Goal: Task Accomplishment & Management: Use online tool/utility

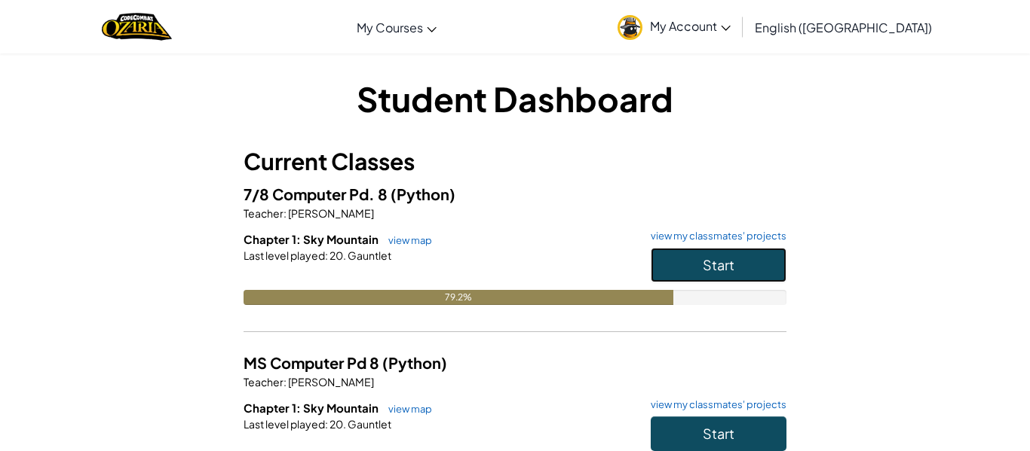
click at [706, 267] on span "Start" at bounding box center [718, 264] width 32 height 17
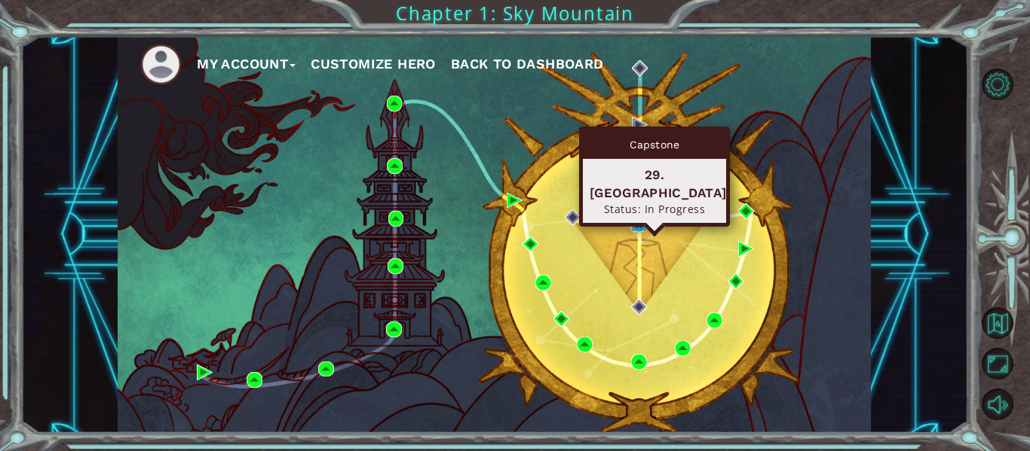
click at [632, 219] on img at bounding box center [639, 224] width 16 height 16
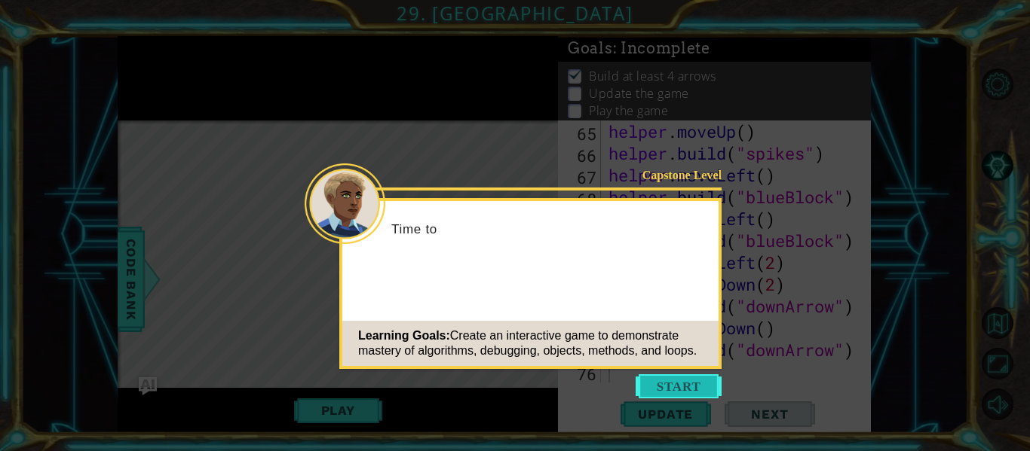
click at [668, 387] on button "Start" at bounding box center [678, 387] width 86 height 24
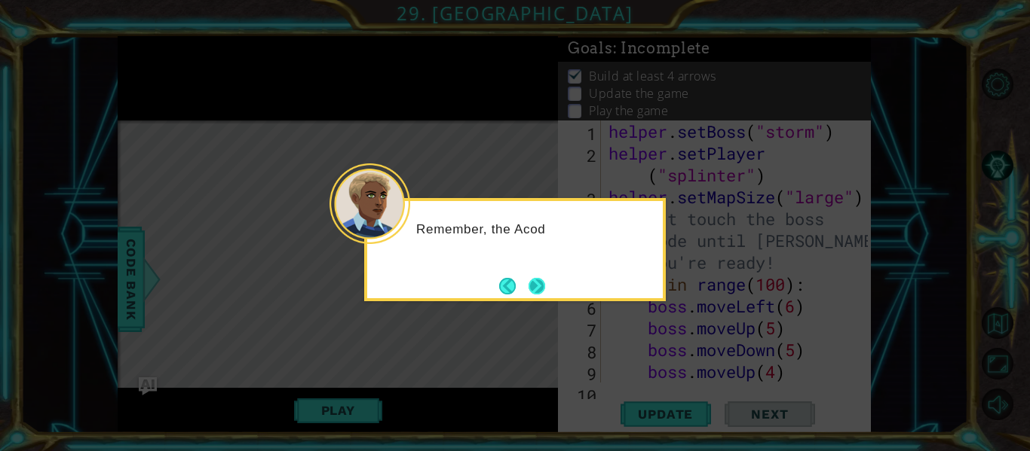
click at [541, 278] on button "Next" at bounding box center [537, 287] width 26 height 26
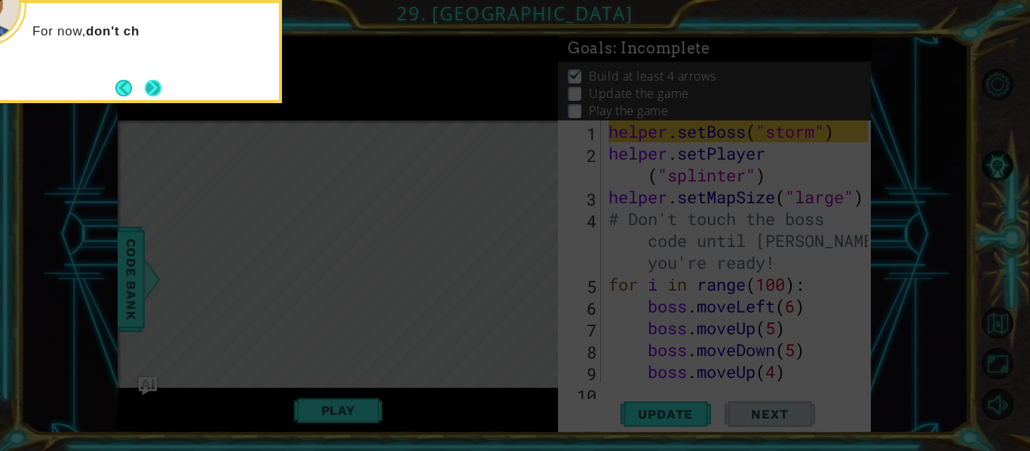
click at [159, 93] on button "Next" at bounding box center [153, 88] width 17 height 17
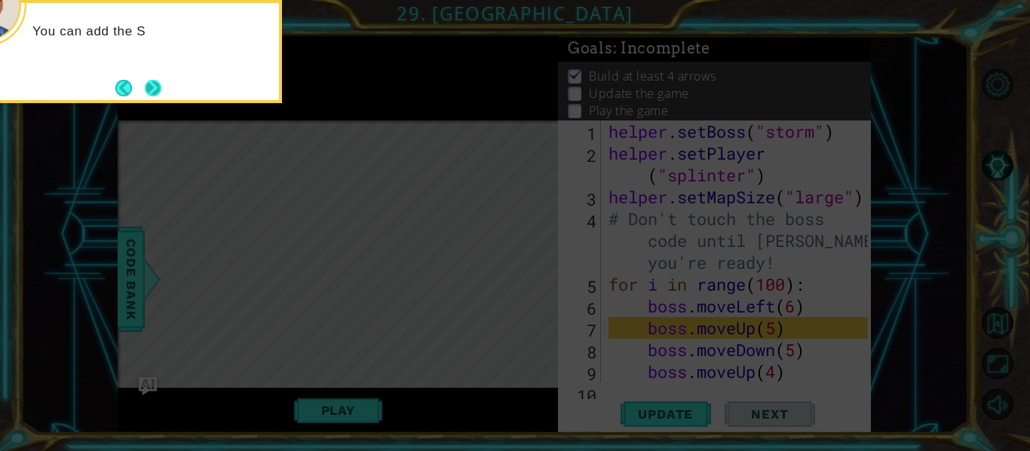
click at [145, 91] on button "Next" at bounding box center [153, 88] width 18 height 18
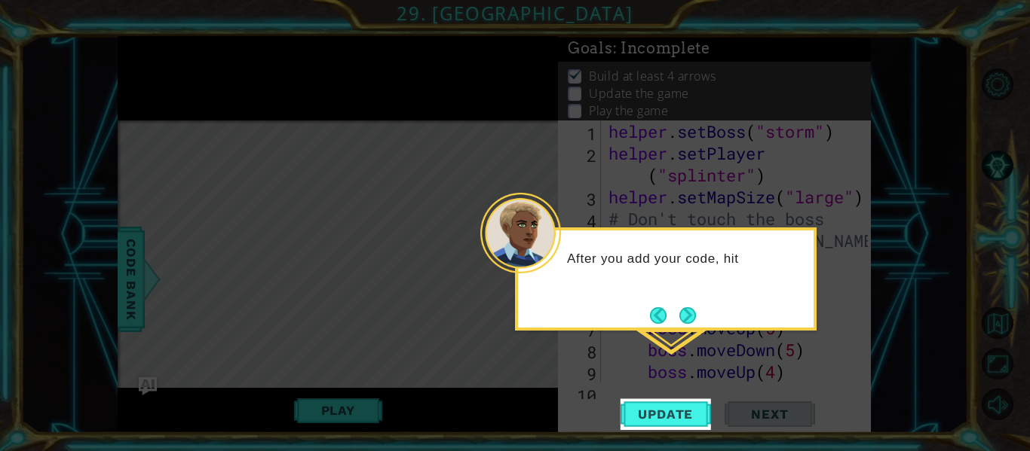
drag, startPoint x: 693, startPoint y: 317, endPoint x: 688, endPoint y: 311, distance: 8.6
click at [690, 312] on button "Next" at bounding box center [687, 316] width 18 height 18
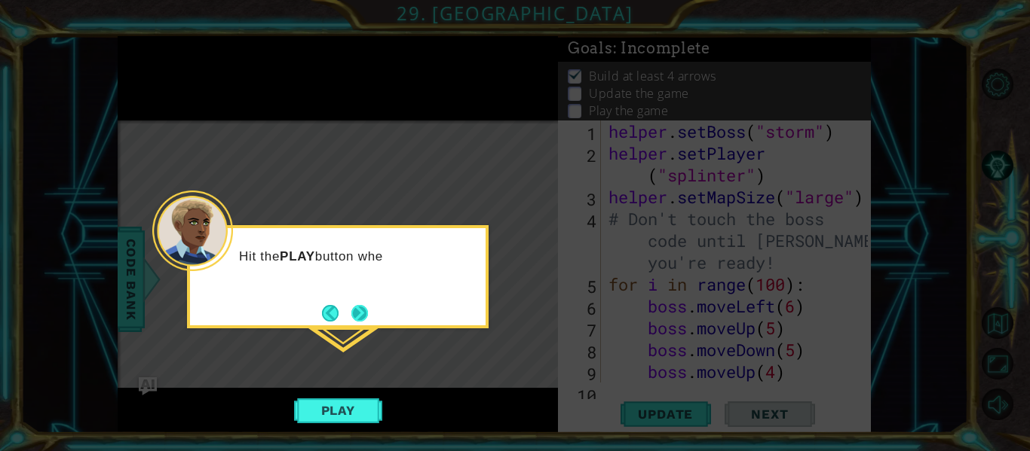
click at [351, 312] on button "Next" at bounding box center [359, 312] width 17 height 17
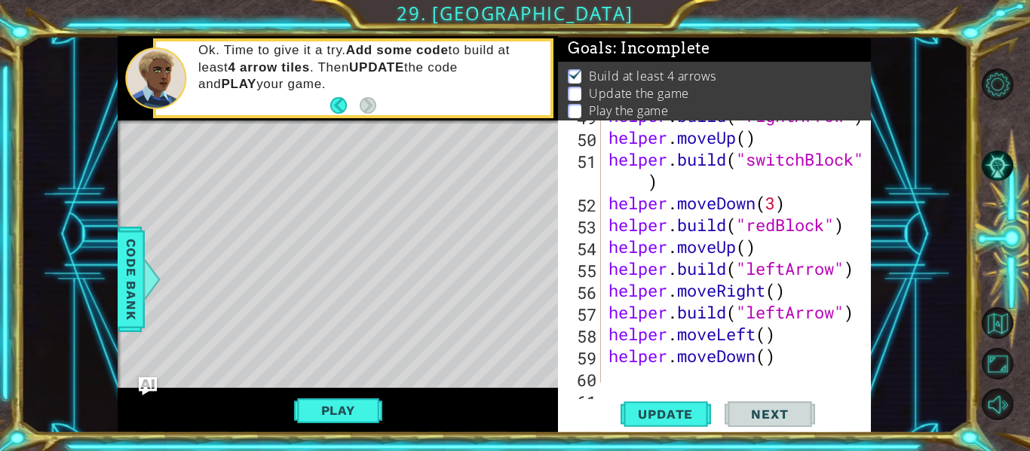
scroll to position [1552, 0]
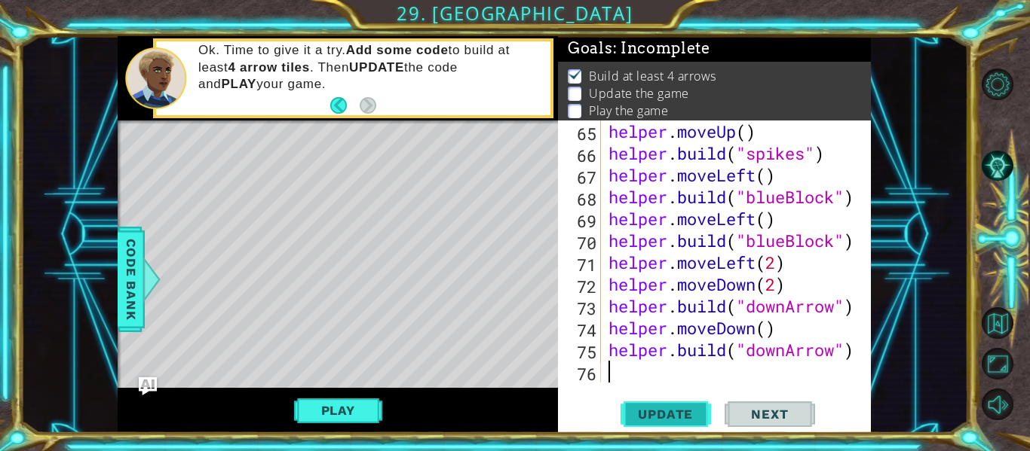
click at [635, 409] on span "Update" at bounding box center [665, 414] width 85 height 15
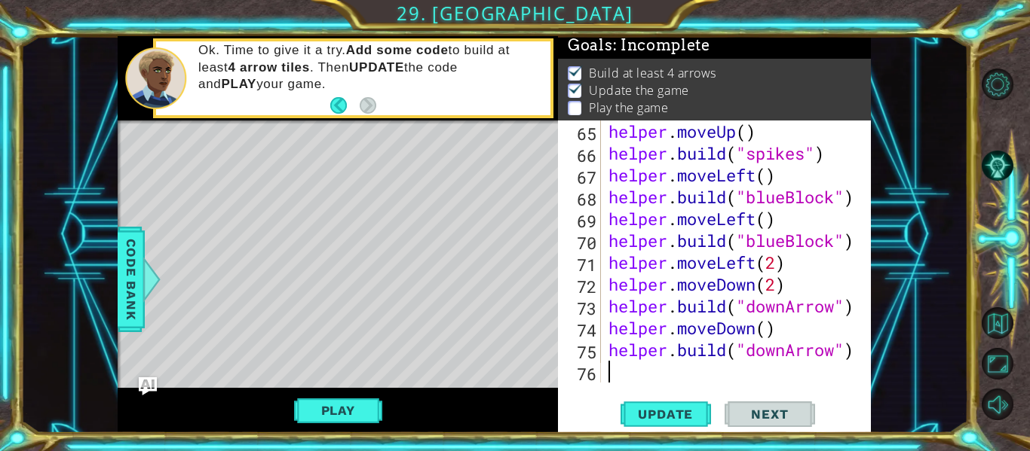
scroll to position [4, 0]
drag, startPoint x: 340, startPoint y: 411, endPoint x: 379, endPoint y: 393, distance: 42.9
click at [340, 411] on button "Play" at bounding box center [338, 410] width 88 height 29
click at [780, 407] on button "Next" at bounding box center [769, 417] width 90 height 31
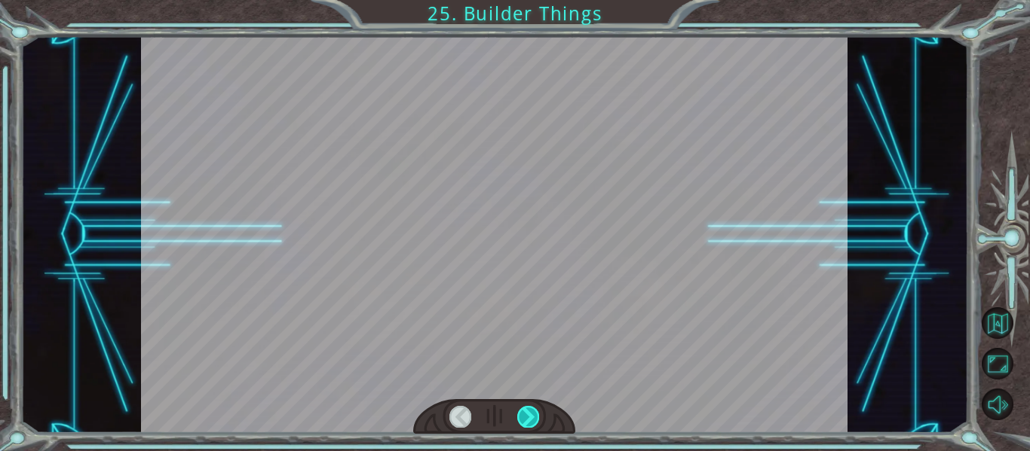
click at [534, 416] on div at bounding box center [528, 416] width 22 height 21
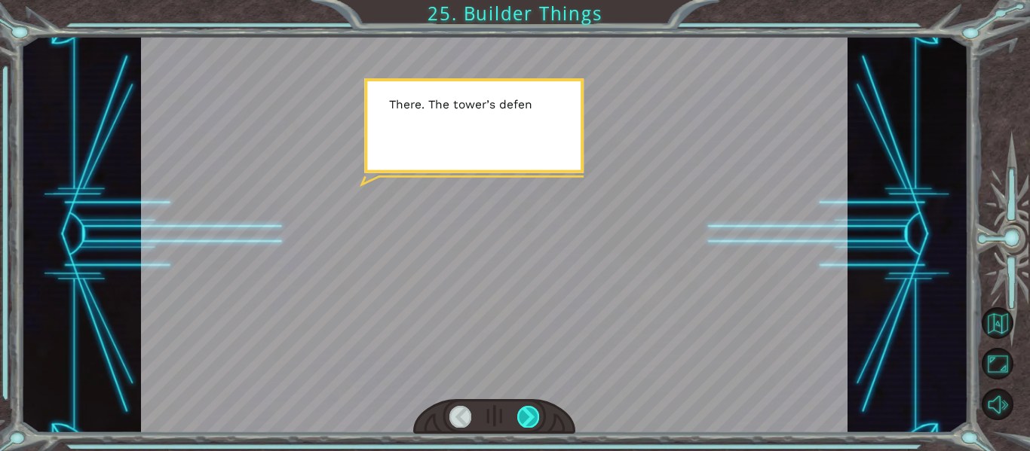
click at [528, 410] on div at bounding box center [528, 416] width 22 height 21
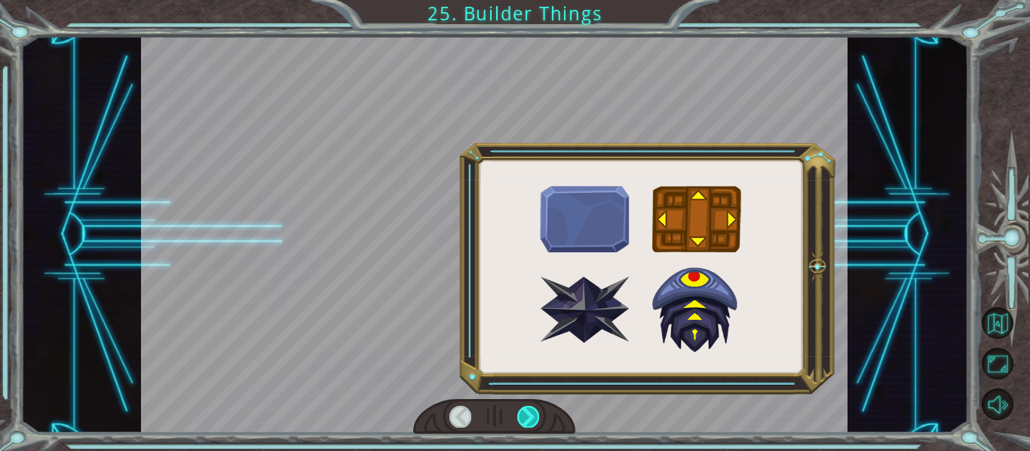
click at [528, 410] on div at bounding box center [528, 416] width 22 height 21
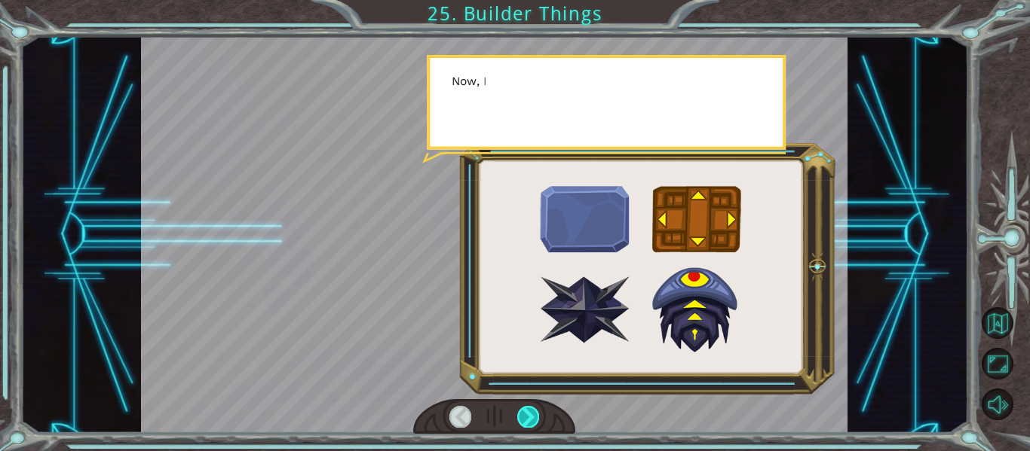
click at [528, 410] on div at bounding box center [528, 416] width 22 height 21
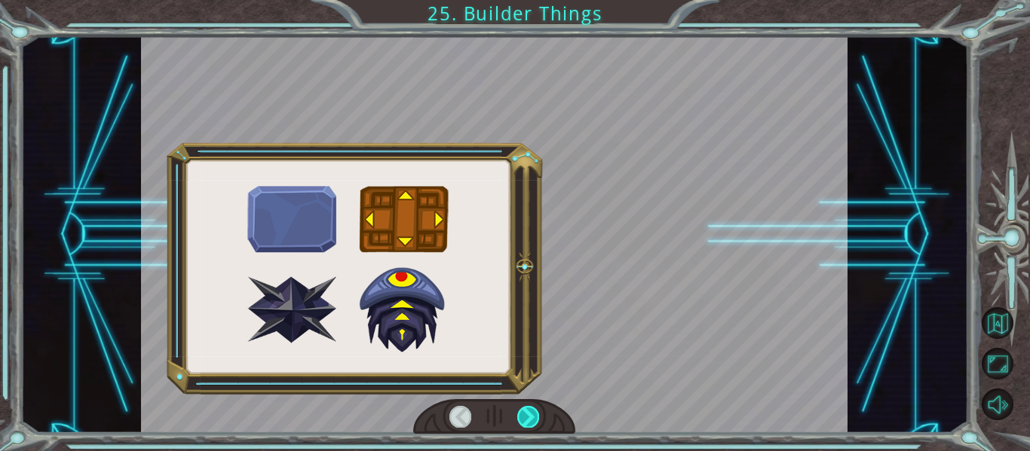
click at [528, 410] on div at bounding box center [528, 416] width 22 height 21
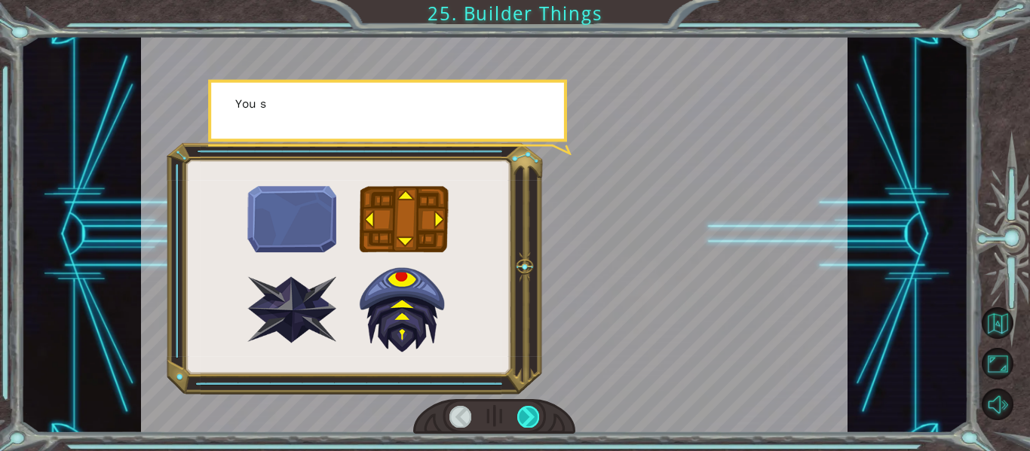
click at [528, 410] on div at bounding box center [528, 416] width 22 height 21
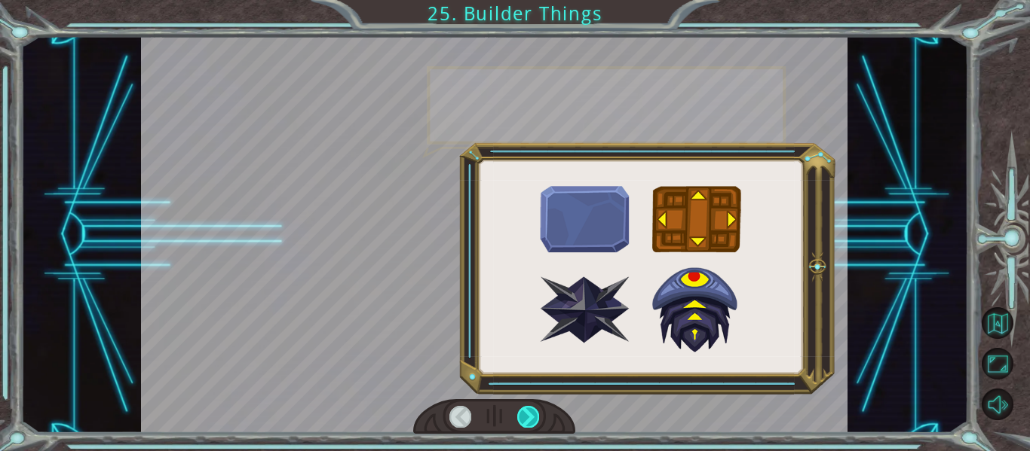
click at [528, 410] on div at bounding box center [528, 416] width 22 height 21
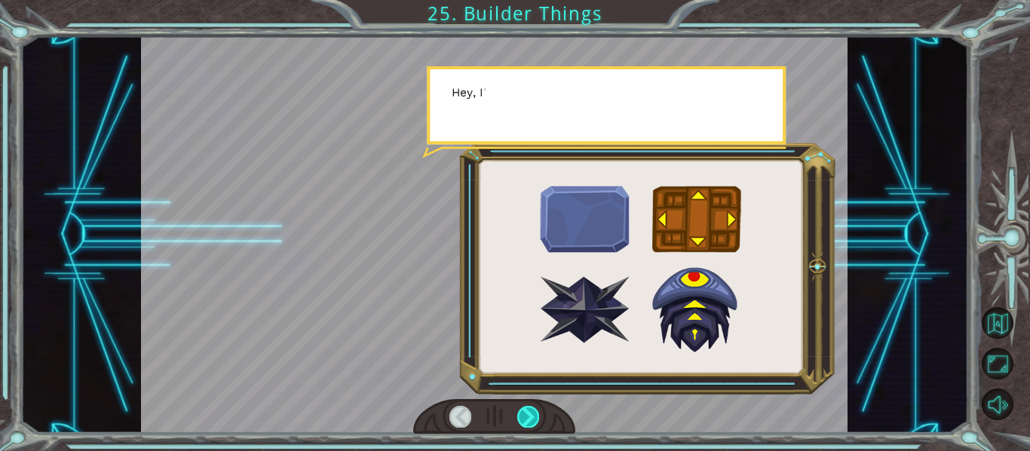
click at [528, 410] on div at bounding box center [528, 416] width 22 height 21
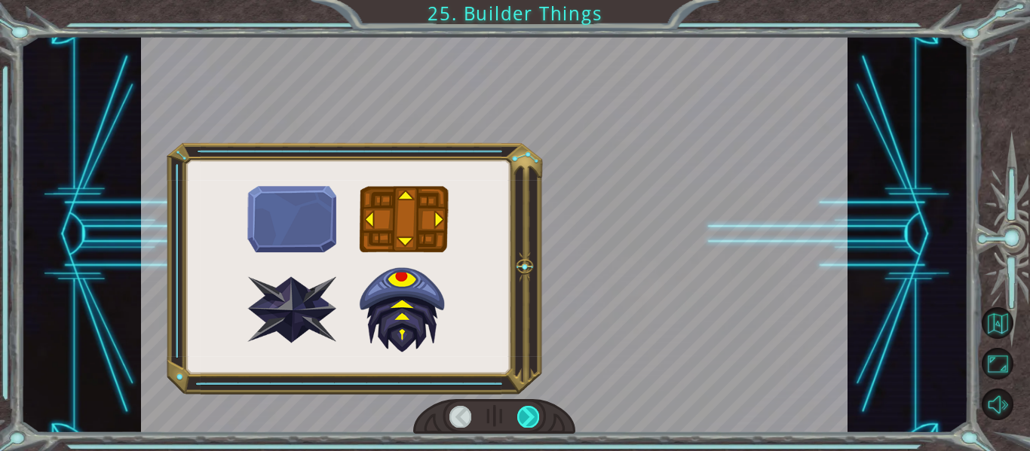
click at [528, 410] on div at bounding box center [528, 416] width 22 height 21
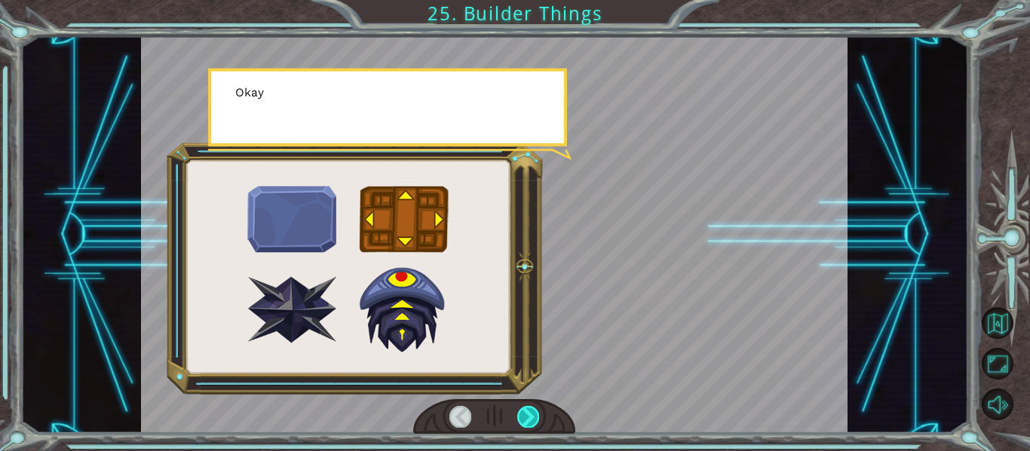
click at [528, 410] on div at bounding box center [528, 416] width 22 height 21
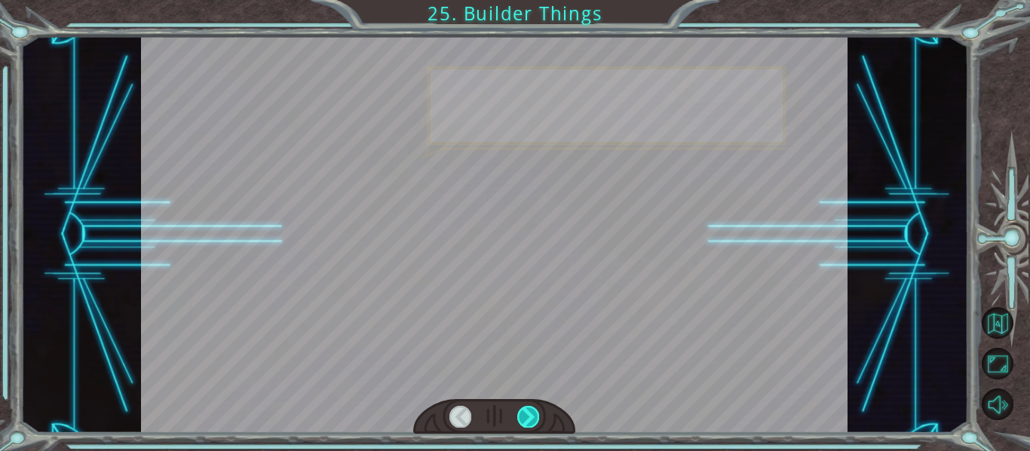
click at [528, 410] on div at bounding box center [528, 416] width 22 height 21
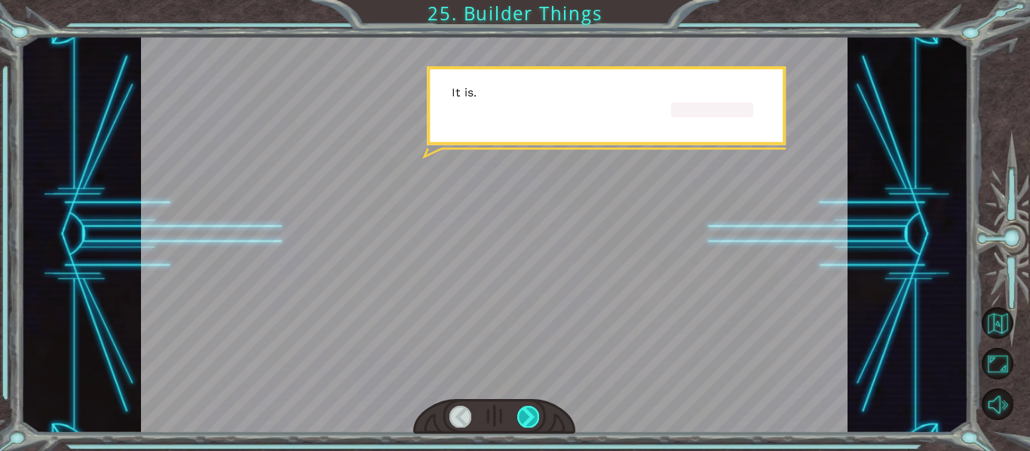
click at [528, 410] on div at bounding box center [528, 416] width 22 height 21
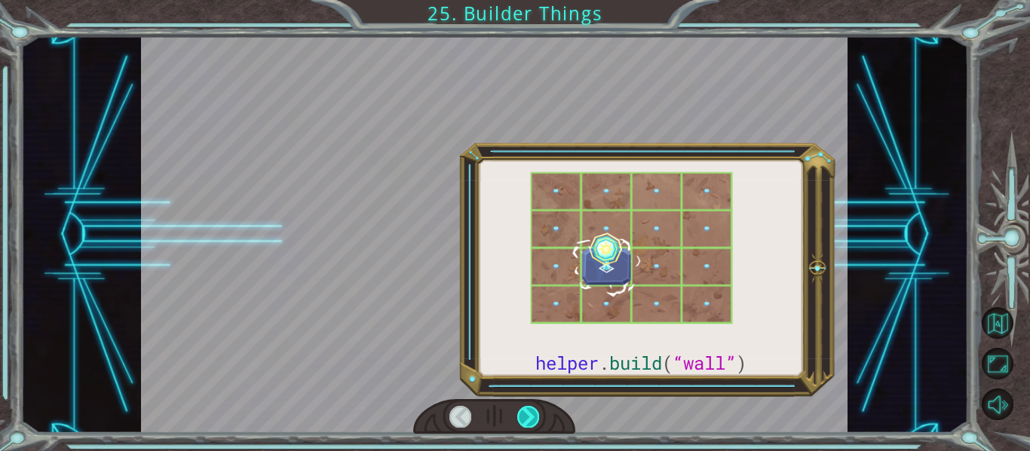
click at [528, 410] on div at bounding box center [528, 416] width 22 height 21
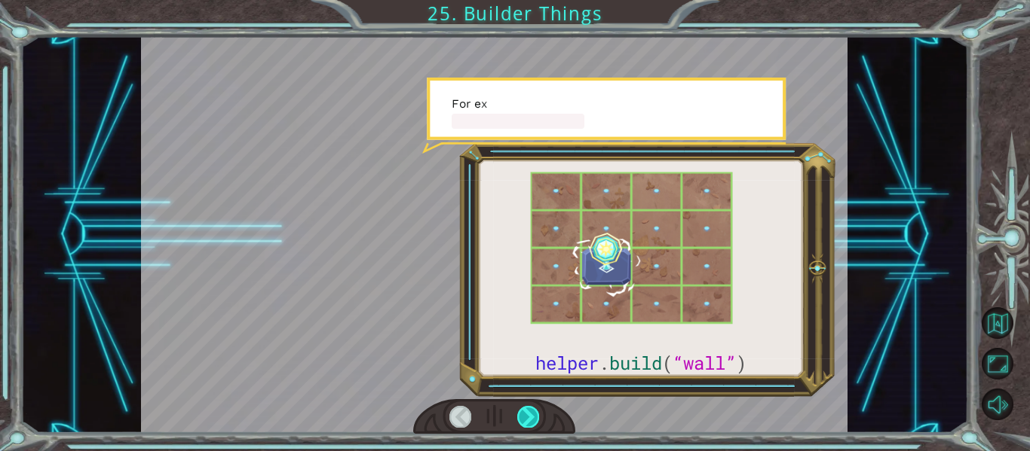
click at [528, 410] on div at bounding box center [528, 416] width 22 height 21
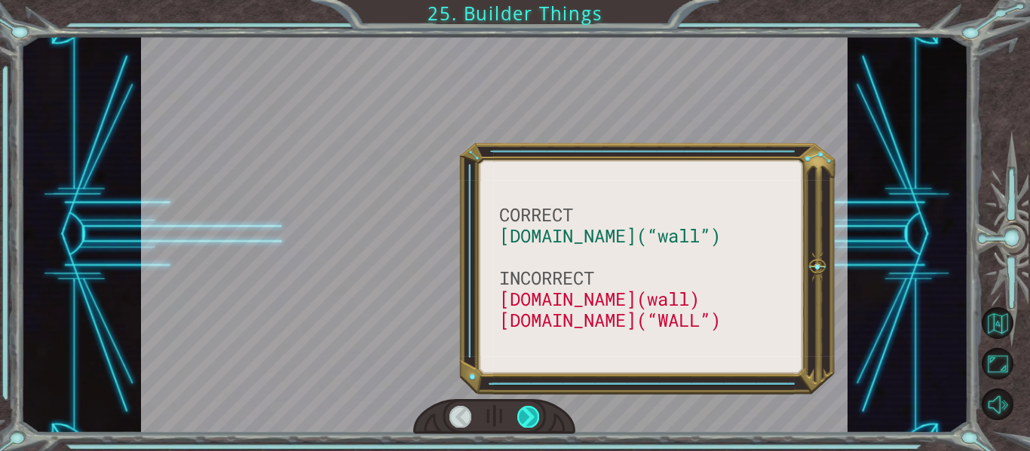
click at [528, 410] on div at bounding box center [528, 416] width 22 height 21
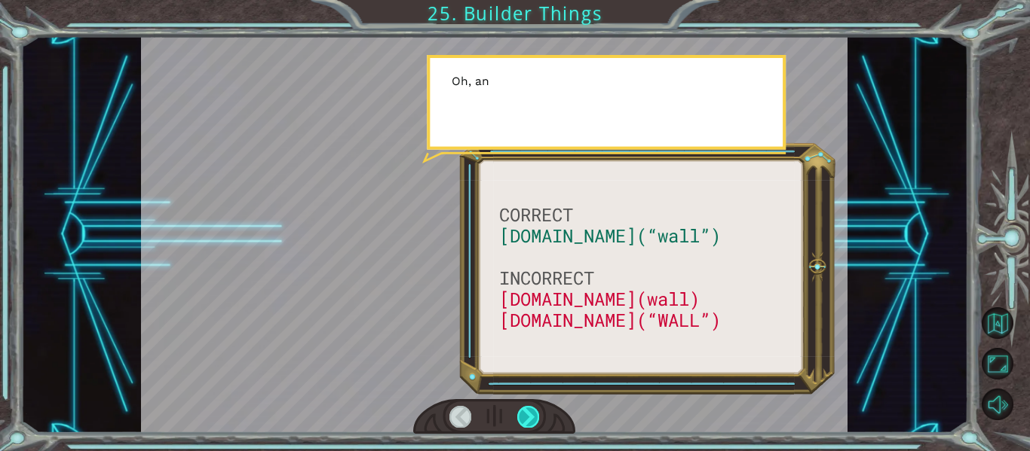
click at [528, 410] on div at bounding box center [528, 416] width 22 height 21
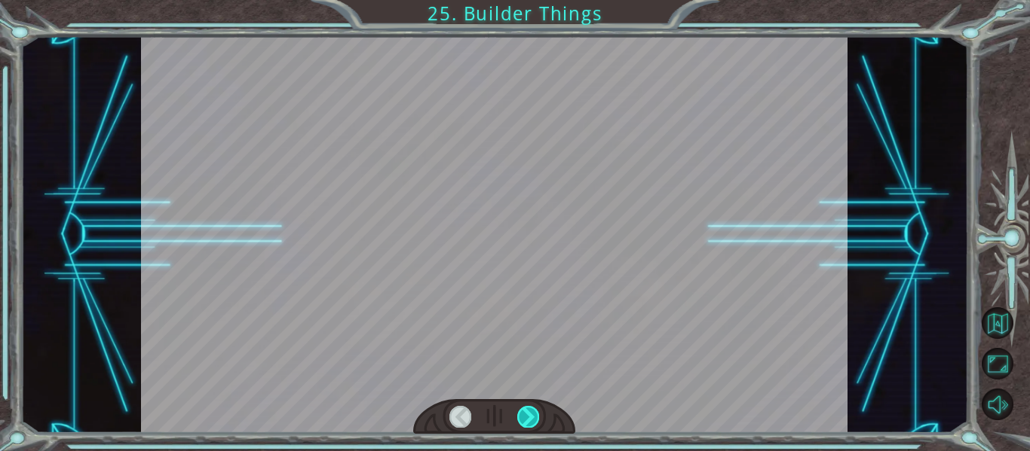
click at [528, 410] on div at bounding box center [528, 416] width 22 height 21
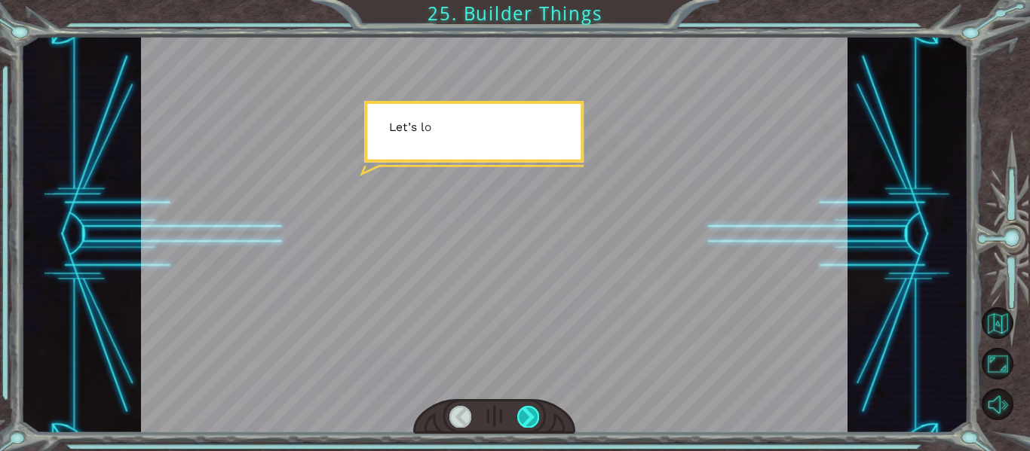
click at [528, 410] on div at bounding box center [528, 416] width 22 height 21
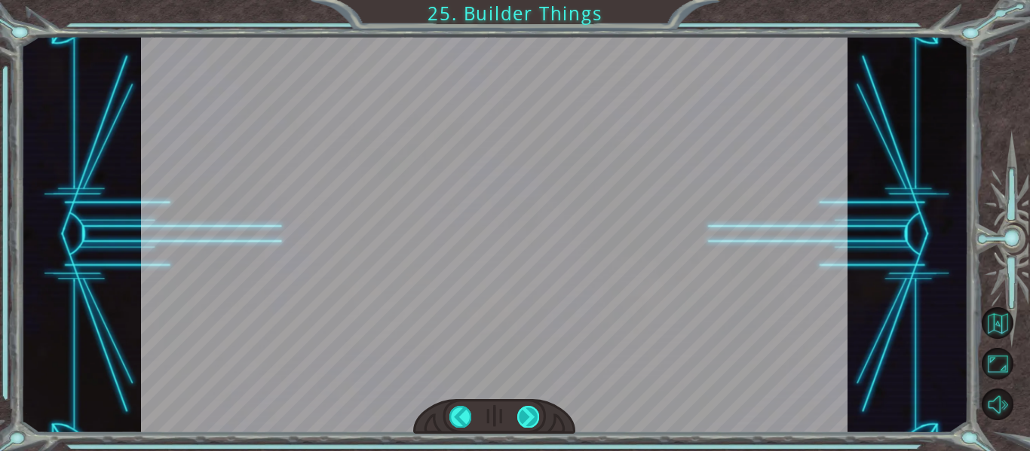
click at [528, 410] on div at bounding box center [528, 416] width 22 height 21
click at [528, 0] on div "CORRECT [DOMAIN_NAME](“wall”) INCORRECT [DOMAIN_NAME](wall) [DOMAIN_NAME](“WALL…" at bounding box center [515, 0] width 1030 height 0
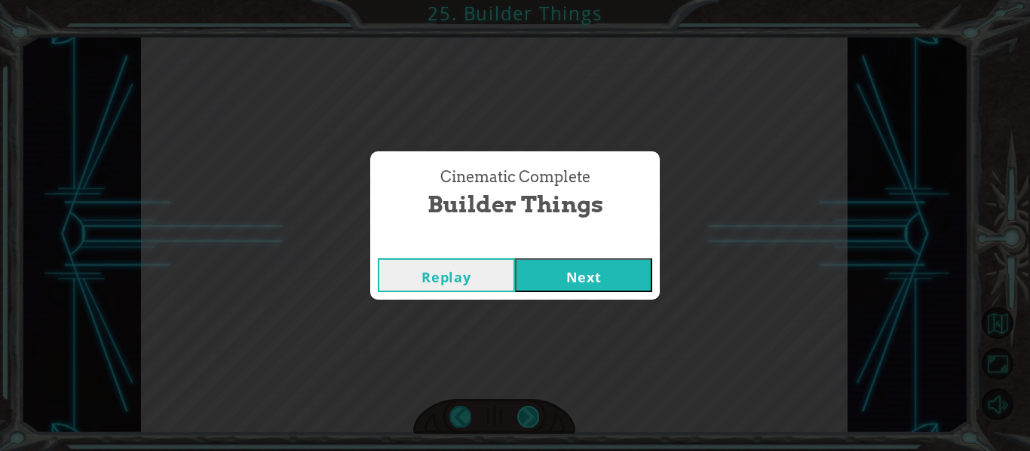
click at [528, 410] on div "Cinematic Complete Builder Things Replay Next" at bounding box center [515, 225] width 1030 height 451
click at [577, 271] on button "Next" at bounding box center [583, 276] width 137 height 34
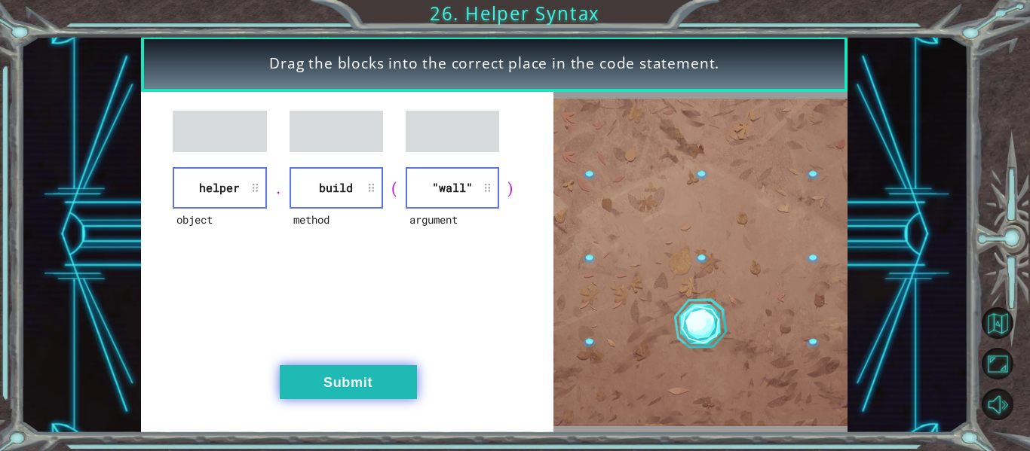
click at [343, 387] on button "Submit" at bounding box center [348, 383] width 137 height 34
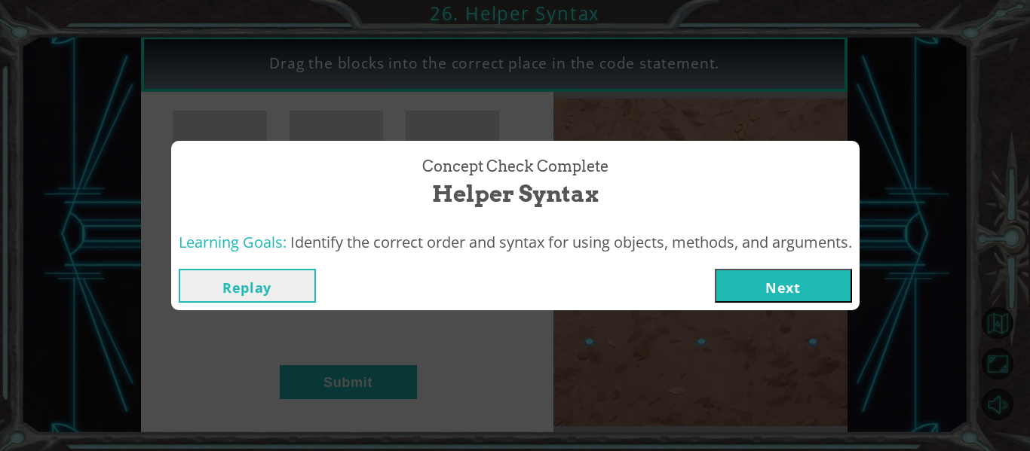
click at [773, 291] on button "Next" at bounding box center [783, 286] width 137 height 34
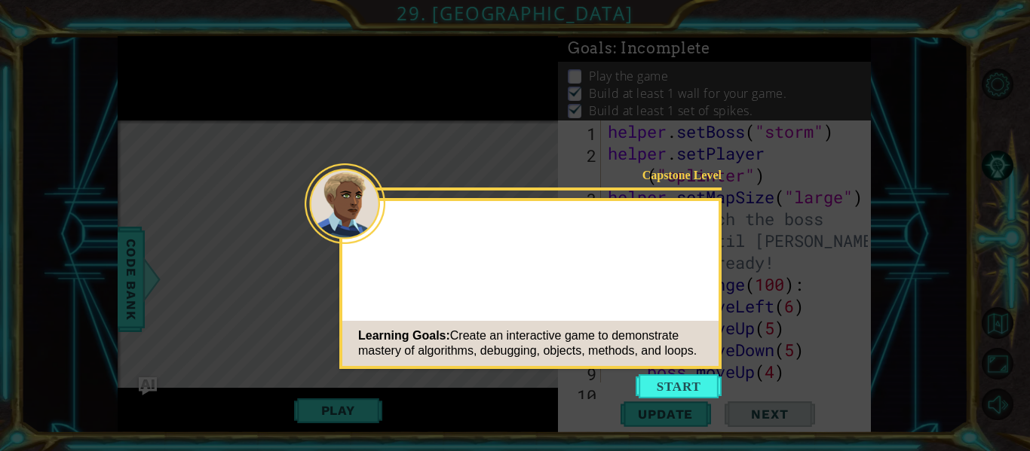
click at [675, 384] on button "Start" at bounding box center [678, 387] width 86 height 24
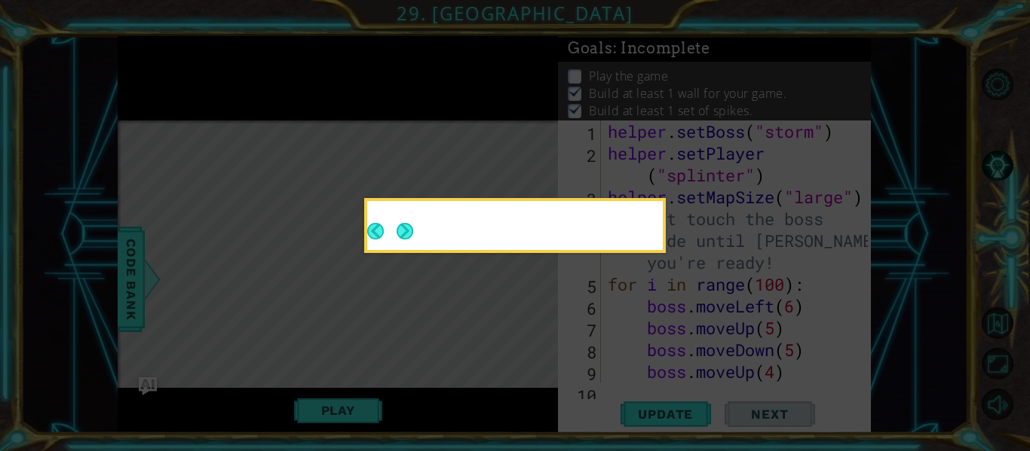
click at [411, 235] on button "Next" at bounding box center [404, 231] width 25 height 25
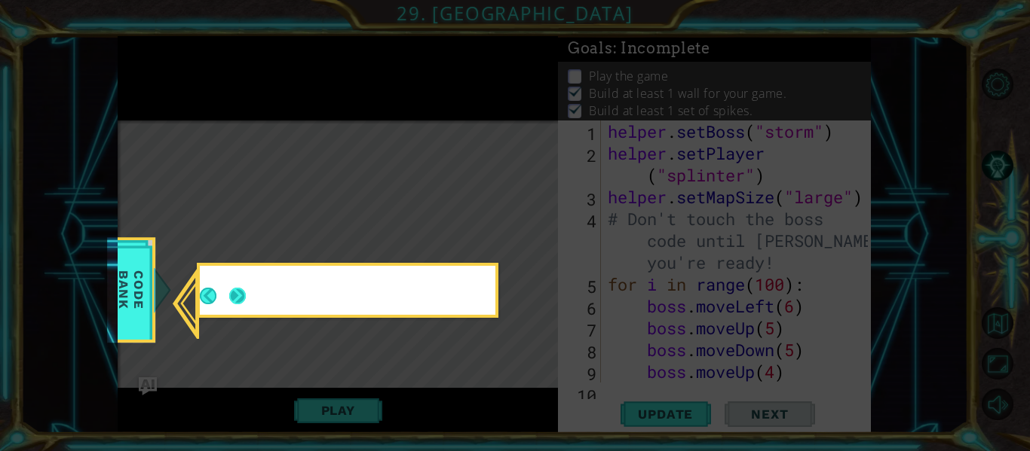
click at [237, 297] on button "Next" at bounding box center [238, 296] width 26 height 26
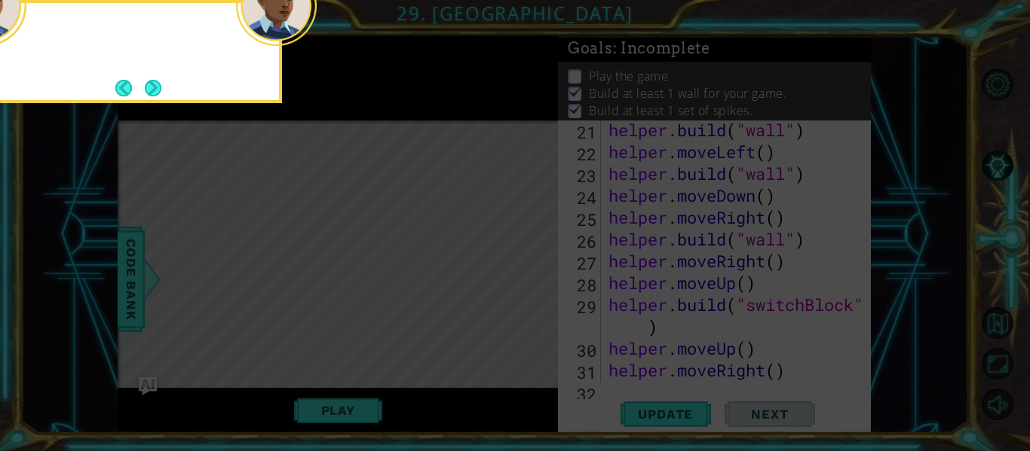
click at [152, 93] on button "Next" at bounding box center [152, 88] width 27 height 27
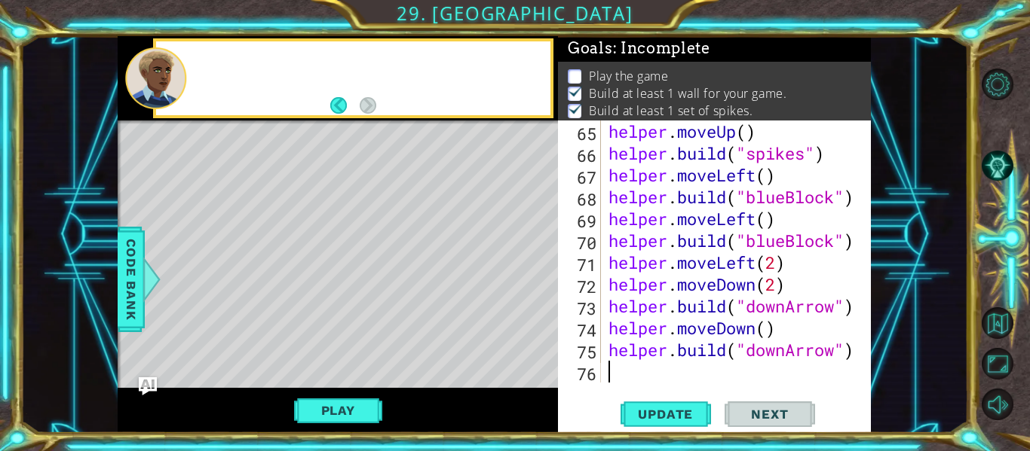
scroll to position [1552, 0]
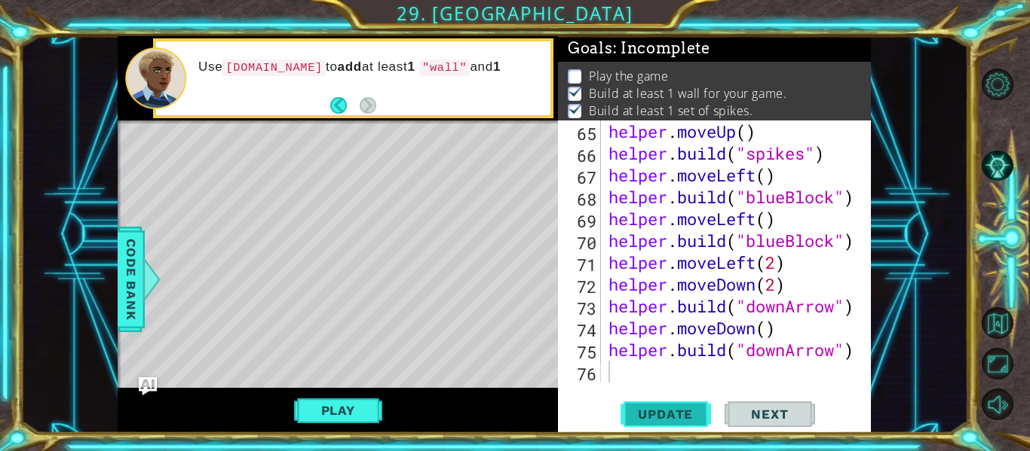
click at [662, 412] on span "Update" at bounding box center [665, 414] width 85 height 15
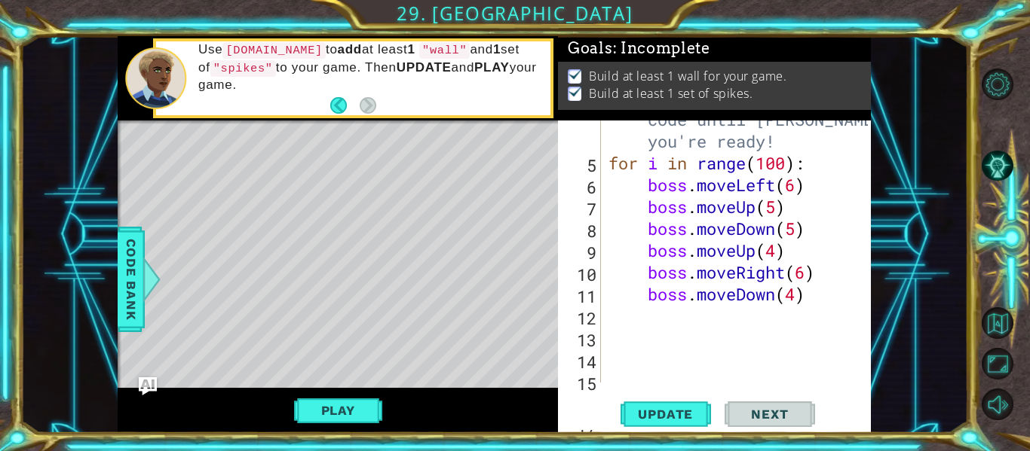
scroll to position [0, 0]
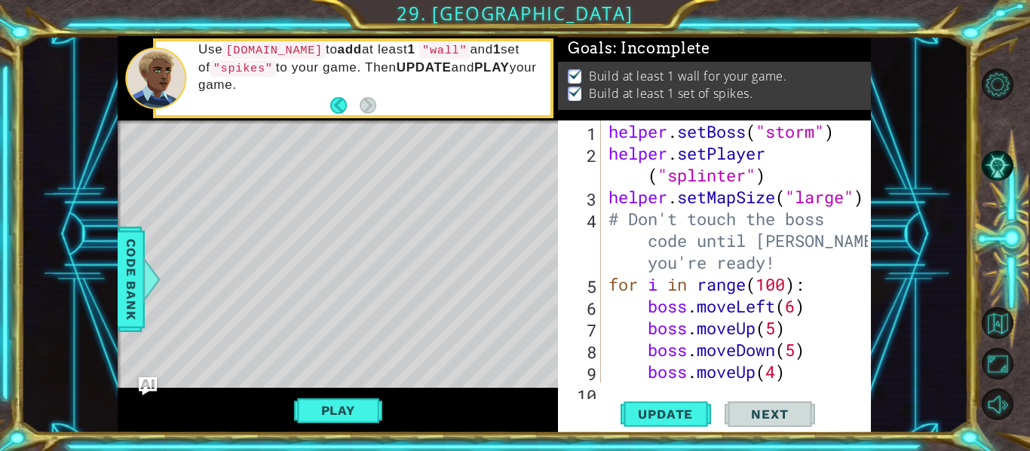
click at [776, 170] on div "helper . setBoss ( "storm" ) helper . setPlayer ( "splinter" ) helper . setMapS…" at bounding box center [740, 274] width 270 height 306
type textarea "helper.setPlayer("splinter")"
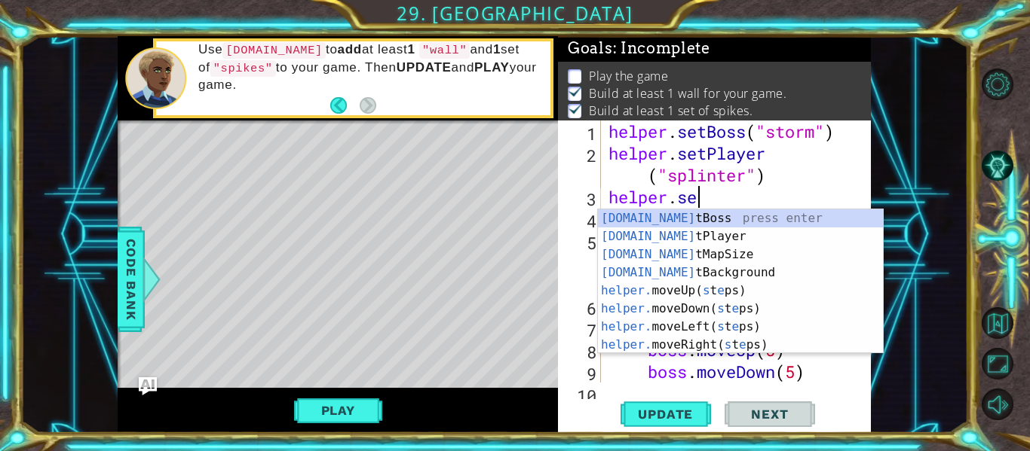
scroll to position [0, 4]
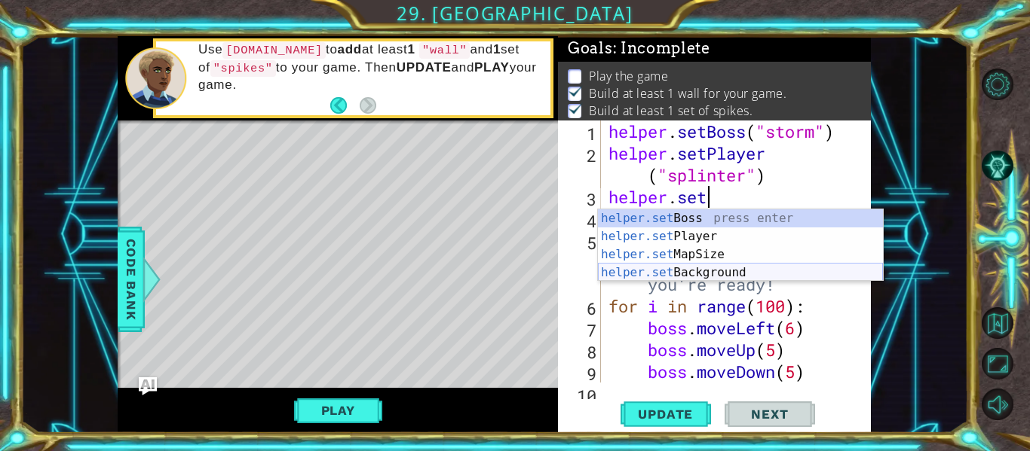
click at [737, 271] on div "helper.set Boss press enter helper.set Player press enter helper.set MapSize pr…" at bounding box center [740, 264] width 285 height 109
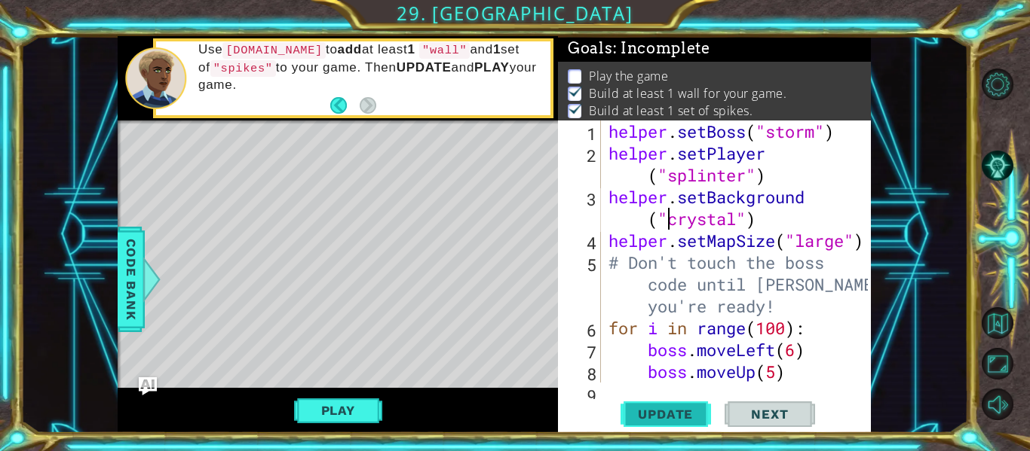
click at [696, 405] on button "Update" at bounding box center [665, 414] width 90 height 31
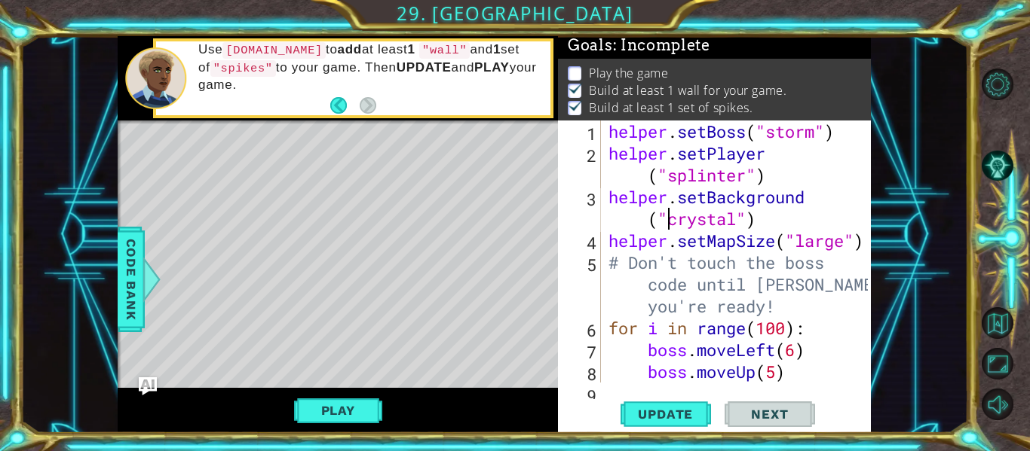
scroll to position [4, 0]
click at [143, 283] on div at bounding box center [151, 279] width 19 height 45
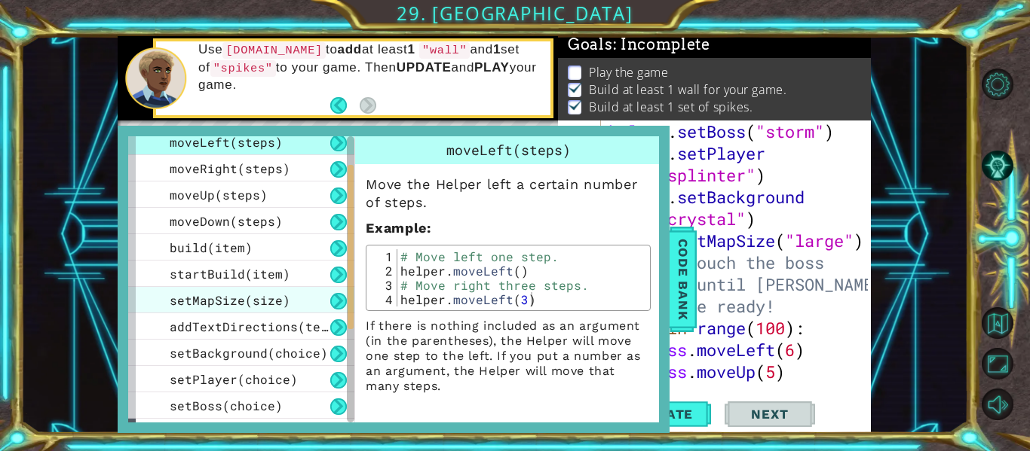
scroll to position [69, 0]
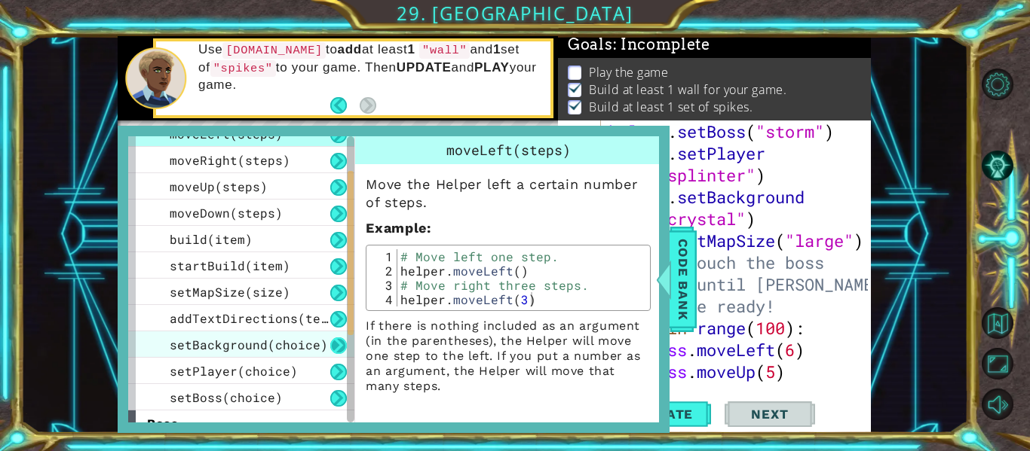
click at [340, 344] on button at bounding box center [338, 346] width 17 height 17
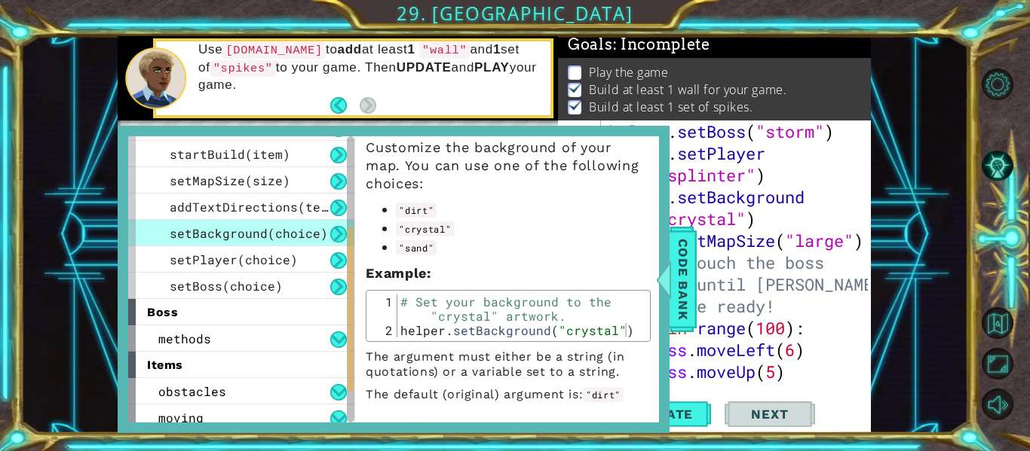
scroll to position [39, 0]
click at [683, 271] on span "Code Bank" at bounding box center [683, 280] width 24 height 92
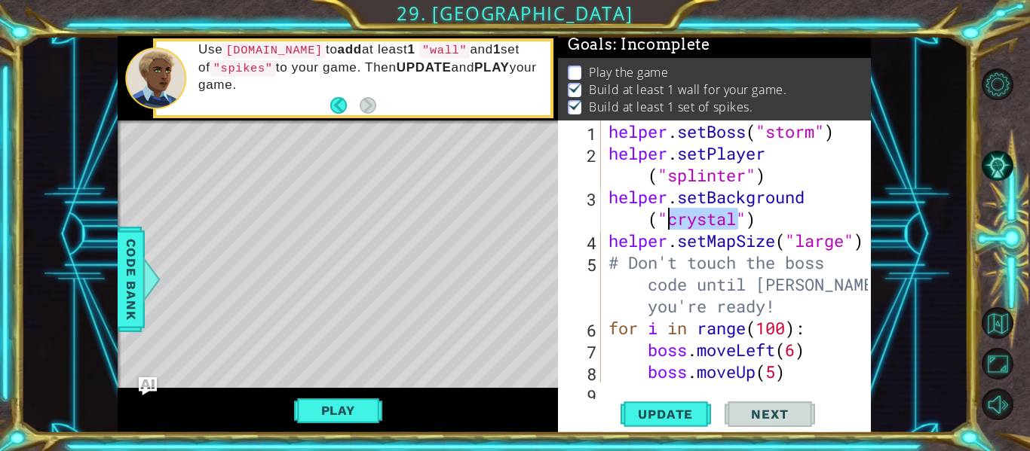
drag, startPoint x: 738, startPoint y: 216, endPoint x: 671, endPoint y: 225, distance: 67.7
click at [671, 225] on div "helper . setBoss ( "storm" ) helper . setPlayer ( "splinter" ) helper . setBack…" at bounding box center [740, 274] width 270 height 306
type textarea "helper.setBackground("sand")"
click at [640, 418] on span "Update" at bounding box center [665, 414] width 85 height 15
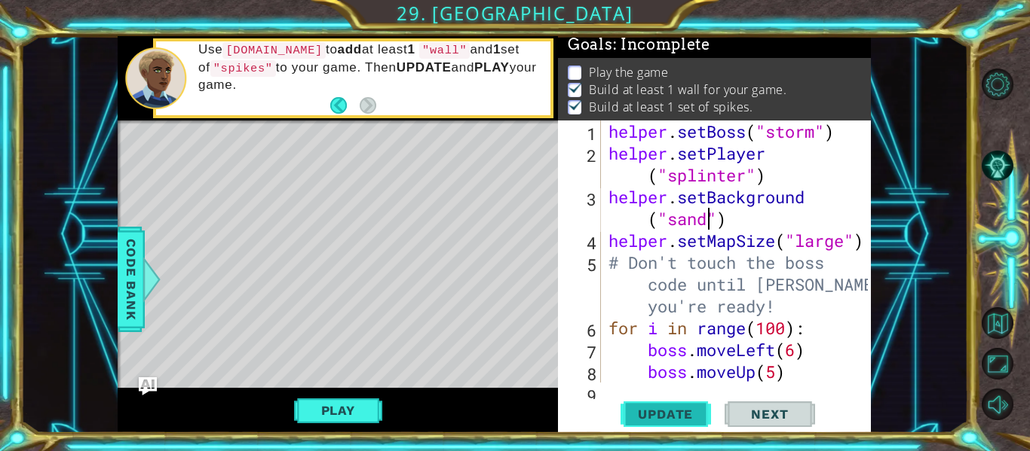
click at [672, 417] on span "Update" at bounding box center [665, 414] width 85 height 15
click at [354, 406] on button "Play" at bounding box center [338, 410] width 88 height 29
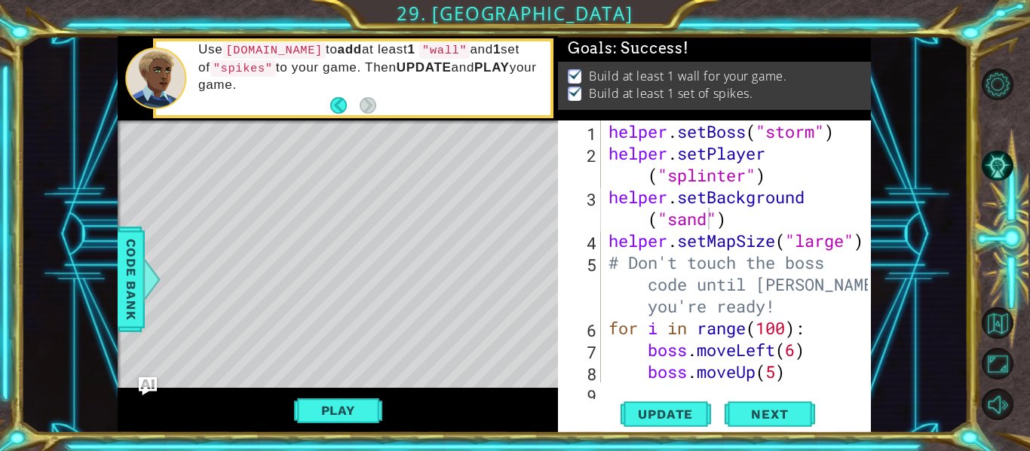
scroll to position [0, 0]
click at [761, 421] on span "Next" at bounding box center [769, 415] width 67 height 15
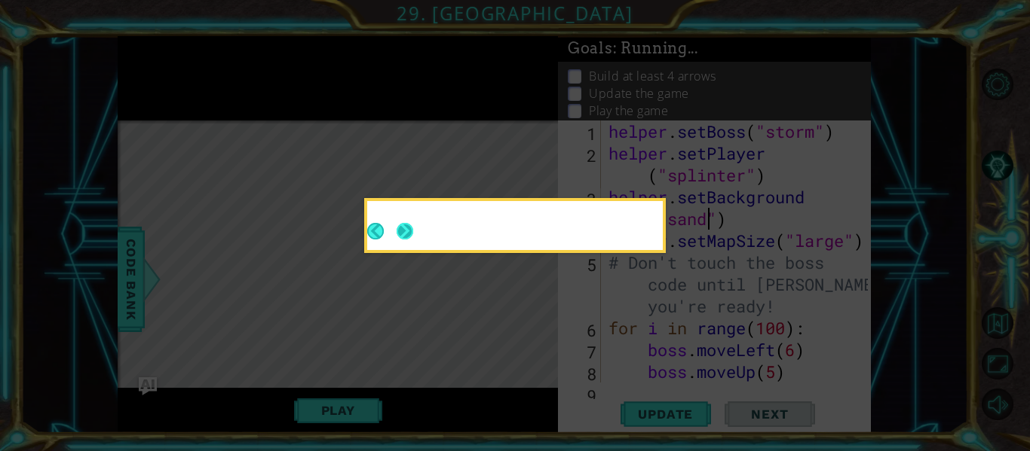
click at [413, 227] on button "Next" at bounding box center [405, 231] width 25 height 25
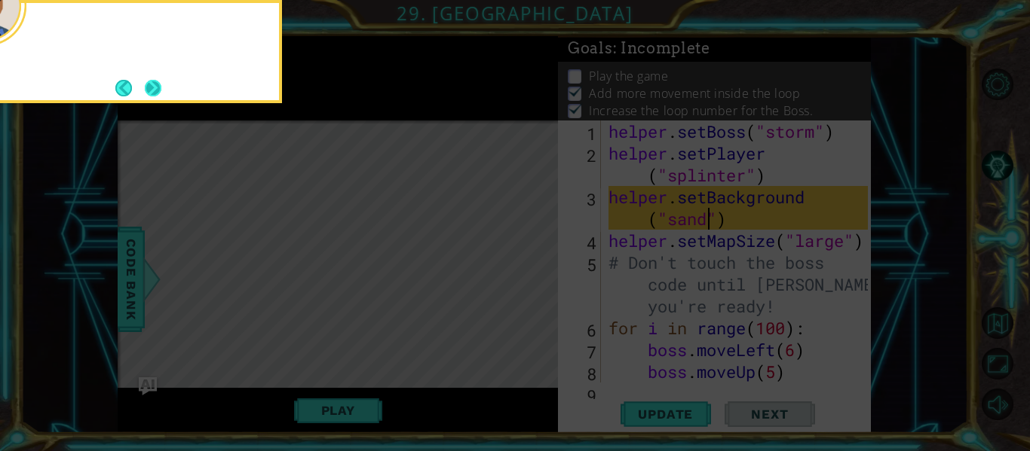
scroll to position [7, 0]
click at [159, 87] on button "Next" at bounding box center [153, 87] width 19 height 19
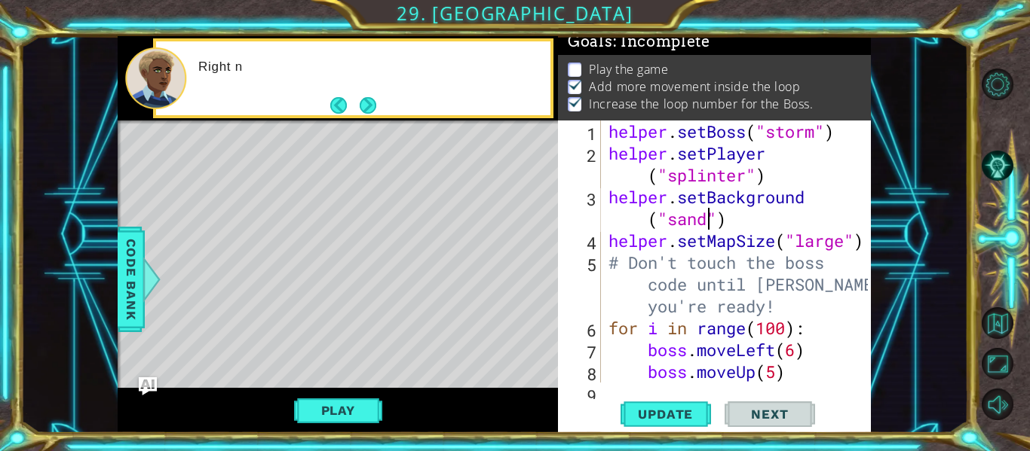
click at [377, 98] on button "Next" at bounding box center [368, 105] width 18 height 18
click at [661, 411] on span "Update" at bounding box center [665, 414] width 85 height 15
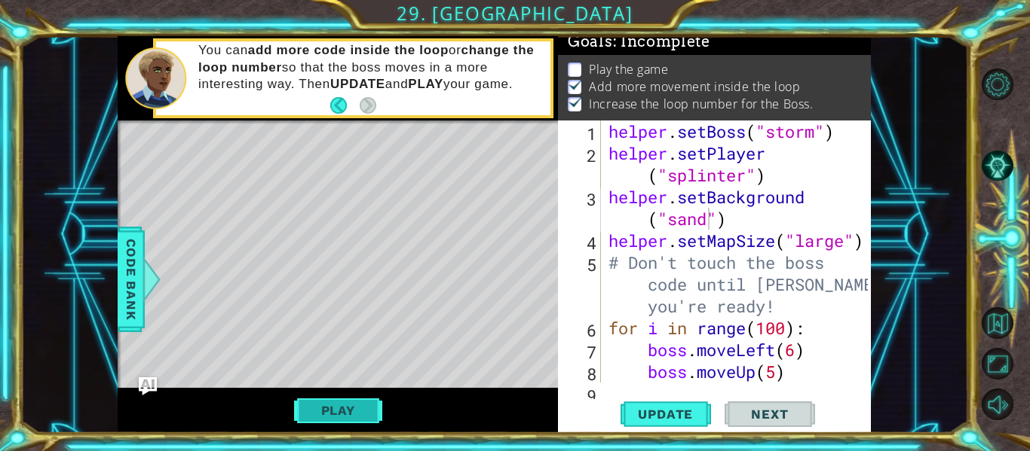
click at [357, 413] on button "Play" at bounding box center [338, 410] width 88 height 29
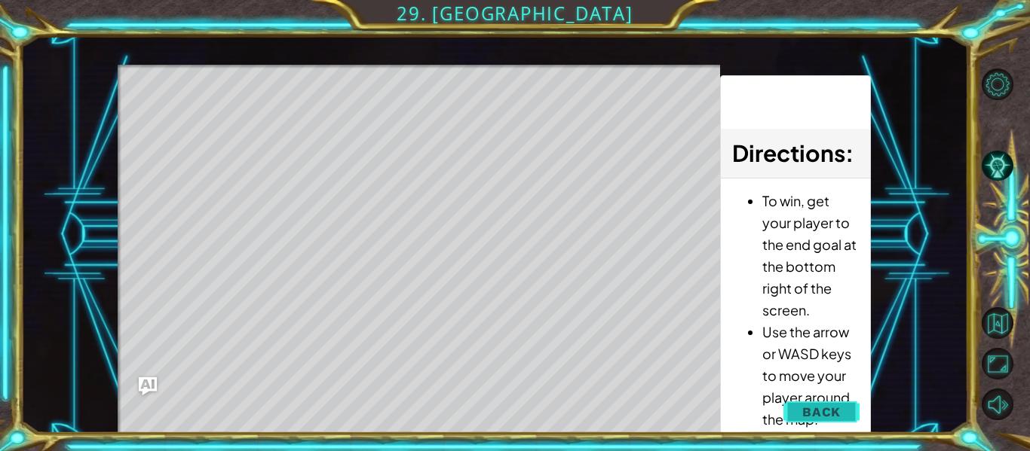
click at [819, 402] on button "Back" at bounding box center [821, 412] width 76 height 30
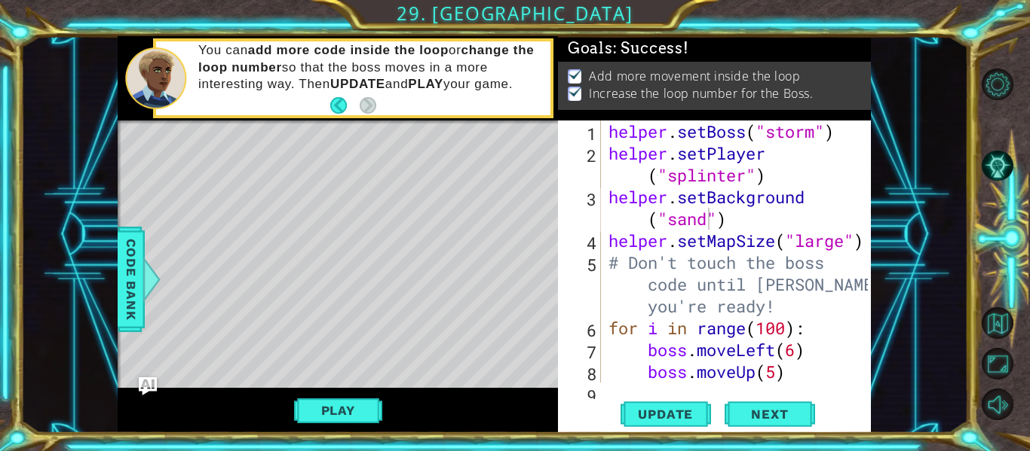
scroll to position [0, 0]
click at [669, 405] on button "Update" at bounding box center [665, 414] width 90 height 31
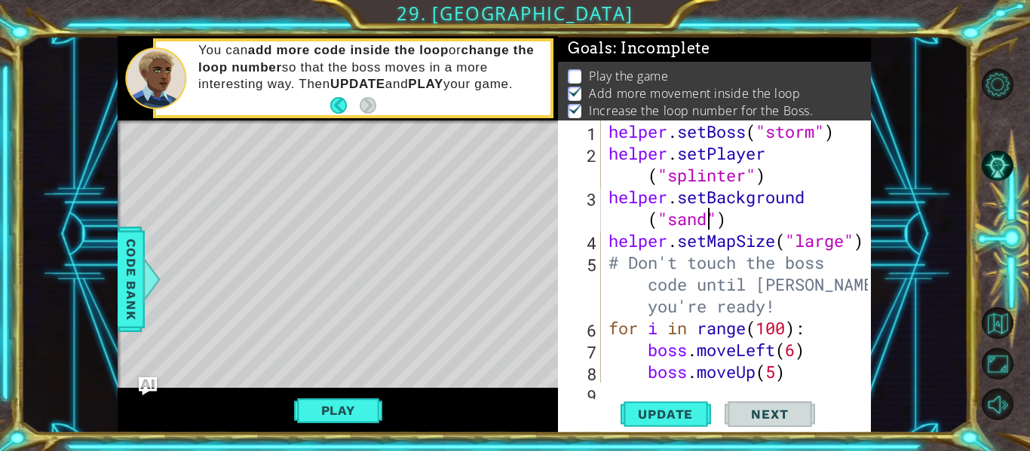
click at [341, 411] on button "Play" at bounding box center [338, 410] width 88 height 29
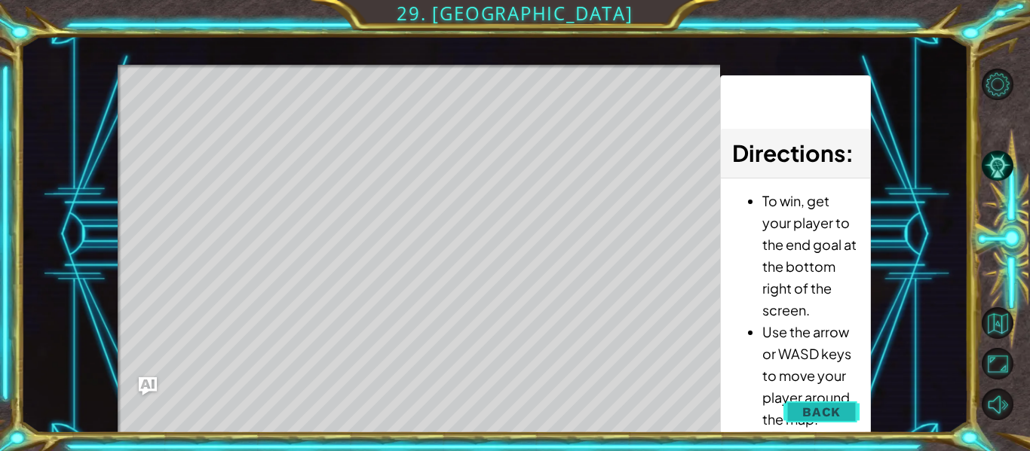
click at [822, 411] on span "Back" at bounding box center [821, 412] width 38 height 15
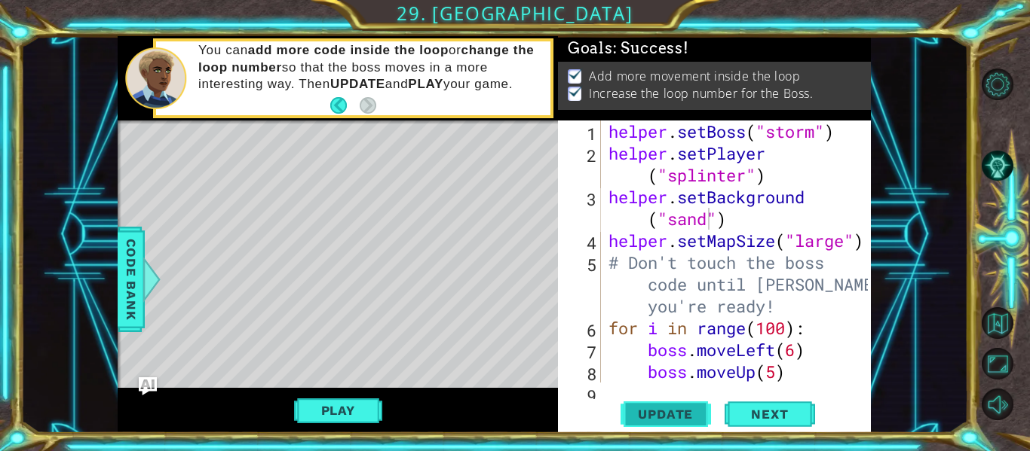
click at [653, 422] on button "Update" at bounding box center [665, 414] width 90 height 31
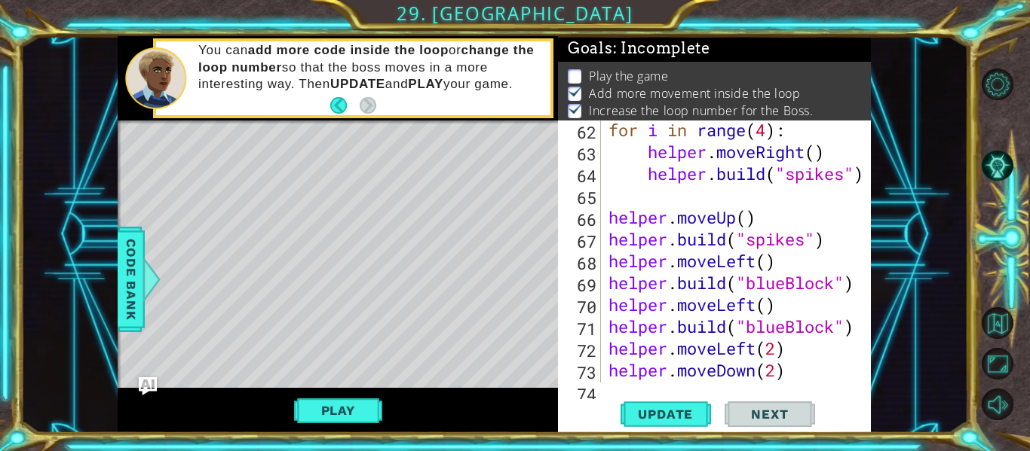
scroll to position [1596, 0]
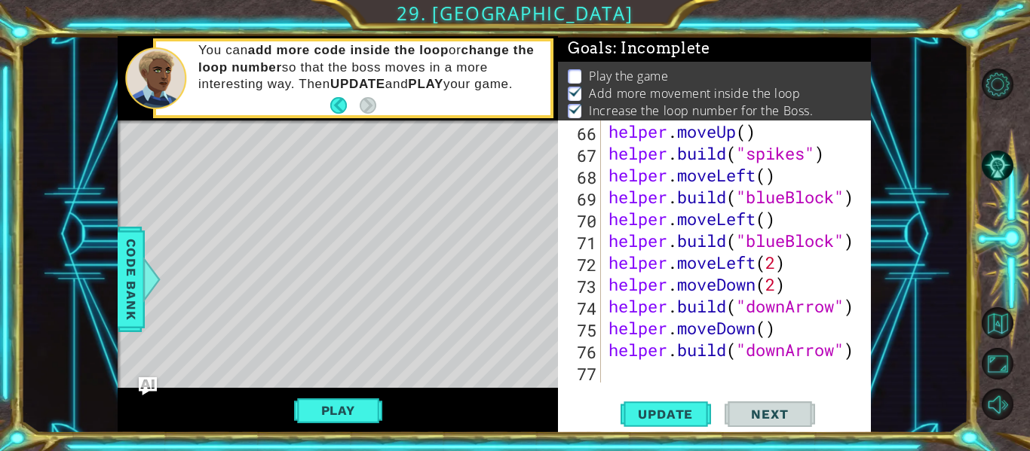
click at [677, 378] on div "helper . moveUp ( ) helper . build ( "spikes" ) helper . moveLeft ( ) helper . …" at bounding box center [740, 274] width 270 height 306
click at [658, 414] on span "Update" at bounding box center [665, 414] width 85 height 15
click at [341, 415] on button "Play" at bounding box center [338, 410] width 88 height 29
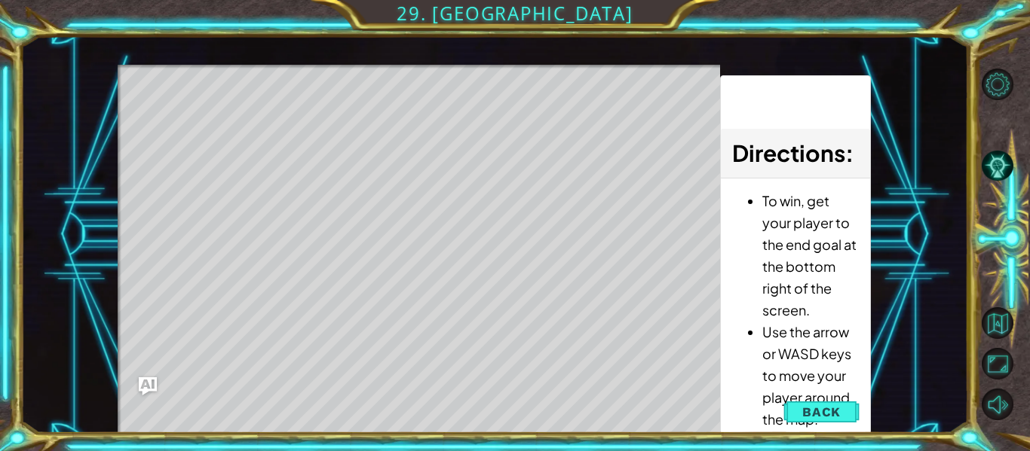
click at [807, 403] on button "Back" at bounding box center [821, 412] width 76 height 30
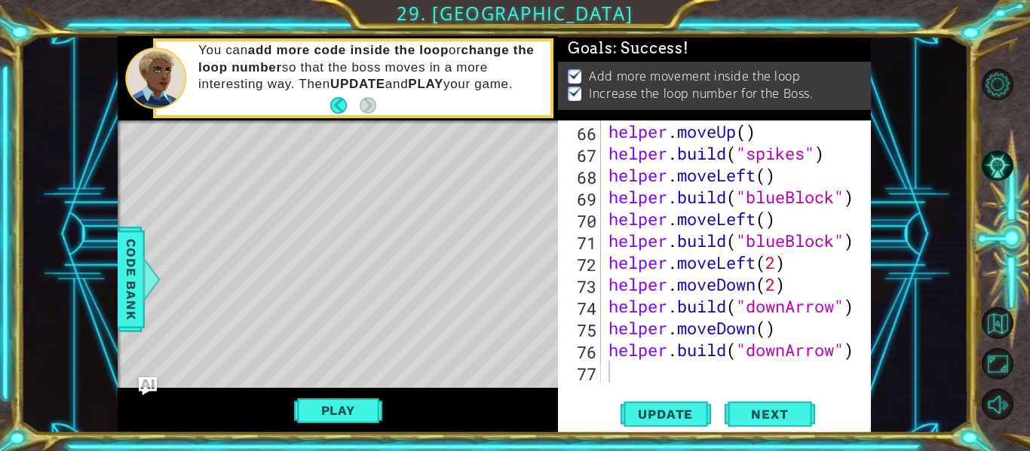
scroll to position [0, 0]
drag, startPoint x: 668, startPoint y: 416, endPoint x: 664, endPoint y: 373, distance: 43.1
click at [666, 418] on span "Update" at bounding box center [665, 414] width 85 height 15
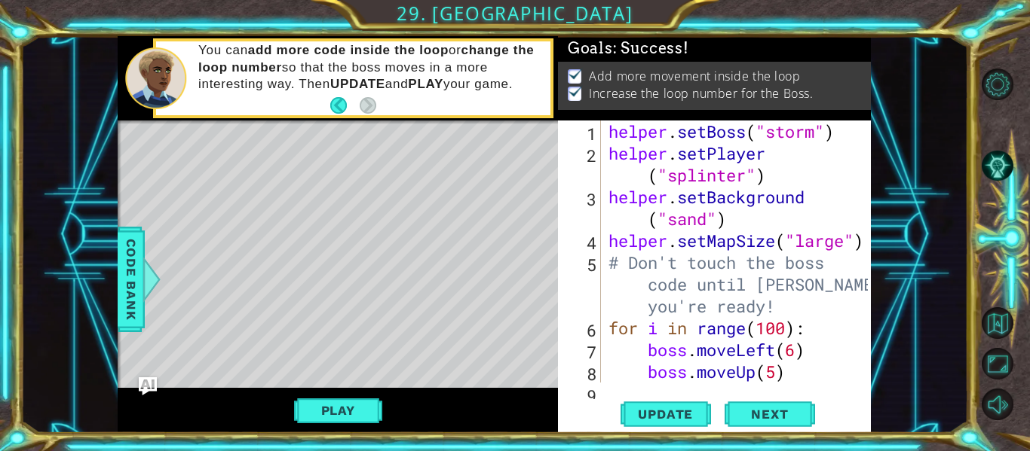
click at [666, 225] on div "helper . setBoss ( "storm" ) helper . setPlayer ( "splinter" ) helper . setBack…" at bounding box center [740, 274] width 270 height 306
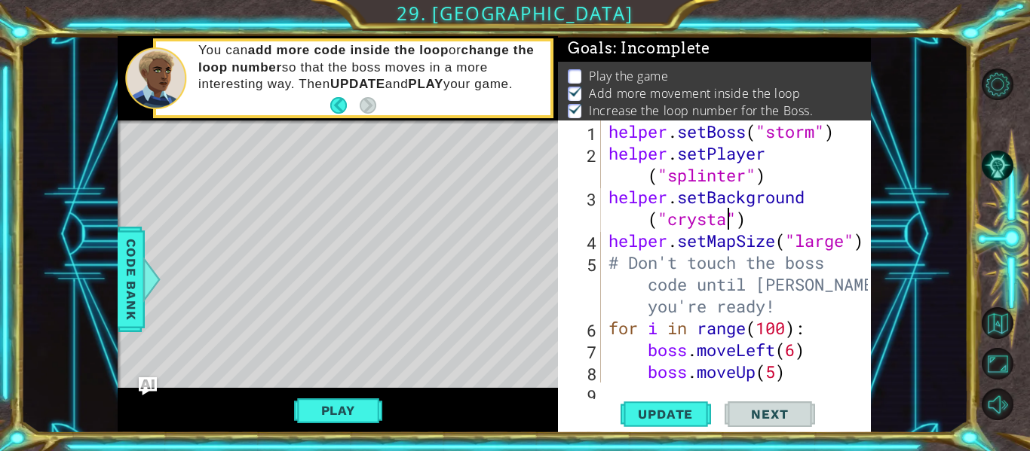
scroll to position [0, 14]
type textarea "helper.setBackground("crystal")"
click at [679, 420] on span "Update" at bounding box center [665, 414] width 85 height 15
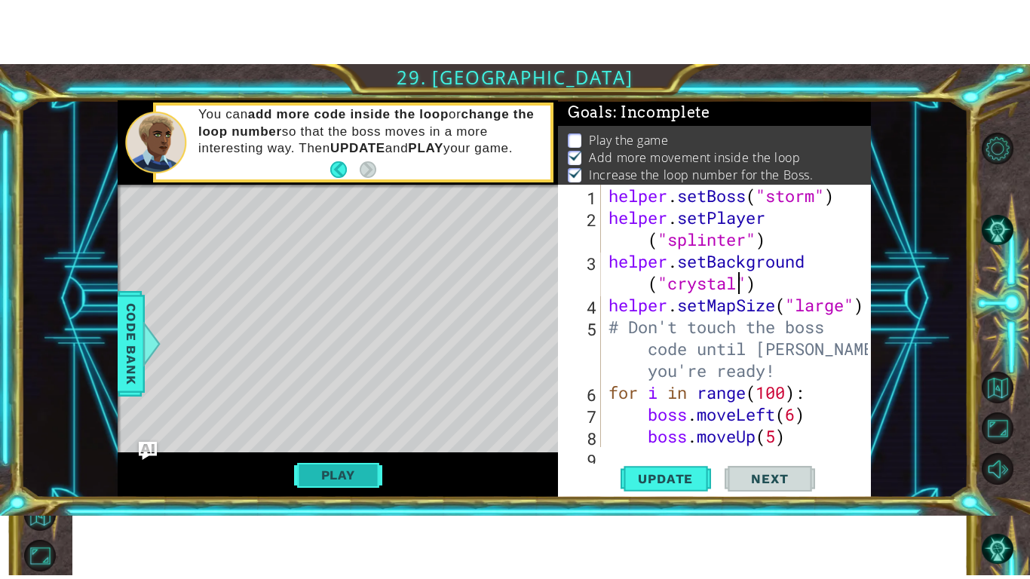
scroll to position [4, 0]
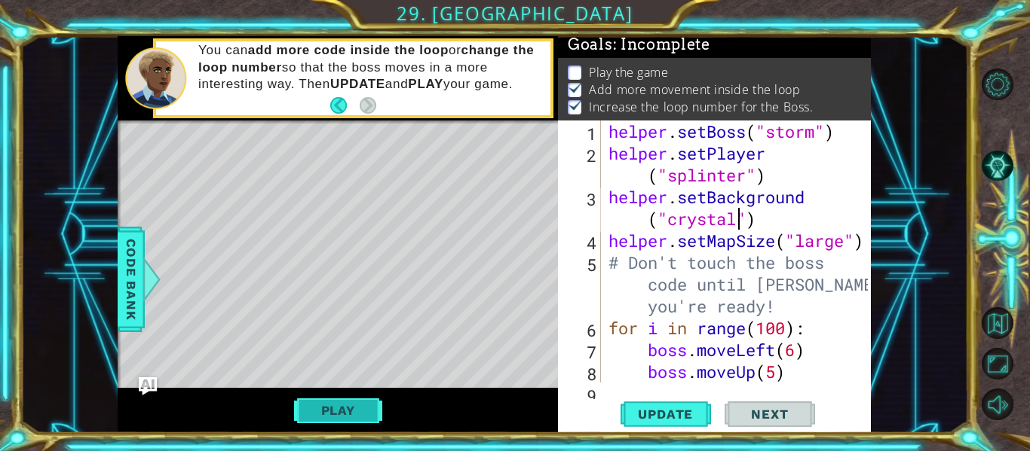
click at [366, 407] on button "Play" at bounding box center [338, 410] width 88 height 29
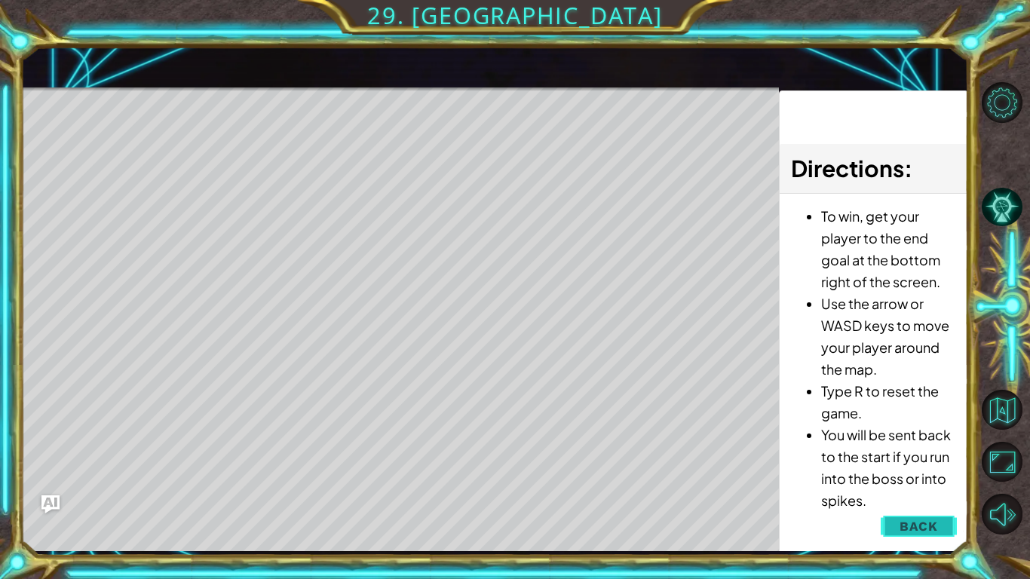
click at [908, 451] on span "Back" at bounding box center [918, 526] width 38 height 15
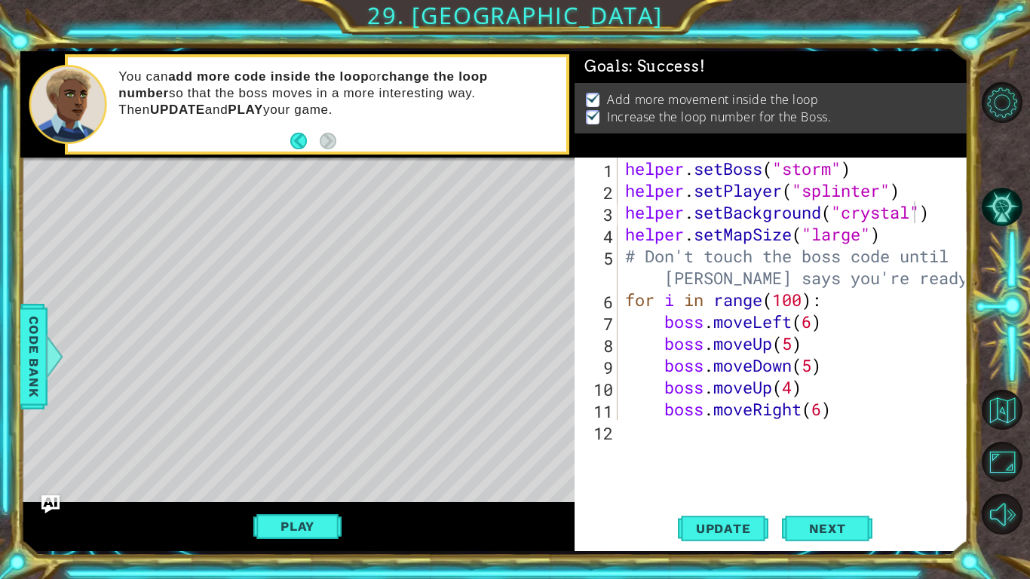
scroll to position [0, 0]
click at [728, 451] on span "Update" at bounding box center [723, 528] width 85 height 15
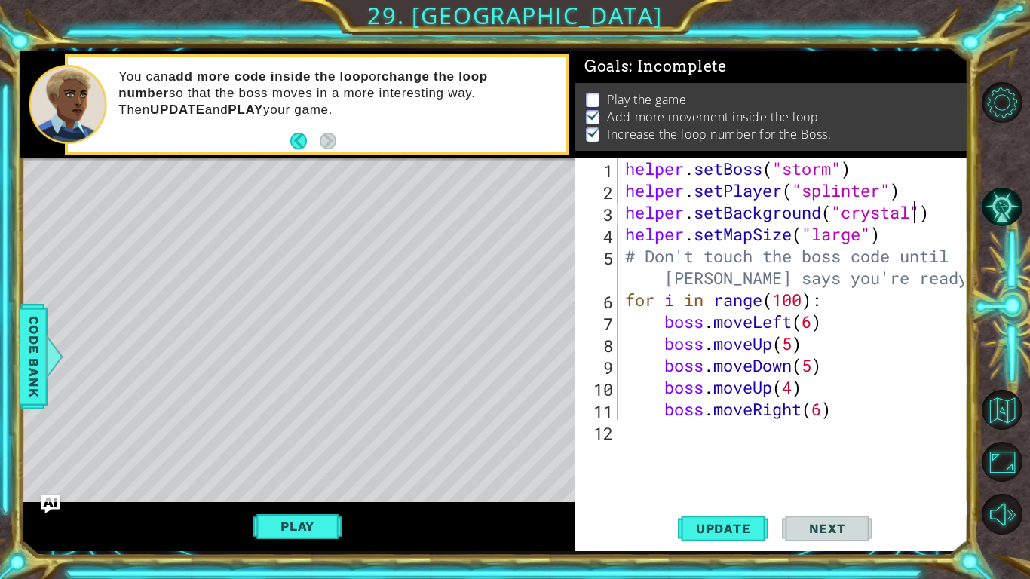
click at [931, 211] on div "helper . setBoss ( "storm" ) helper . setPlayer ( "splinter" ) helper . setBack…" at bounding box center [797, 311] width 350 height 306
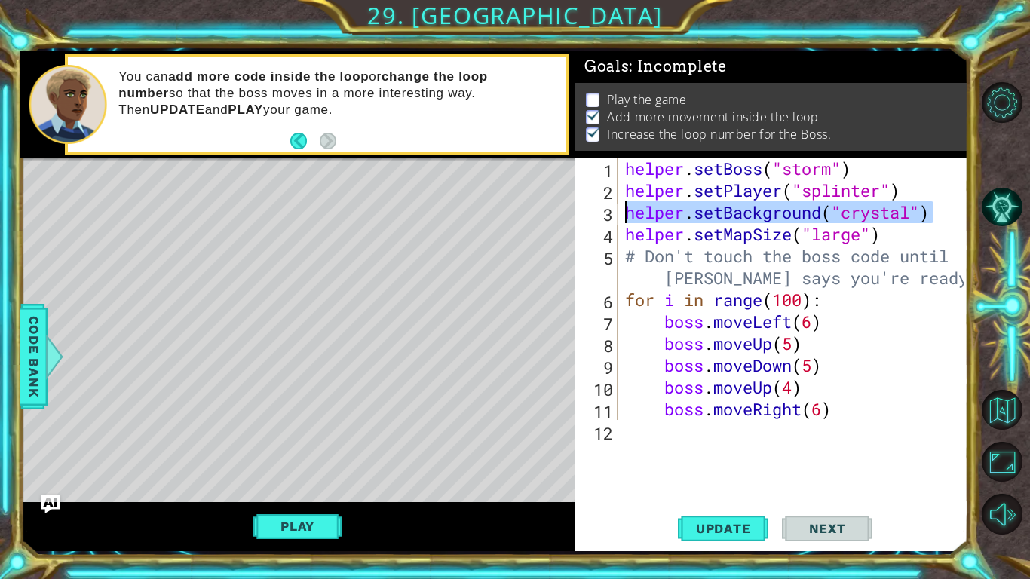
drag, startPoint x: 931, startPoint y: 211, endPoint x: 592, endPoint y: 209, distance: 339.2
click at [592, 209] on div "helper.setBackground("crystal") 1 2 3 4 5 6 7 8 9 10 11 12 helper . setBoss ( "…" at bounding box center [769, 289] width 390 height 262
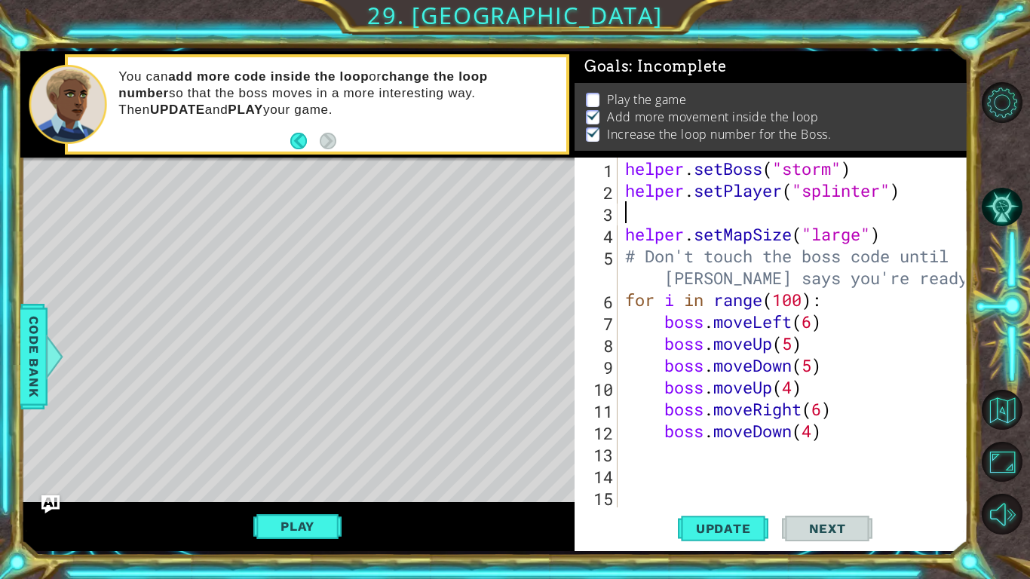
type textarea "helper.setPlayer("splinter")"
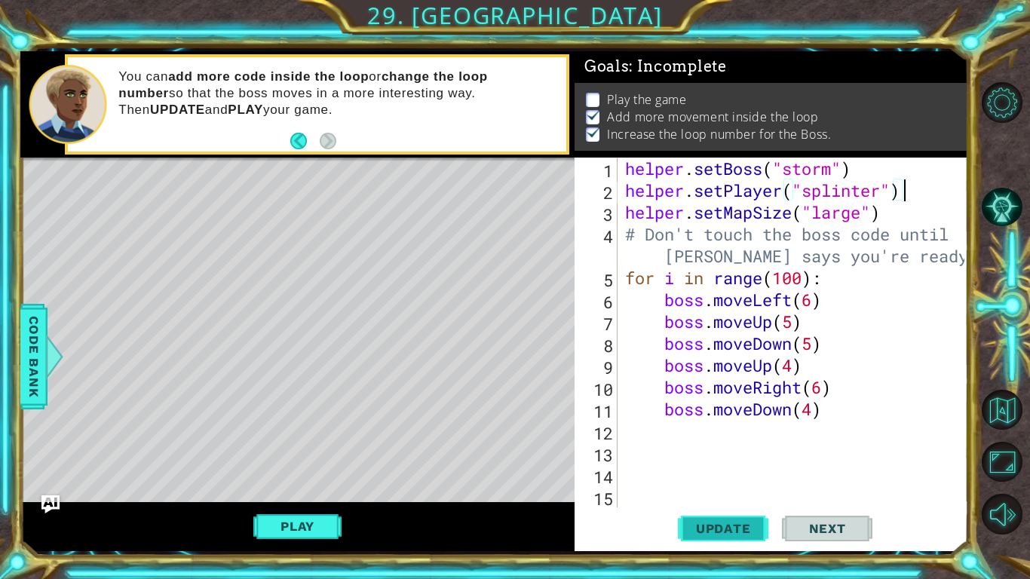
click at [729, 451] on span "Update" at bounding box center [723, 528] width 85 height 15
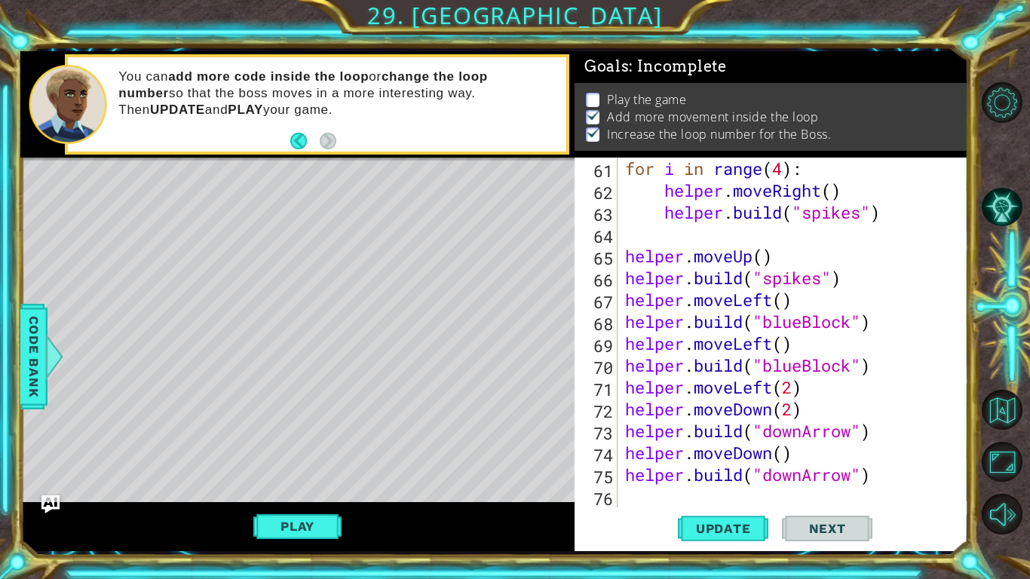
scroll to position [1355, 0]
click at [707, 451] on div "for i in range ( 4 ) : helper . moveRight ( ) helper . build ( "spikes" ) helpe…" at bounding box center [797, 354] width 350 height 393
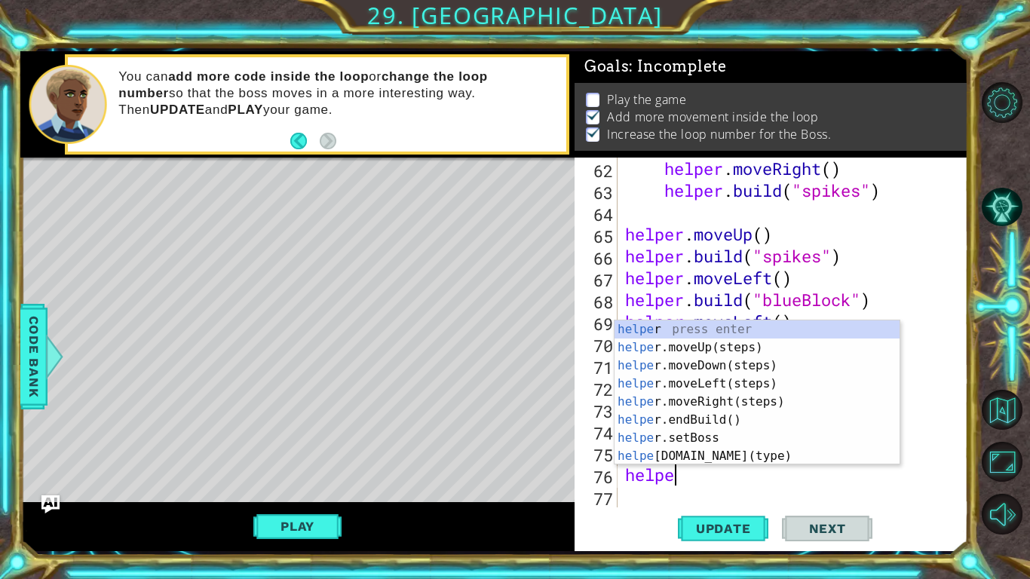
scroll to position [0, 1]
type textarea "h"
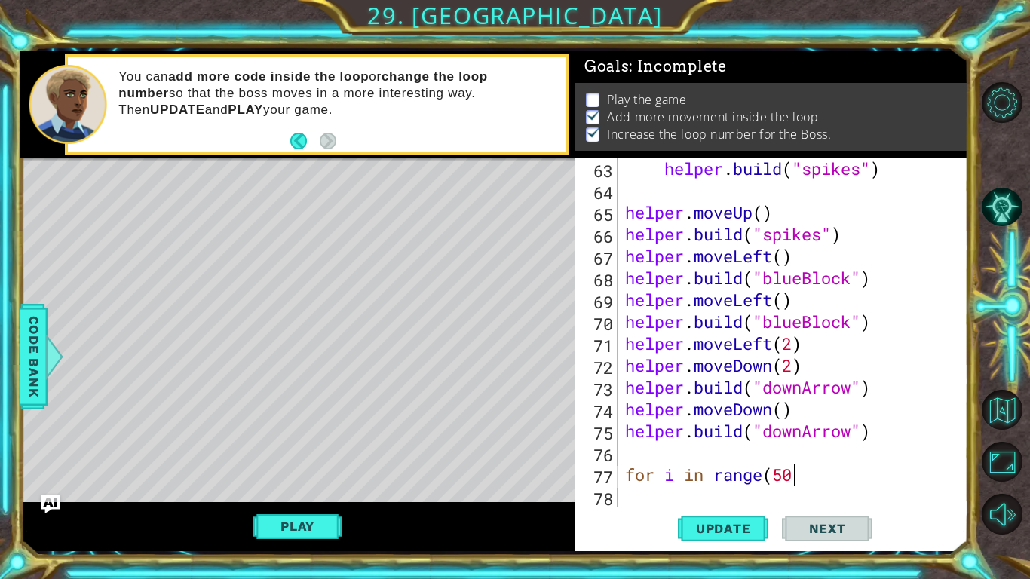
scroll to position [0, 7]
type textarea "for i in range(5):"
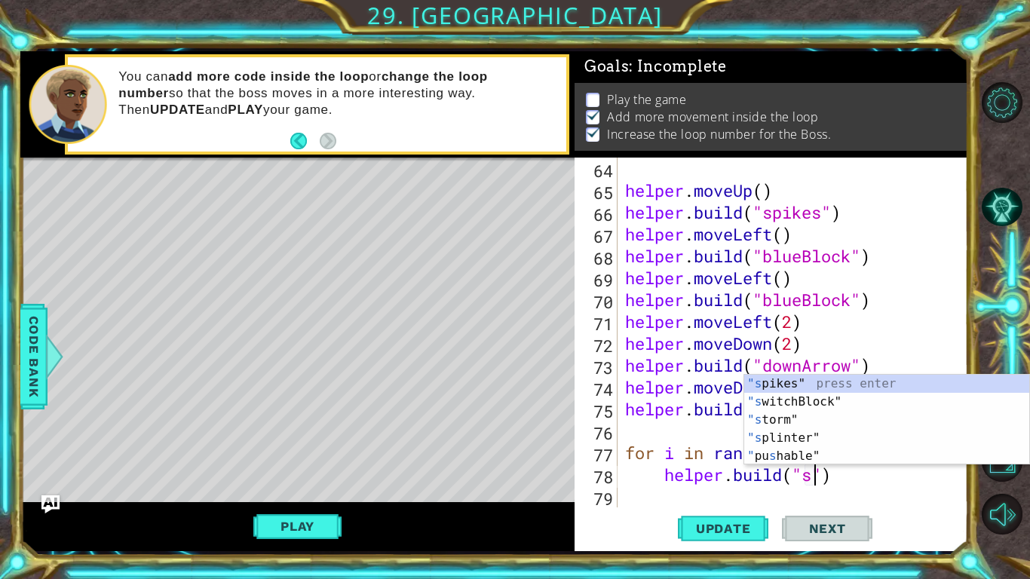
scroll to position [0, 9]
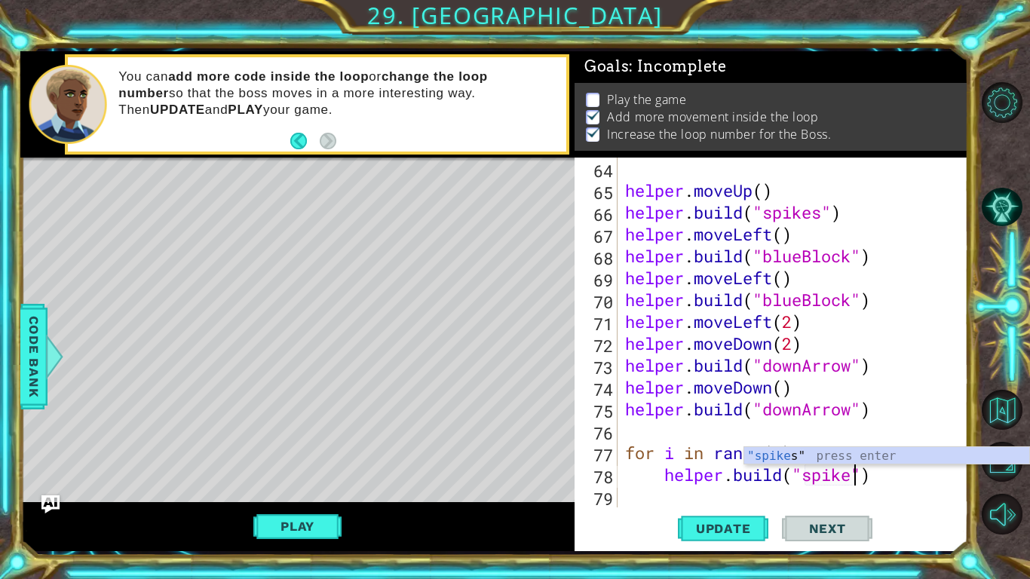
type textarea "[DOMAIN_NAME]("spikes")"
click at [926, 451] on div "helper . moveUp ( ) helper . build ( "spikes" ) helper . moveLeft ( ) helper . …" at bounding box center [797, 354] width 350 height 393
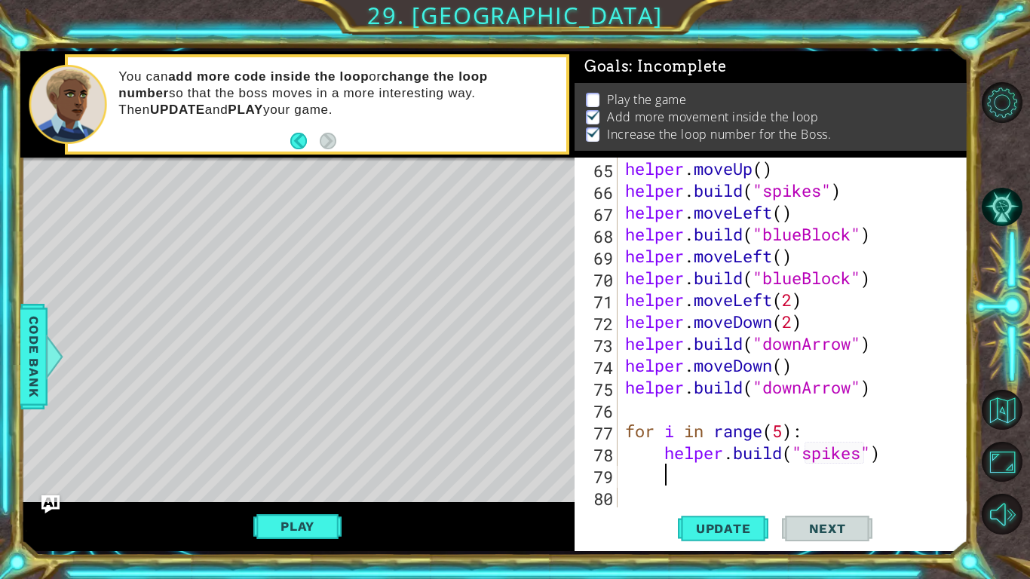
scroll to position [1443, 0]
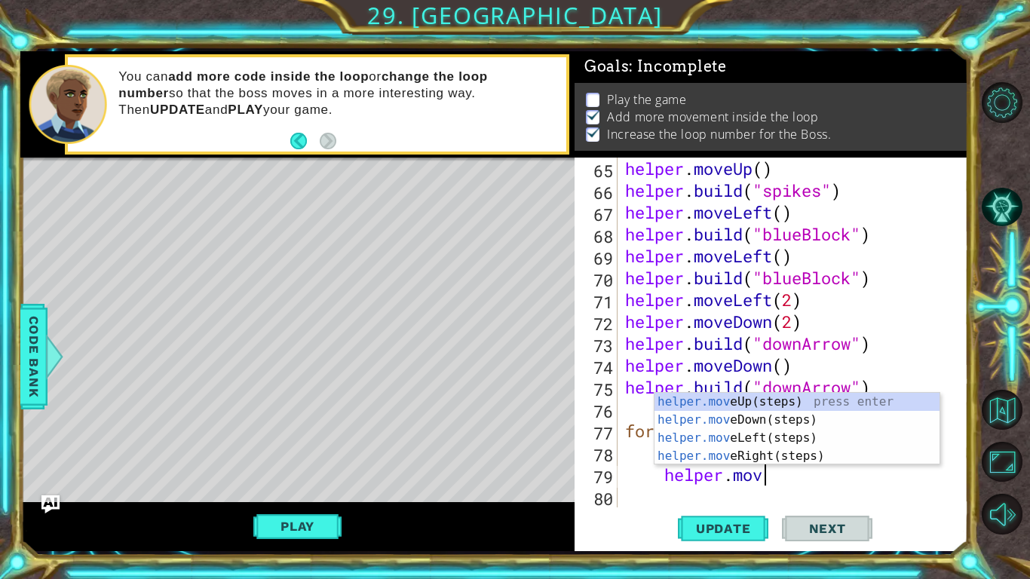
type textarea "helper.move"
click at [880, 451] on div "helper.move Up(steps) press enter helper.move Down(steps) press enter helper.mo…" at bounding box center [796, 447] width 285 height 109
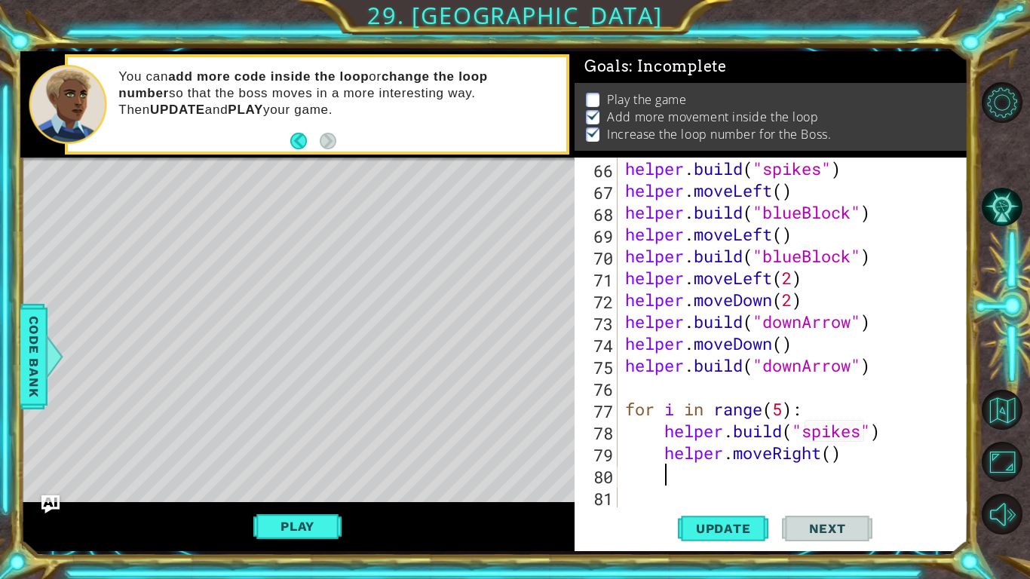
scroll to position [1464, 0]
click at [695, 451] on span "Update" at bounding box center [723, 528] width 85 height 15
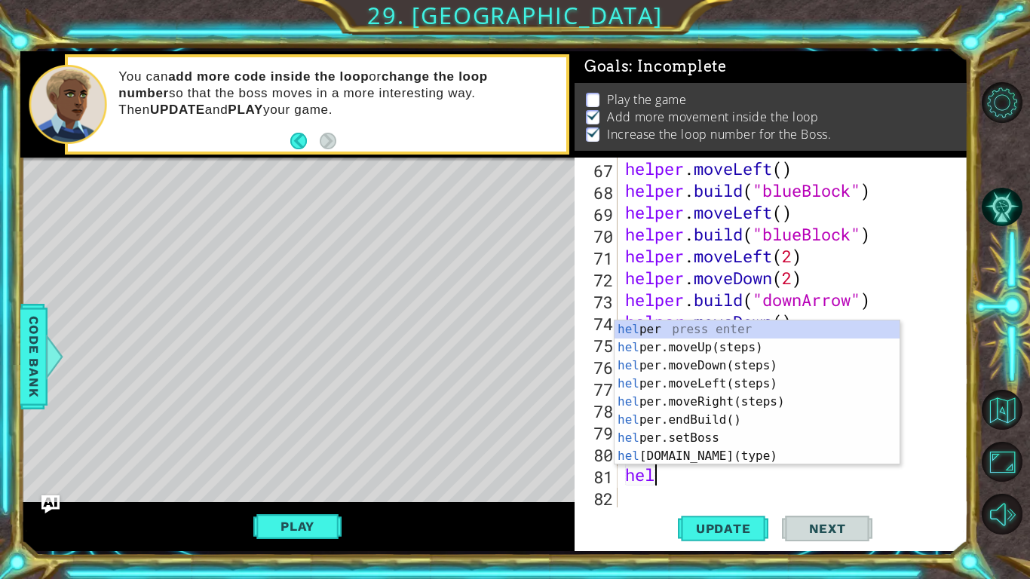
scroll to position [0, 2]
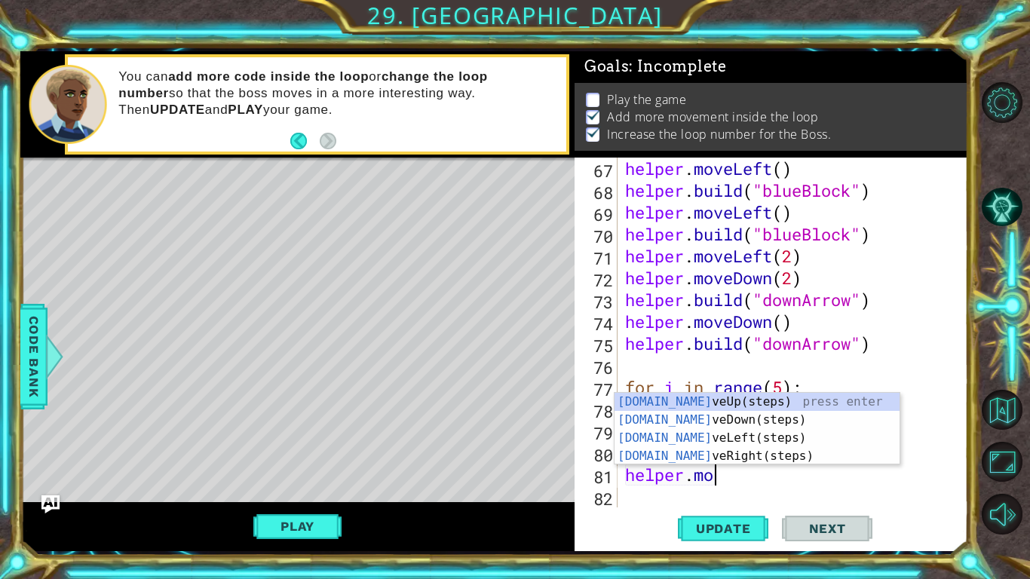
type textarea "helper.move"
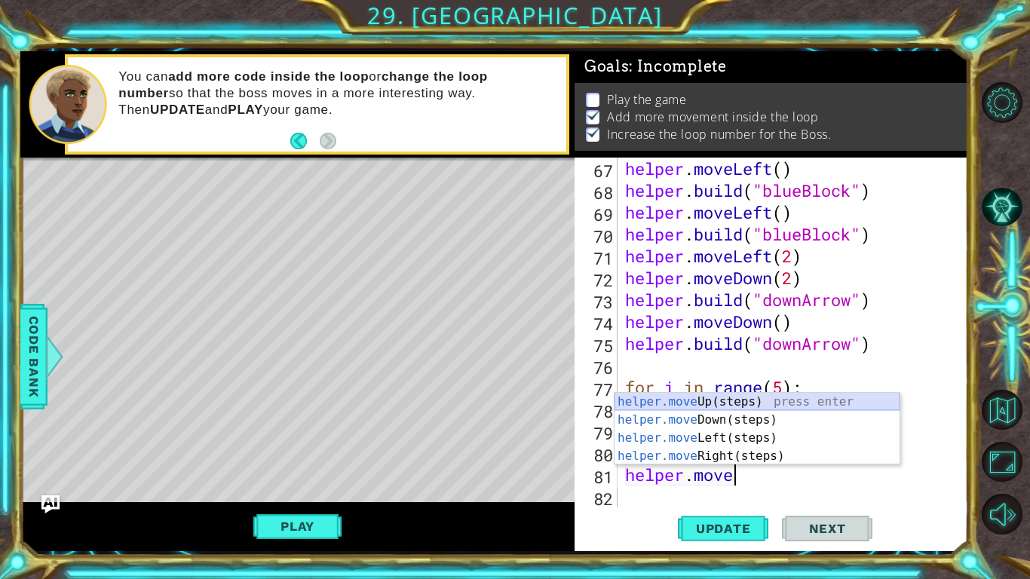
click at [745, 399] on div "helper.move Up(steps) press enter helper.move Down(steps) press enter helper.mo…" at bounding box center [756, 447] width 285 height 109
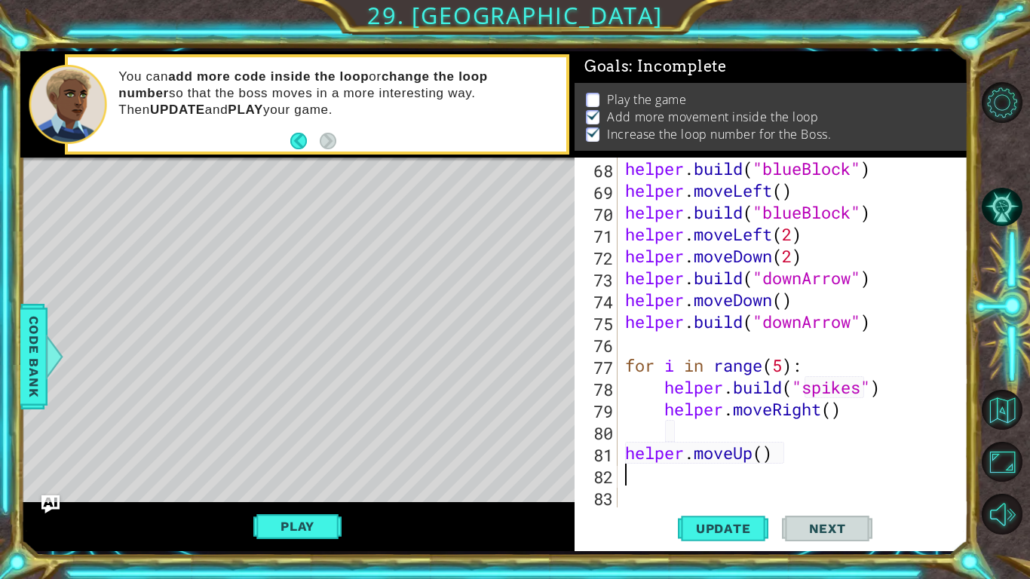
scroll to position [1508, 0]
click at [782, 366] on div "helper . build ( "blueBlock" ) helper . moveLeft ( ) helper . build ( "blueBloc…" at bounding box center [797, 354] width 350 height 393
click at [711, 451] on span "Update" at bounding box center [723, 528] width 85 height 15
type textarea "for i in range(8):"
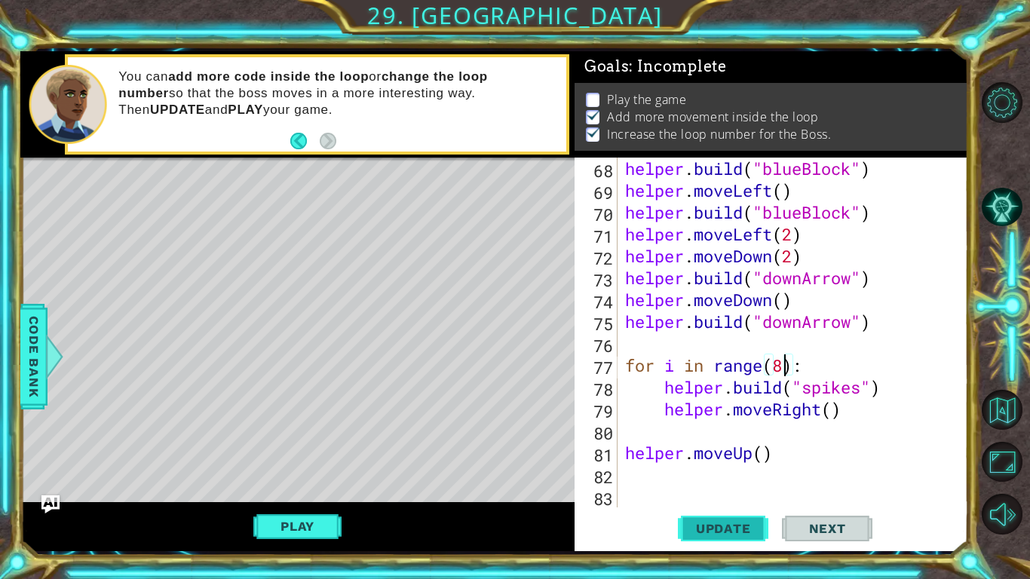
click at [709, 451] on span "Update" at bounding box center [723, 528] width 85 height 15
click at [689, 451] on div "helper . build ( "blueBlock" ) helper . moveLeft ( ) helper . build ( "blueBloc…" at bounding box center [797, 354] width 350 height 393
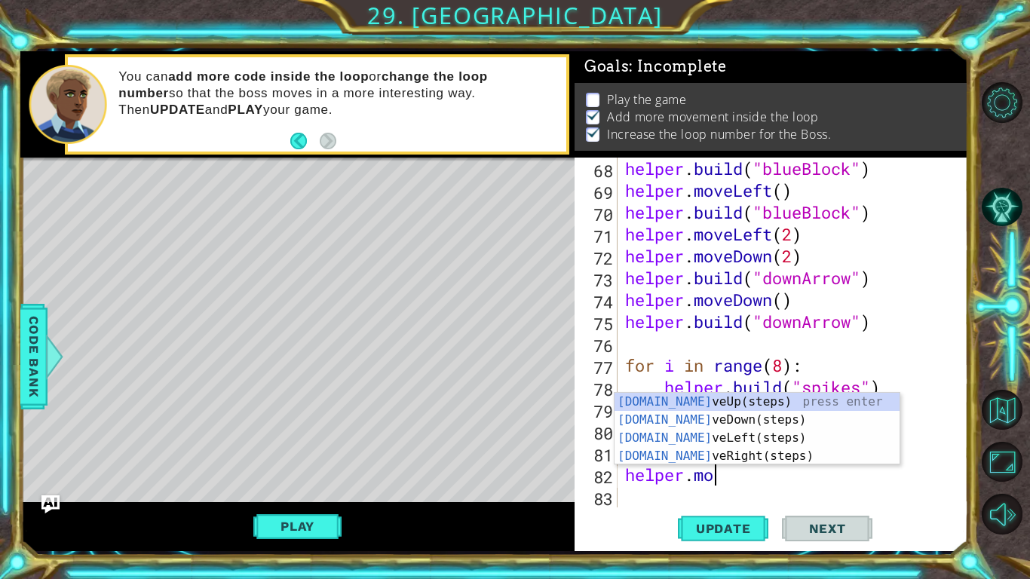
scroll to position [0, 4]
type textarea "helper.move"
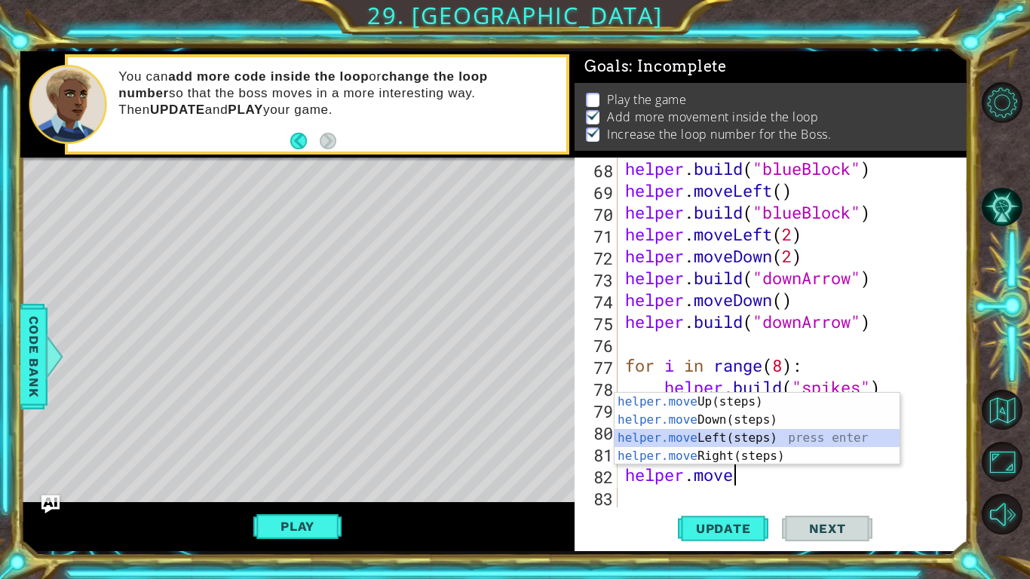
click at [762, 435] on div "helper.move Up(steps) press enter helper.move Down(steps) press enter helper.mo…" at bounding box center [756, 447] width 285 height 109
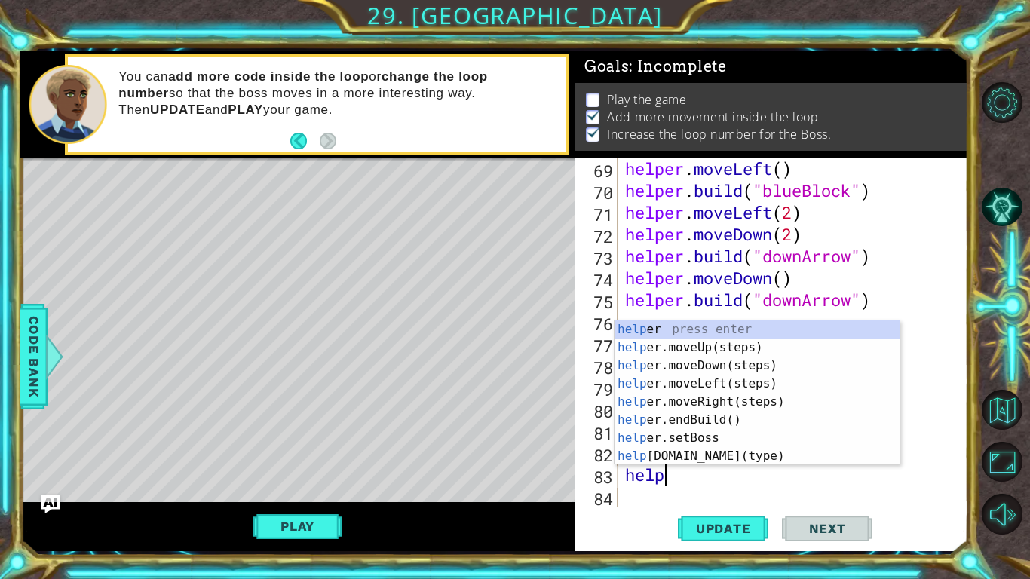
scroll to position [0, 2]
click at [735, 451] on div "helpe r press enter helpe [PERSON_NAME]moveUp(steps) press enter helpe r.moveDo…" at bounding box center [756, 410] width 285 height 181
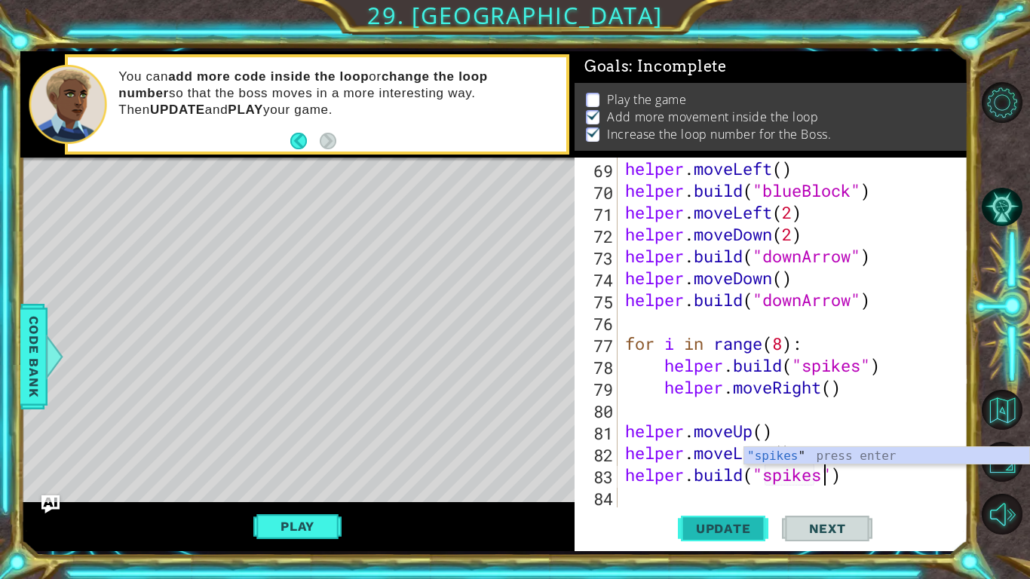
scroll to position [0, 9]
type textarea "[DOMAIN_NAME]("spikes")"
click at [730, 451] on span "Update" at bounding box center [723, 528] width 85 height 15
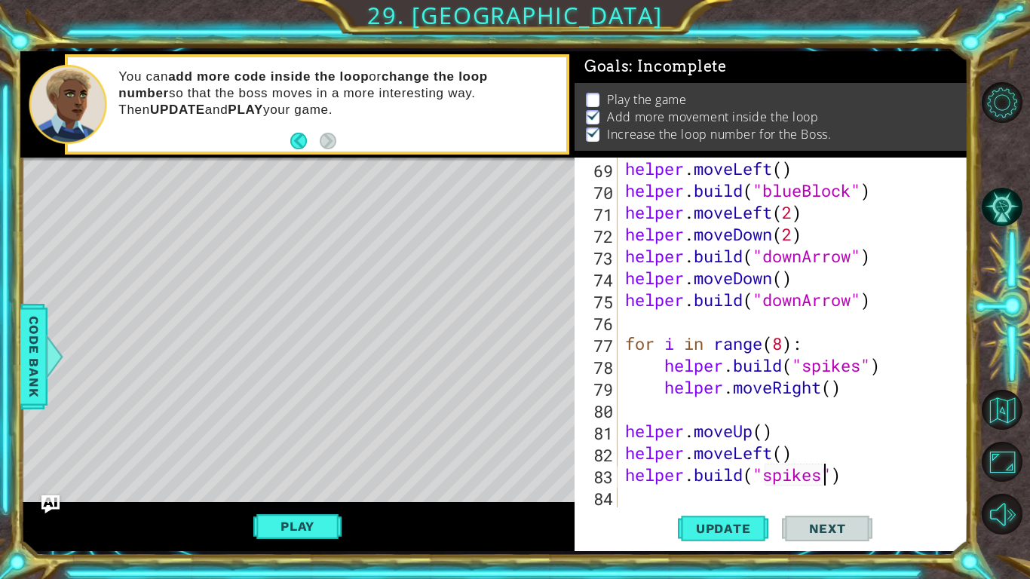
click at [890, 451] on div "helper . moveLeft ( ) helper . build ( "blueBlock" ) helper . moveLeft ( 2 ) he…" at bounding box center [797, 354] width 350 height 393
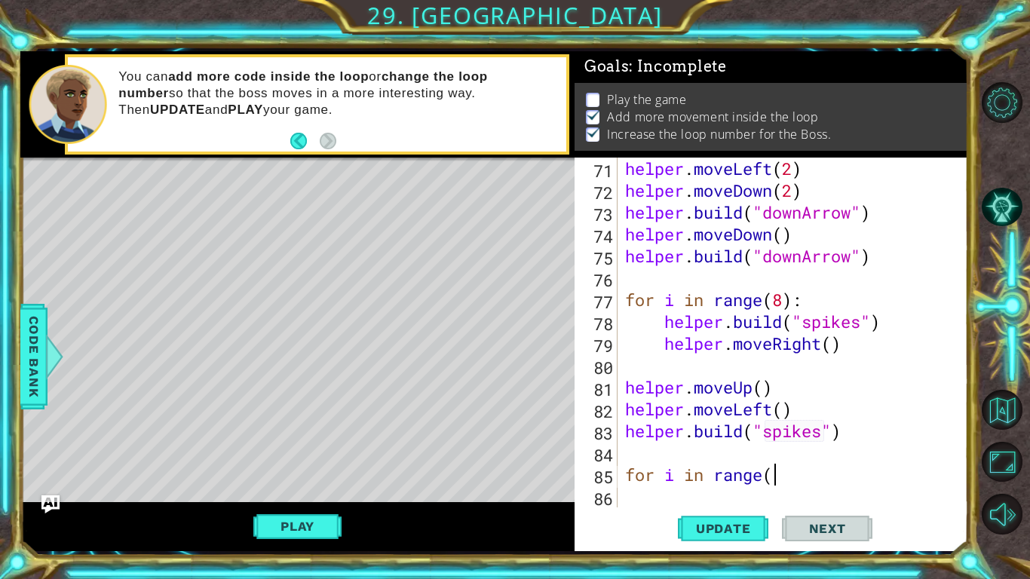
scroll to position [0, 6]
click at [843, 431] on div "helper . moveLeft ( 2 ) helper . moveDown ( 2 ) helper . build ( "downArrow" ) …" at bounding box center [797, 354] width 350 height 393
type textarea "[DOMAIN_NAME]("spikes")"
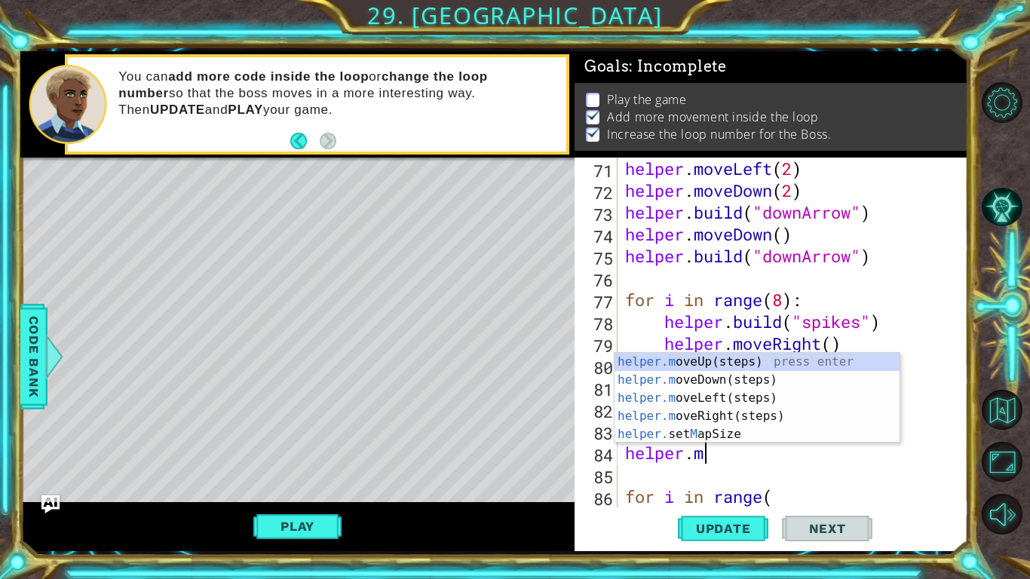
scroll to position [0, 3]
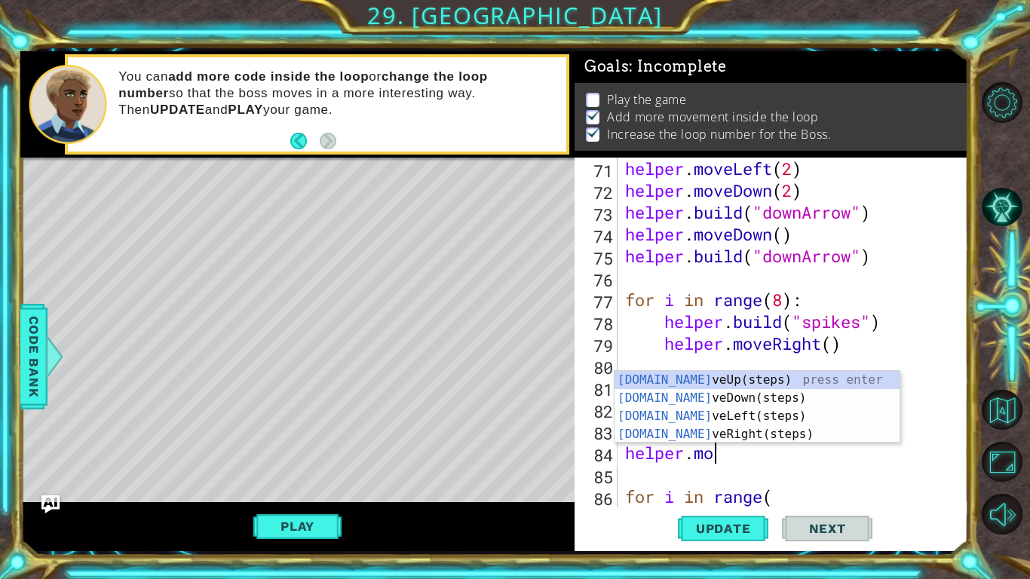
type textarea "helper.move"
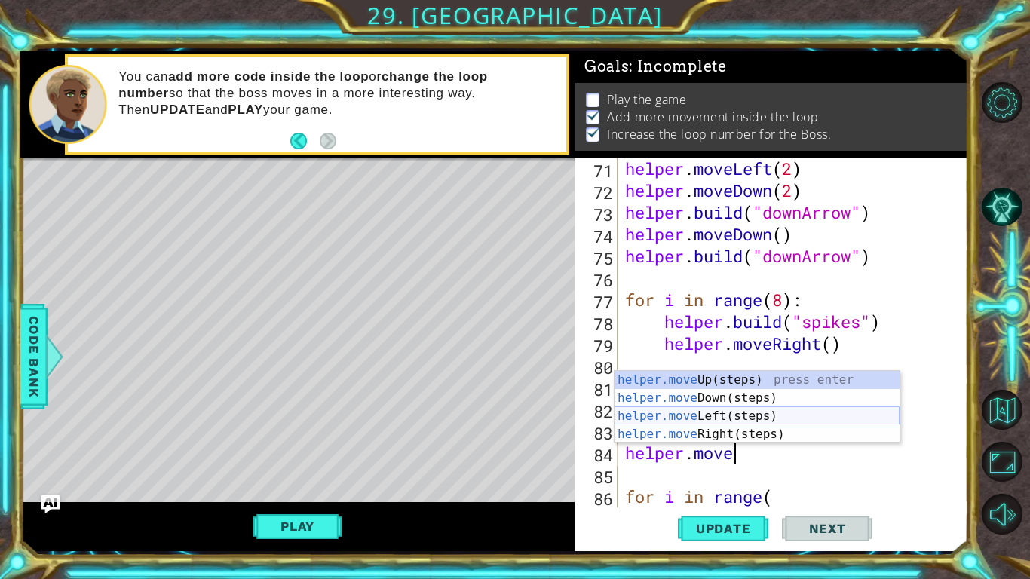
click at [717, 410] on div "helper.move Up(steps) press enter helper.move Down(steps) press enter helper.mo…" at bounding box center [756, 425] width 285 height 109
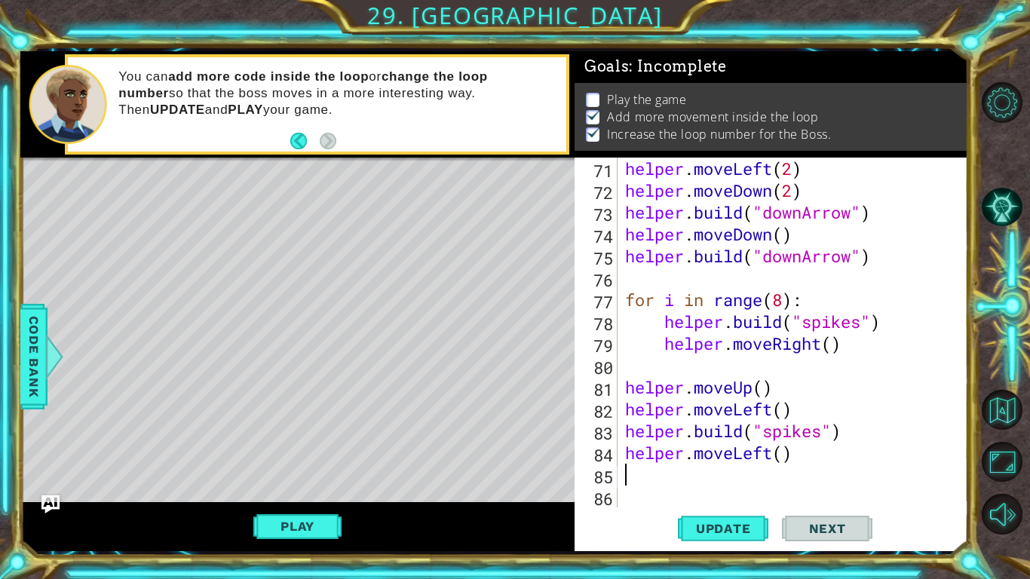
scroll to position [0, 0]
click at [782, 451] on div "helper . moveLeft ( 2 ) helper . moveDown ( 2 ) helper . build ( "downArrow" ) …" at bounding box center [797, 354] width 350 height 393
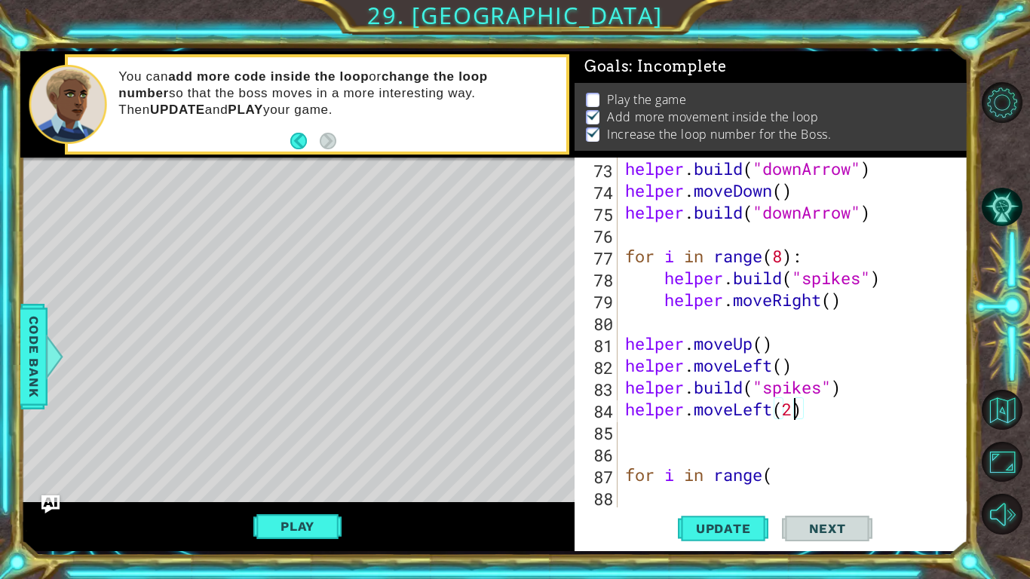
scroll to position [1617, 0]
click at [778, 451] on div "helper . build ( "downArrow" ) helper . moveDown ( ) helper . build ( "downArro…" at bounding box center [797, 354] width 350 height 393
type textarea "for i in range("
click at [690, 451] on span "Update" at bounding box center [723, 528] width 85 height 15
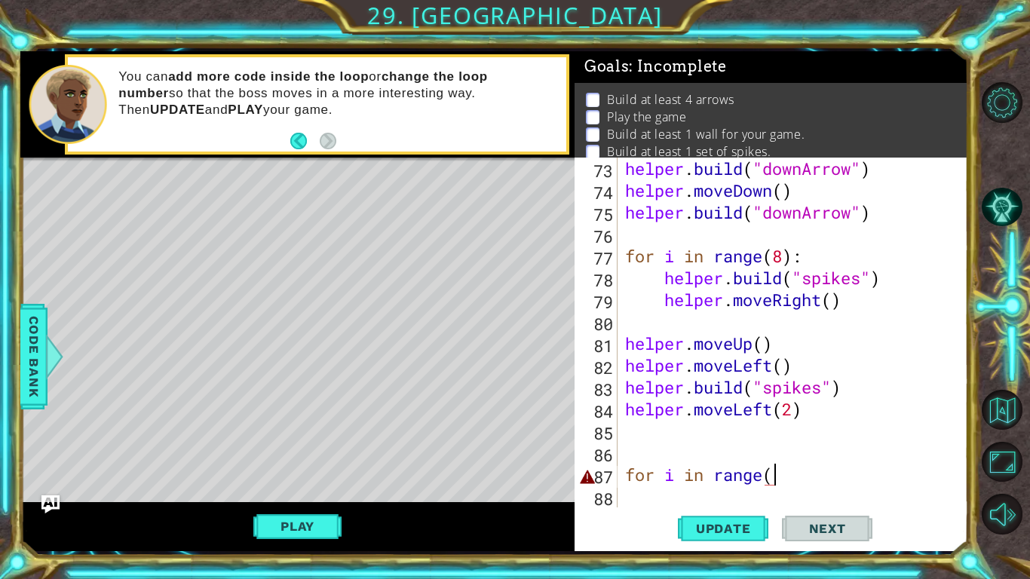
drag, startPoint x: 596, startPoint y: 493, endPoint x: 600, endPoint y: 470, distance: 23.7
click at [600, 451] on div "for i in range( 73 74 75 76 77 78 79 80 81 82 83 84 85 86 87 88 helper . build …" at bounding box center [769, 333] width 390 height 350
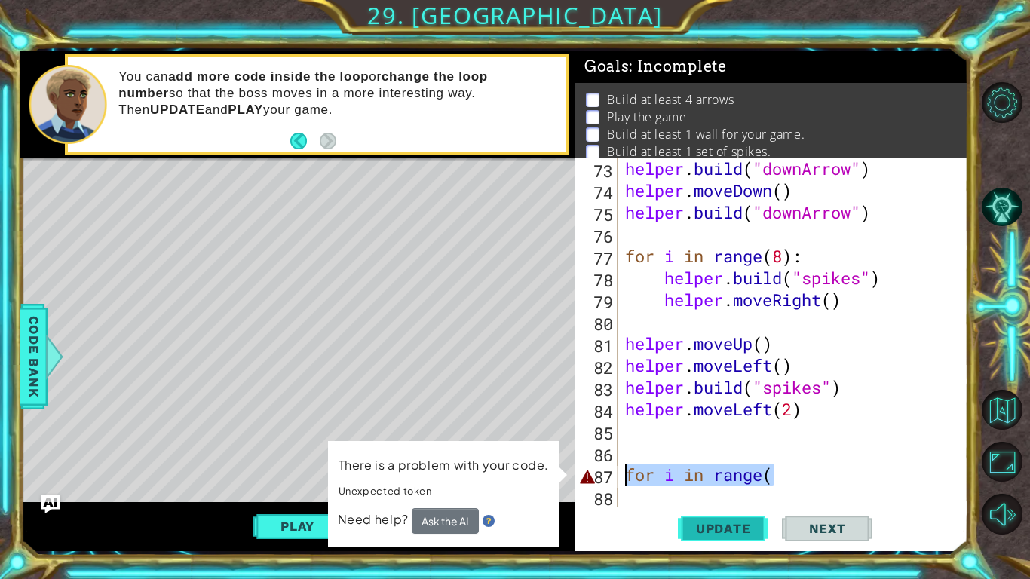
scroll to position [0, 0]
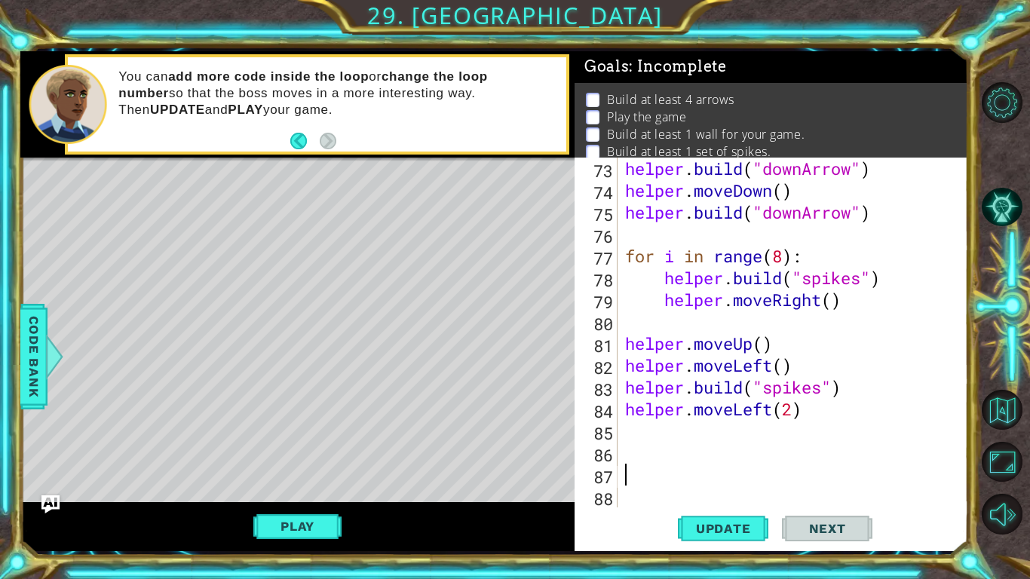
click at [735, 451] on span "Update" at bounding box center [723, 528] width 85 height 15
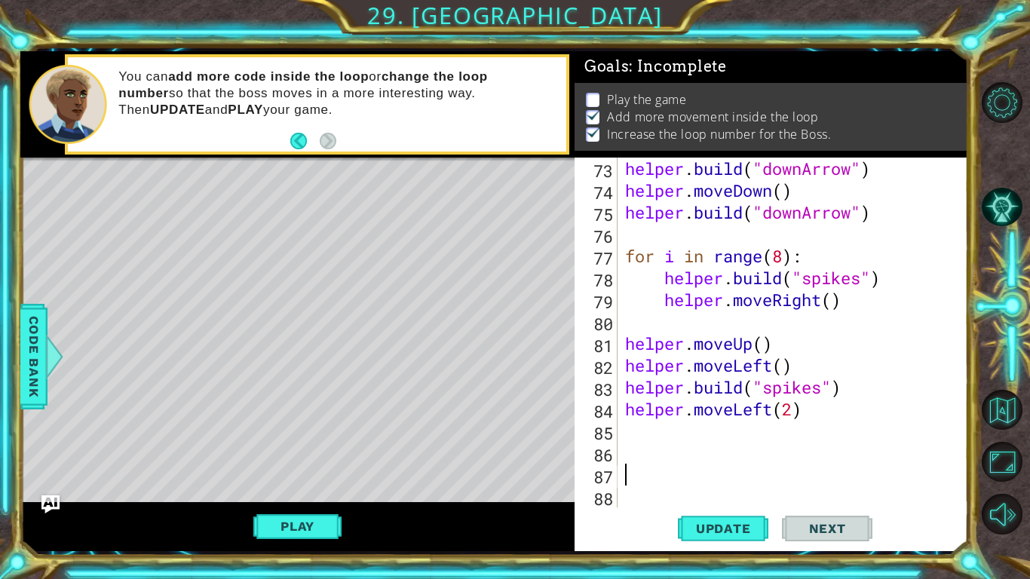
paste textarea "for i in range("
drag, startPoint x: 804, startPoint y: 485, endPoint x: 612, endPoint y: 491, distance: 192.3
click at [612, 451] on div "for i in range( 73 74 75 76 77 78 79 80 81 82 83 84 85 86 87 88 helper . build …" at bounding box center [769, 333] width 390 height 350
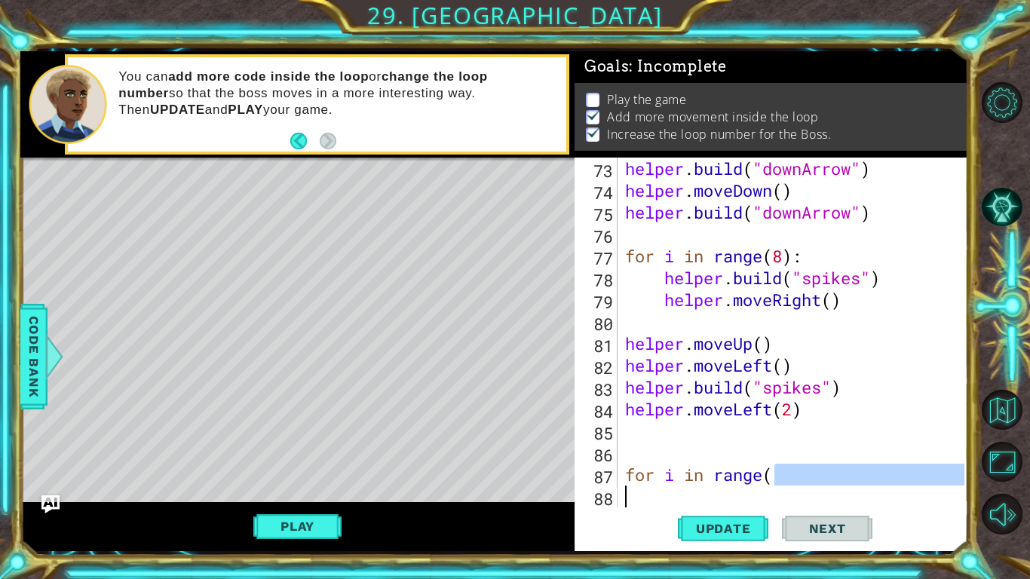
type textarea "for i in range("
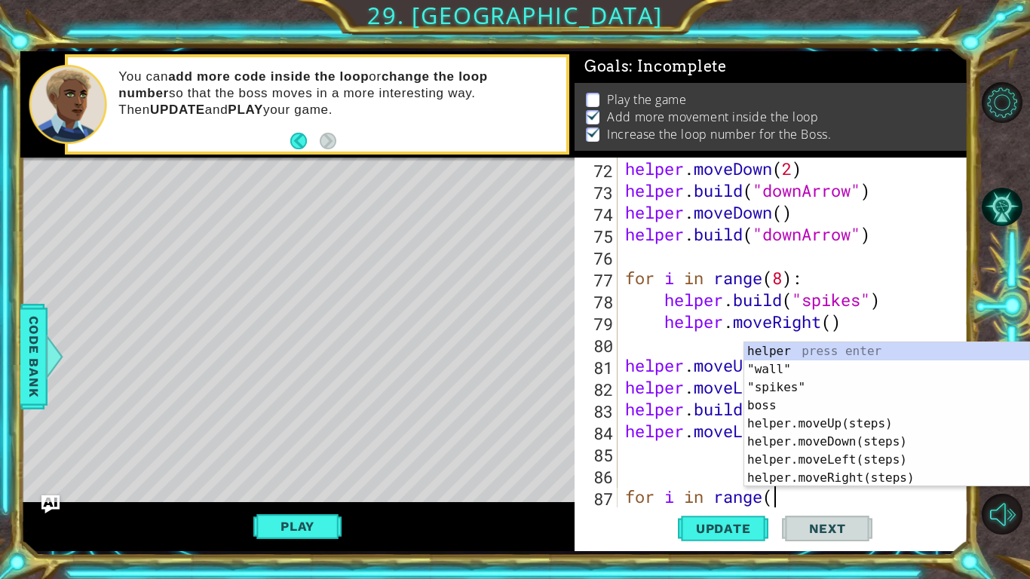
scroll to position [1617, 0]
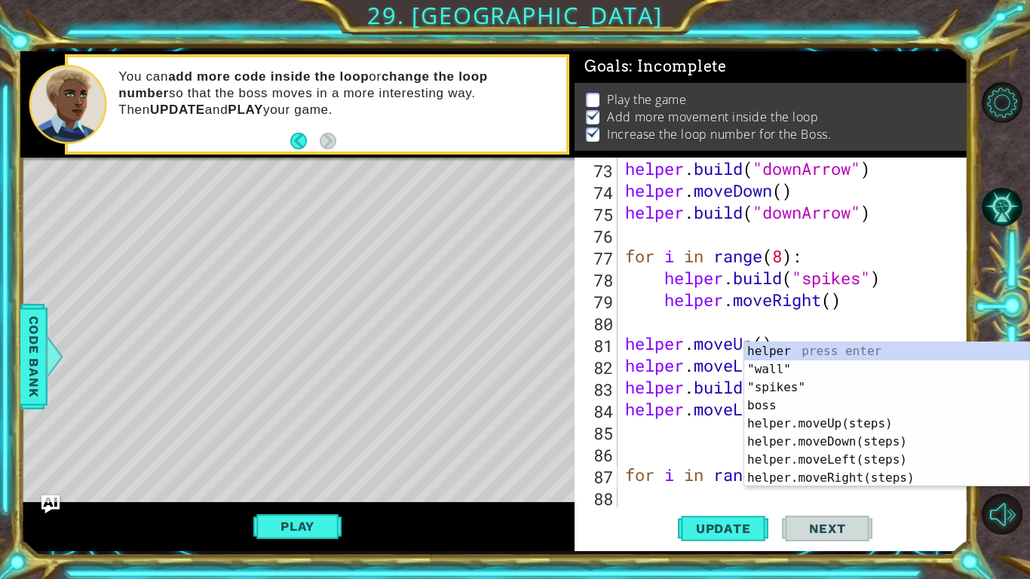
click at [668, 451] on div "helper . build ( "downArrow" ) helper . moveDown ( ) helper . build ( "downArro…" at bounding box center [797, 354] width 350 height 393
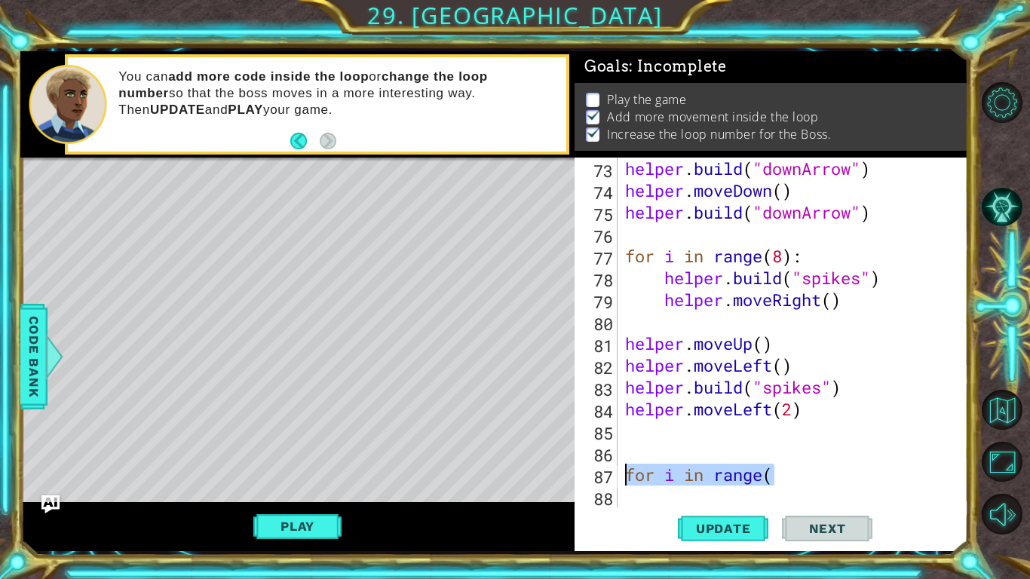
drag, startPoint x: 693, startPoint y: 488, endPoint x: 595, endPoint y: 479, distance: 98.5
click at [595, 451] on div "for i in range( 73 74 75 76 77 78 79 80 81 82 83 84 85 86 87 88 helper . build …" at bounding box center [769, 333] width 390 height 350
click at [661, 441] on div "helper . build ( "downArrow" ) helper . moveDown ( ) helper . build ( "downArro…" at bounding box center [797, 354] width 350 height 393
click at [654, 451] on div "helper . build ( "downArrow" ) helper . moveDown ( ) helper . build ( "downArro…" at bounding box center [797, 354] width 350 height 393
paste textarea "for i in range("
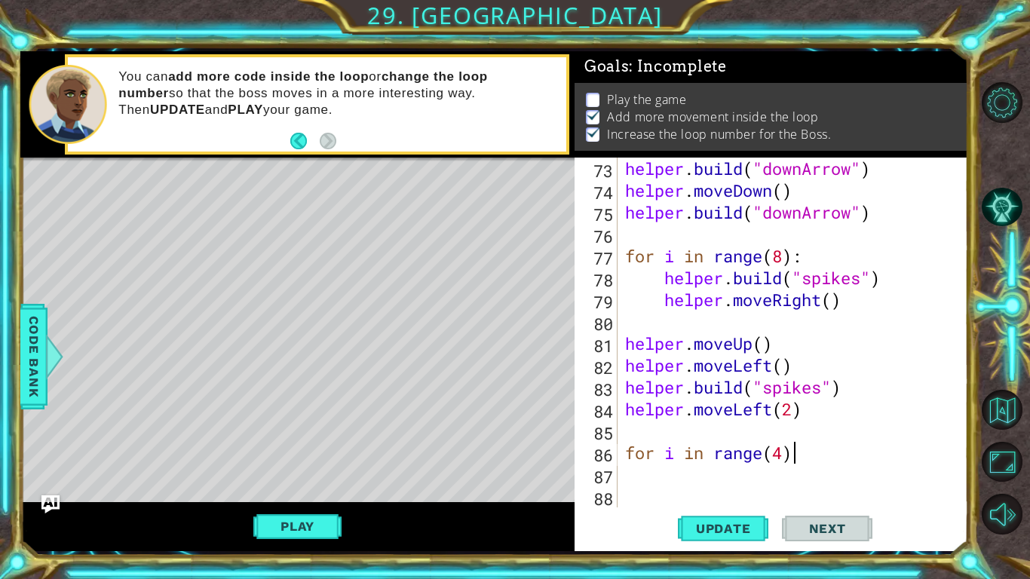
scroll to position [0, 7]
type textarea "for i in range(4):"
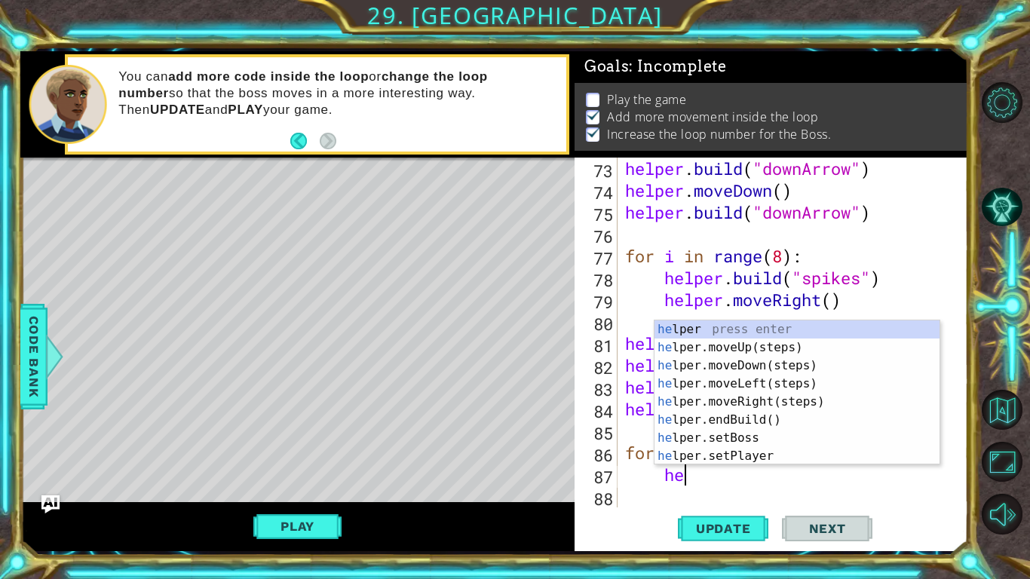
type textarea "helper"
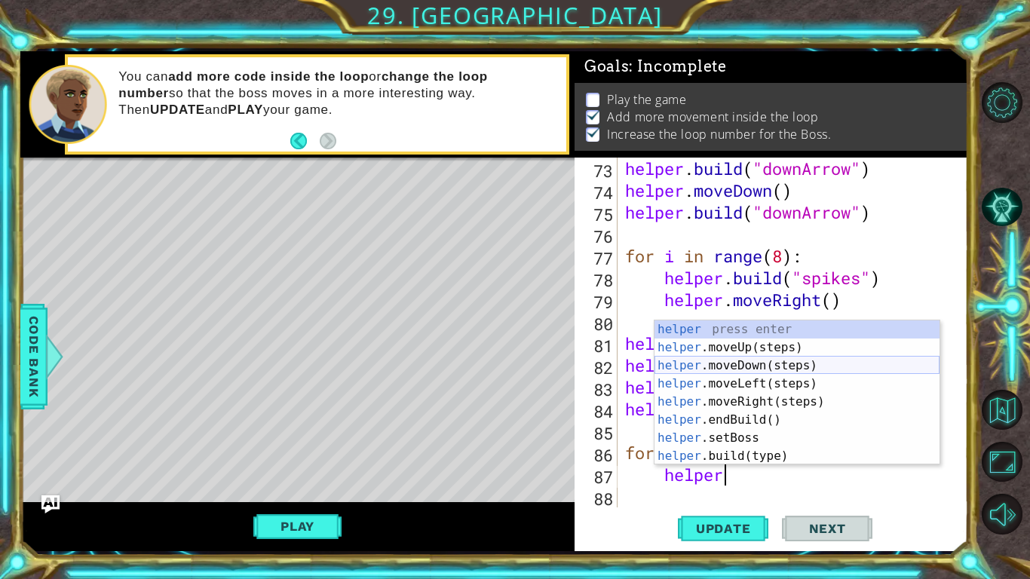
click at [760, 381] on div "helper press enter helper .moveUp(steps) press enter helper .moveDown(steps) pr…" at bounding box center [796, 410] width 285 height 181
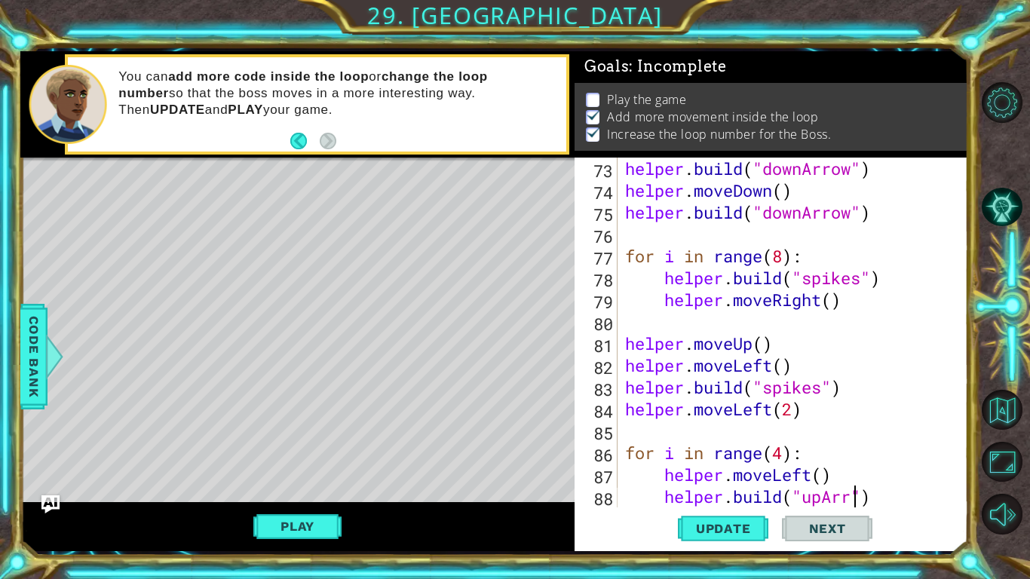
scroll to position [0, 11]
click at [739, 451] on span "Update" at bounding box center [723, 528] width 85 height 15
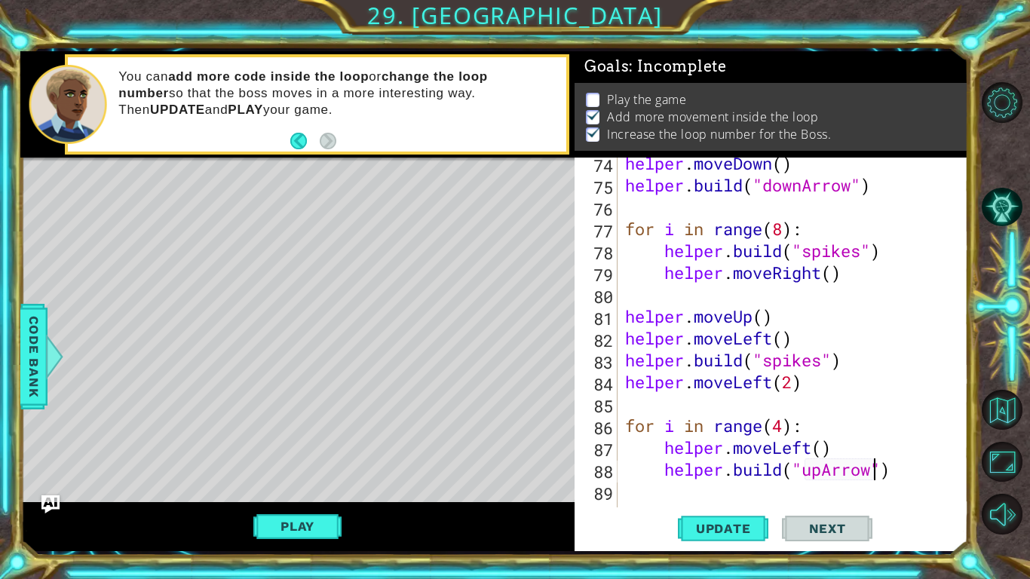
scroll to position [1645, 0]
click at [785, 229] on div "helper . moveDown ( ) helper . build ( "downArrow" ) for i in range ( 8 ) : hel…" at bounding box center [797, 348] width 350 height 393
click at [788, 392] on div "helper . moveDown ( ) helper . build ( "downArrow" ) for i in range ( 7 ) : hel…" at bounding box center [797, 348] width 350 height 393
click at [794, 379] on div "helper . moveDown ( ) helper . build ( "downArrow" ) for i in range ( 7 ) : hel…" at bounding box center [797, 348] width 350 height 393
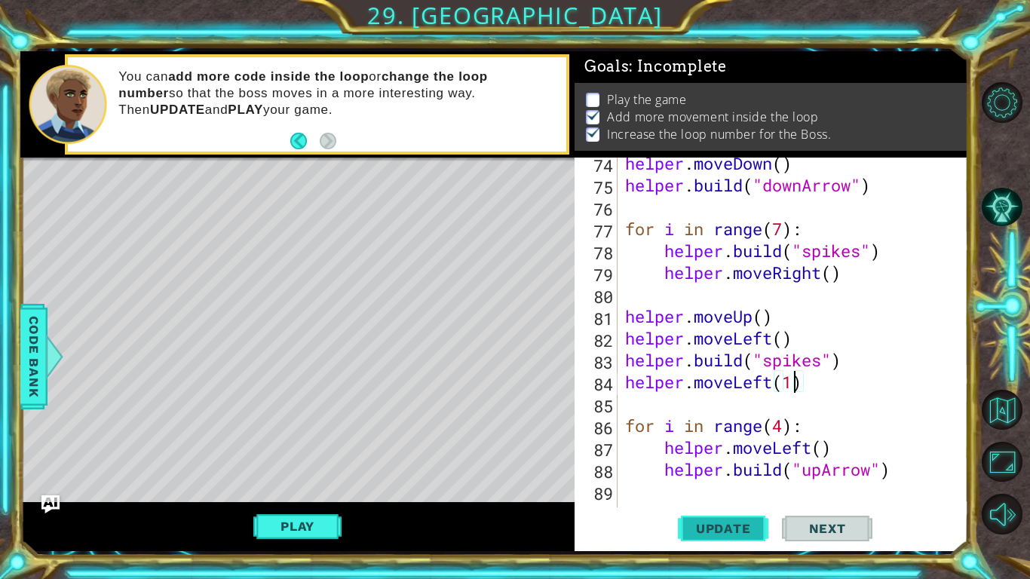
type textarea "helper.moveLeft(1)"
click at [727, 451] on span "Update" at bounding box center [723, 528] width 85 height 15
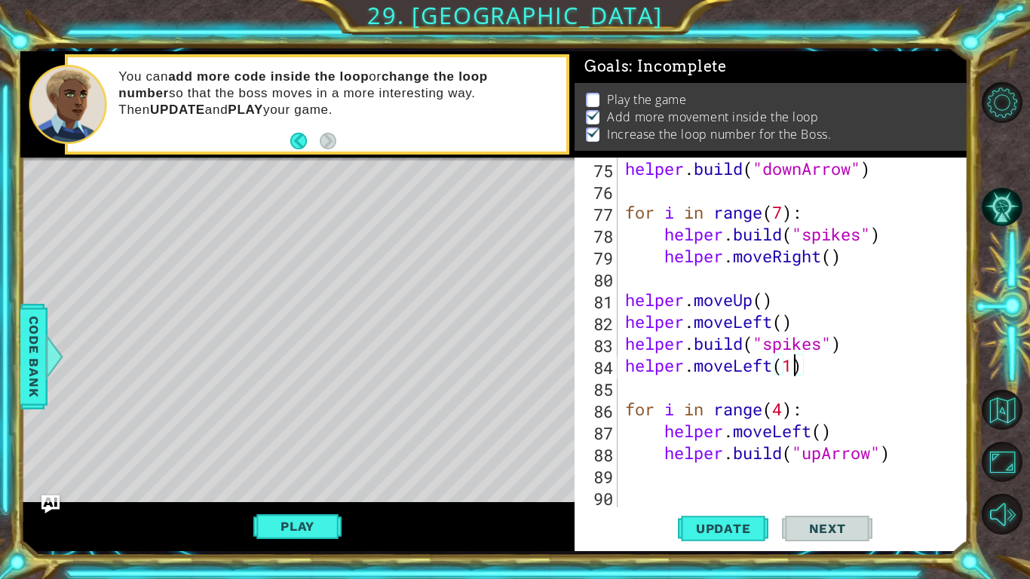
scroll to position [1661, 0]
click at [714, 451] on span "Update" at bounding box center [723, 528] width 85 height 15
click at [695, 451] on div "helper . build ( "downArrow" ) for i in range ( 7 ) : helper . build ( "spikes"…" at bounding box center [797, 354] width 350 height 393
click at [317, 451] on button "Play" at bounding box center [297, 526] width 88 height 29
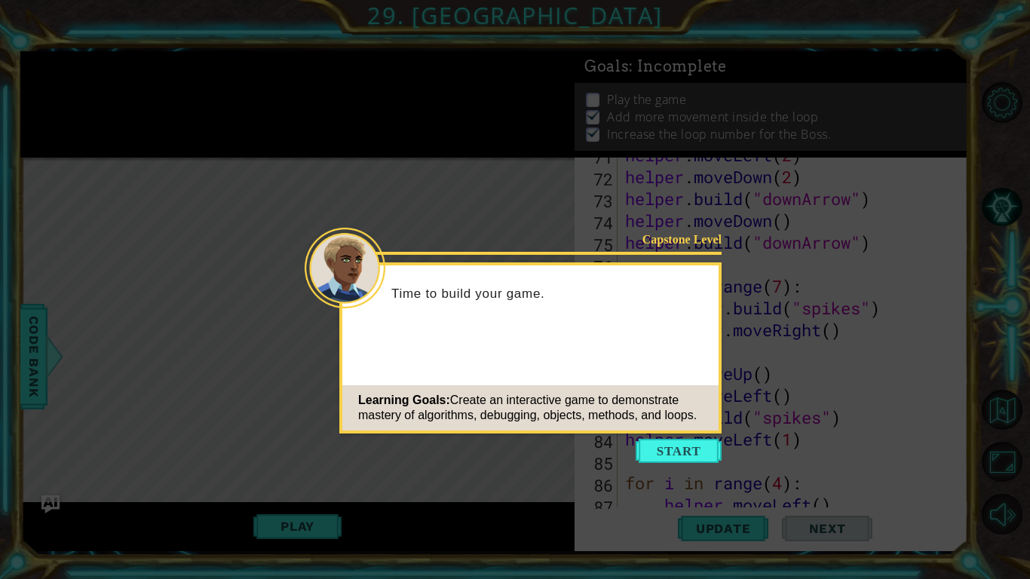
scroll to position [1587, 0]
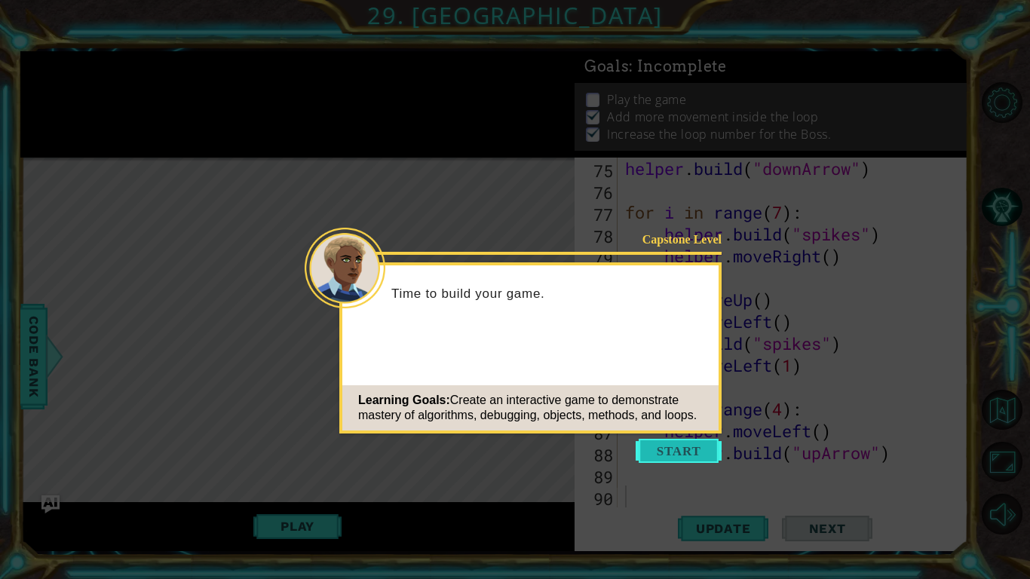
click at [677, 441] on button "Start" at bounding box center [678, 451] width 86 height 24
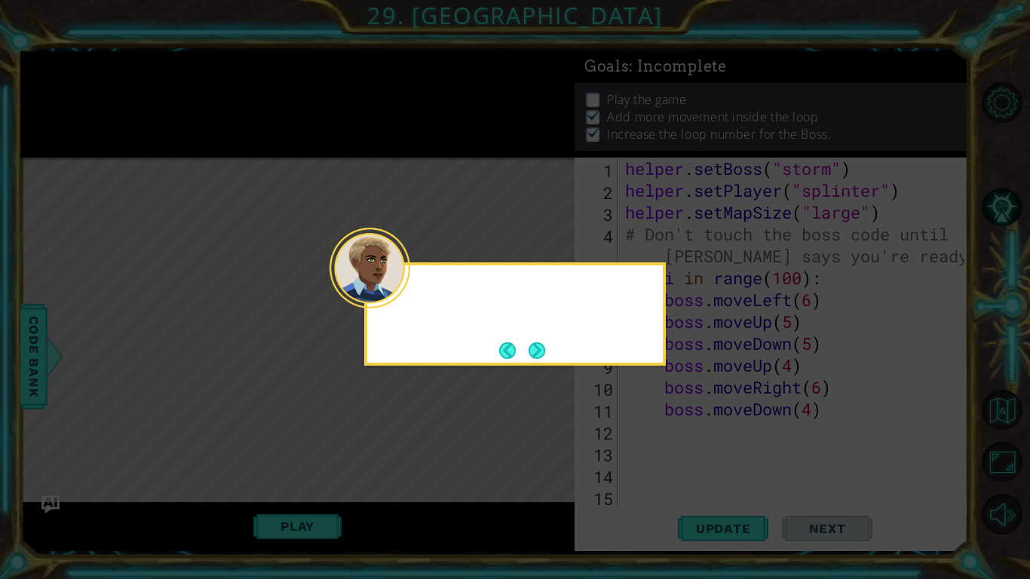
scroll to position [0, 0]
click at [539, 359] on button "Next" at bounding box center [536, 350] width 17 height 17
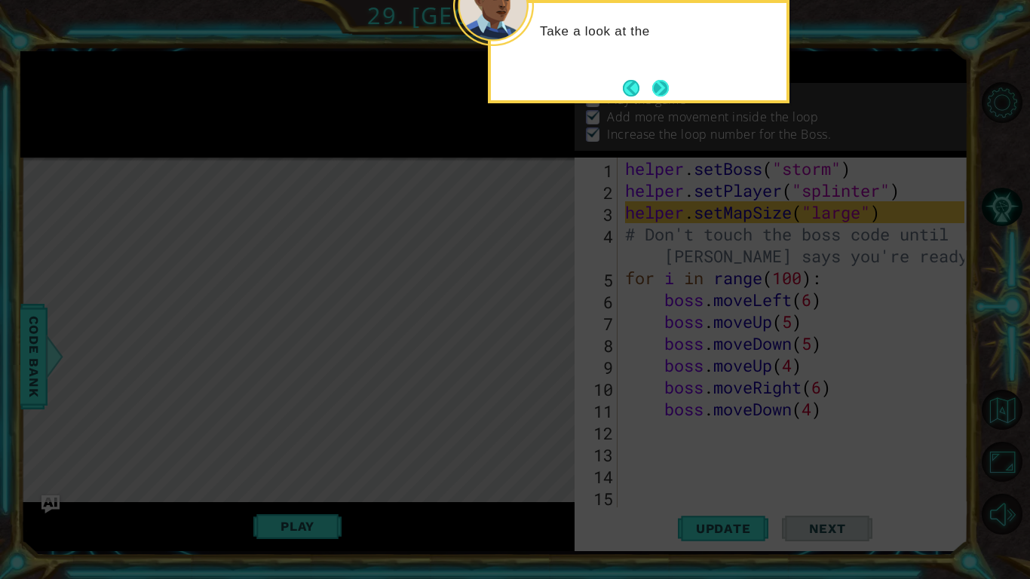
click at [658, 96] on button "Next" at bounding box center [660, 88] width 17 height 17
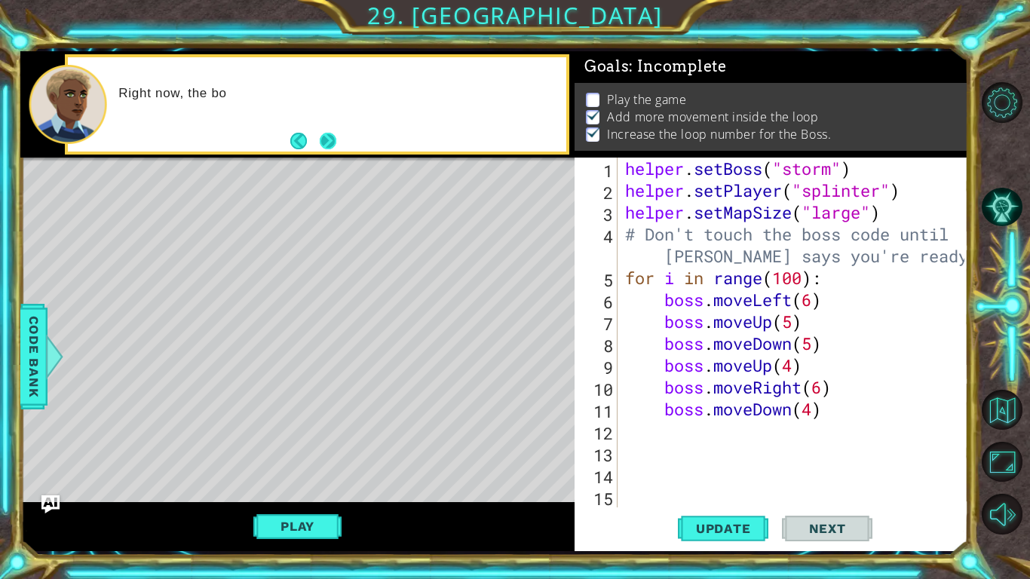
click at [337, 149] on button "Next" at bounding box center [328, 141] width 18 height 18
click at [277, 510] on div "Play" at bounding box center [297, 526] width 554 height 49
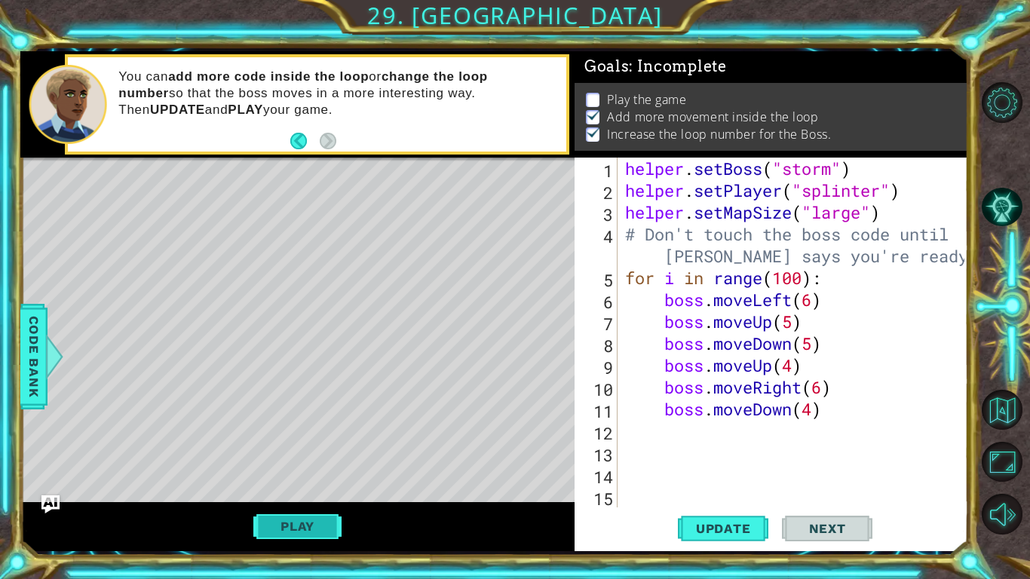
click at [317, 525] on button "Play" at bounding box center [297, 526] width 88 height 29
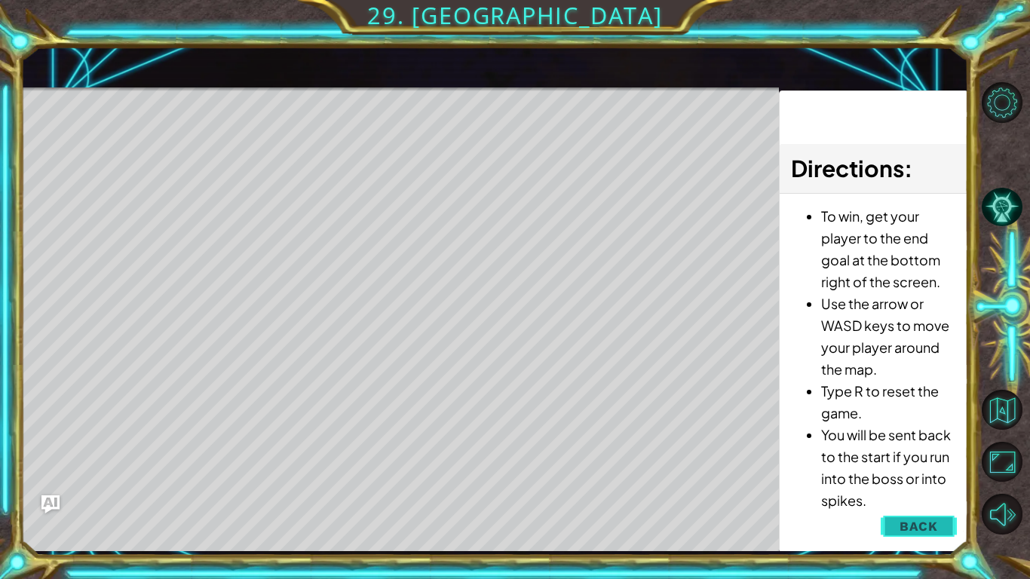
click at [909, 519] on span "Back" at bounding box center [918, 526] width 38 height 15
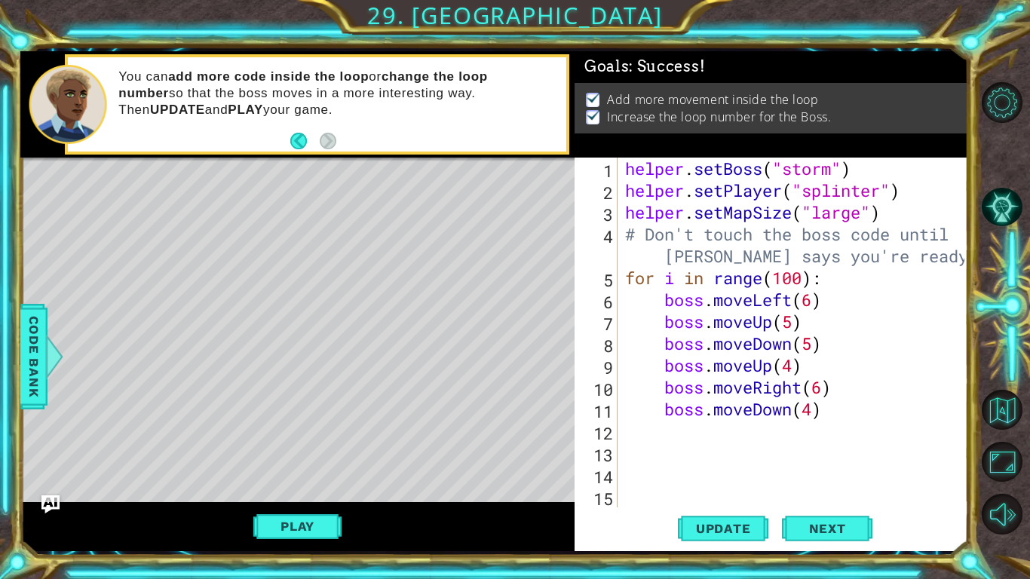
drag, startPoint x: 720, startPoint y: 526, endPoint x: 797, endPoint y: 441, distance: 114.7
click at [721, 525] on span "Update" at bounding box center [723, 528] width 85 height 15
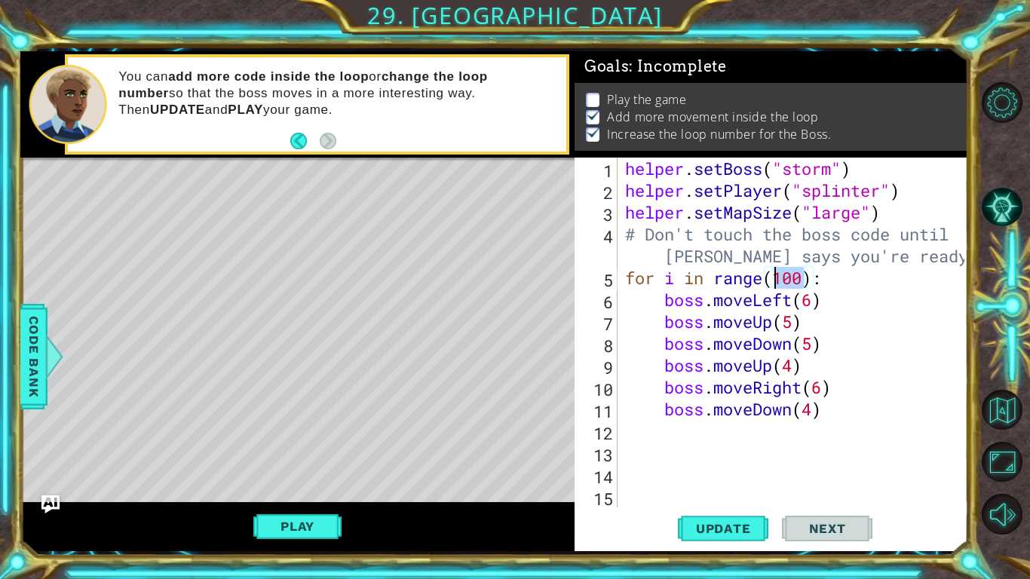
drag, startPoint x: 804, startPoint y: 274, endPoint x: 777, endPoint y: 280, distance: 27.8
click at [777, 280] on div "helper . setBoss ( "storm" ) helper . setPlayer ( "splinter" ) helper . setMapS…" at bounding box center [797, 354] width 350 height 393
click at [699, 526] on span "Update" at bounding box center [723, 528] width 85 height 15
type textarea "for i in range(999):"
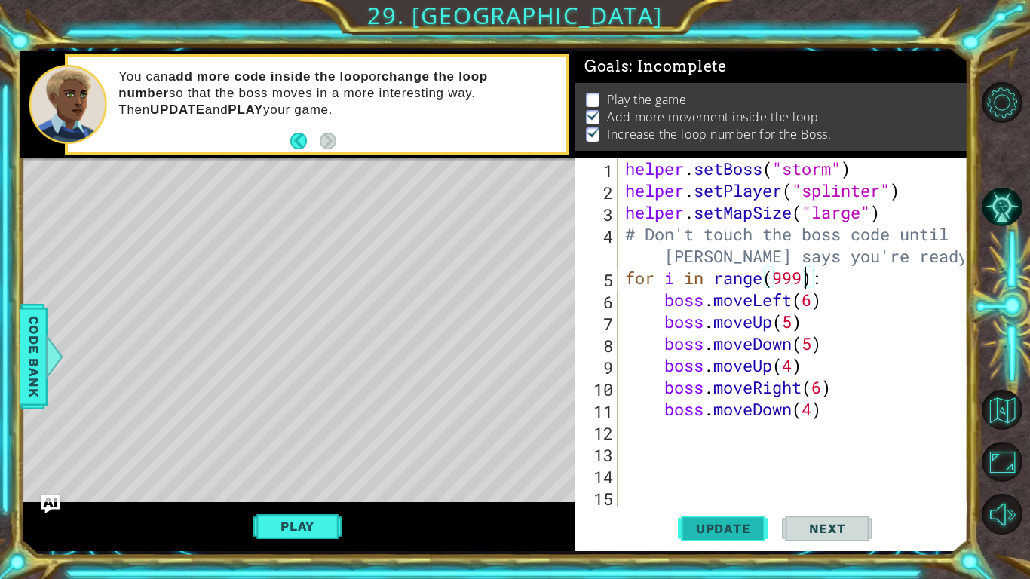
drag, startPoint x: 715, startPoint y: 543, endPoint x: 743, endPoint y: 522, distance: 36.0
click at [715, 543] on button "Update" at bounding box center [723, 528] width 90 height 39
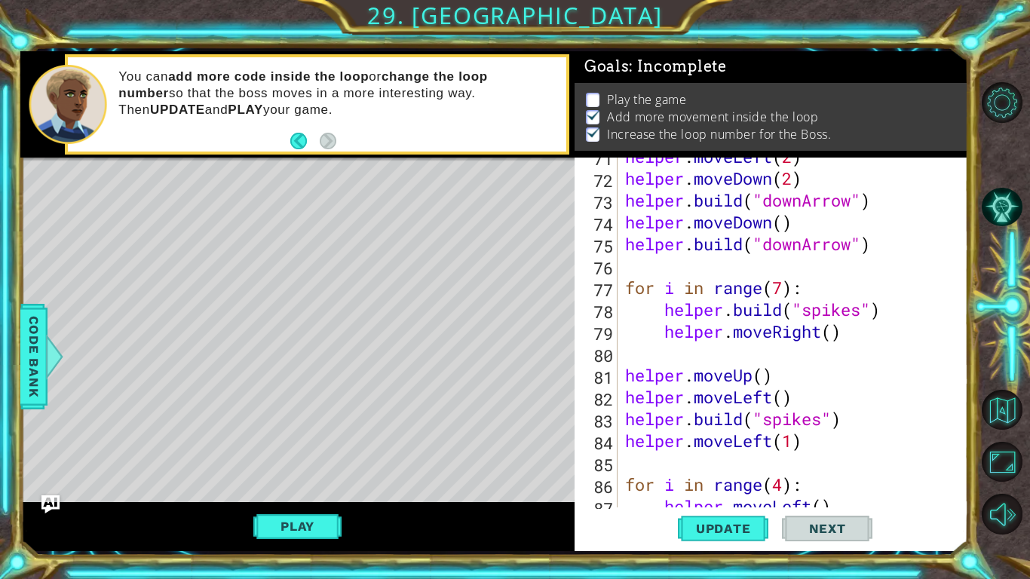
scroll to position [1661, 0]
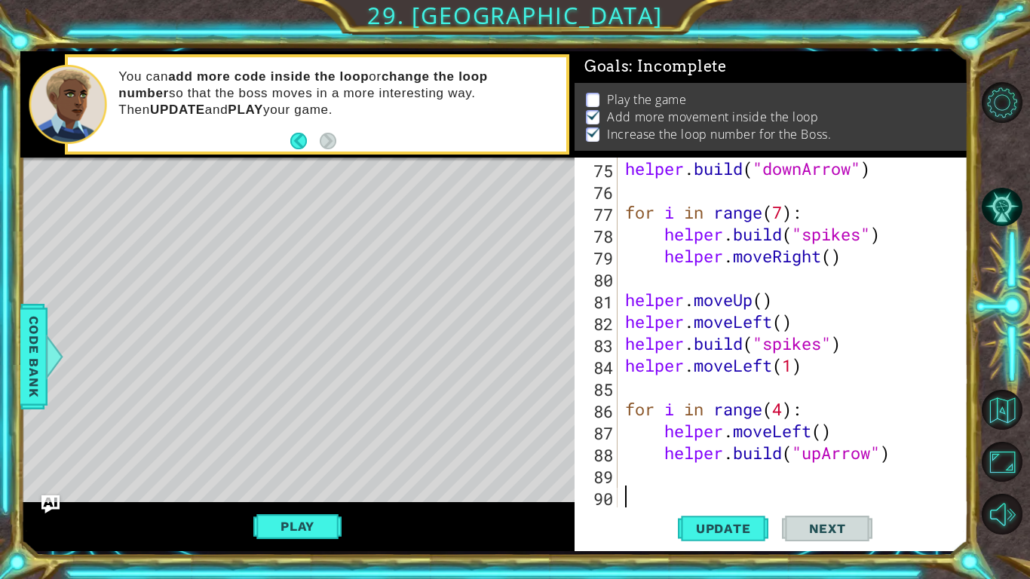
click at [650, 494] on div "helper . build ( "downArrow" ) for i in range ( 7 ) : helper . build ( "spikes"…" at bounding box center [797, 354] width 350 height 393
click at [796, 361] on div "helper . build ( "downArrow" ) for i in range ( 7 ) : helper . build ( "spikes"…" at bounding box center [797, 354] width 350 height 393
click at [786, 206] on div "helper . build ( "downArrow" ) for i in range ( 7 ) : helper . build ( "spikes"…" at bounding box center [797, 354] width 350 height 393
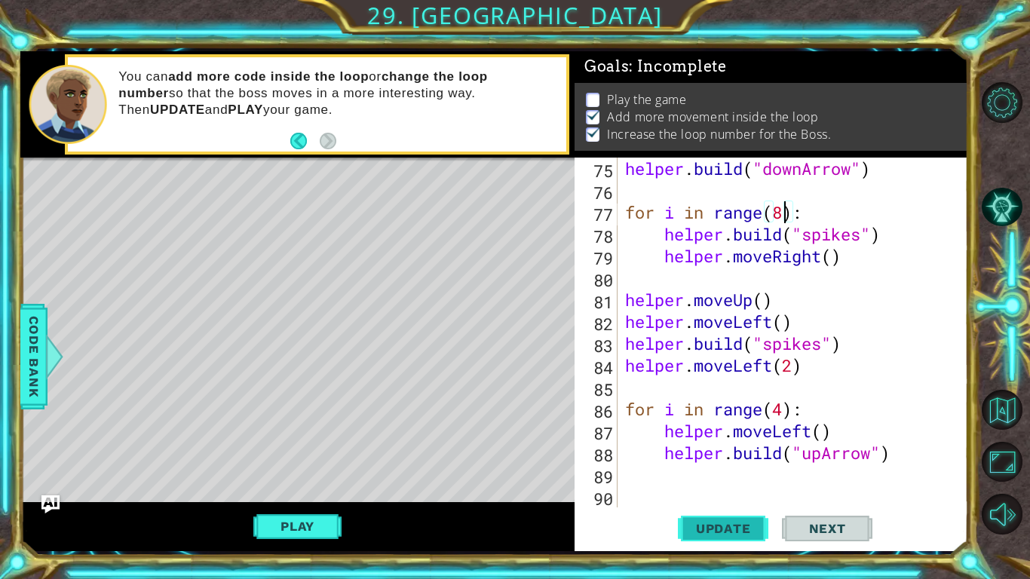
click at [726, 531] on span "Update" at bounding box center [723, 528] width 85 height 15
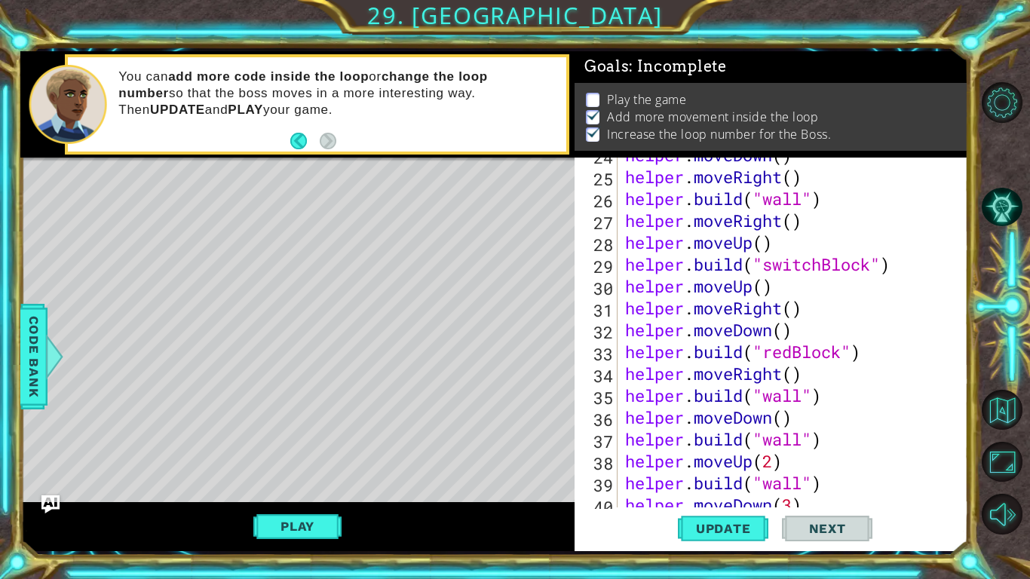
scroll to position [592, 0]
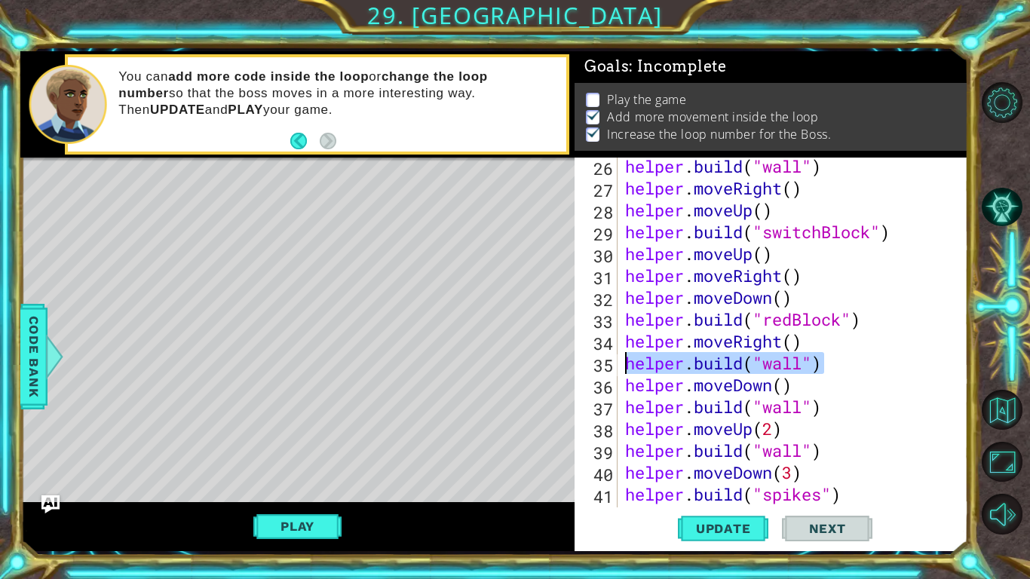
drag, startPoint x: 822, startPoint y: 353, endPoint x: 602, endPoint y: 364, distance: 220.3
click at [602, 364] on div "for i in range(8): 26 27 28 29 30 31 32 33 34 35 36 37 38 39 40 41 42 43 helper…" at bounding box center [769, 333] width 390 height 350
type textarea "[DOMAIN_NAME]("wall")"
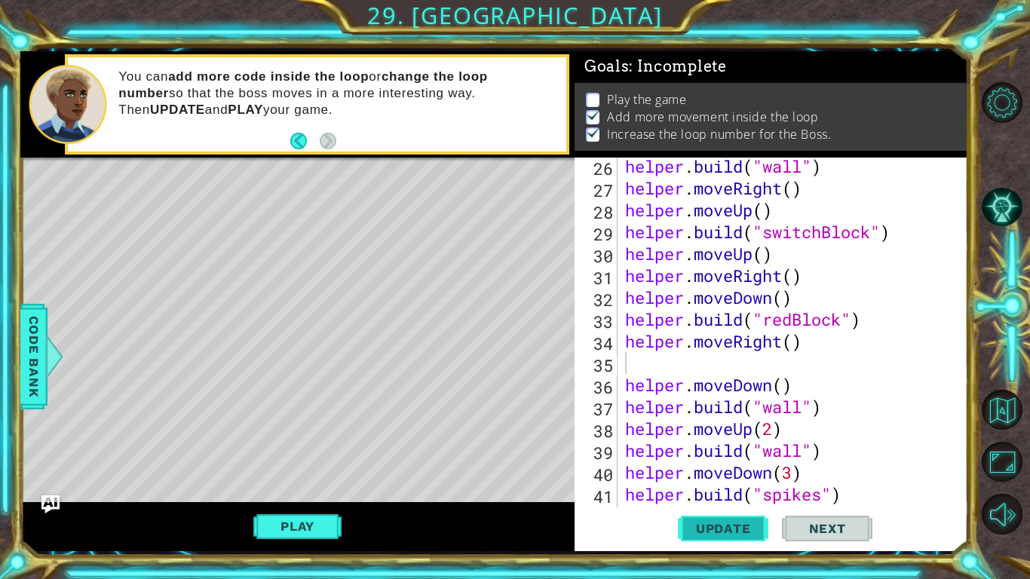
click at [723, 514] on button "Update" at bounding box center [723, 528] width 90 height 39
paste textarea "[DOMAIN_NAME]("wall")"
type textarea "[DOMAIN_NAME]("wall")"
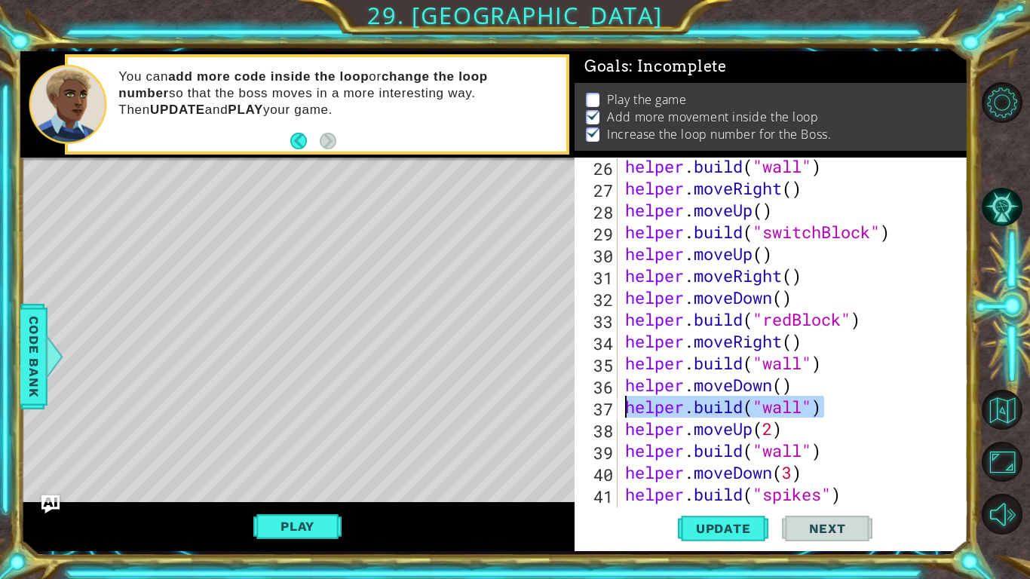
drag, startPoint x: 827, startPoint y: 410, endPoint x: 614, endPoint y: 415, distance: 212.6
click at [614, 415] on div "helper.build("wall") 26 27 28 29 30 31 32 33 34 35 36 37 38 39 40 41 42 43 help…" at bounding box center [769, 333] width 390 height 350
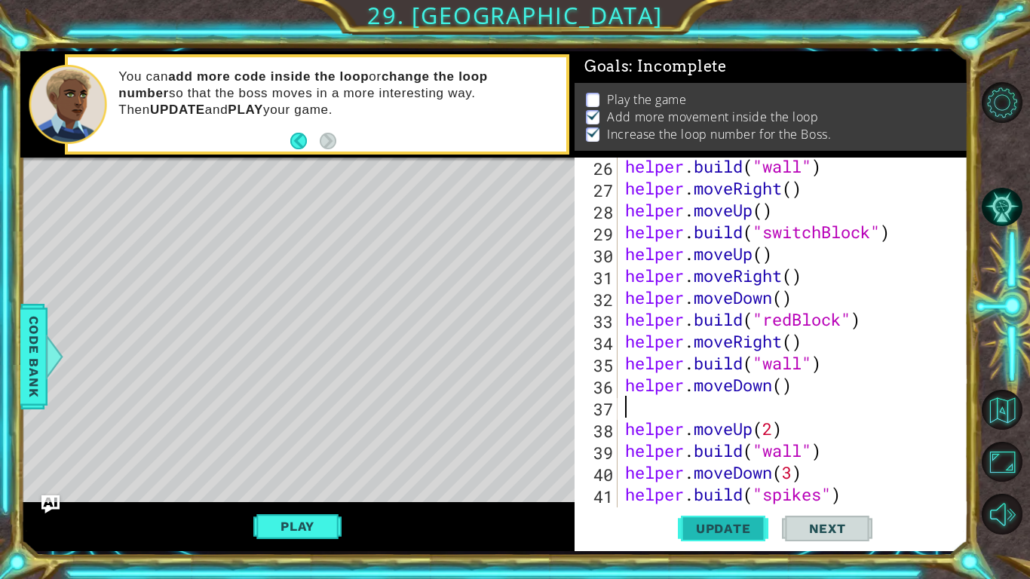
click at [697, 533] on span "Update" at bounding box center [723, 528] width 85 height 15
paste textarea "[DOMAIN_NAME]("wall")"
type textarea "[DOMAIN_NAME]("wall")"
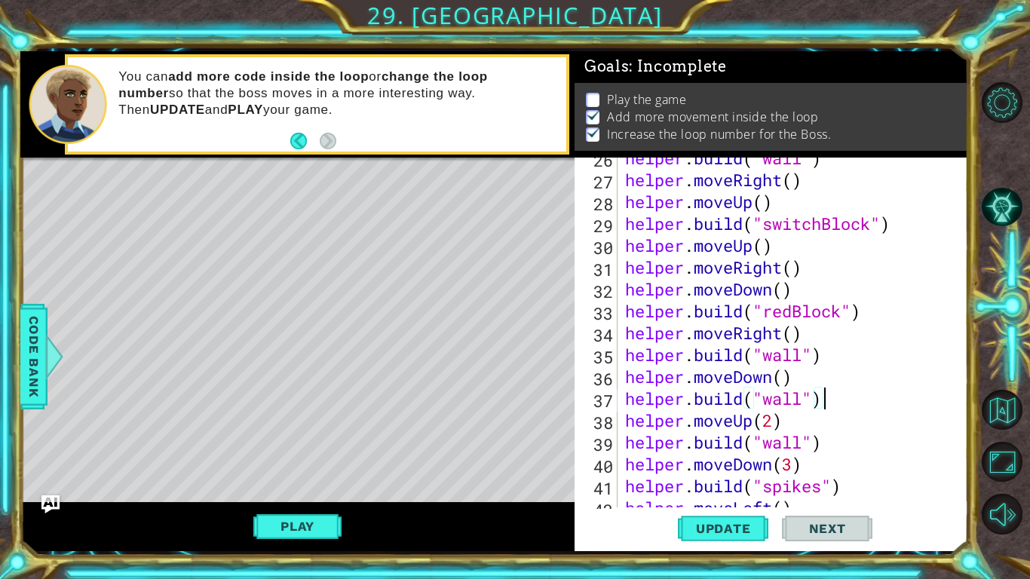
scroll to position [618, 0]
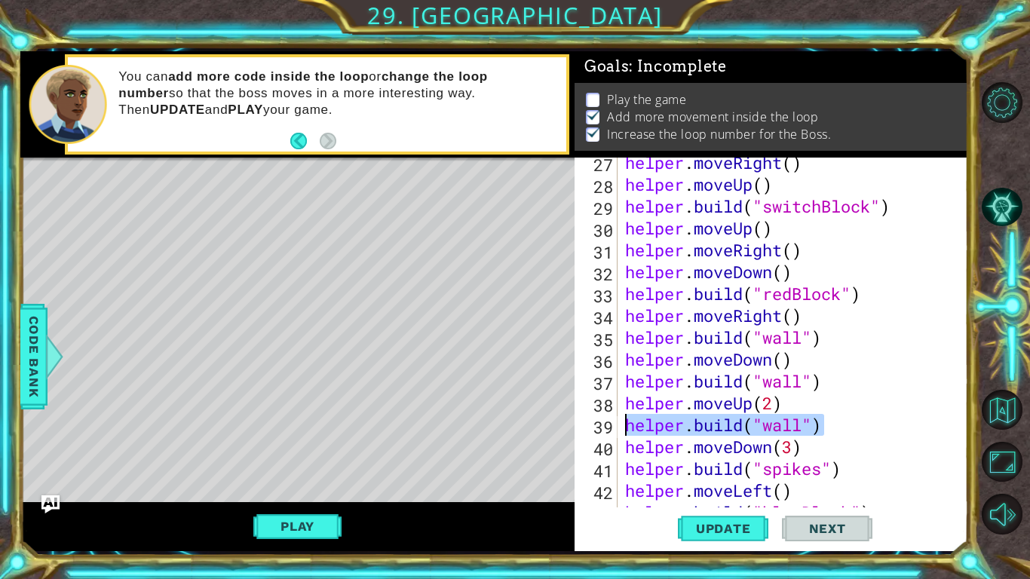
drag, startPoint x: 835, startPoint y: 426, endPoint x: 615, endPoint y: 430, distance: 220.1
click at [615, 430] on div "helper.build("wall") 27 28 29 30 31 32 33 34 35 36 37 38 39 40 41 42 43 44 help…" at bounding box center [769, 333] width 390 height 350
type textarea "helper.moveUp(2)"
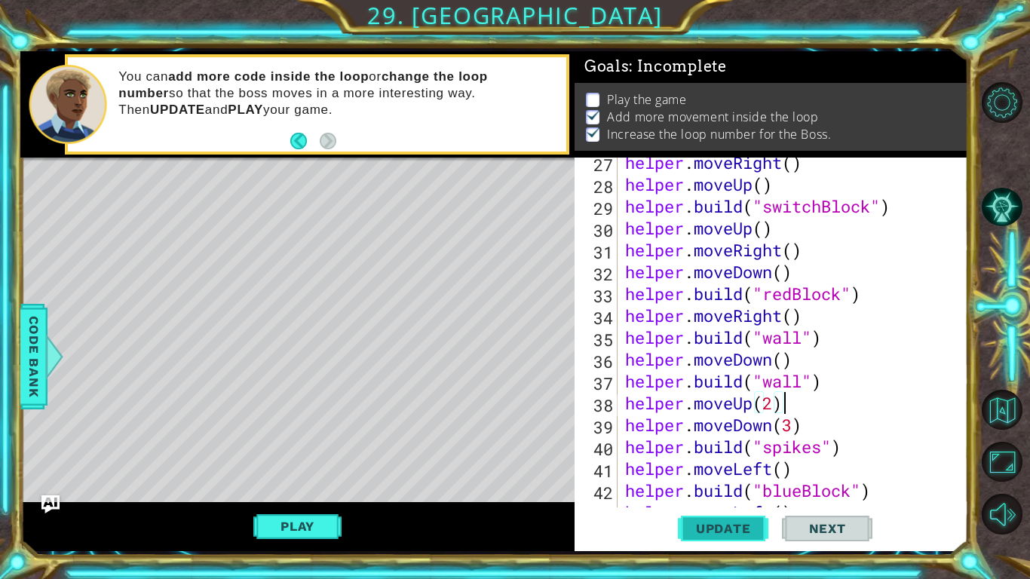
click at [718, 516] on button "Update" at bounding box center [723, 528] width 90 height 39
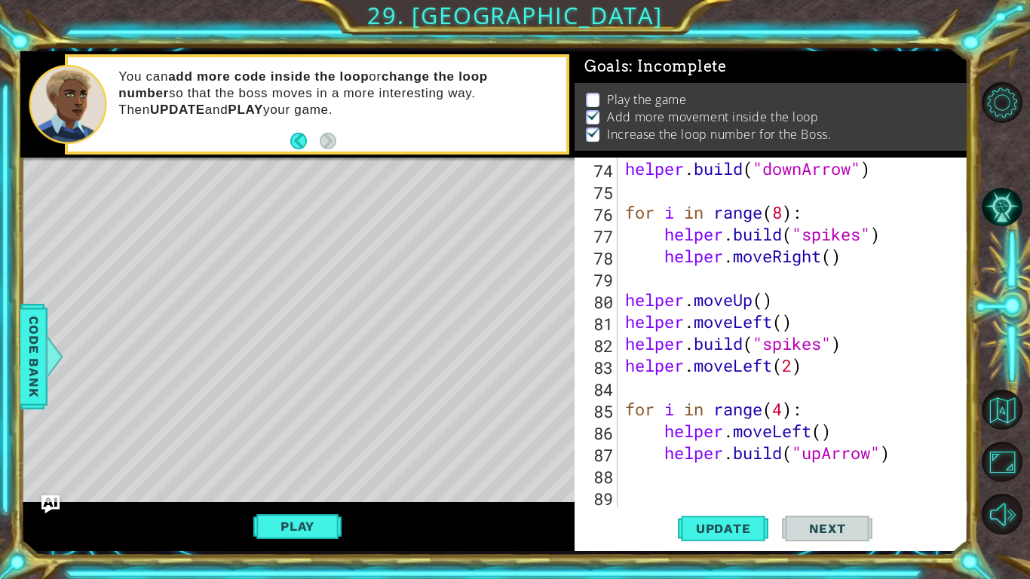
scroll to position [1639, 0]
click at [678, 500] on div "helper . build ( "downArrow" ) for i in range ( 8 ) : helper . build ( "spikes"…" at bounding box center [797, 354] width 350 height 393
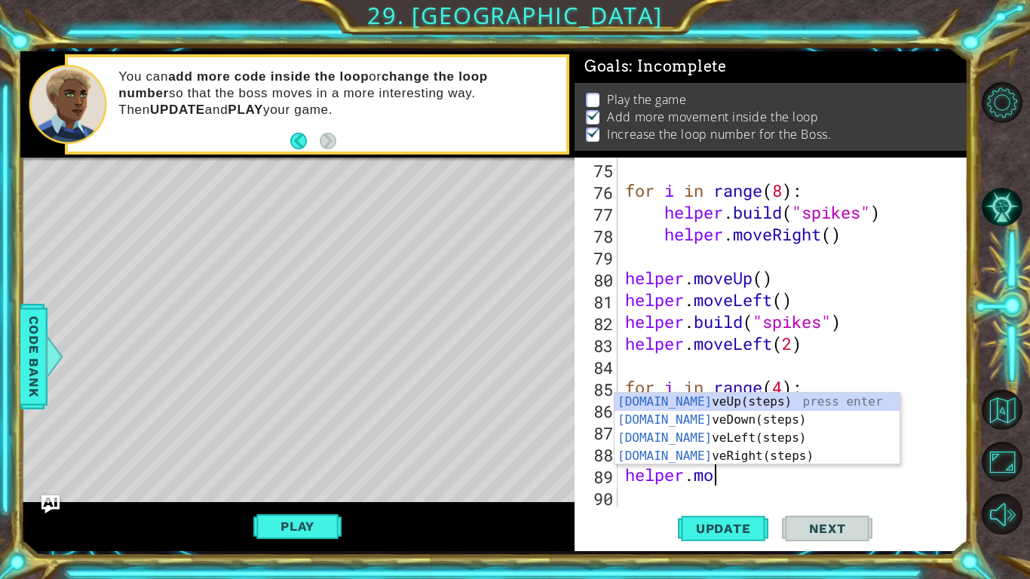
scroll to position [0, 4]
type textarea "helper.move"
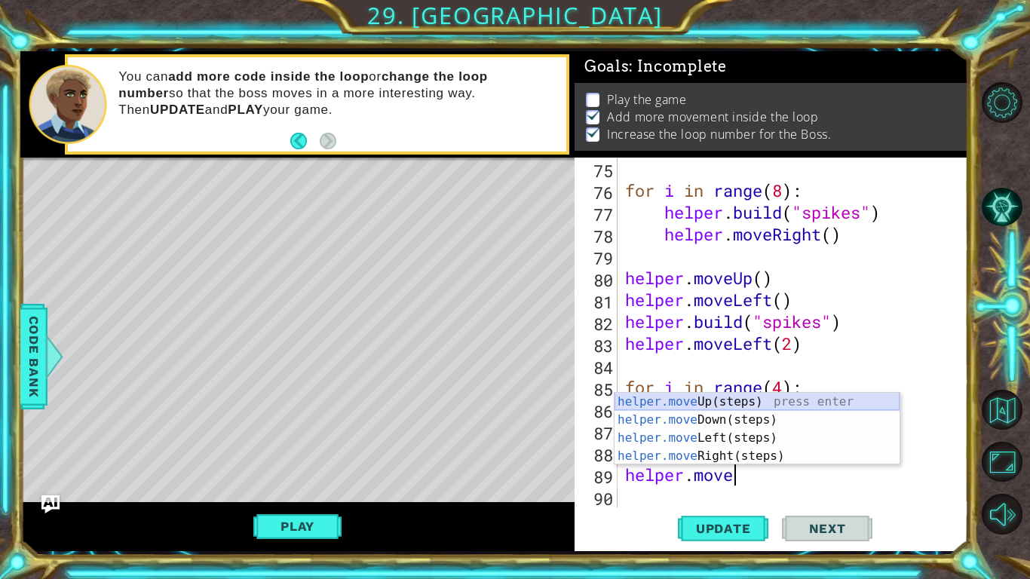
click at [708, 403] on div "helper.move Up(steps) press enter helper.move Down(steps) press enter helper.mo…" at bounding box center [756, 447] width 285 height 109
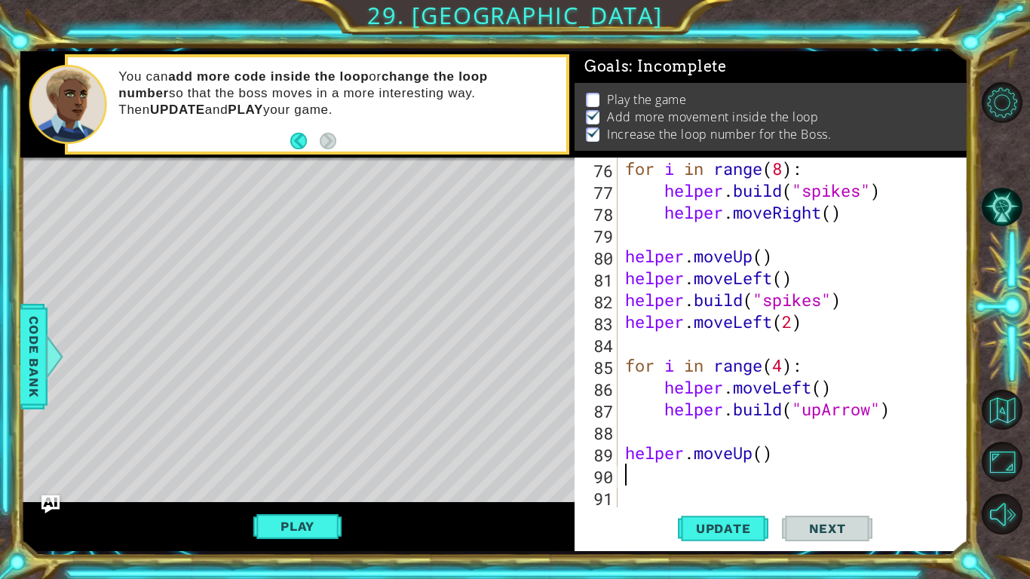
scroll to position [1683, 0]
click at [766, 451] on div "for i in range ( 8 ) : helper . build ( "spikes" ) helper . moveRight ( ) helpe…" at bounding box center [797, 354] width 350 height 393
type textarea "helper.moveUp(6)"
click at [705, 478] on div "for i in range ( 8 ) : helper . build ( "spikes" ) helper . moveRight ( ) helpe…" at bounding box center [797, 354] width 350 height 393
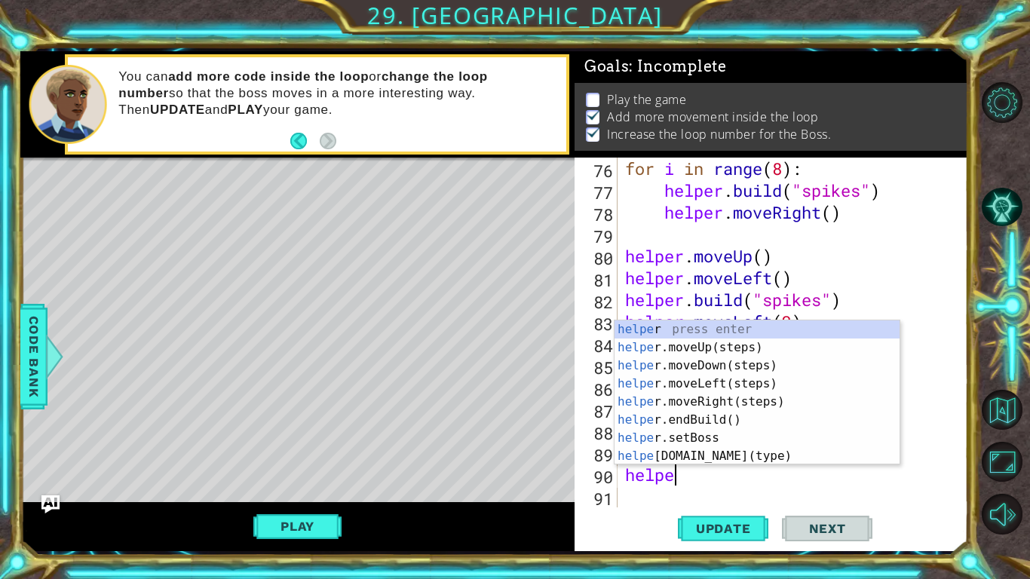
scroll to position [0, 2]
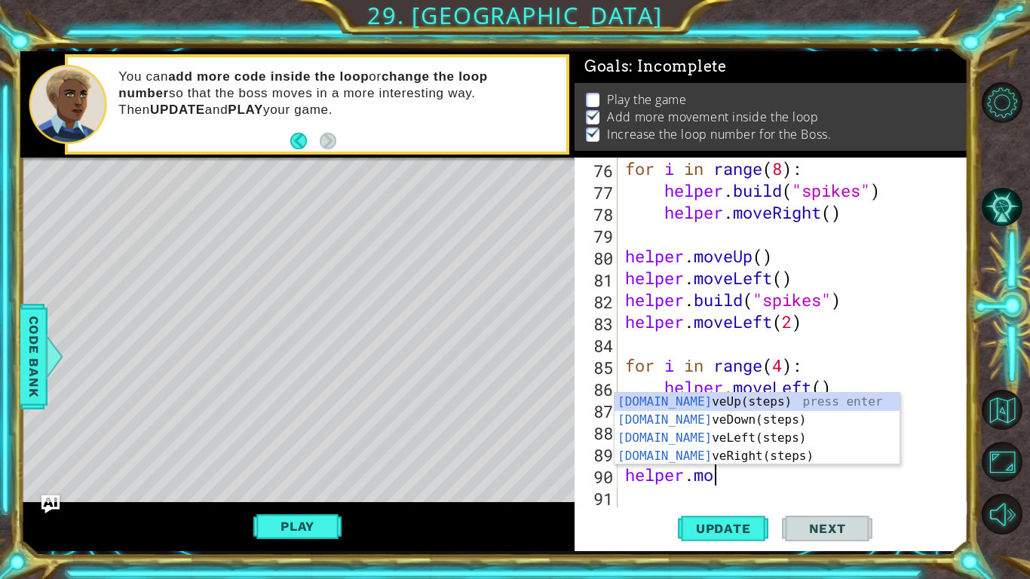
type textarea "helper.move"
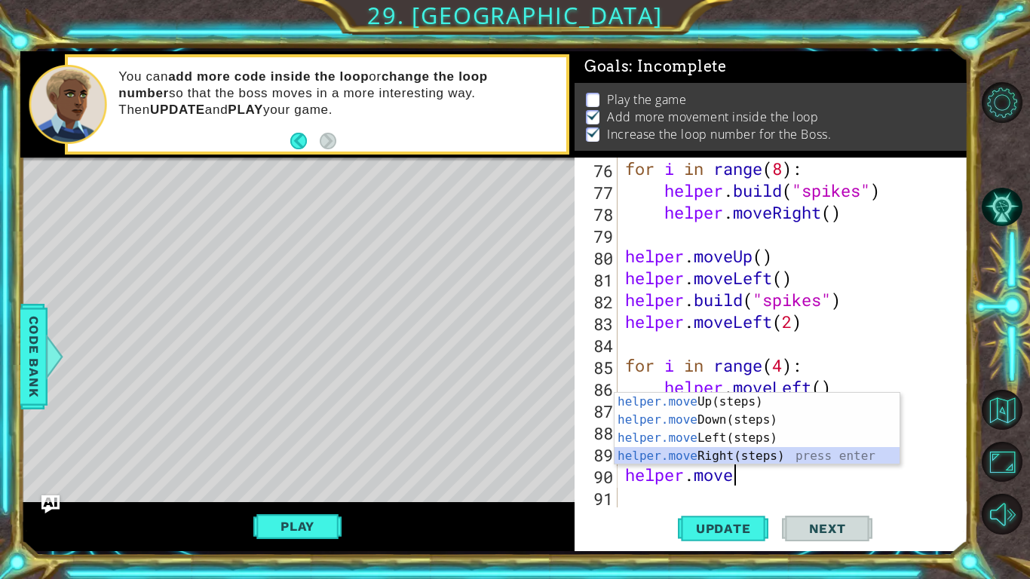
click at [698, 455] on div "helper.move Up(steps) press enter helper.move Down(steps) press enter helper.mo…" at bounding box center [756, 447] width 285 height 109
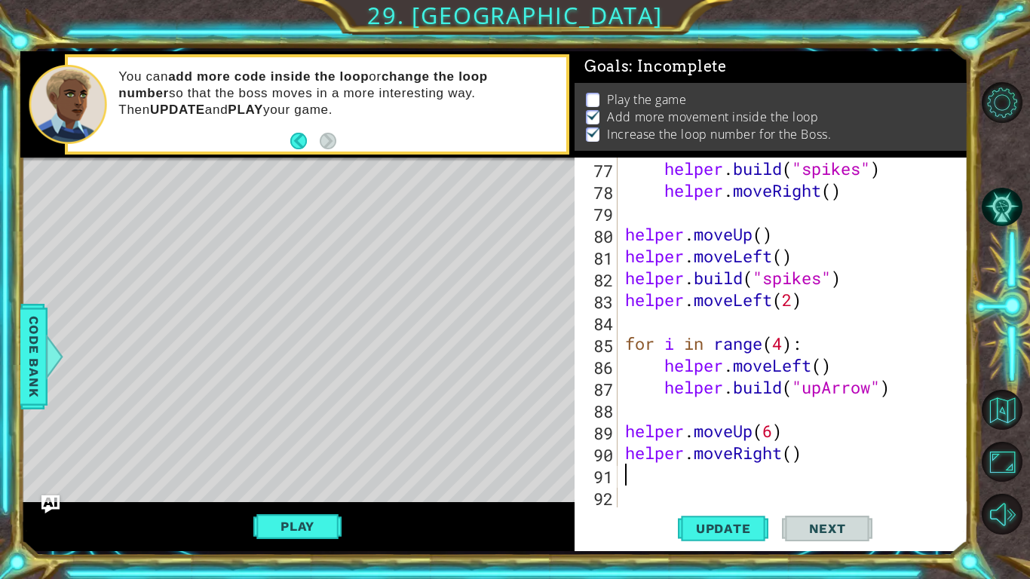
scroll to position [1705, 0]
drag, startPoint x: 797, startPoint y: 453, endPoint x: 807, endPoint y: 461, distance: 13.0
click at [797, 453] on div "helper . build ( "spikes" ) helper . moveRight ( ) helper . moveUp ( ) helper .…" at bounding box center [797, 354] width 350 height 393
type textarea "helper.moveRight(3)"
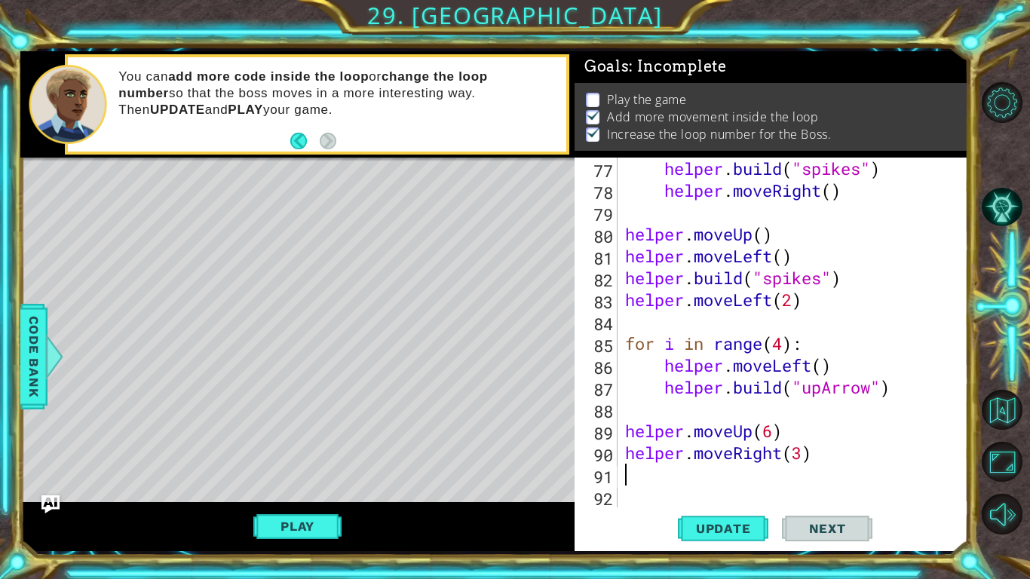
click at [756, 478] on div "helper . build ( "spikes" ) helper . moveRight ( ) helper . moveUp ( ) helper .…" at bounding box center [797, 354] width 350 height 393
type textarea "helper.build("blueBlock")"
click at [714, 532] on span "Update" at bounding box center [723, 528] width 85 height 15
drag, startPoint x: 879, startPoint y: 468, endPoint x: 606, endPoint y: 472, distance: 272.9
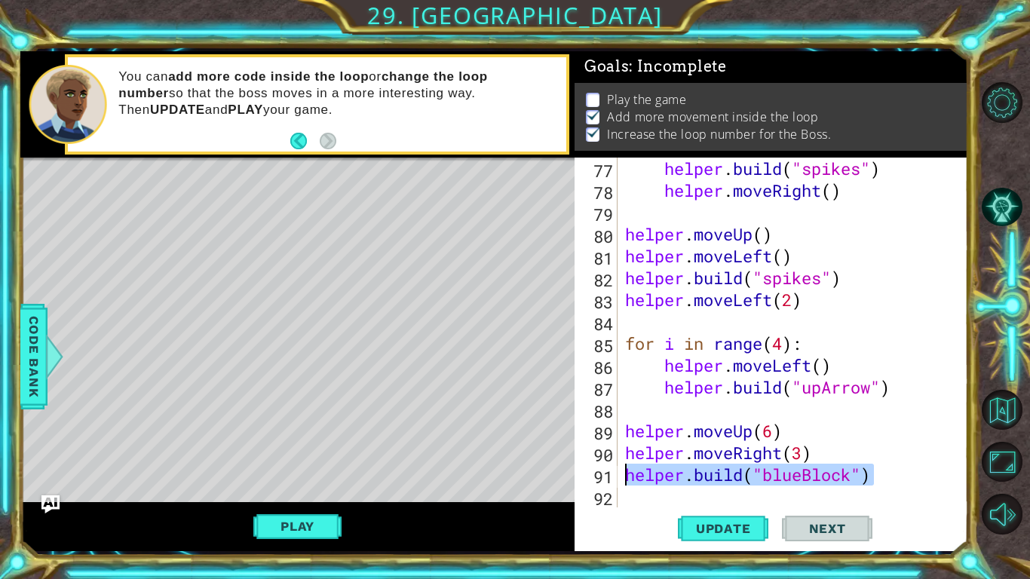
click at [606, 472] on div "helper.build("blueBlock") 77 78 79 80 81 82 83 84 85 86 87 88 89 90 91 92 helpe…" at bounding box center [769, 333] width 390 height 350
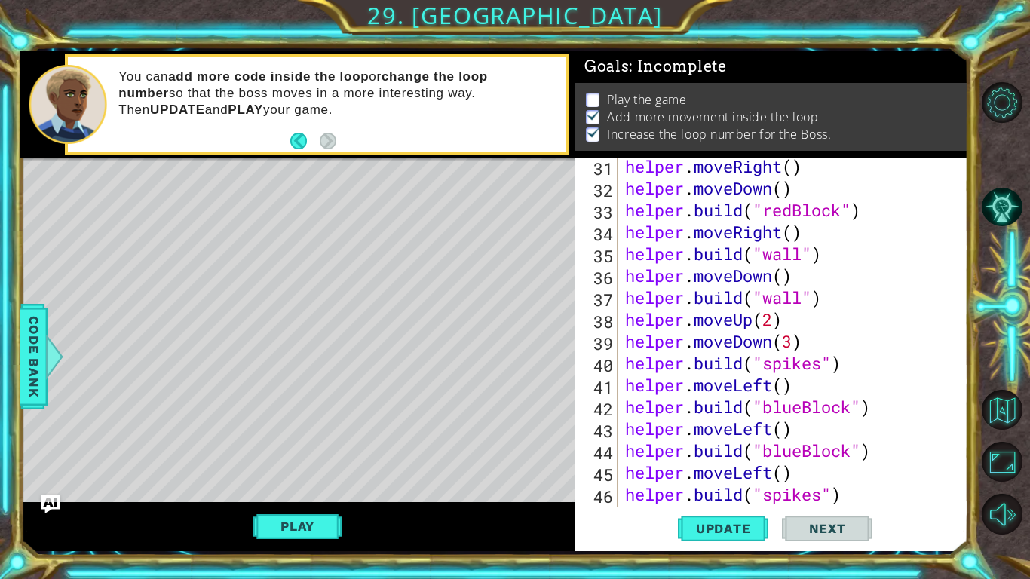
scroll to position [689, 0]
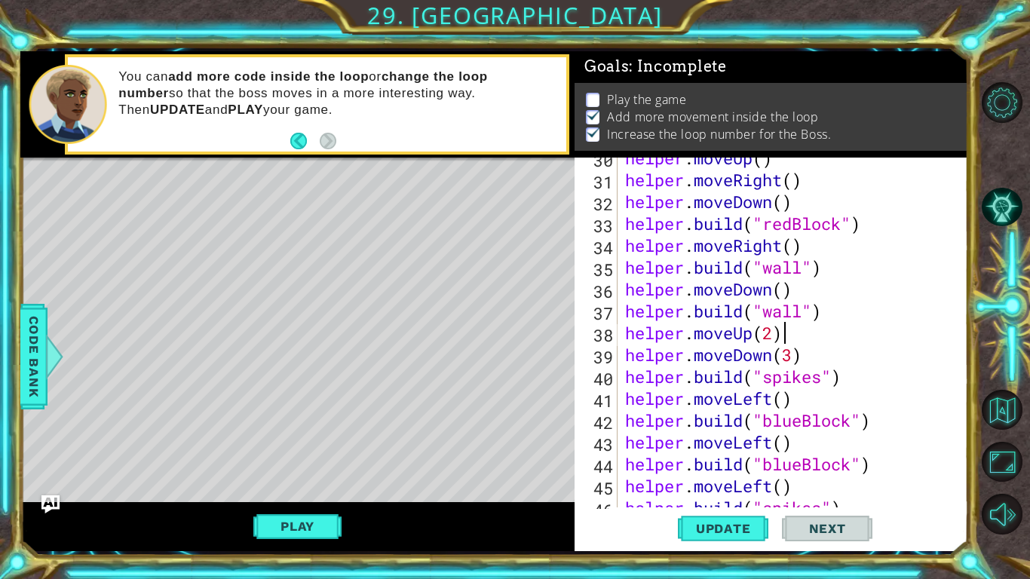
click at [782, 335] on div "helper . moveUp ( ) helper . moveRight ( ) helper . moveDown ( ) helper . build…" at bounding box center [797, 343] width 350 height 393
type textarea "helper.moveUp(2)"
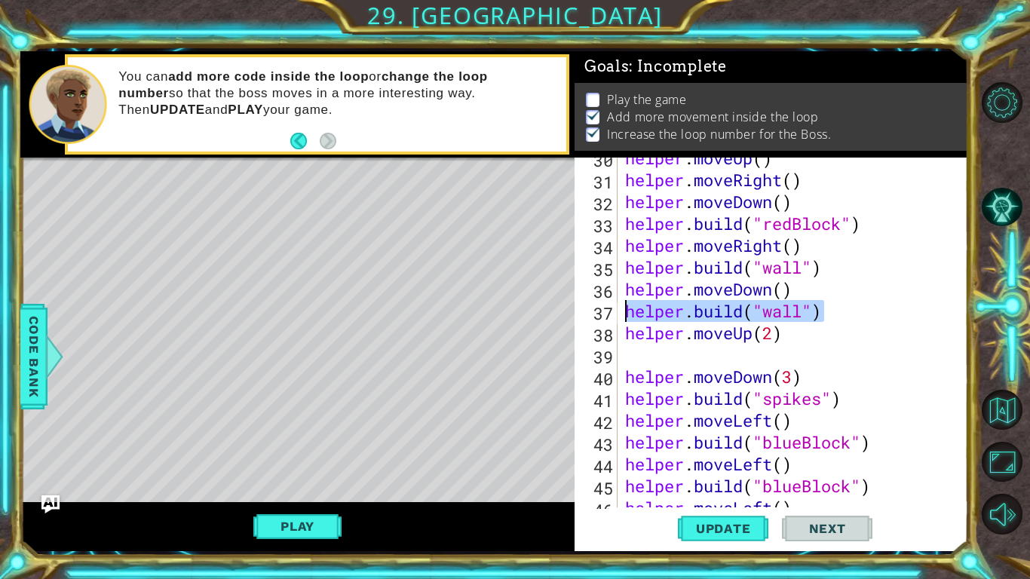
drag, startPoint x: 853, startPoint y: 308, endPoint x: 592, endPoint y: 301, distance: 261.6
click at [592, 301] on div "30 31 32 33 34 35 36 37 38 39 40 41 42 43 44 45 46 47 helper . moveUp ( ) helpe…" at bounding box center [769, 333] width 390 height 350
type textarea "[DOMAIN_NAME]("wall")"
click at [670, 350] on div "helper . moveUp ( ) helper . moveRight ( ) helper . moveDown ( ) helper . build…" at bounding box center [797, 343] width 350 height 393
paste textarea "[DOMAIN_NAME]("wall")"
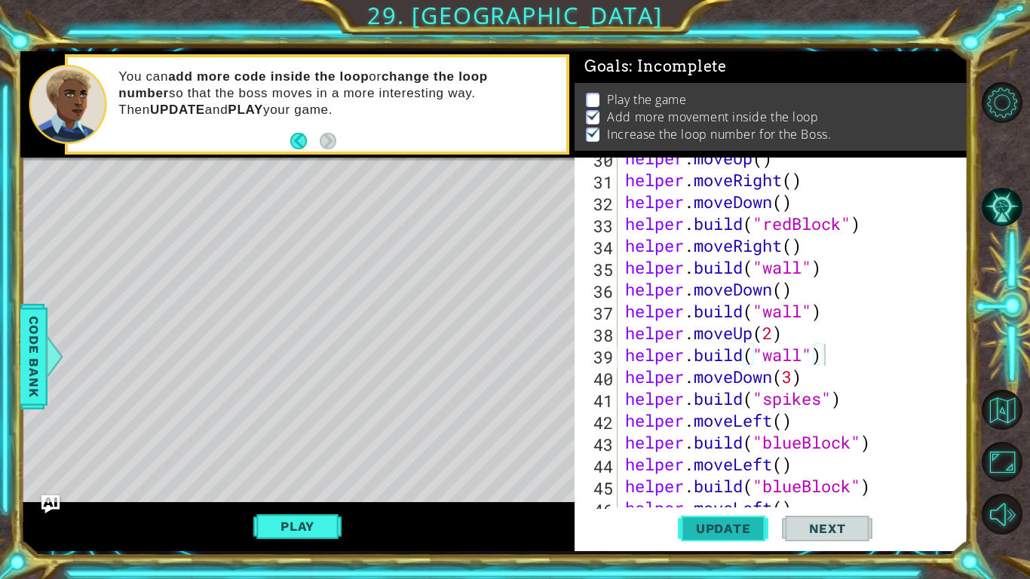
drag, startPoint x: 722, startPoint y: 519, endPoint x: 744, endPoint y: 523, distance: 22.3
click at [725, 519] on button "Update" at bounding box center [723, 528] width 90 height 39
click at [270, 522] on button "Play" at bounding box center [297, 526] width 88 height 29
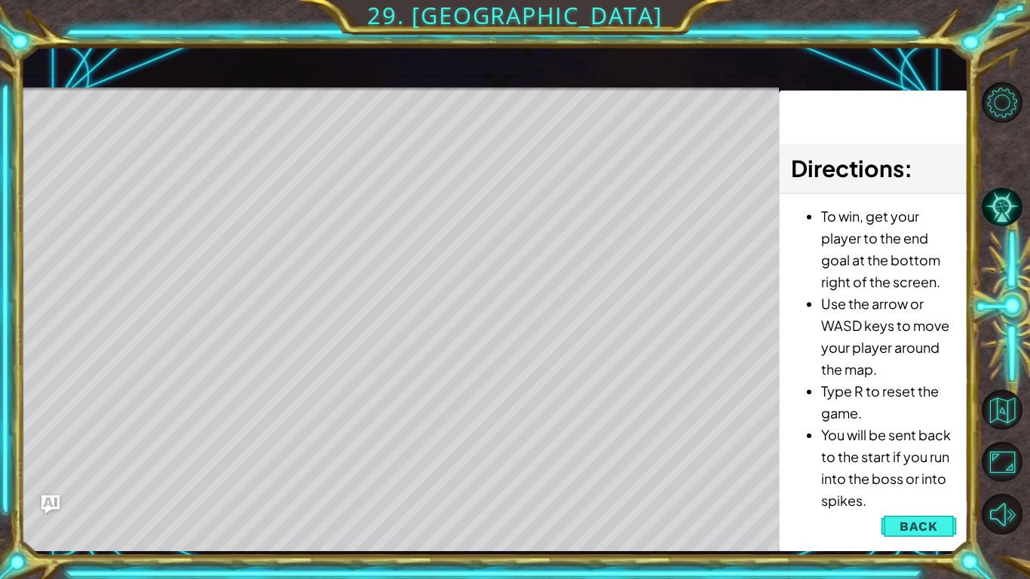
click at [206, 527] on div "Level Map" at bounding box center [368, 309] width 696 height 444
click at [913, 519] on span "Back" at bounding box center [918, 526] width 38 height 15
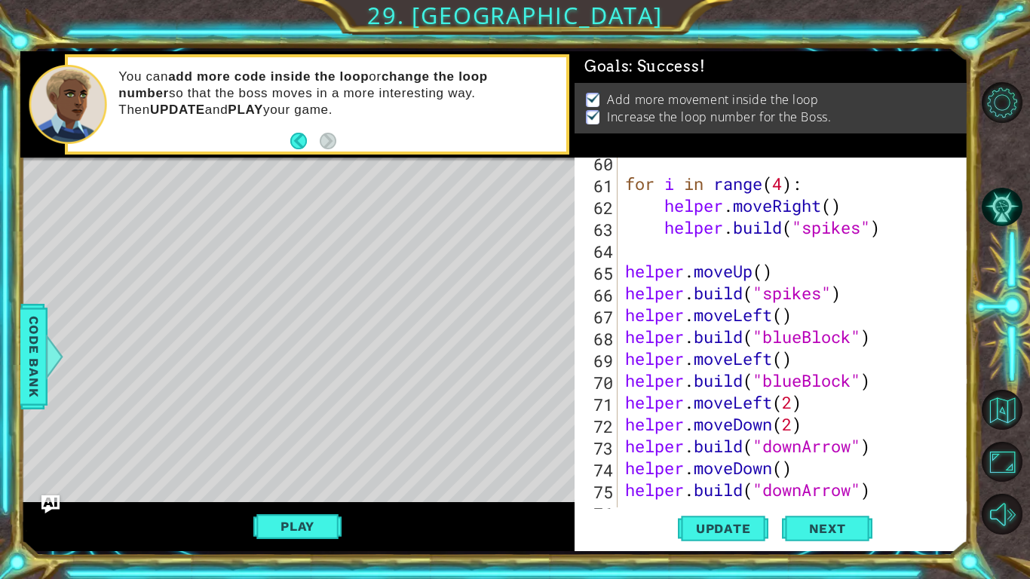
scroll to position [1705, 0]
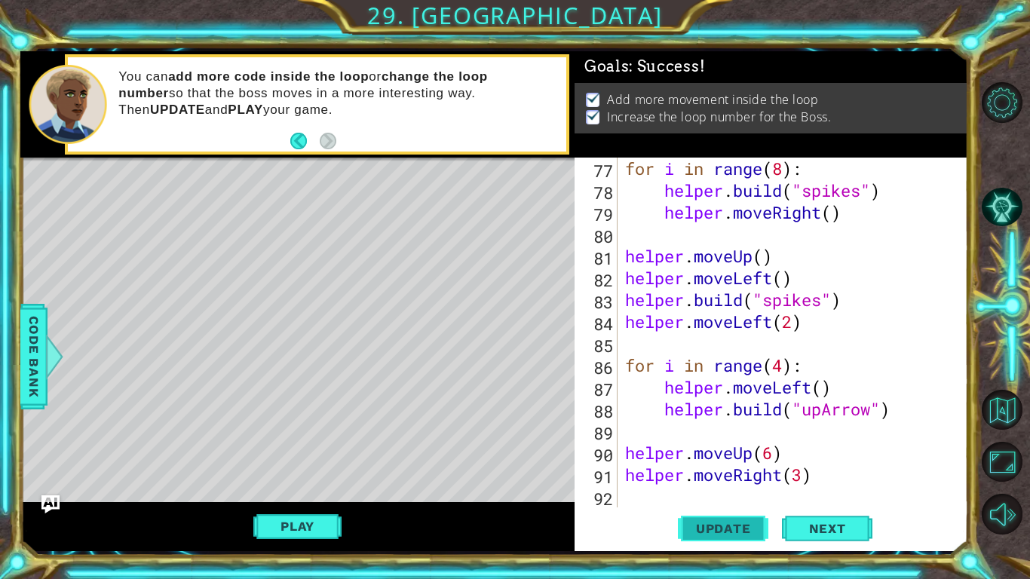
click at [715, 527] on span "Update" at bounding box center [723, 528] width 85 height 15
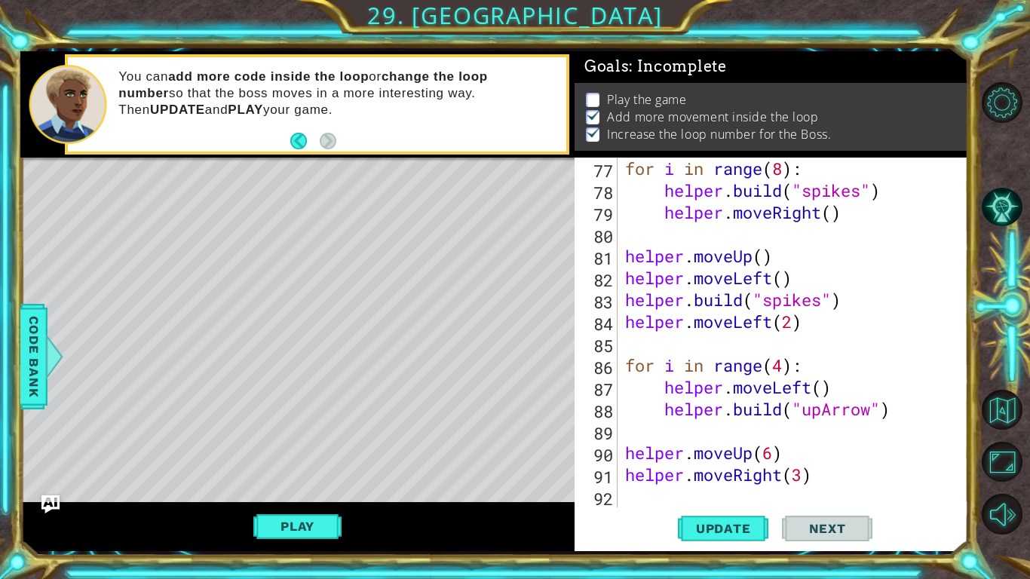
click at [768, 451] on div "for i in range ( 8 ) : helper . build ( "spikes" ) helper . moveRight ( ) helpe…" at bounding box center [797, 354] width 350 height 393
click at [775, 454] on div "for i in range ( 8 ) : helper . build ( "spikes" ) helper . moveRight ( ) helpe…" at bounding box center [797, 354] width 350 height 393
click at [806, 470] on div "for i in range ( 8 ) : helper . build ( "spikes" ) helper . moveRight ( ) helpe…" at bounding box center [797, 354] width 350 height 393
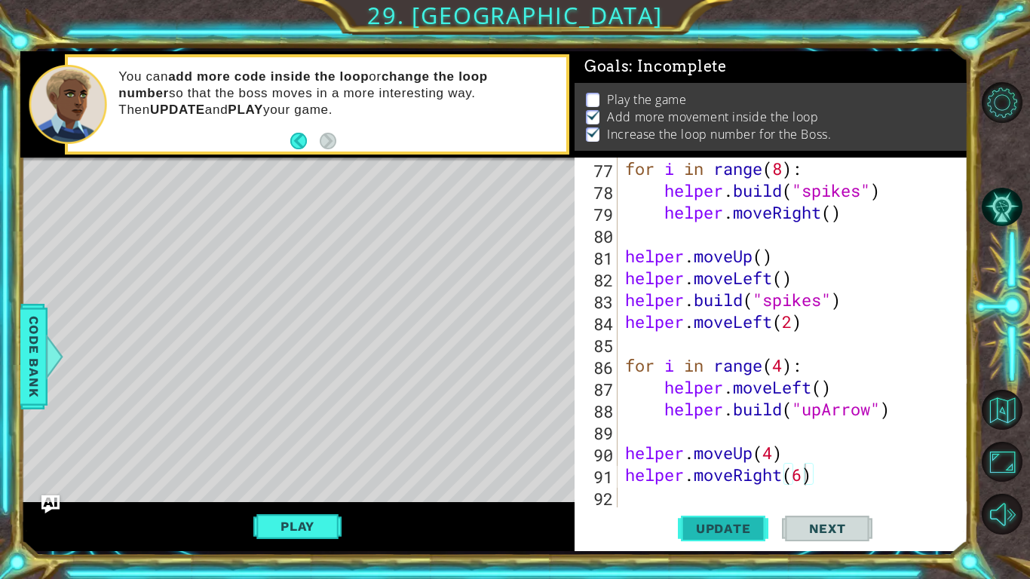
click at [740, 532] on span "Update" at bounding box center [723, 528] width 85 height 15
click at [773, 448] on div "for i in range ( 8 ) : helper . build ( "spikes" ) helper . moveRight ( ) helpe…" at bounding box center [797, 354] width 350 height 393
click at [803, 471] on div "for i in range ( 8 ) : helper . build ( "spikes" ) helper . moveRight ( ) helpe…" at bounding box center [797, 354] width 350 height 393
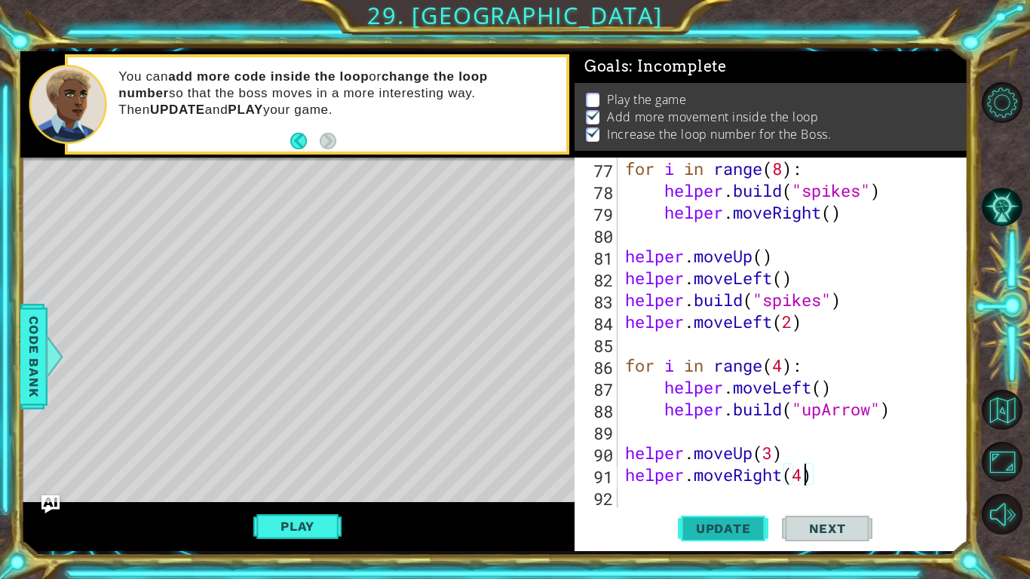
type textarea "helper.moveRight(4)"
click at [719, 515] on button "Update" at bounding box center [723, 528] width 90 height 39
click at [679, 495] on div "for i in range ( 8 ) : helper . build ( "spikes" ) helper . moveRight ( ) helpe…" at bounding box center [797, 354] width 350 height 393
click at [773, 452] on div "for i in range ( 8 ) : helper . build ( "spikes" ) helper . moveRight ( ) helpe…" at bounding box center [797, 354] width 350 height 393
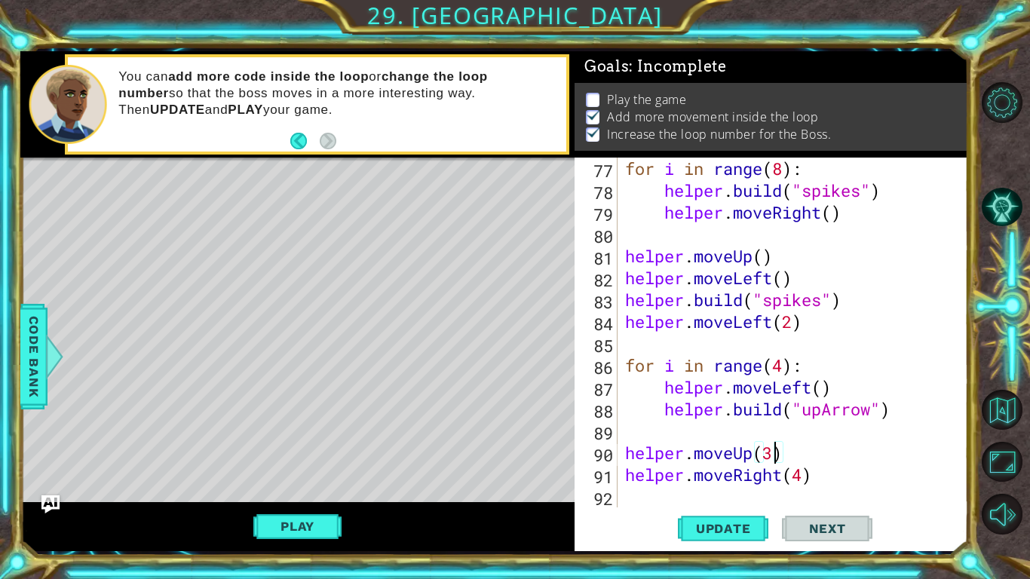
scroll to position [0, 6]
click at [734, 521] on span "Update" at bounding box center [723, 528] width 85 height 15
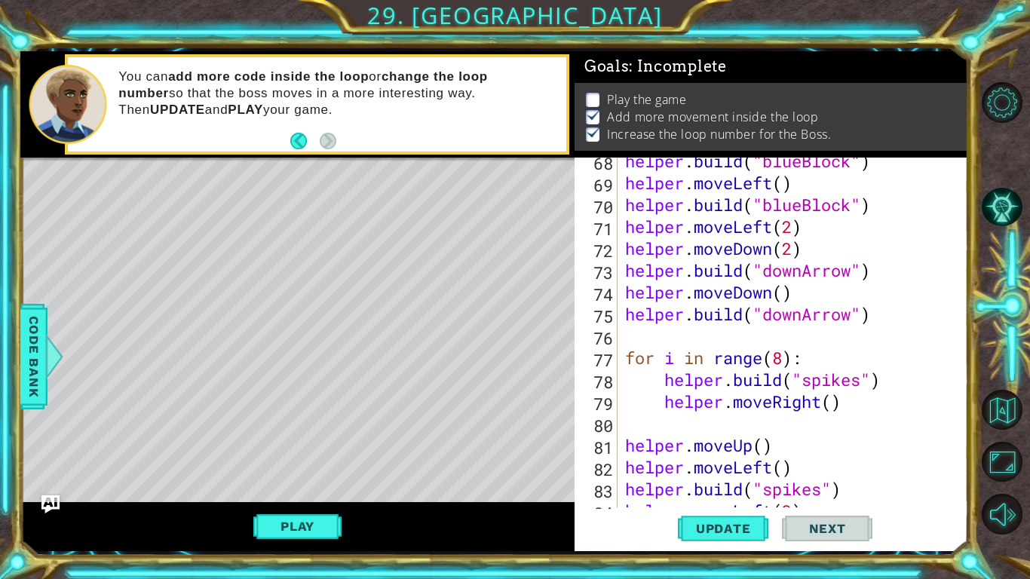
scroll to position [1480, 0]
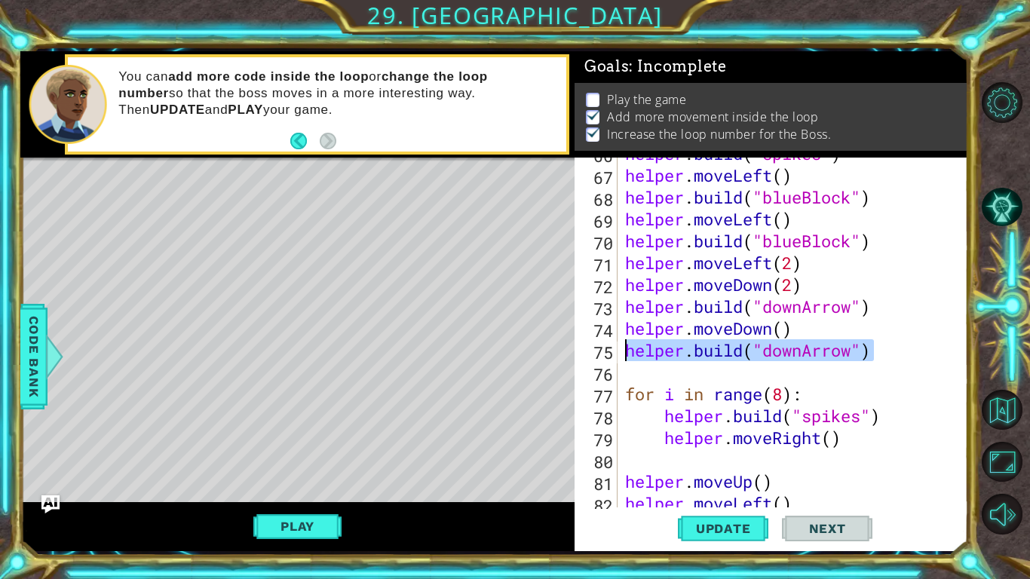
drag, startPoint x: 885, startPoint y: 355, endPoint x: 552, endPoint y: 341, distance: 332.7
click at [552, 341] on div "1 ההההההההההההההההההההההההההההההההההההההההההההההההההההההההההההההההההההההההההההה…" at bounding box center [493, 301] width 947 height 500
type textarea "helper.build("downArrow")"
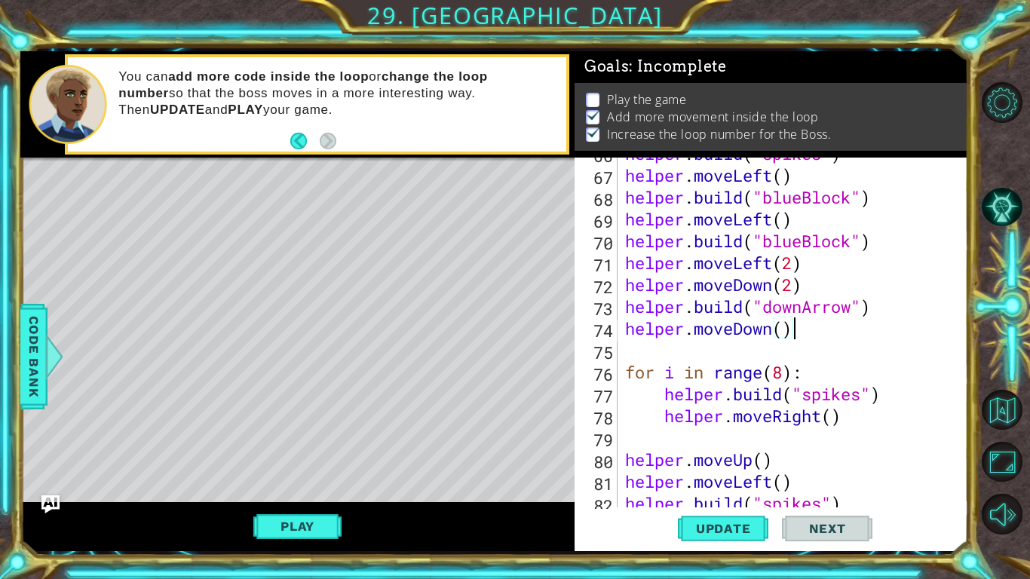
drag, startPoint x: 702, startPoint y: 529, endPoint x: 648, endPoint y: 543, distance: 56.1
click at [702, 528] on span "Update" at bounding box center [723, 528] width 85 height 15
drag, startPoint x: 805, startPoint y: 301, endPoint x: 767, endPoint y: 317, distance: 40.6
click at [767, 317] on div "helper . build ( "spikes" ) helper . moveLeft ( ) helper . build ( "blueBlock" …" at bounding box center [797, 338] width 350 height 393
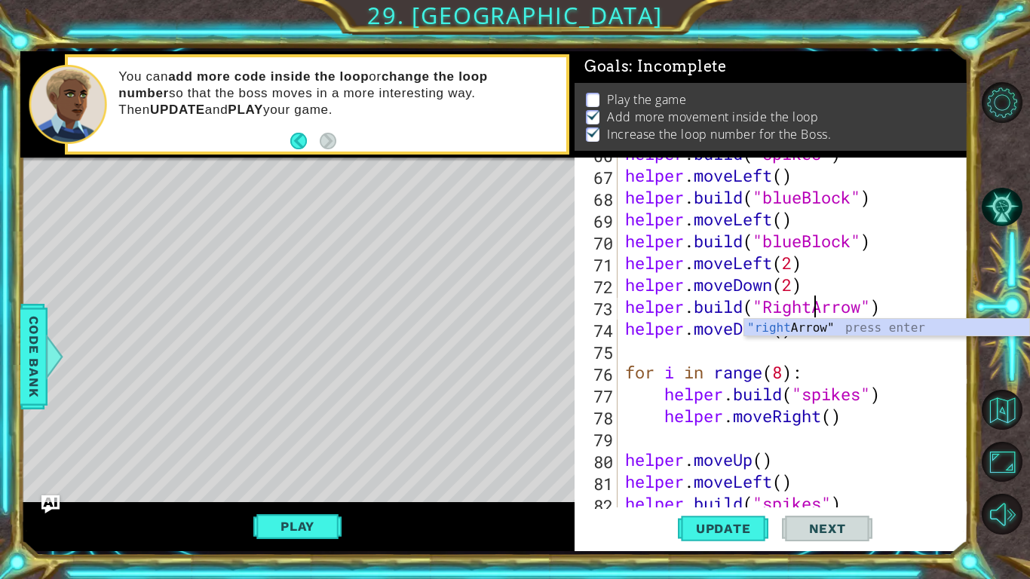
scroll to position [0, 8]
click at [782, 323] on div ""right Arrow" press enter" at bounding box center [886, 346] width 285 height 54
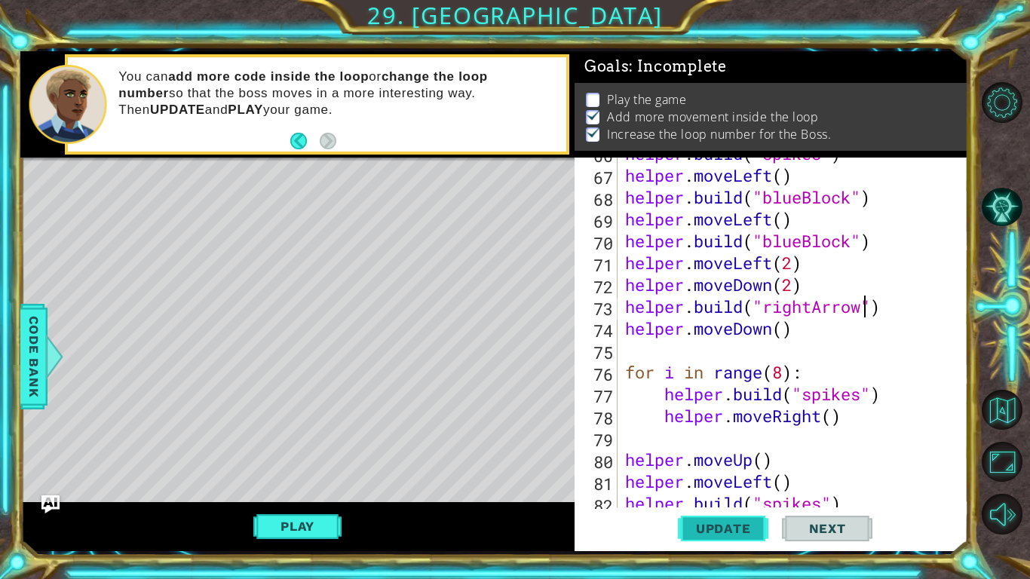
click at [708, 525] on span "Update" at bounding box center [723, 528] width 85 height 15
drag, startPoint x: 813, startPoint y: 302, endPoint x: 768, endPoint y: 299, distance: 45.3
click at [768, 299] on div "helper . build ( "spikes" ) helper . moveLeft ( ) helper . build ( "blueBlock" …" at bounding box center [797, 338] width 350 height 393
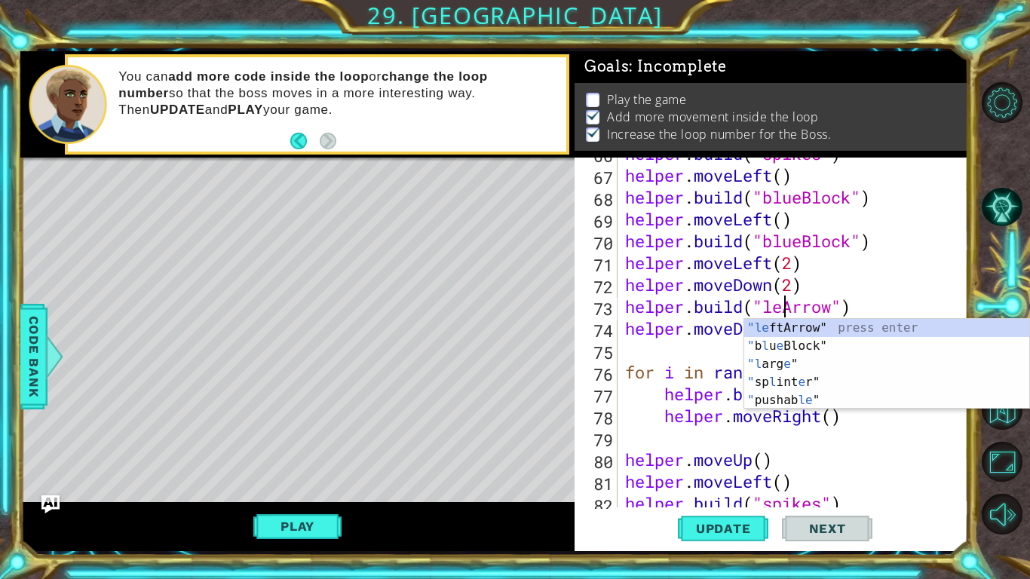
scroll to position [0, 8]
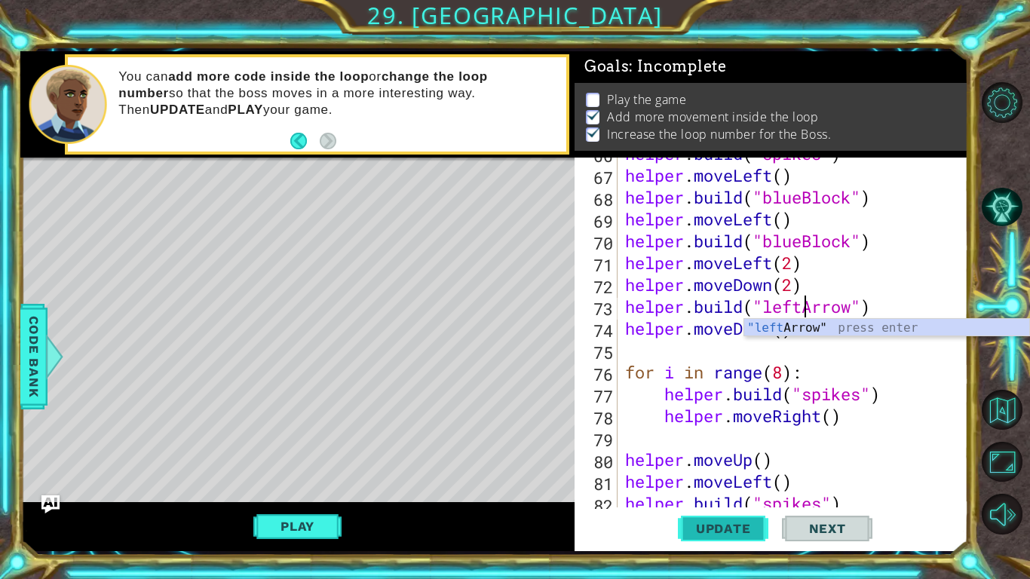
type textarea "helper.build("leftArrow")"
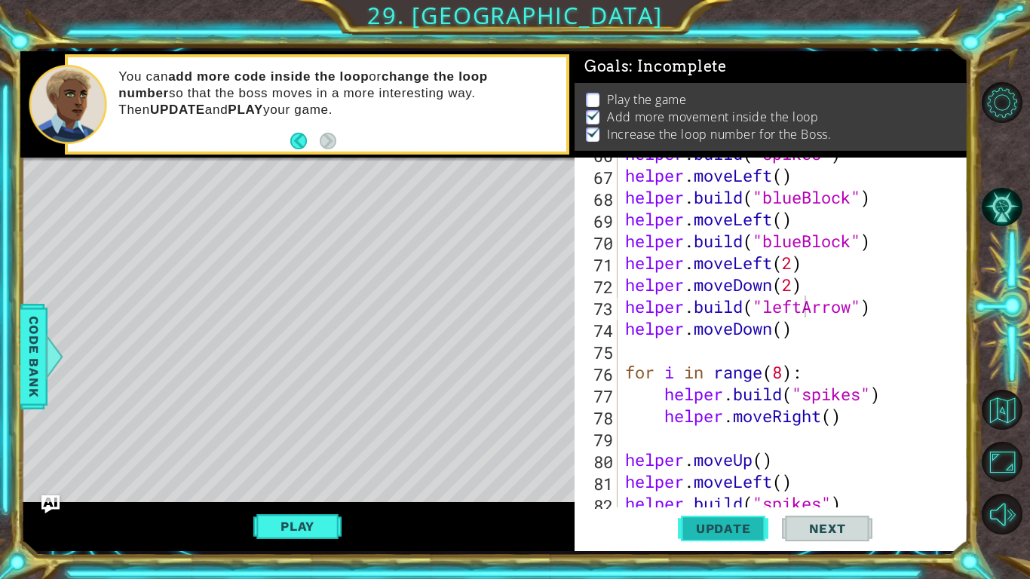
click at [733, 519] on button "Update" at bounding box center [723, 528] width 90 height 39
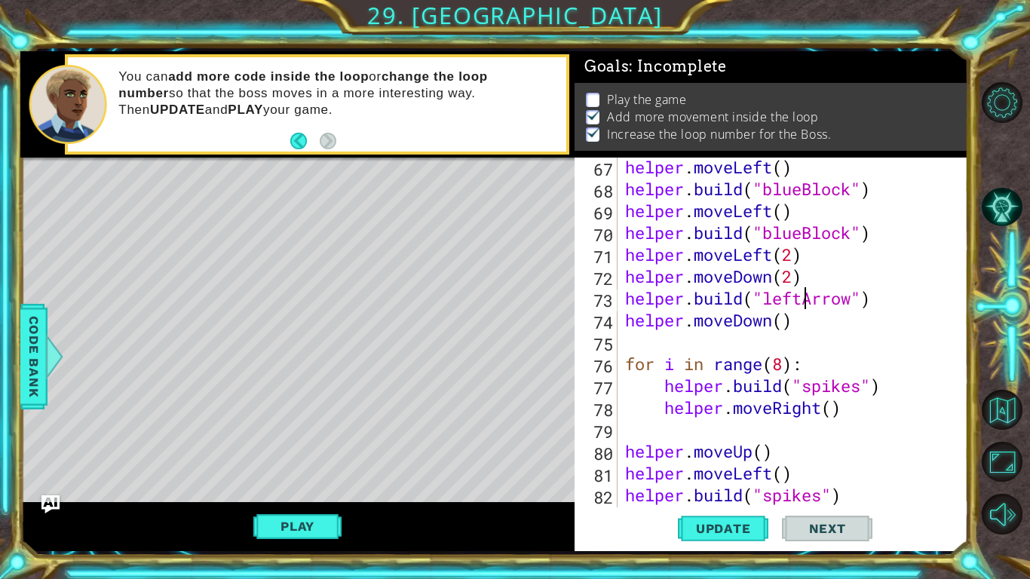
scroll to position [1683, 0]
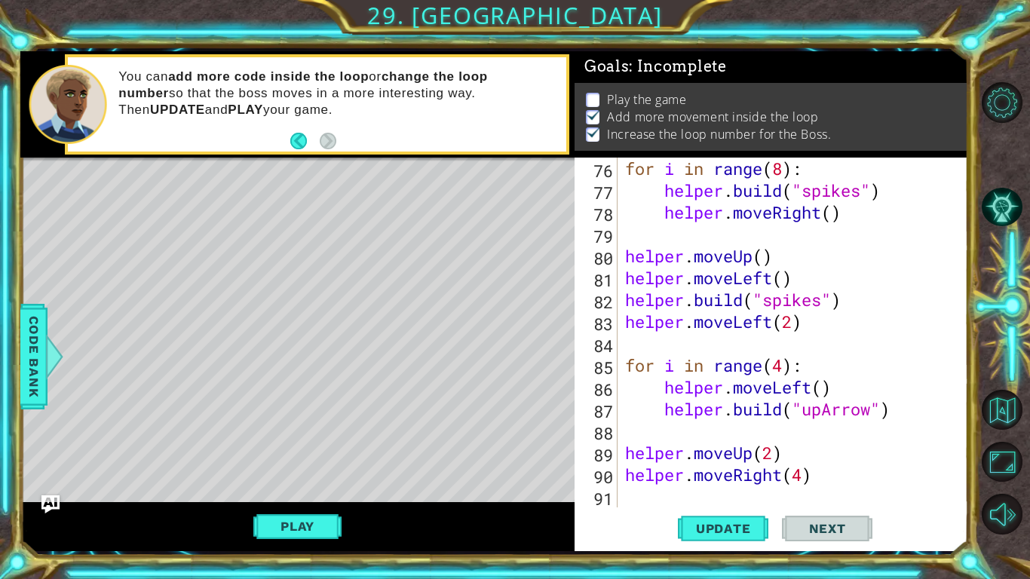
click at [763, 496] on div "for i in range ( 8 ) : helper . build ( "spikes" ) helper . moveRight ( ) helpe…" at bounding box center [797, 354] width 350 height 393
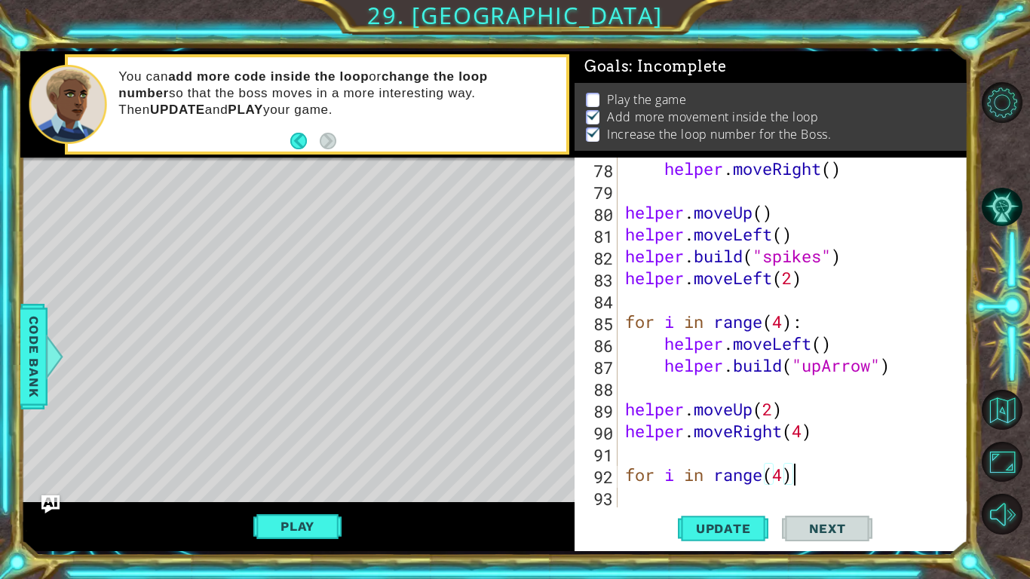
scroll to position [0, 7]
type textarea "for i in range(4):"
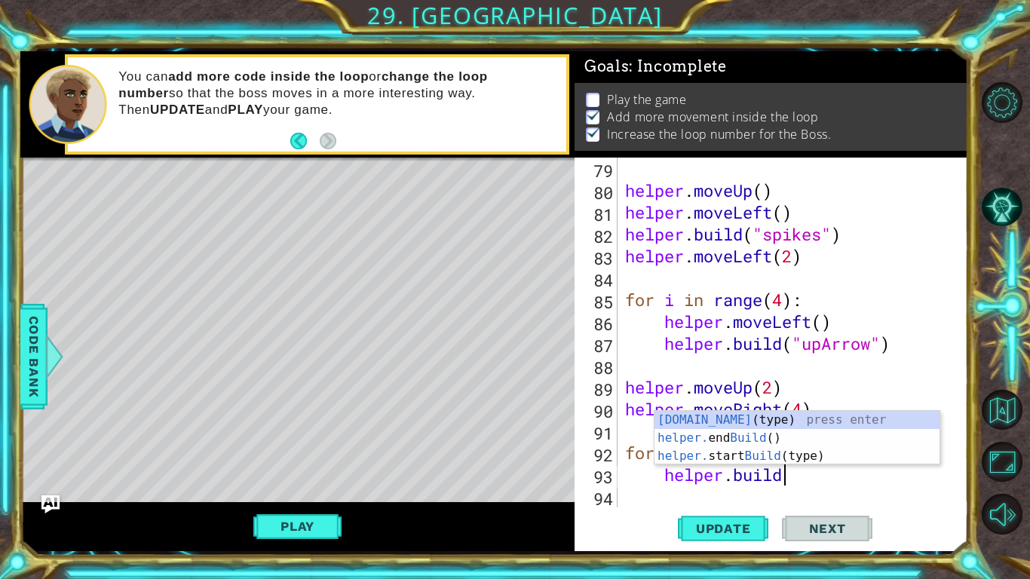
scroll to position [0, 6]
type textarea "[DOMAIN_NAME]("wall")"
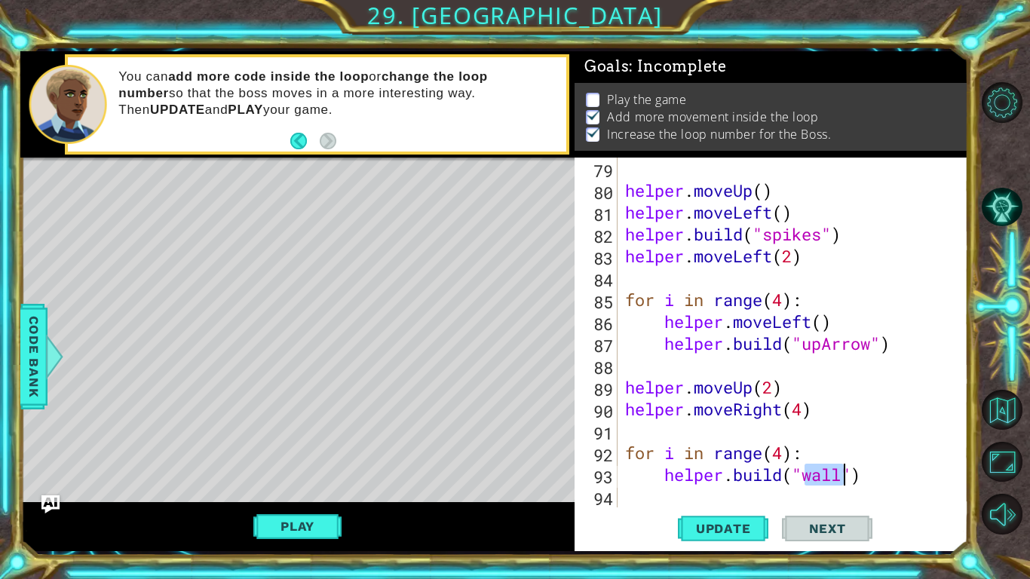
click at [832, 503] on div "helper . moveUp ( ) helper . moveLeft ( ) helper . build ( "spikes" ) helper . …" at bounding box center [797, 354] width 350 height 393
click at [885, 476] on div "helper . moveUp ( ) helper . moveLeft ( ) helper . build ( "spikes" ) helper . …" at bounding box center [797, 354] width 350 height 393
type textarea "[DOMAIN_NAME]("wall")"
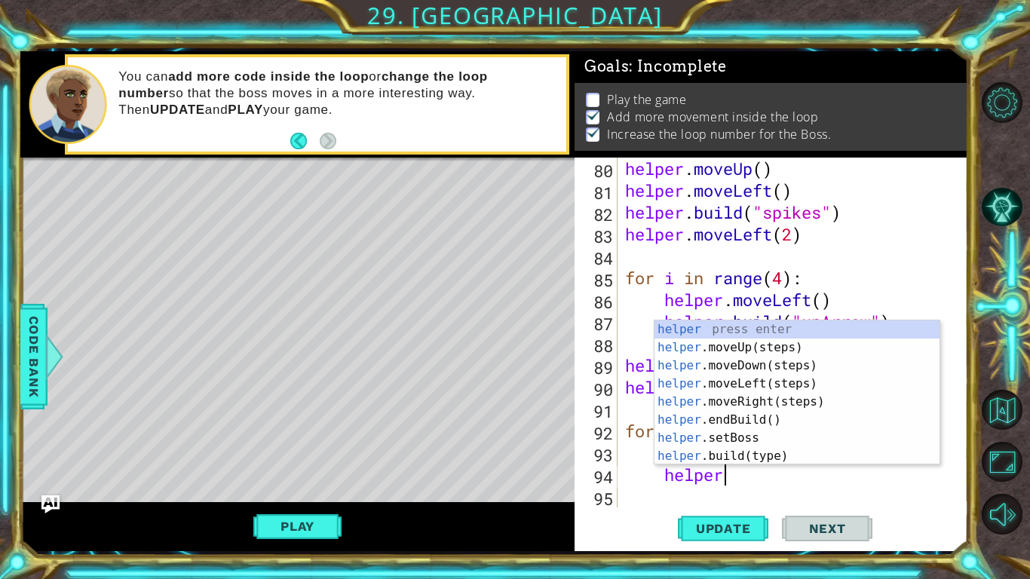
scroll to position [0, 4]
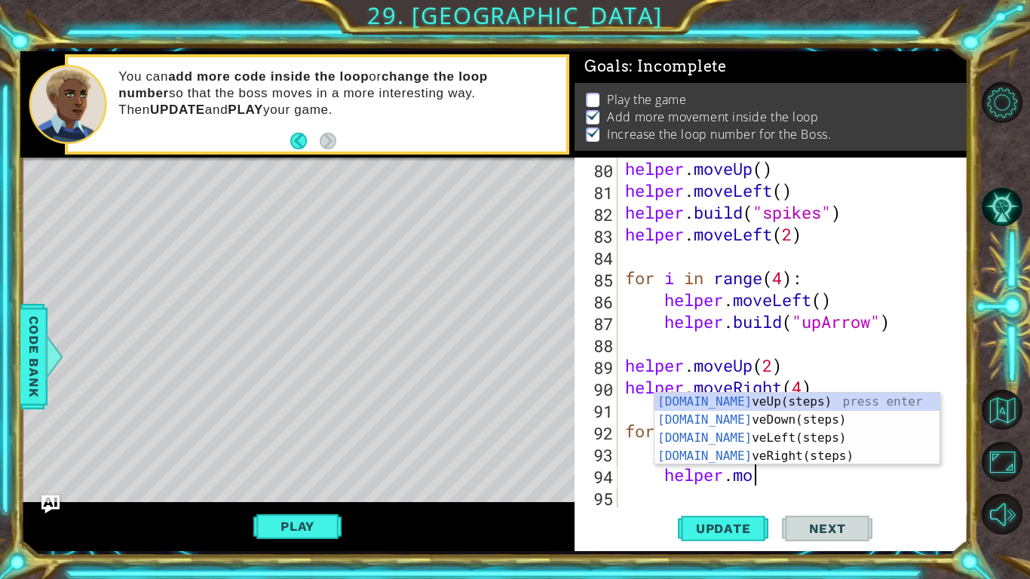
type textarea "helper.move"
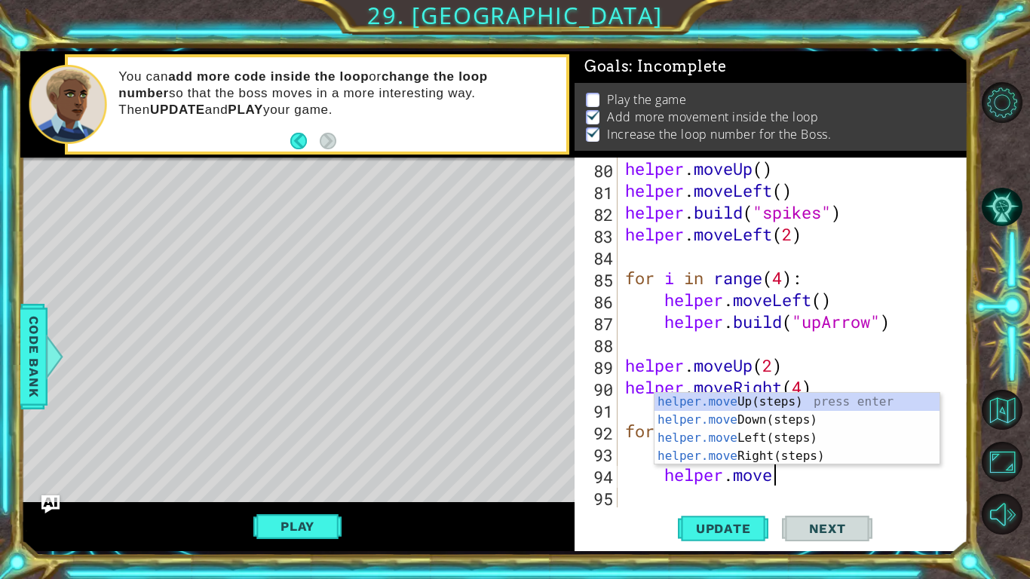
scroll to position [0, 6]
click at [866, 448] on div "helper.move Up(steps) press enter helper.move Down(steps) press enter helper.mo…" at bounding box center [796, 447] width 285 height 109
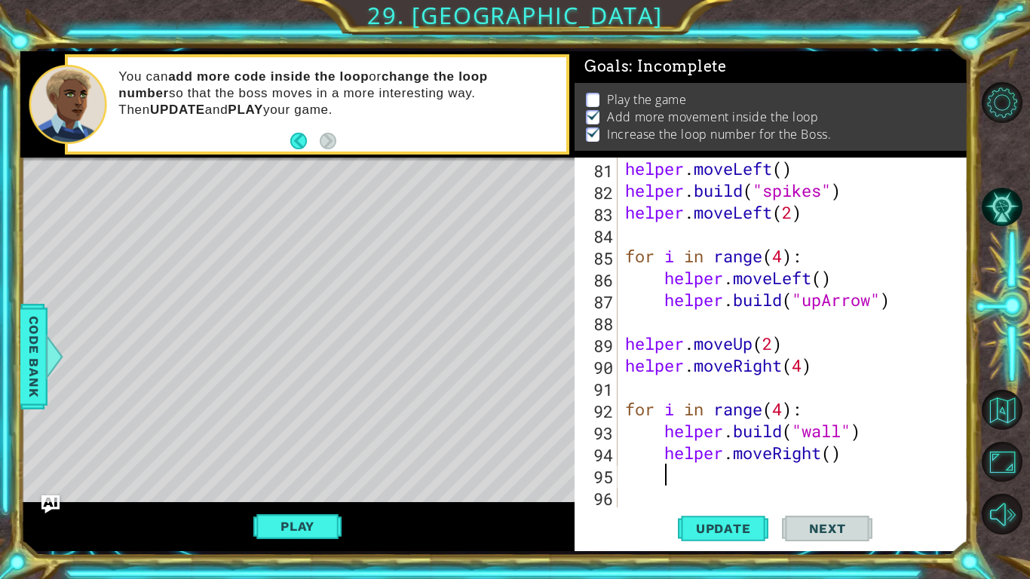
scroll to position [1792, 0]
click at [742, 536] on button "Update" at bounding box center [723, 528] width 90 height 39
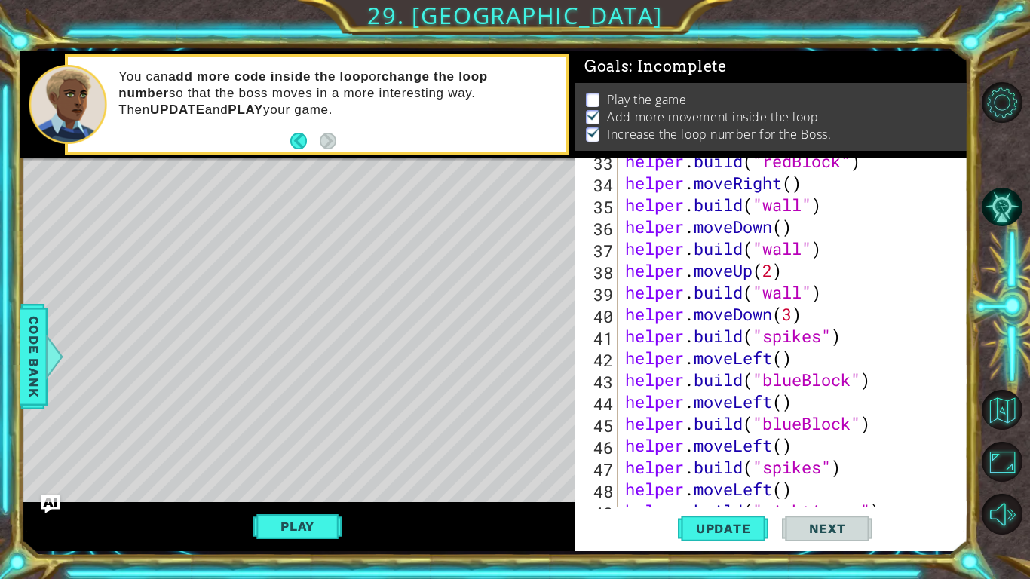
scroll to position [751, 0]
drag, startPoint x: 825, startPoint y: 331, endPoint x: 764, endPoint y: 343, distance: 61.5
click at [764, 343] on div "helper . build ( "redBlock" ) helper . moveRight ( ) helper . build ( "wall" ) …" at bounding box center [797, 346] width 350 height 393
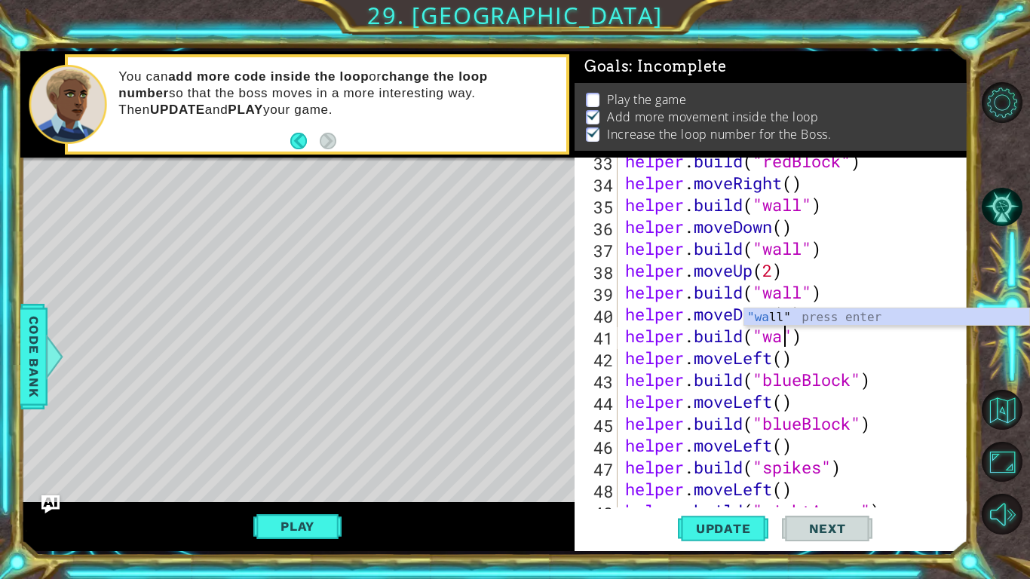
scroll to position [0, 8]
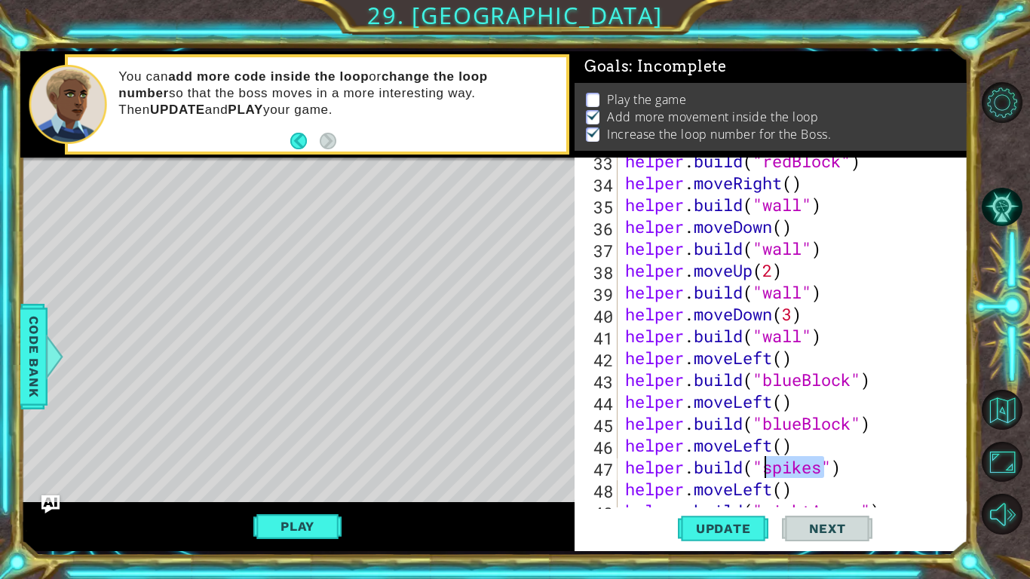
drag, startPoint x: 822, startPoint y: 461, endPoint x: 762, endPoint y: 465, distance: 60.5
click at [762, 465] on div "helper . build ( "redBlock" ) helper . moveRight ( ) helper . build ( "wall" ) …" at bounding box center [797, 346] width 350 height 393
click at [754, 523] on span "Update" at bounding box center [723, 528] width 85 height 15
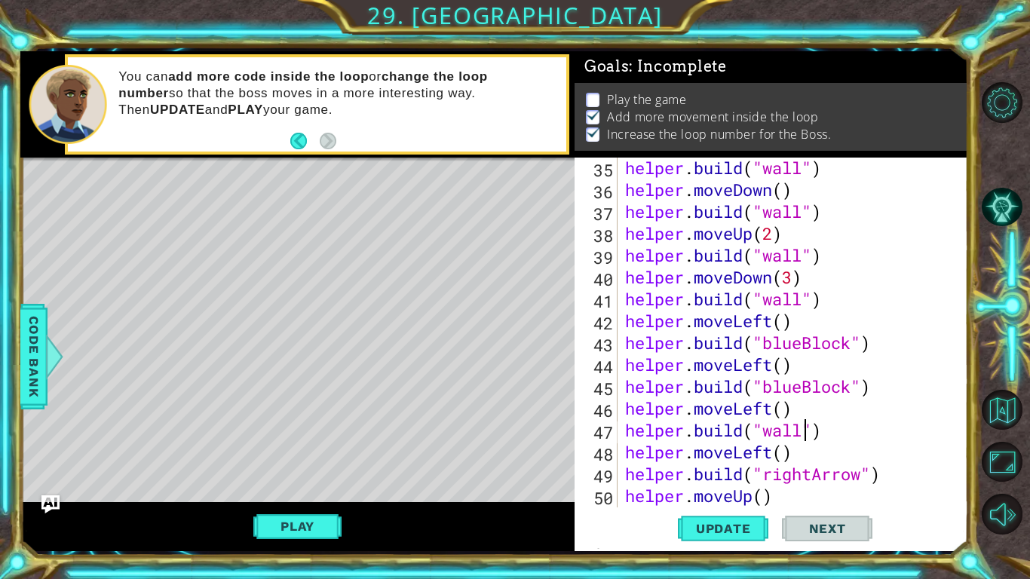
scroll to position [788, 0]
drag, startPoint x: 801, startPoint y: 427, endPoint x: 760, endPoint y: 427, distance: 41.5
click at [760, 427] on div "helper . build ( "wall" ) helper . moveDown ( ) helper . build ( "wall" ) helpe…" at bounding box center [797, 353] width 350 height 393
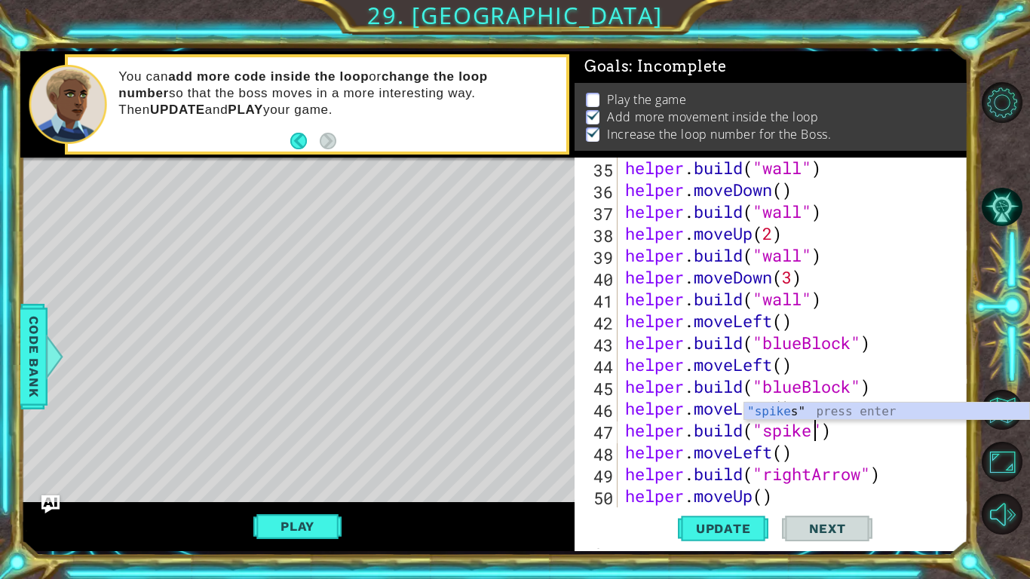
scroll to position [0, 9]
type textarea "[DOMAIN_NAME]("spikes")"
click at [733, 531] on span "Update" at bounding box center [723, 528] width 85 height 15
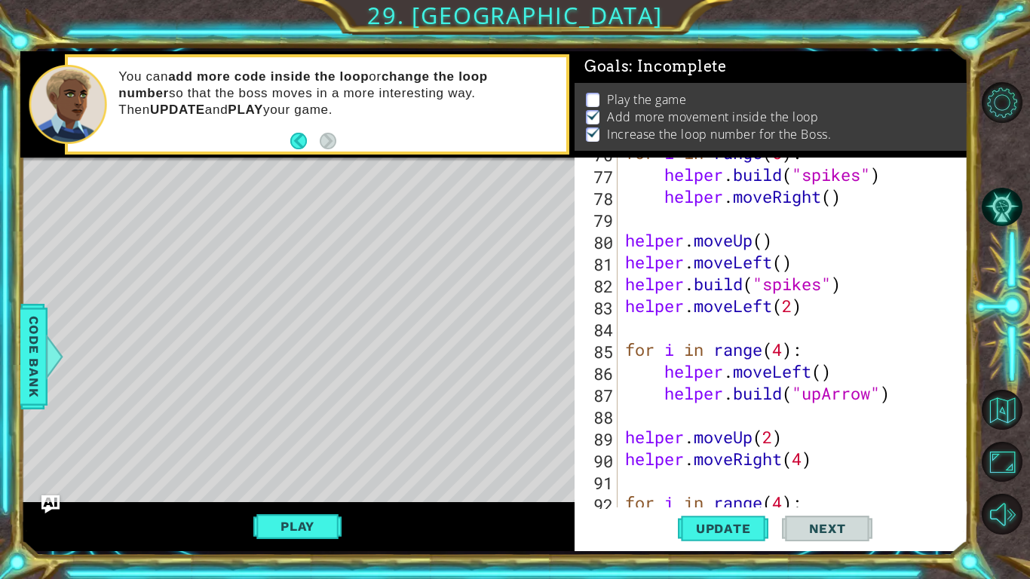
scroll to position [1792, 0]
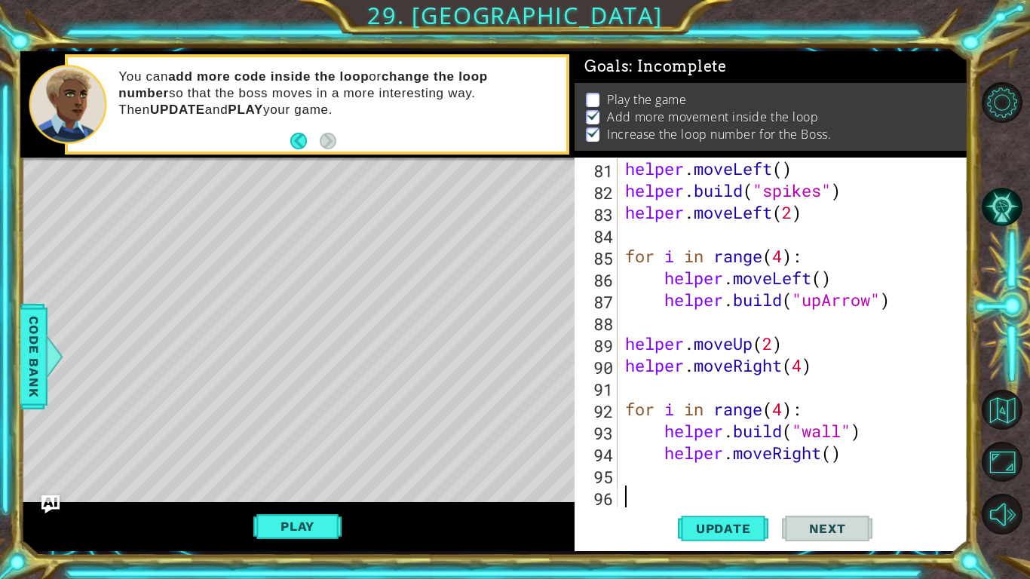
click at [709, 500] on div "helper . moveLeft ( ) helper . build ( "spikes" ) helper . moveLeft ( 2 ) for i…" at bounding box center [797, 354] width 350 height 393
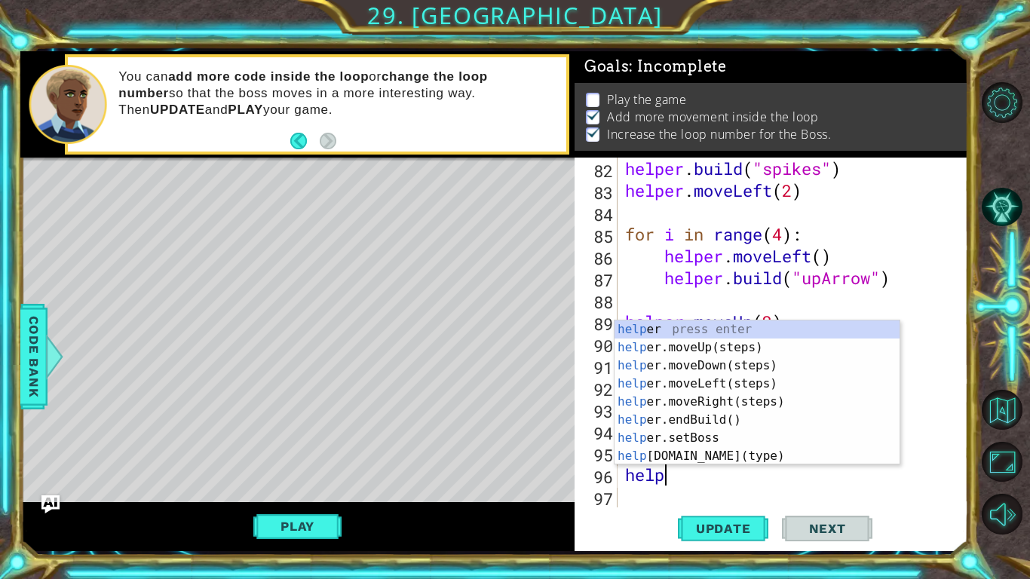
scroll to position [0, 2]
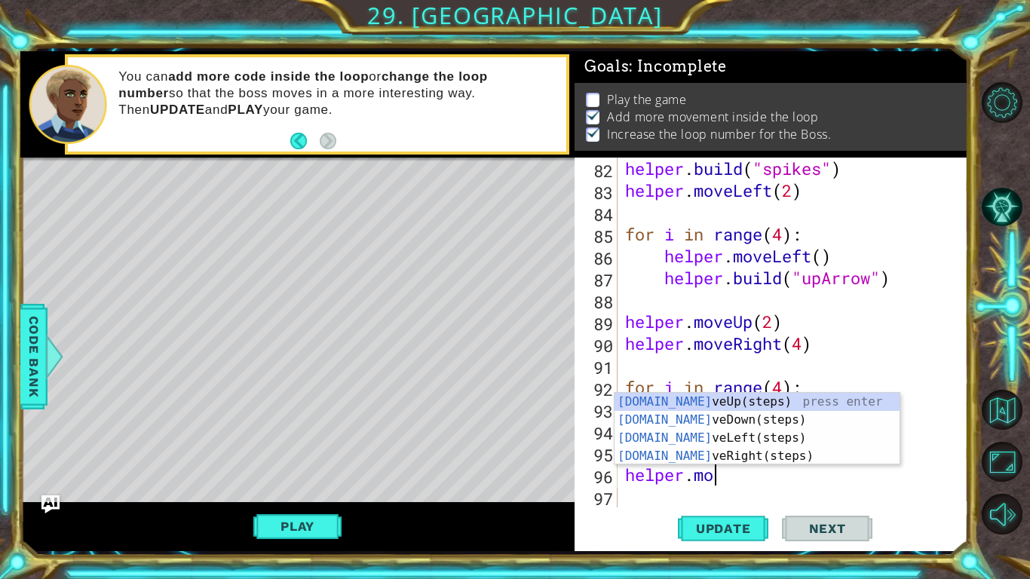
type textarea "helper.move"
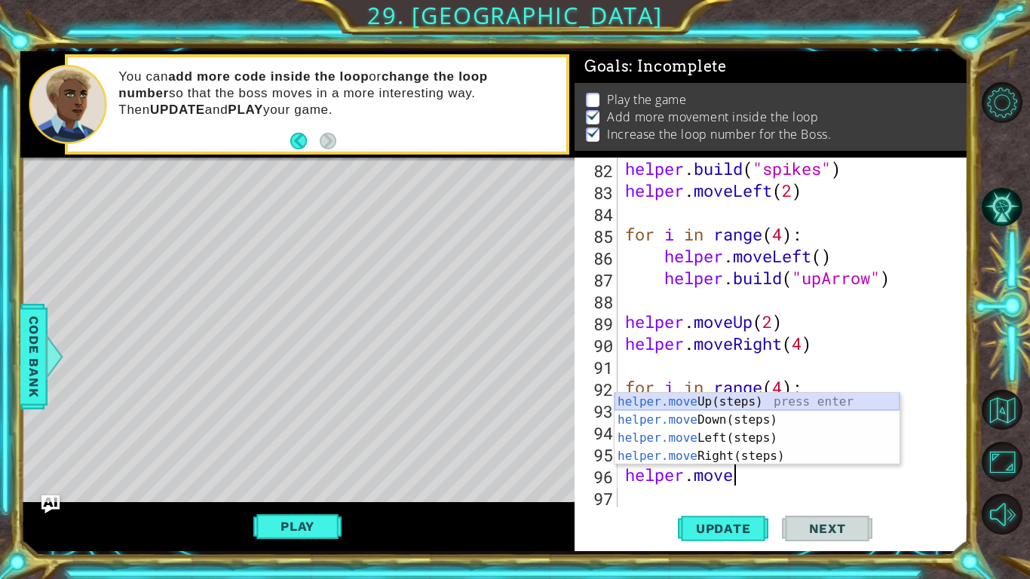
click at [734, 409] on div "helper.move Up(steps) press enter helper.move Down(steps) press enter helper.mo…" at bounding box center [756, 447] width 285 height 109
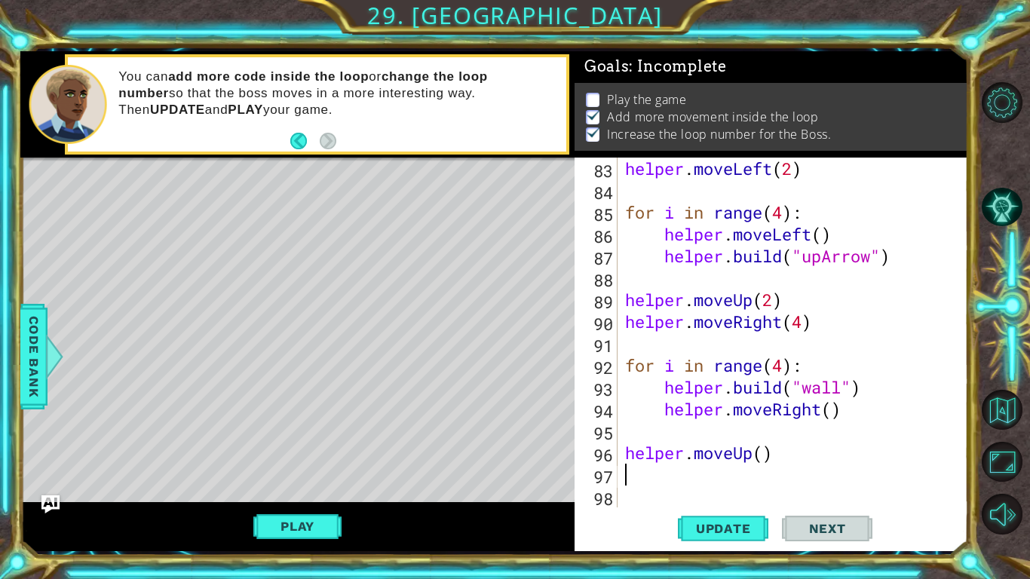
scroll to position [1836, 0]
click at [765, 448] on div "helper . moveLeft ( 2 ) for i in range ( 4 ) : helper . moveLeft ( ) helper . b…" at bounding box center [797, 354] width 350 height 393
type textarea "helper.moveUp(2)"
click at [766, 486] on div "helper . moveLeft ( 2 ) for i in range ( 4 ) : helper . moveLeft ( ) helper . b…" at bounding box center [797, 354] width 350 height 393
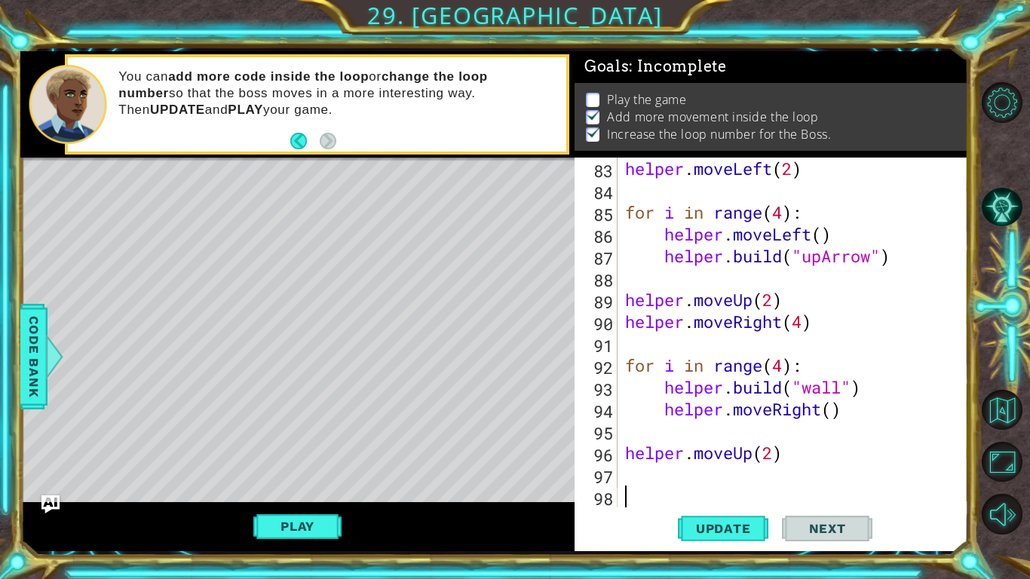
scroll to position [0, 0]
click at [715, 476] on div "helper . moveLeft ( 2 ) for i in range ( 4 ) : helper . moveLeft ( ) helper . b…" at bounding box center [797, 354] width 350 height 393
click at [712, 491] on div "helper . moveLeft ( 2 ) for i in range ( 4 ) : helper . moveLeft ( ) helper . b…" at bounding box center [797, 354] width 350 height 393
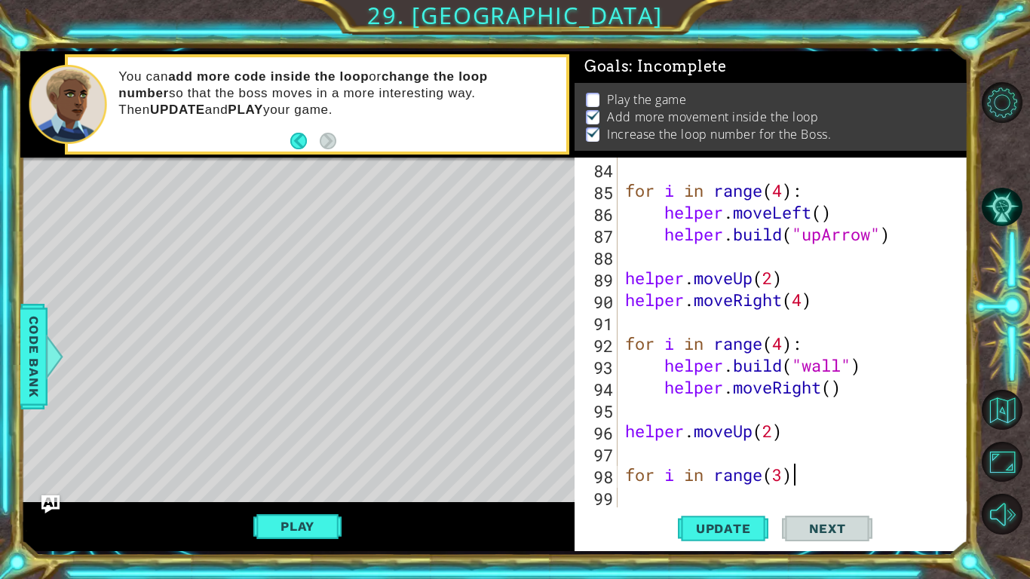
scroll to position [0, 7]
type textarea "for i in range(3):"
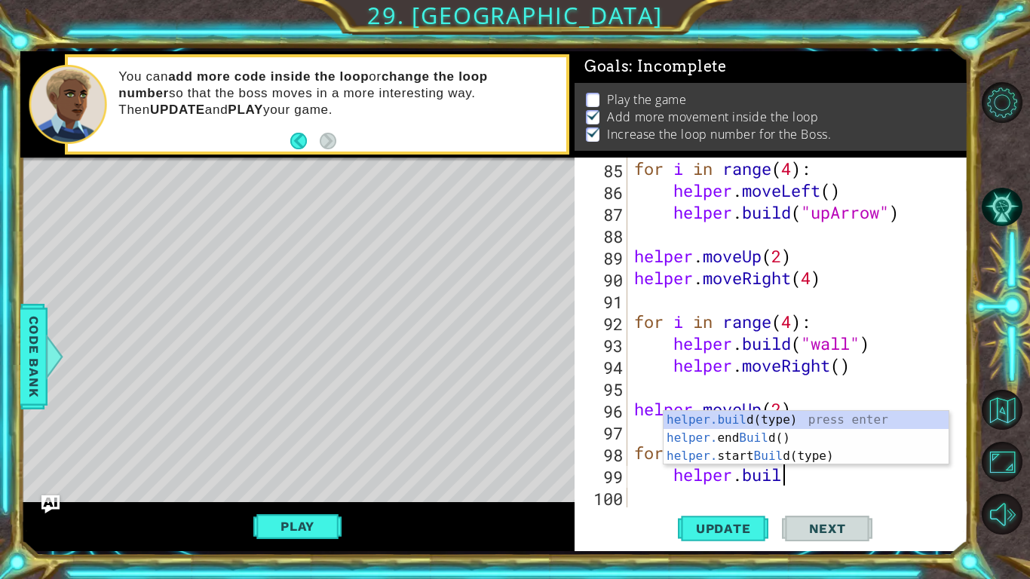
scroll to position [0, 6]
type textarea "[DOMAIN_NAME]("wall")"
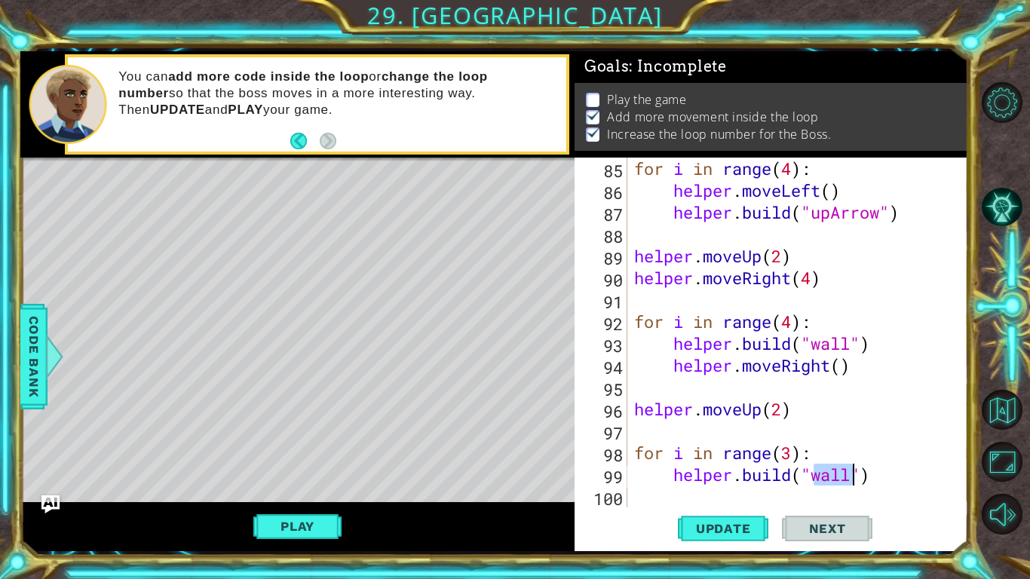
click at [925, 473] on div "for i in range ( 4 ) : helper . moveLeft ( ) helper . build ( "upArrow" ) helpe…" at bounding box center [801, 354] width 340 height 393
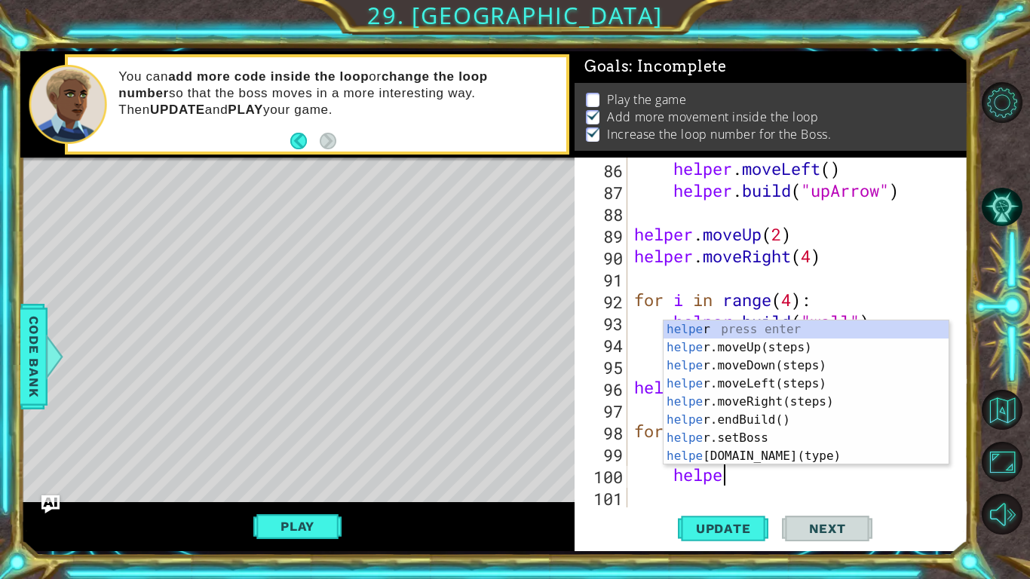
scroll to position [0, 4]
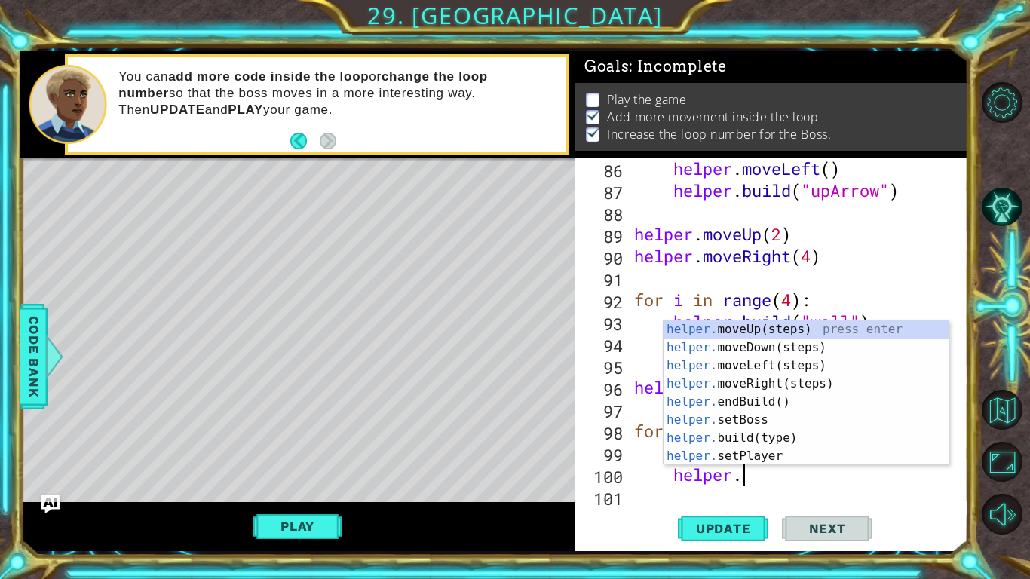
type textarea "helper.m"
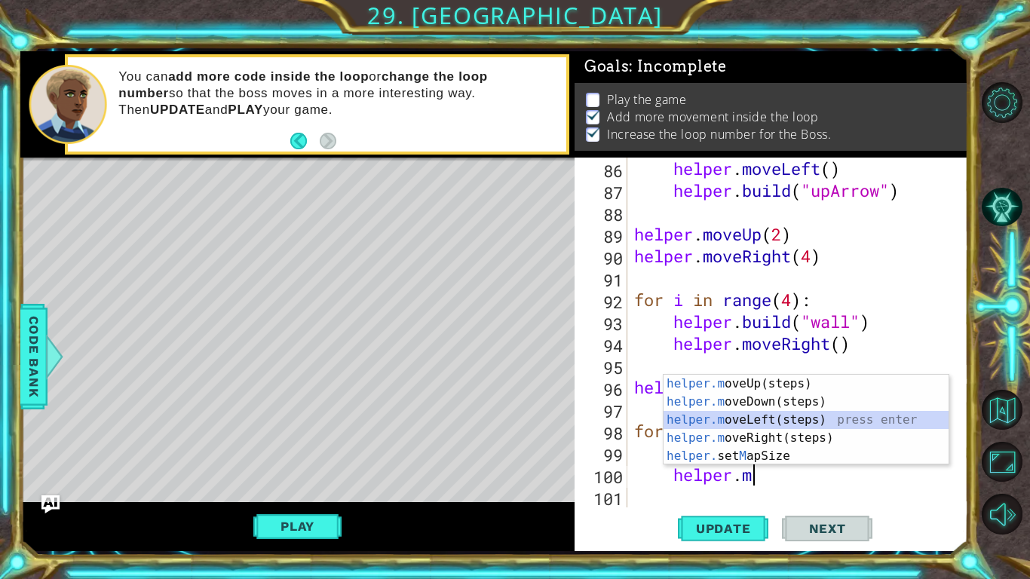
click at [782, 419] on div "helper.m oveUp(steps) press enter helper.m oveDown(steps) press enter helper.m …" at bounding box center [805, 438] width 285 height 127
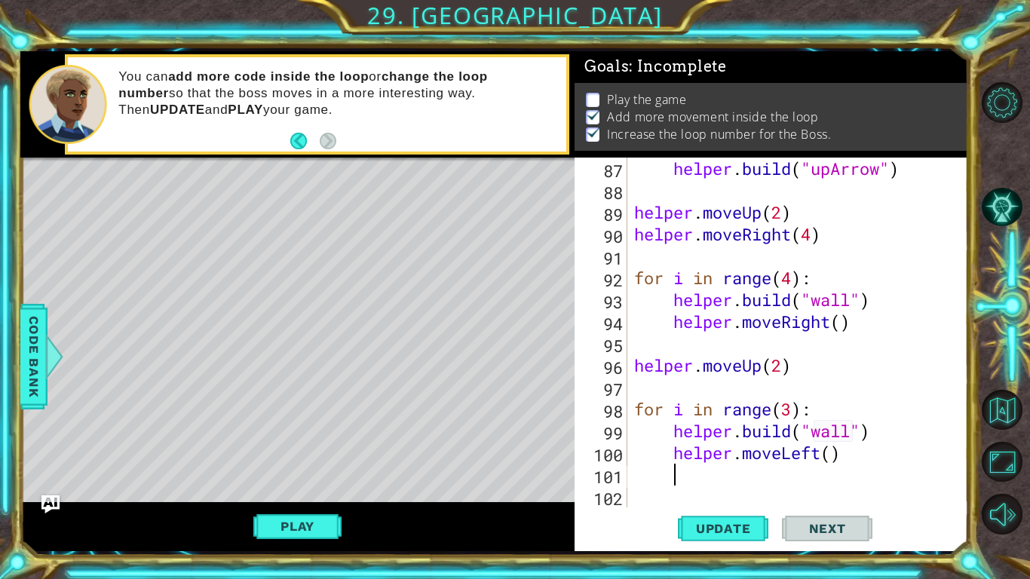
scroll to position [1923, 0]
click at [752, 527] on span "Update" at bounding box center [723, 528] width 85 height 15
click at [695, 497] on div "helper . build ( "upArrow" ) helper . moveUp ( 2 ) helper . moveRight ( 4 ) for…" at bounding box center [801, 354] width 340 height 393
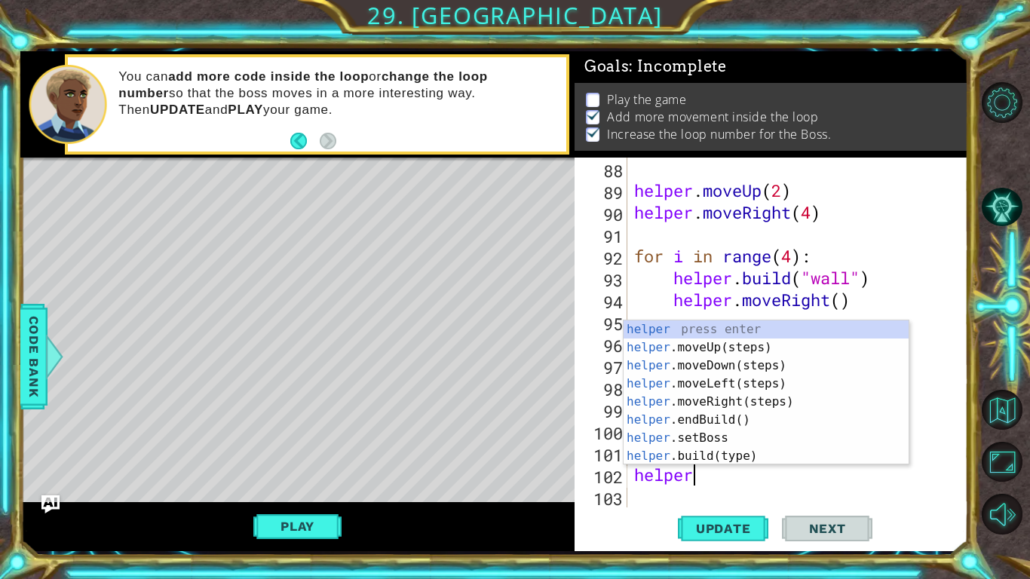
scroll to position [0, 2]
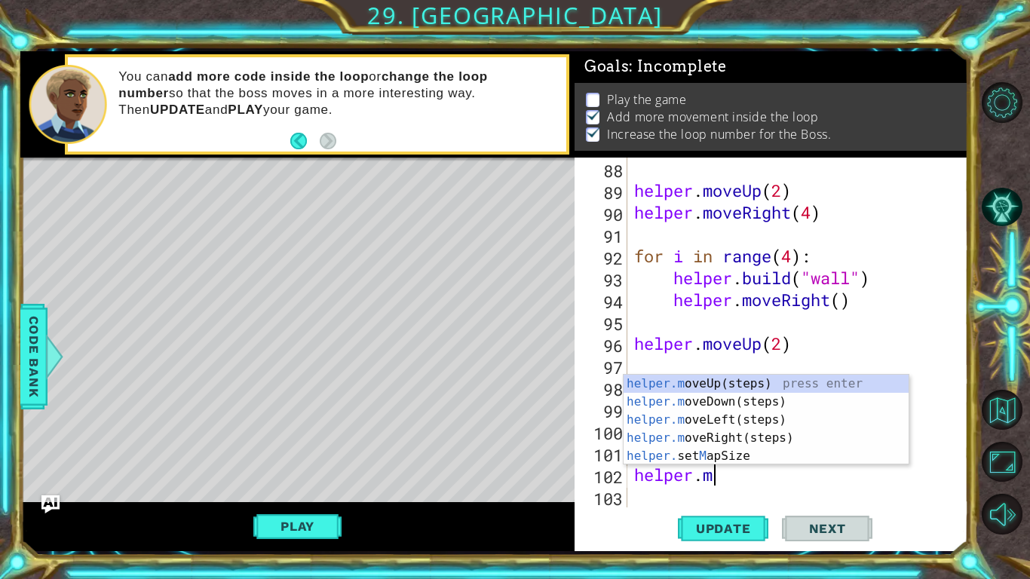
type textarea "[DOMAIN_NAME]"
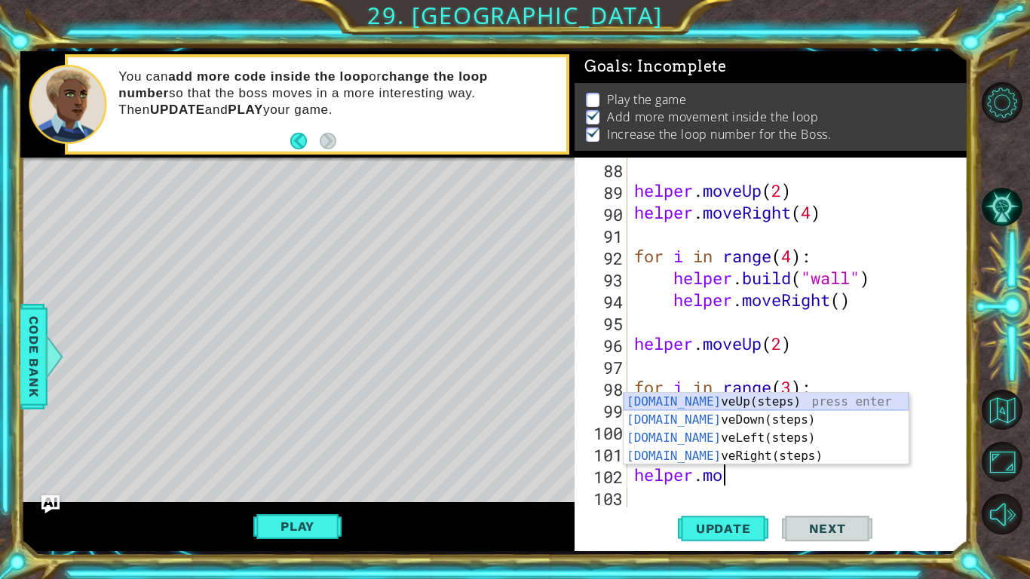
click at [728, 399] on div "helper.mo veUp(steps) press enter helper.mo veDown(steps) press enter helper.mo…" at bounding box center [765, 447] width 285 height 109
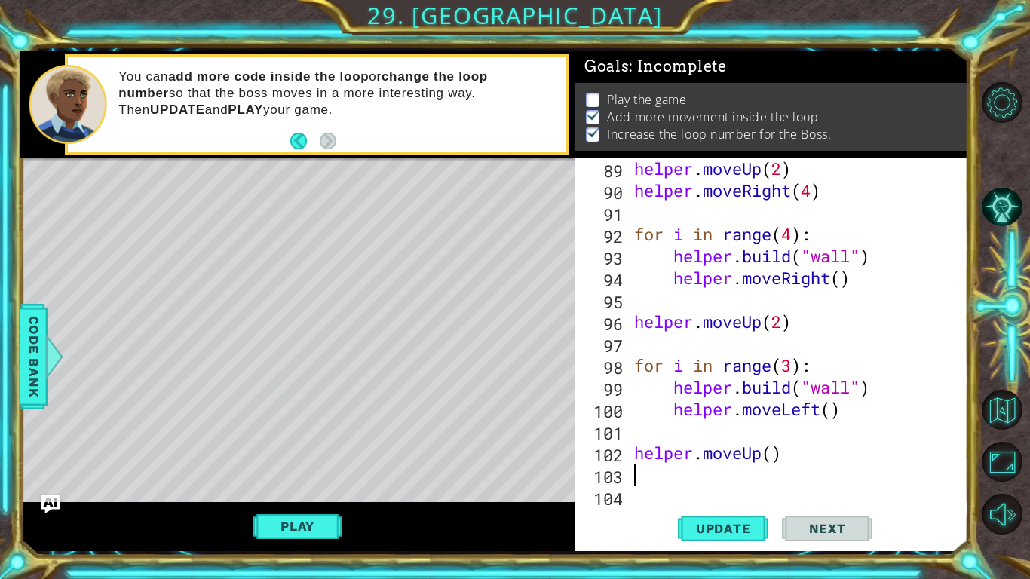
scroll to position [1967, 0]
click at [768, 445] on div "helper . moveUp ( 2 ) helper . moveRight ( 4 ) for i in range ( 4 ) : helper . …" at bounding box center [801, 354] width 340 height 393
click at [774, 449] on div "helper . moveUp ( 2 ) helper . moveRight ( 4 ) for i in range ( 4 ) : helper . …" at bounding box center [801, 354] width 340 height 393
type textarea "helper.moveUp(2)"
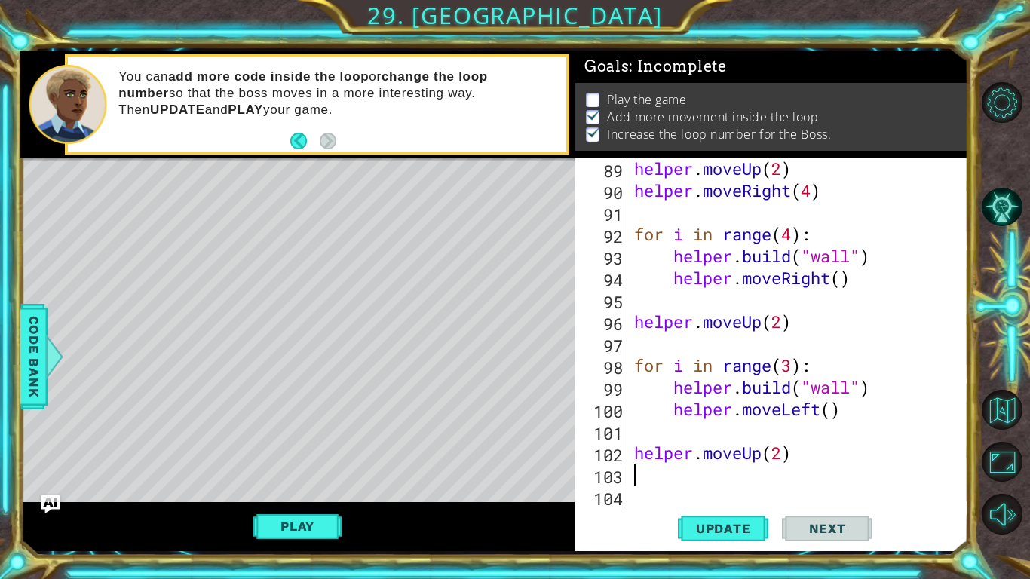
click at [740, 469] on div "helper . moveUp ( 2 ) helper . moveRight ( 4 ) for i in range ( 4 ) : helper . …" at bounding box center [801, 354] width 340 height 393
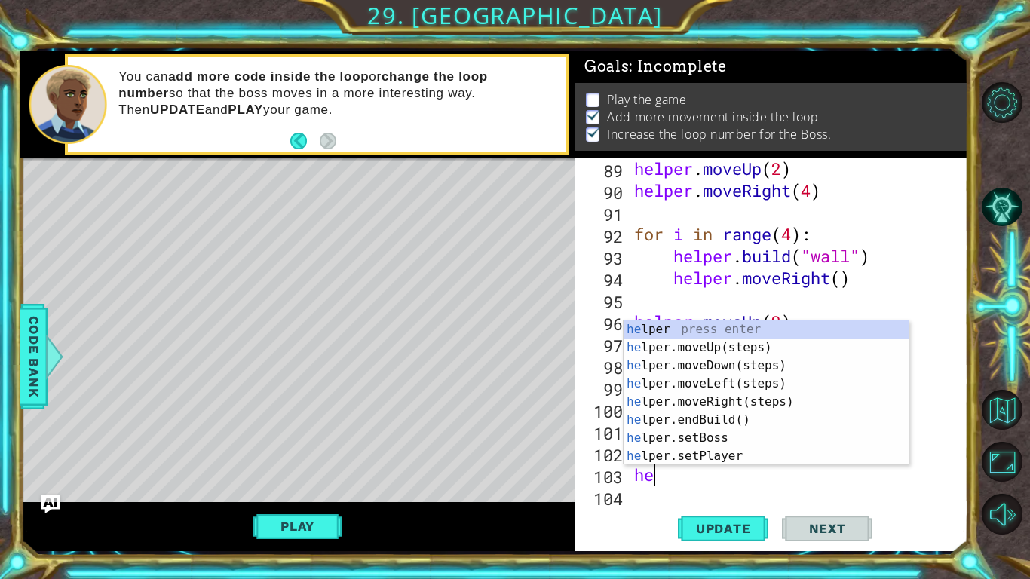
scroll to position [0, 0]
type textarea "h"
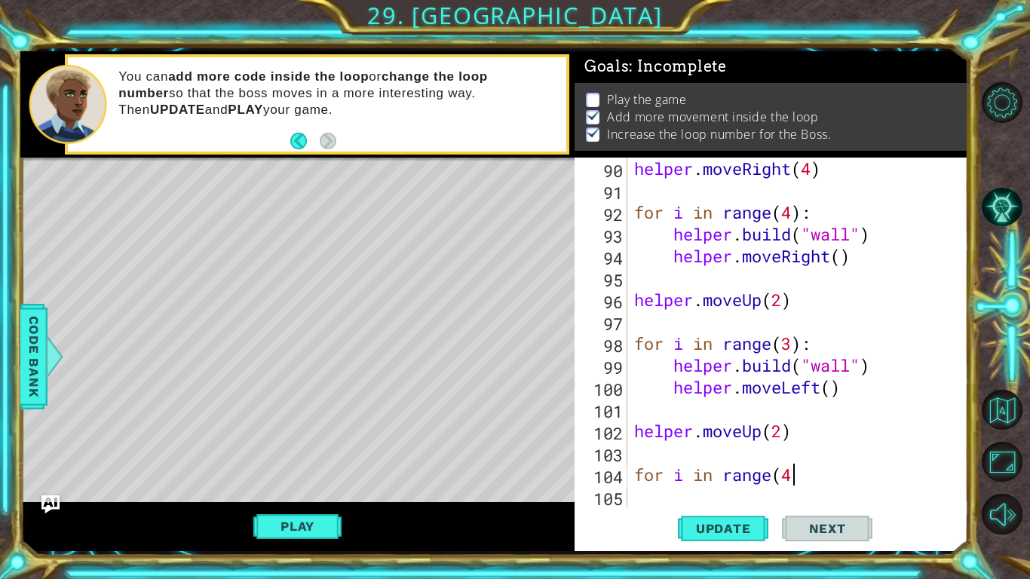
scroll to position [0, 7]
type textarea "for i in range(4):"
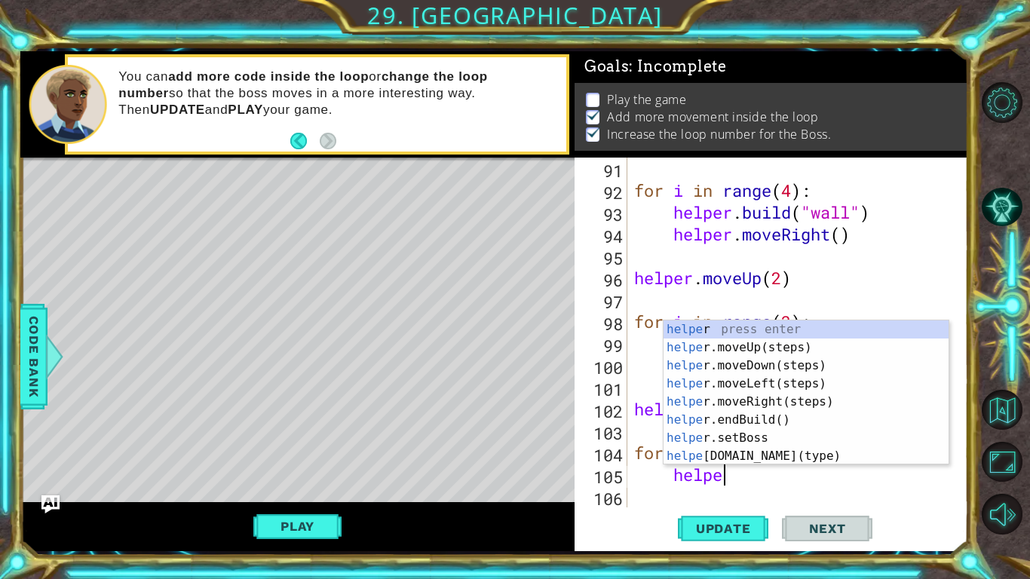
scroll to position [0, 4]
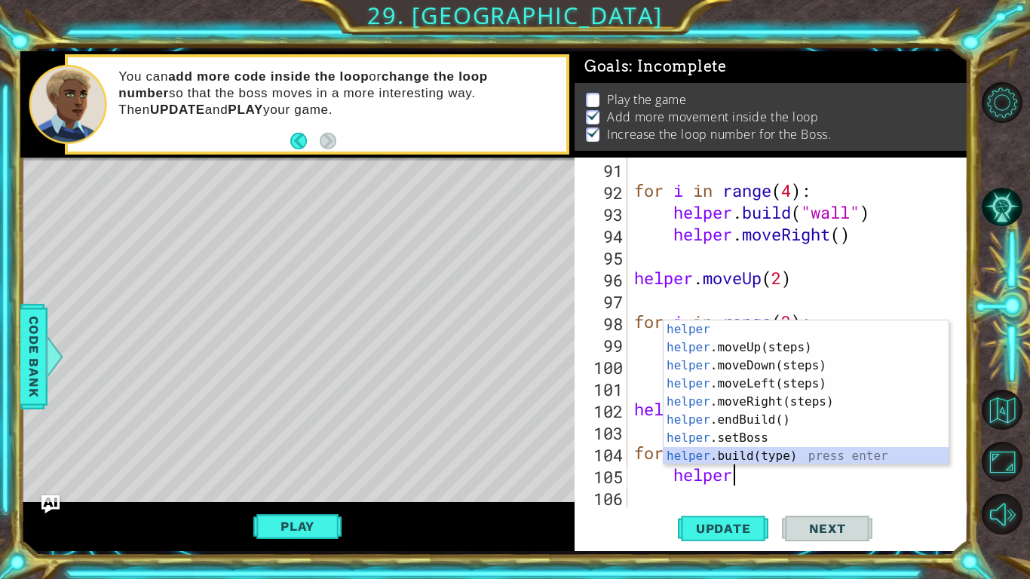
click at [762, 458] on div "helper press enter helper .moveUp(steps) press enter helper .moveDown(steps) pr…" at bounding box center [805, 410] width 285 height 181
type textarea "[DOMAIN_NAME]("wall")"
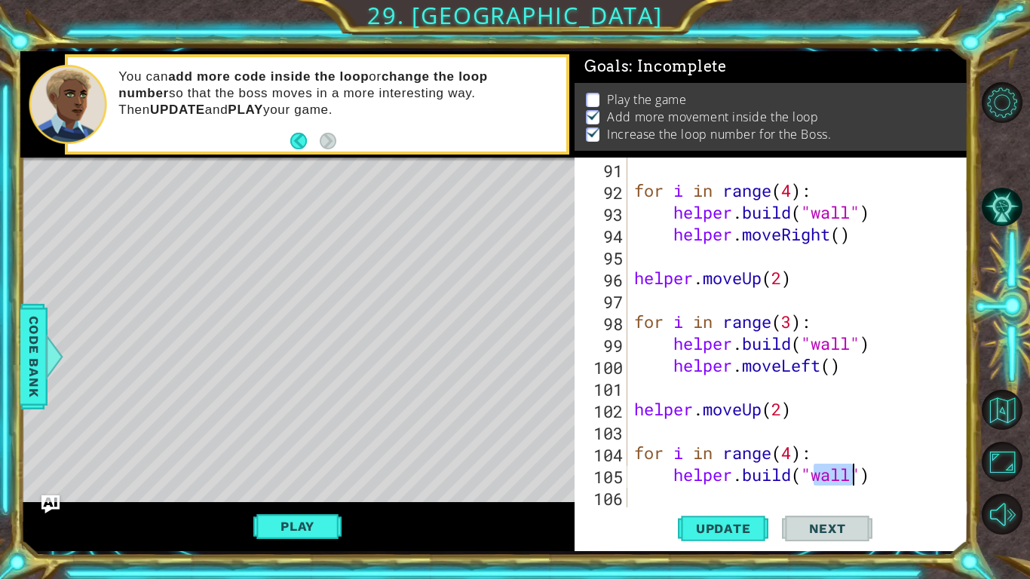
click at [913, 480] on div "for i in range ( 4 ) : helper . build ( "wall" ) helper . moveRight ( ) helper …" at bounding box center [801, 354] width 340 height 393
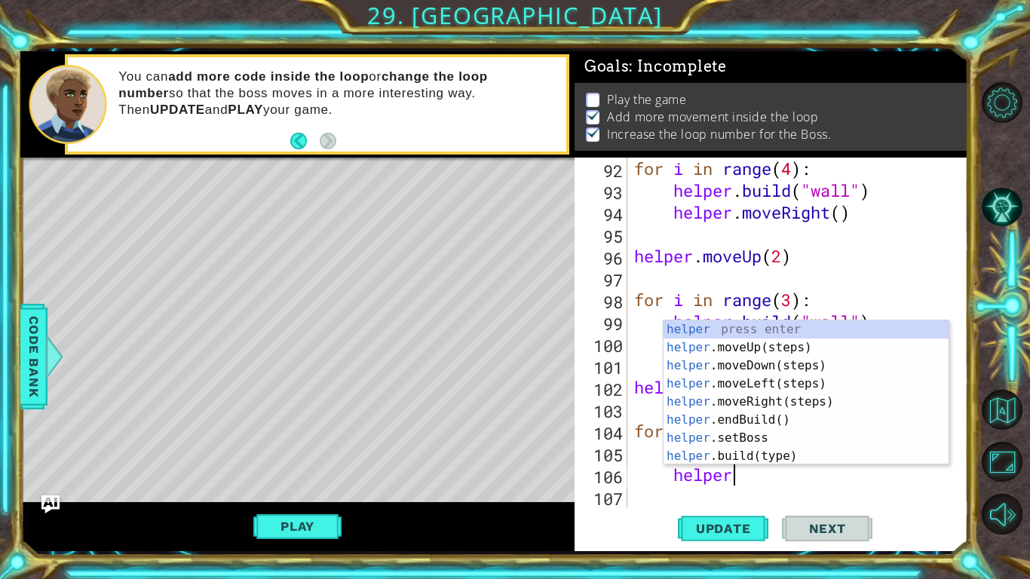
type textarea "helper."
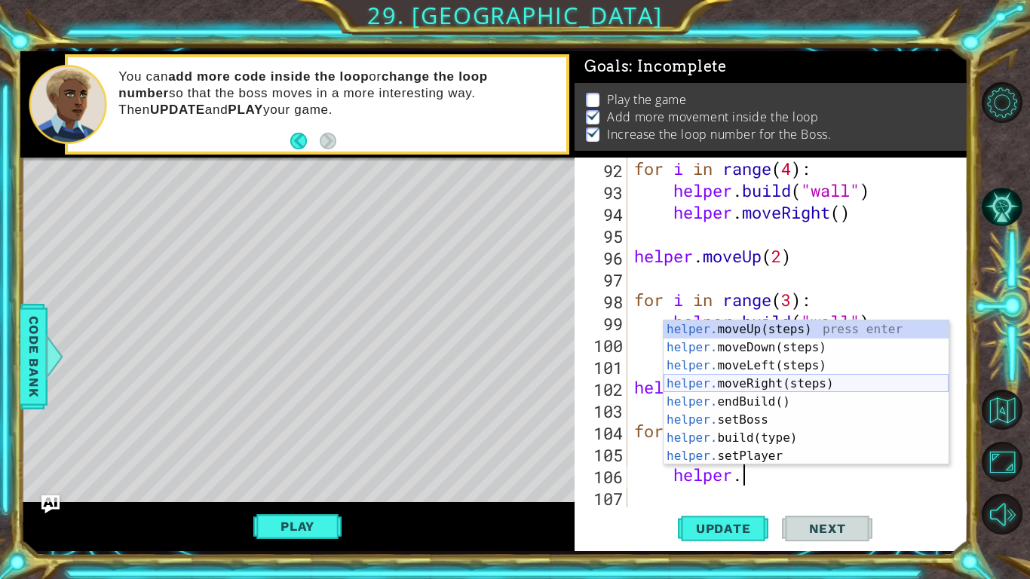
click at [808, 382] on div "helper. moveUp(steps) press enter helper. moveDown(steps) press enter helper. m…" at bounding box center [805, 410] width 285 height 181
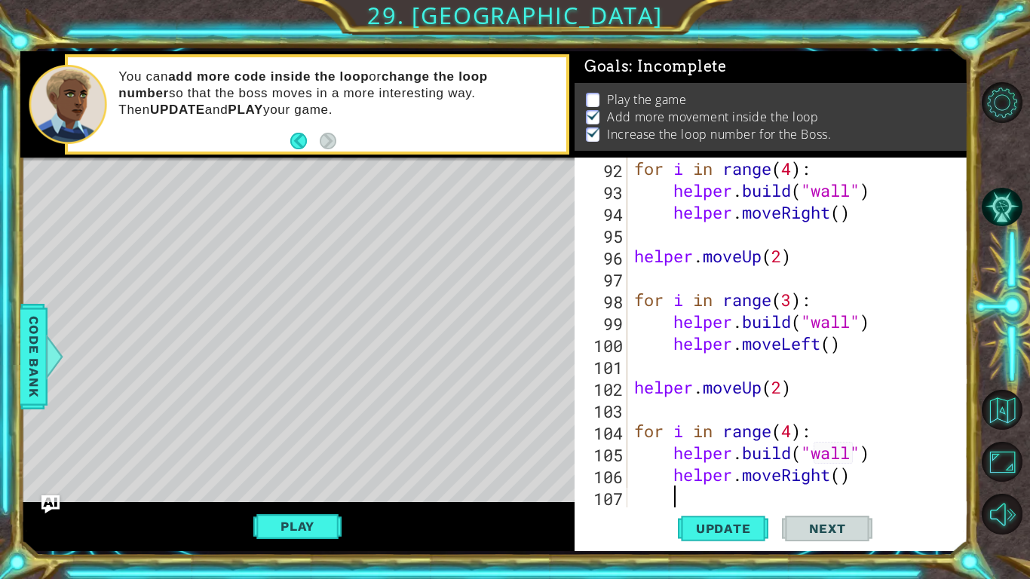
scroll to position [2055, 0]
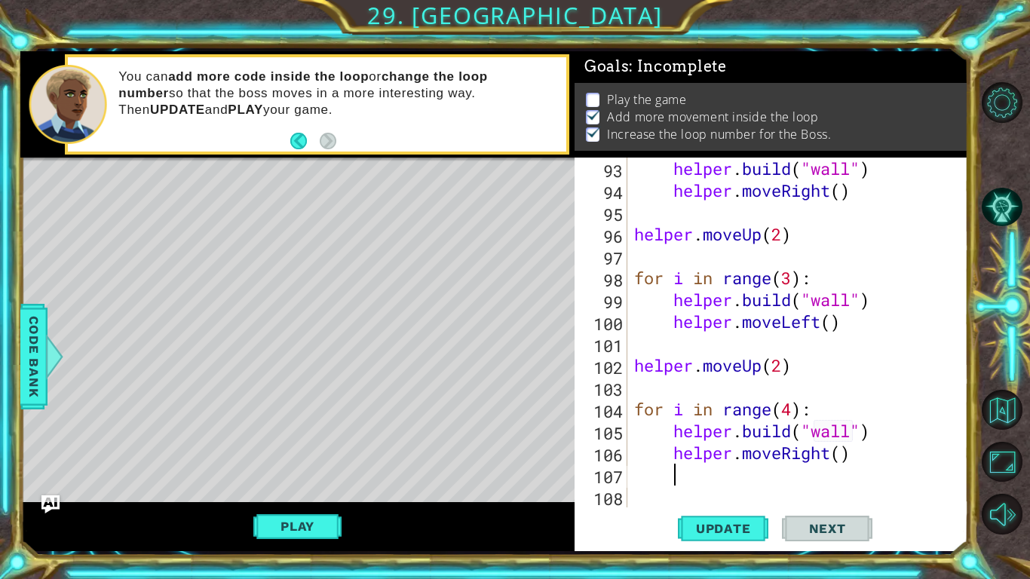
click at [721, 521] on span "Update" at bounding box center [723, 528] width 85 height 15
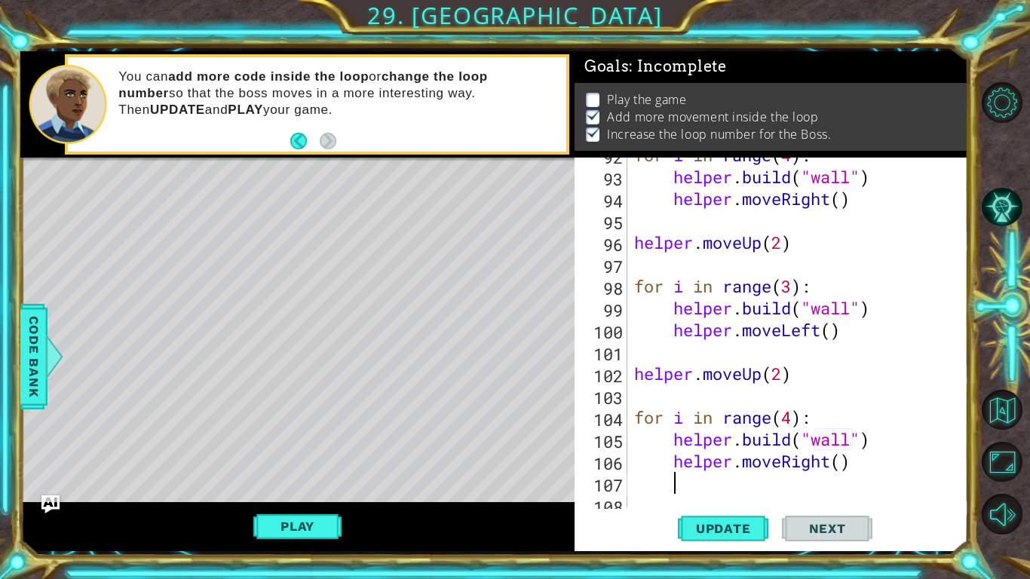
scroll to position [2038, 0]
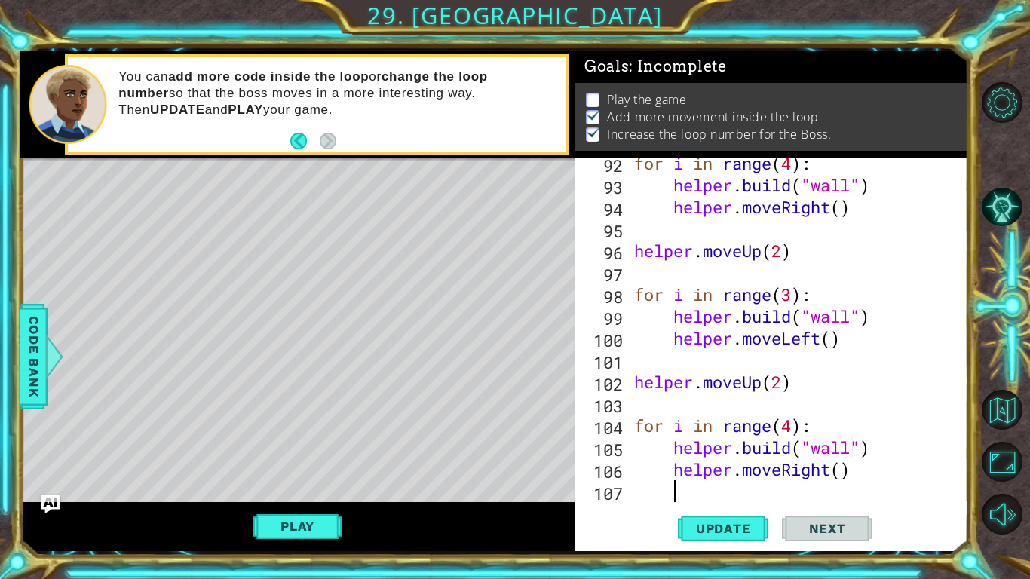
click at [802, 246] on div "for i in range ( 4 ) : helper . build ( "wall" ) helper . moveRight ( ) helper …" at bounding box center [801, 348] width 340 height 393
type textarea "helper.moveUp(2)"
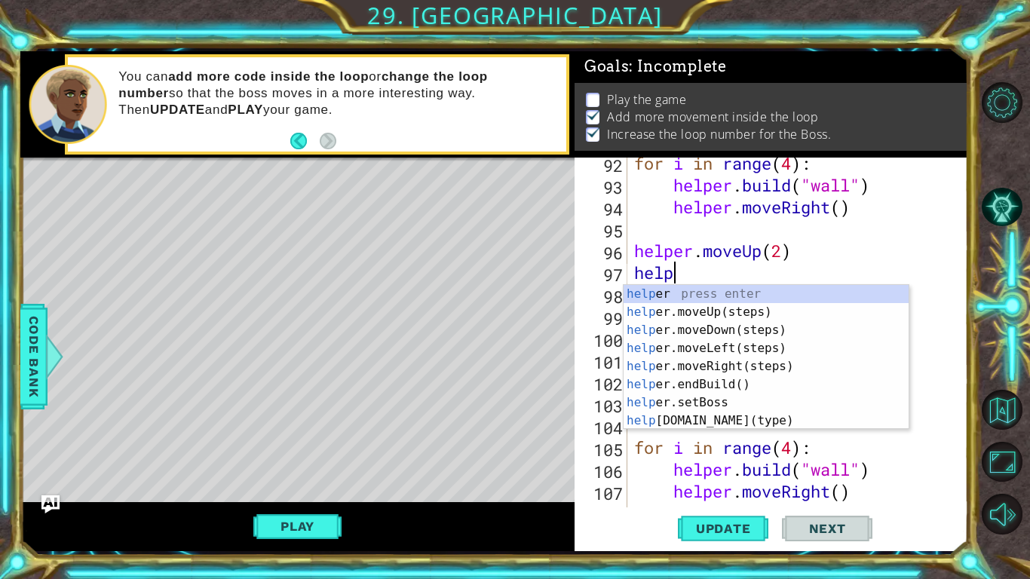
scroll to position [0, 2]
type textarea "helper"
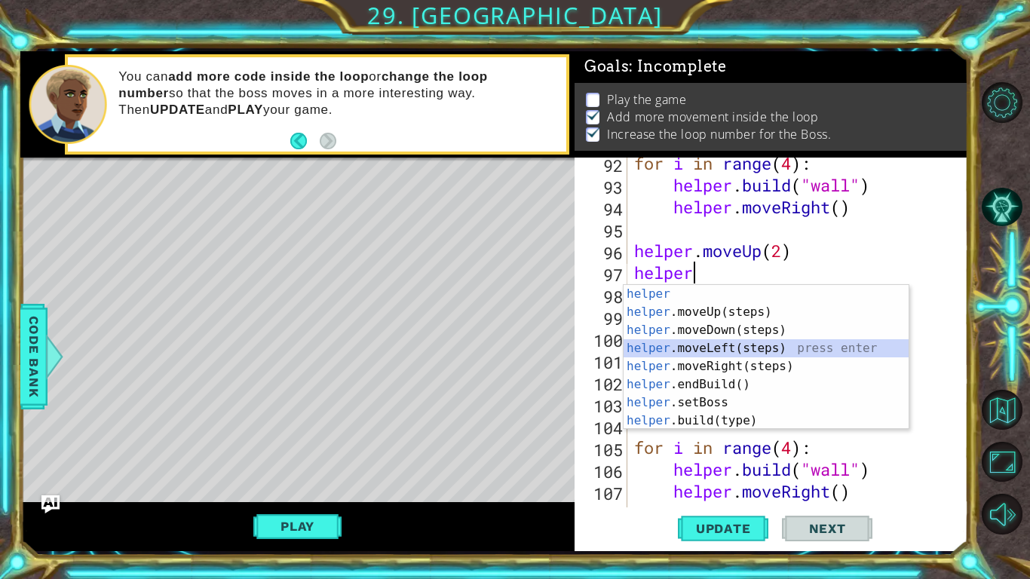
click at [730, 352] on div "helper press enter helper .moveUp(steps) press enter helper .moveDown(steps) pr…" at bounding box center [765, 375] width 285 height 181
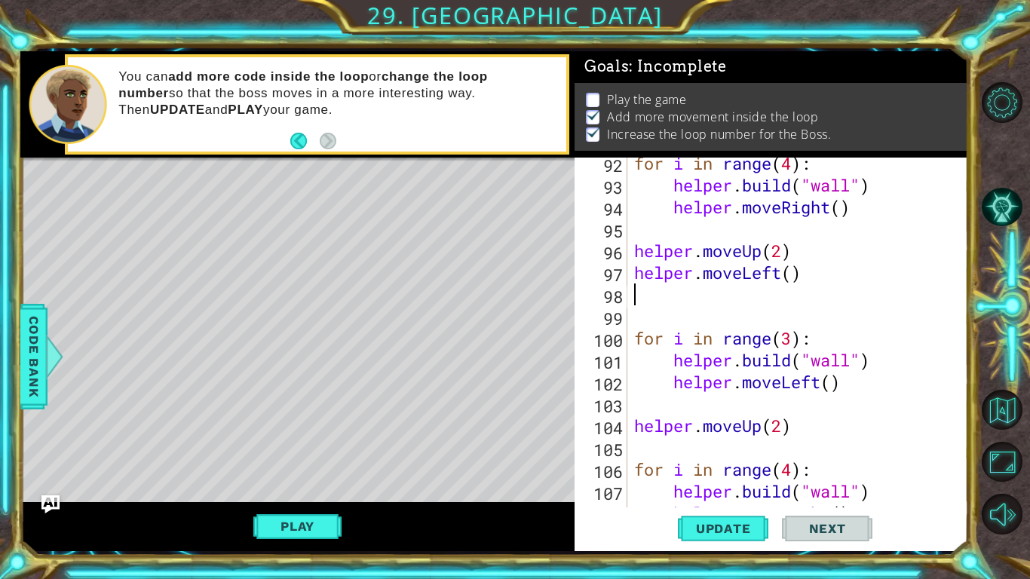
scroll to position [0, 0]
drag, startPoint x: 735, startPoint y: 536, endPoint x: 735, endPoint y: 467, distance: 68.6
click at [736, 535] on button "Update" at bounding box center [723, 528] width 90 height 39
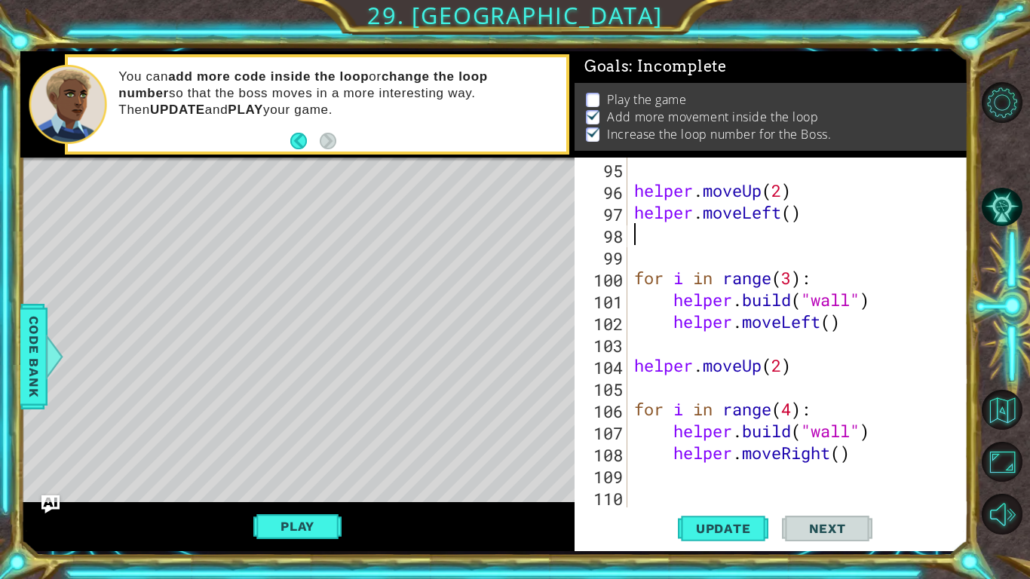
click at [701, 375] on div "helper . moveUp ( 2 ) helper . moveLeft ( ) for i in range ( 3 ) : helper . bui…" at bounding box center [801, 354] width 340 height 393
type textarea "helper.moveUp(2)"
click at [672, 383] on div "helper . moveUp ( 2 ) helper . moveLeft ( ) for i in range ( 3 ) : helper . bui…" at bounding box center [801, 354] width 340 height 393
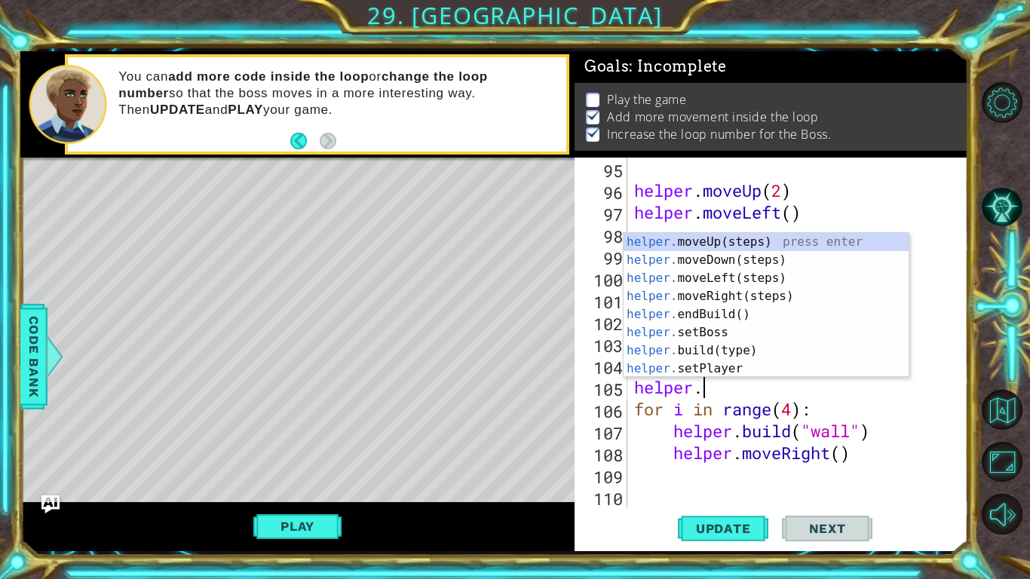
scroll to position [0, 2]
type textarea "helper.m"
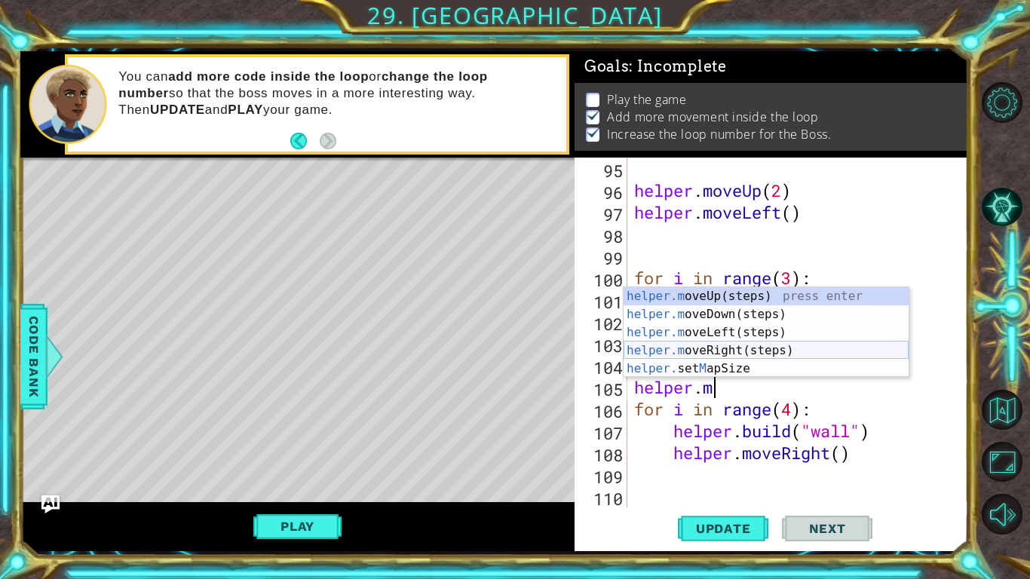
click at [757, 348] on div "helper.m oveUp(steps) press enter helper.m oveDown(steps) press enter helper.m …" at bounding box center [765, 350] width 285 height 127
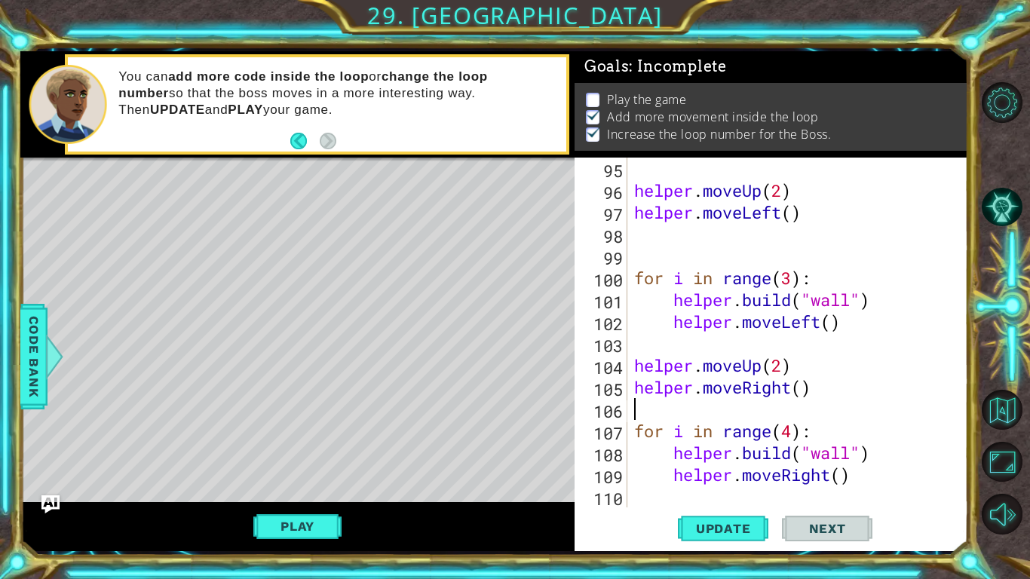
scroll to position [0, 0]
drag, startPoint x: 722, startPoint y: 525, endPoint x: 757, endPoint y: 493, distance: 48.0
click at [722, 525] on span "Update" at bounding box center [723, 528] width 85 height 15
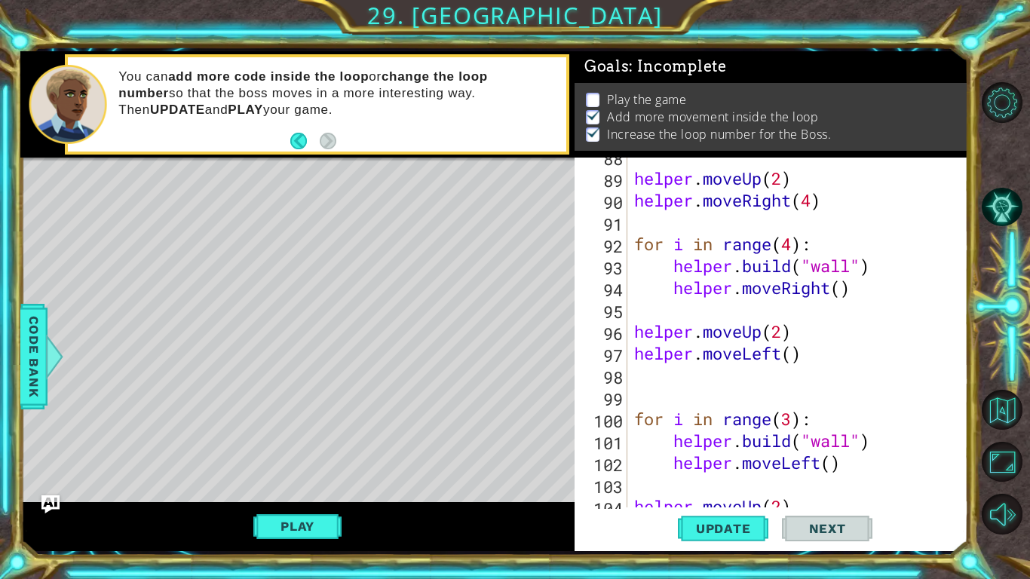
scroll to position [1958, 0]
click at [794, 246] on div "helper . moveUp ( 2 ) helper . moveRight ( 4 ) for i in range ( 4 ) : helper . …" at bounding box center [801, 341] width 340 height 393
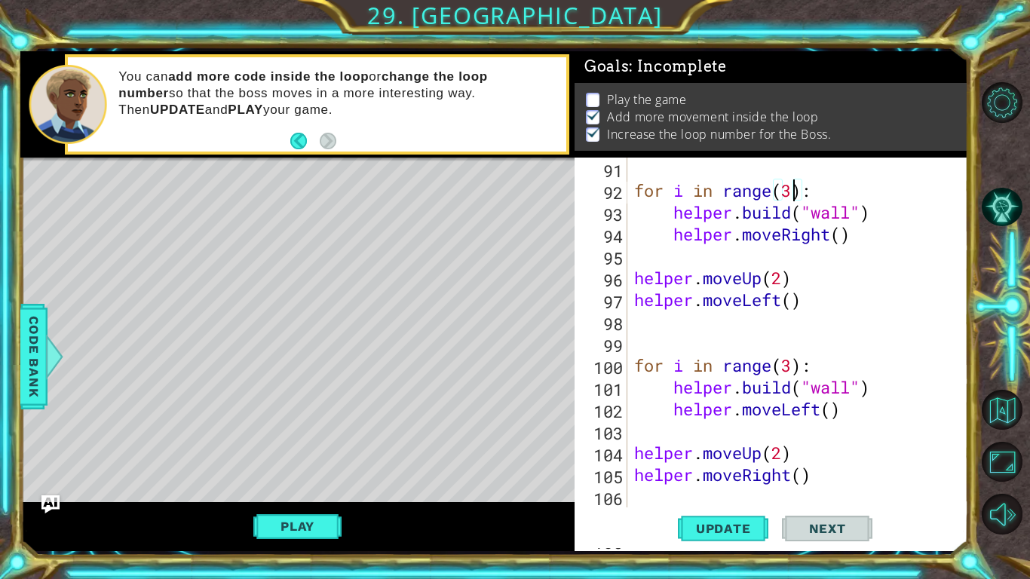
scroll to position [2012, 0]
click at [792, 360] on div "for i in range ( 3 ) : helper . build ( "wall" ) helper . moveRight ( ) helper …" at bounding box center [801, 354] width 340 height 393
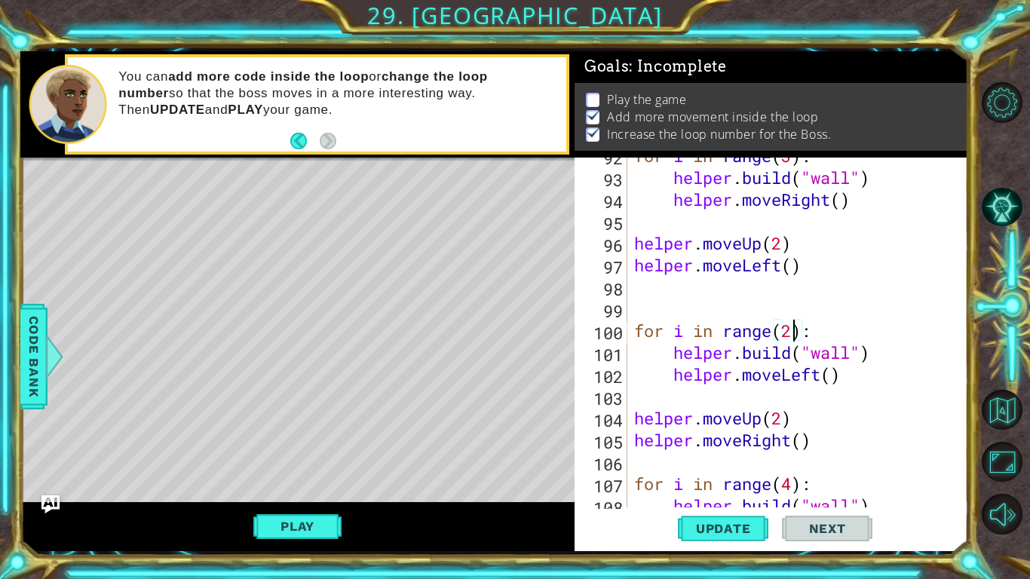
scroll to position [2046, 0]
click at [783, 409] on div "for i in range ( 3 ) : helper . build ( "wall" ) helper . moveRight ( ) helper …" at bounding box center [801, 341] width 340 height 393
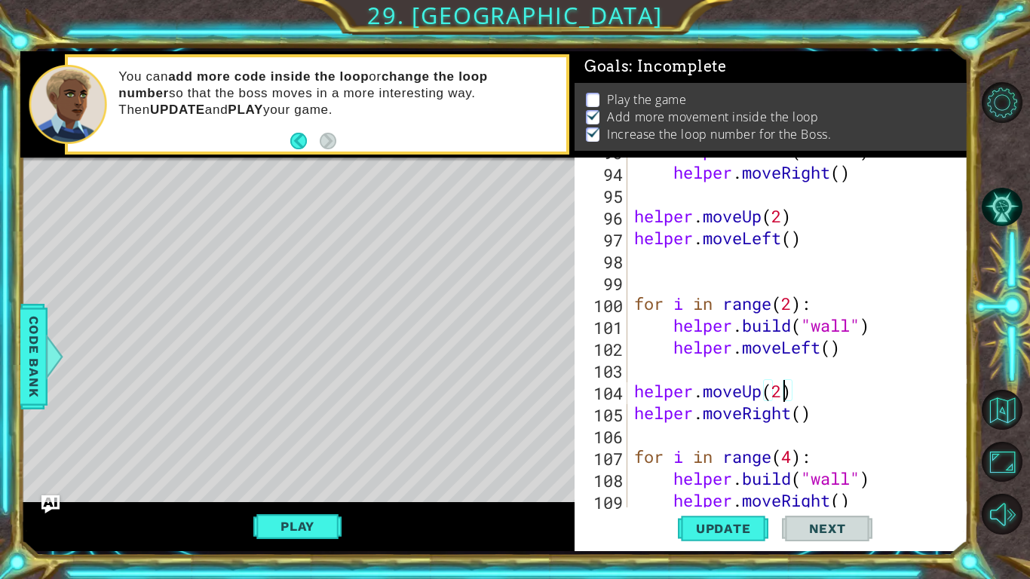
scroll to position [2094, 0]
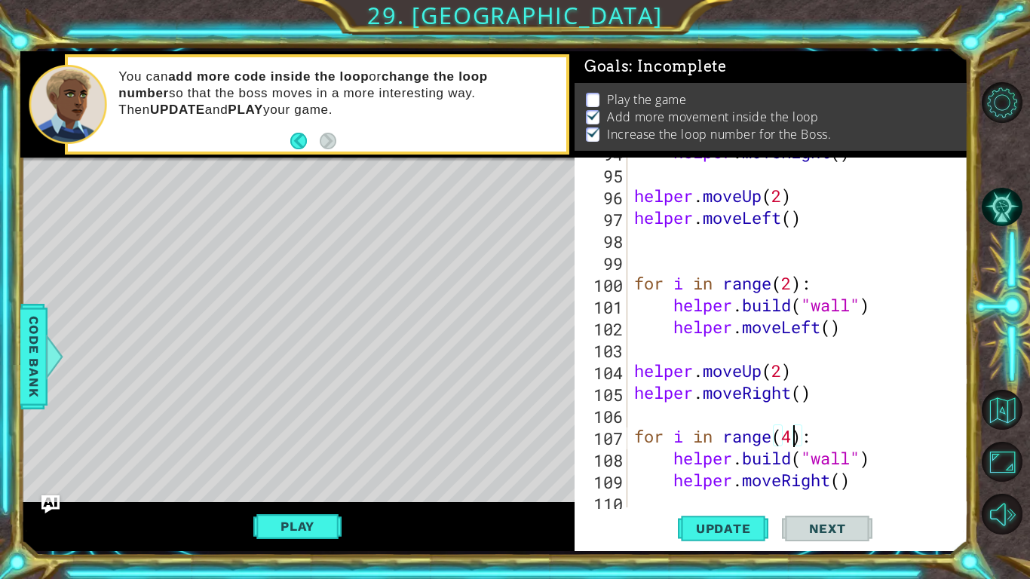
click at [794, 431] on div "helper . moveRight ( ) helper . moveUp ( 2 ) helper . moveLeft ( ) for i in ran…" at bounding box center [801, 337] width 340 height 393
click at [745, 524] on span "Update" at bounding box center [723, 528] width 85 height 15
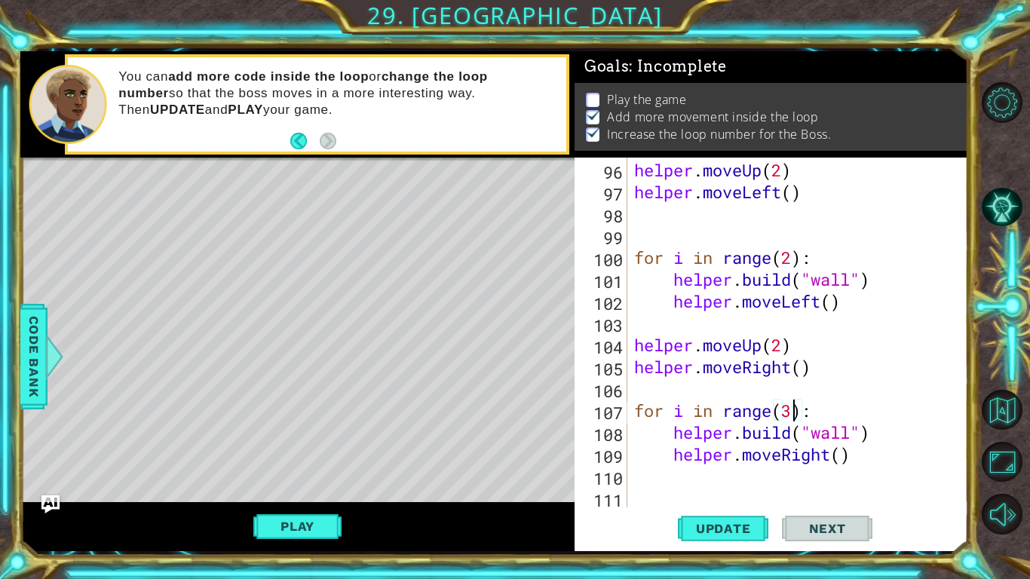
scroll to position [2120, 0]
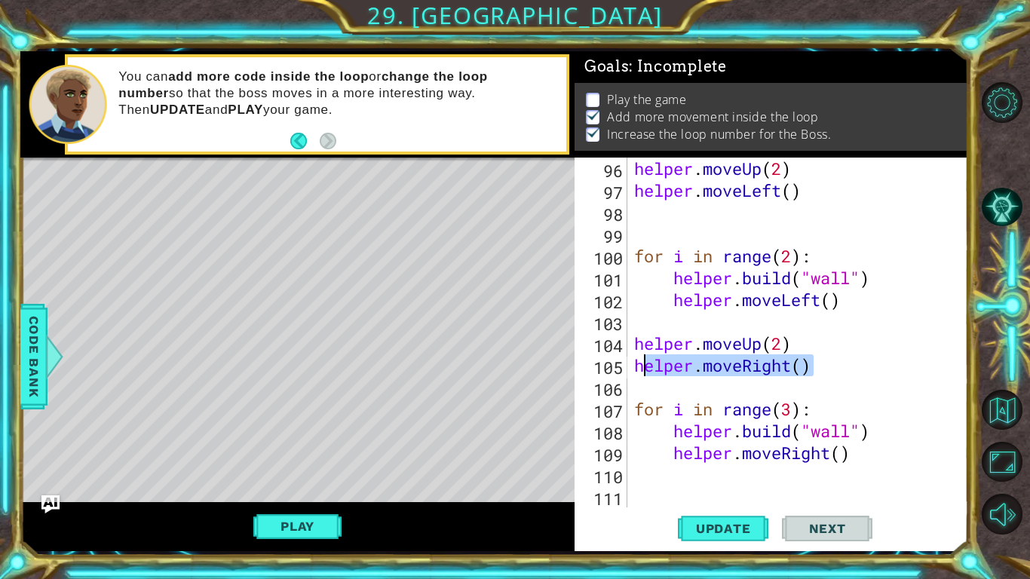
drag, startPoint x: 814, startPoint y: 364, endPoint x: 631, endPoint y: 367, distance: 183.2
click at [631, 367] on div "helper . moveUp ( 2 ) helper . moveLeft ( ) for i in range ( 2 ) : helper . bui…" at bounding box center [801, 354] width 340 height 393
type textarea "helper.moveRight()"
type textarea "helper.moveUp(2)"
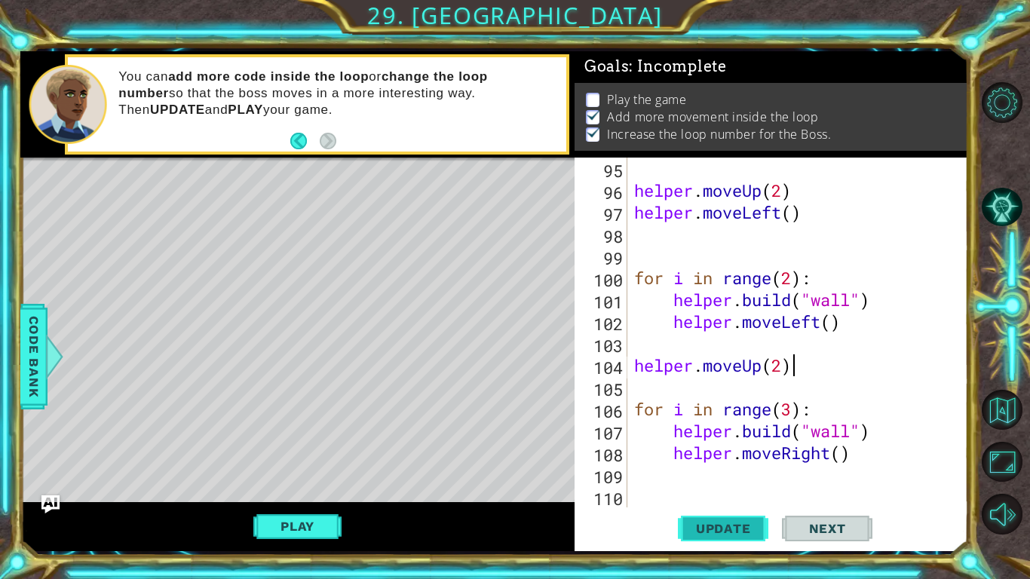
scroll to position [2098, 0]
drag, startPoint x: 742, startPoint y: 528, endPoint x: 737, endPoint y: 479, distance: 49.9
click at [741, 528] on span "Update" at bounding box center [723, 528] width 85 height 15
click at [687, 487] on div "helper . moveUp ( 2 ) helper . moveLeft ( ) for i in range ( 2 ) : helper . bui…" at bounding box center [801, 354] width 340 height 393
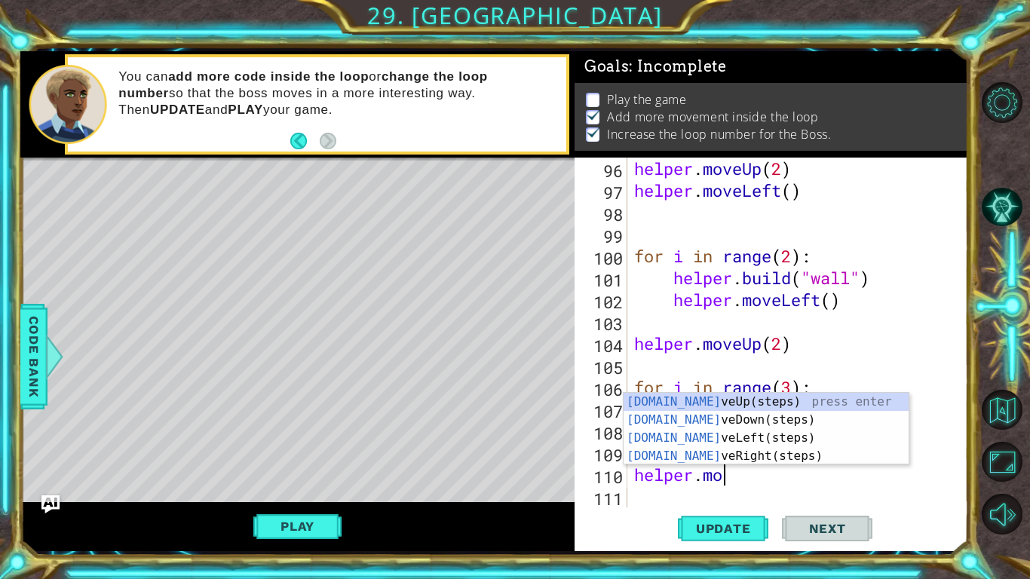
scroll to position [0, 4]
type textarea "helper.move"
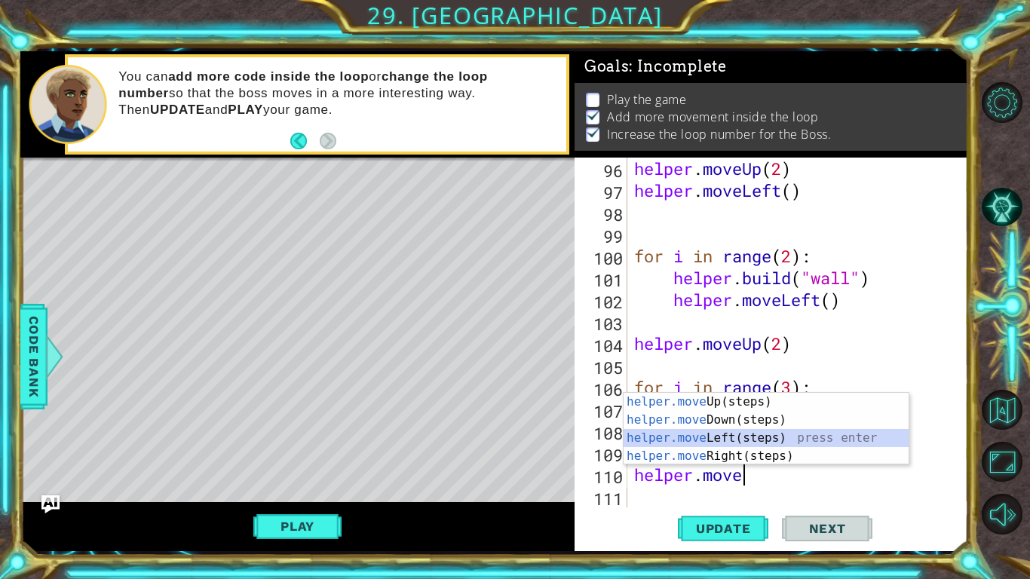
click at [744, 438] on div "helper.move Up(steps) press enter helper.move Down(steps) press enter helper.mo…" at bounding box center [765, 447] width 285 height 109
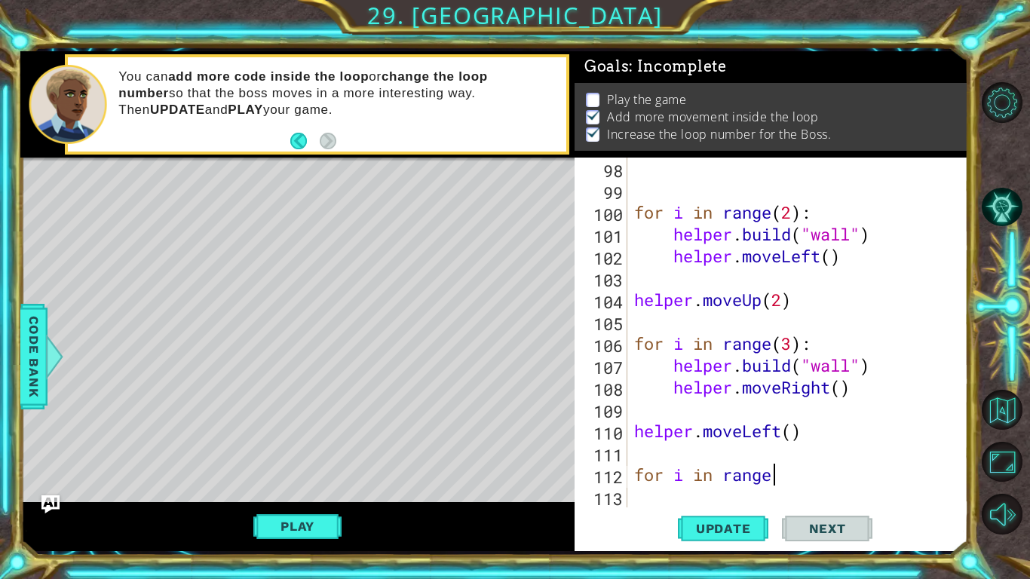
scroll to position [0, 6]
type textarea "for i in range(4):"
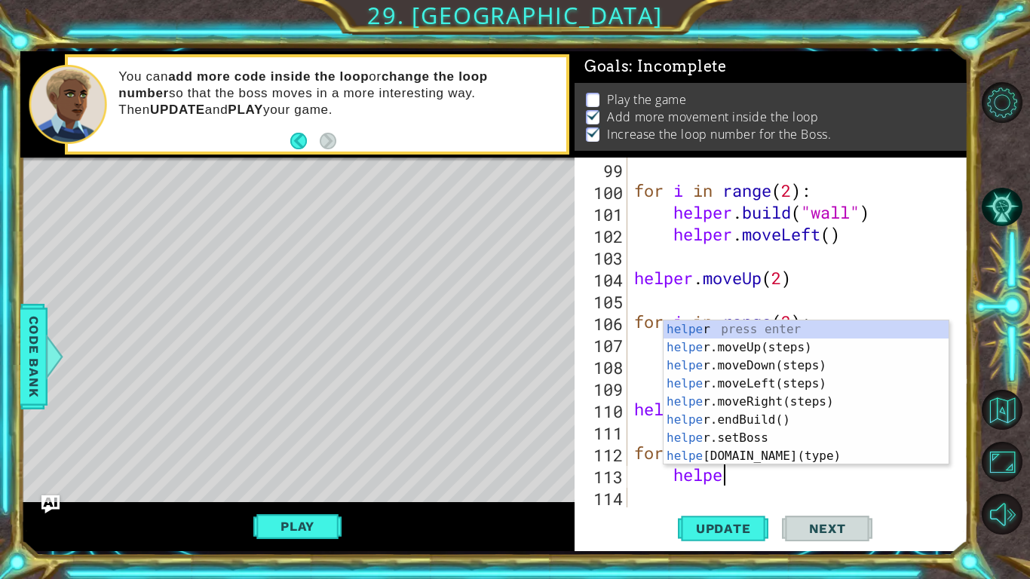
scroll to position [0, 4]
type textarea "helper."
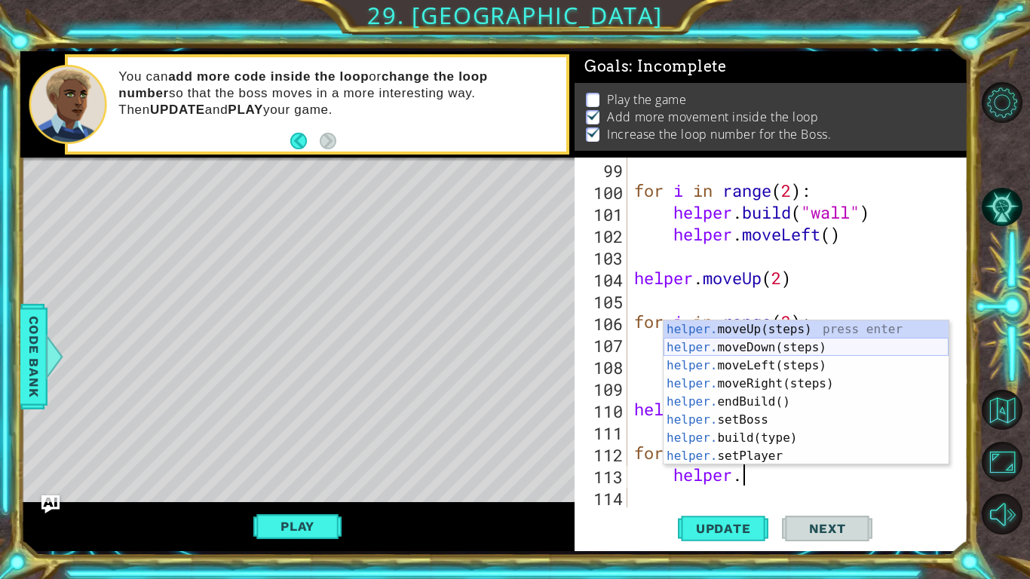
click at [786, 350] on div "helper. moveUp(steps) press enter helper. moveDown(steps) press enter helper. m…" at bounding box center [805, 410] width 285 height 181
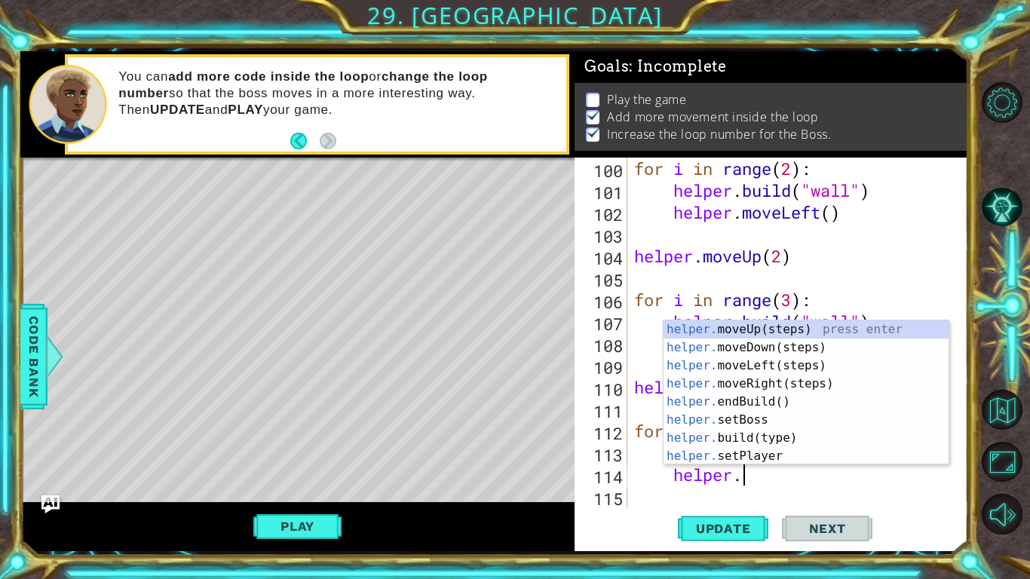
scroll to position [0, 5]
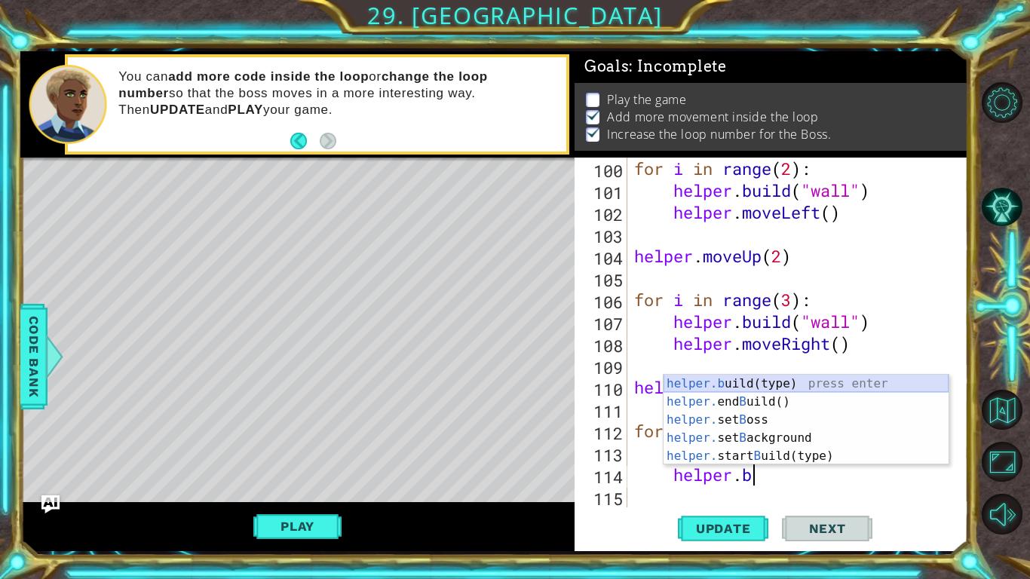
click at [774, 384] on div "helper.b uild(type) press enter helper. end B uild() press enter helper. set B …" at bounding box center [805, 438] width 285 height 127
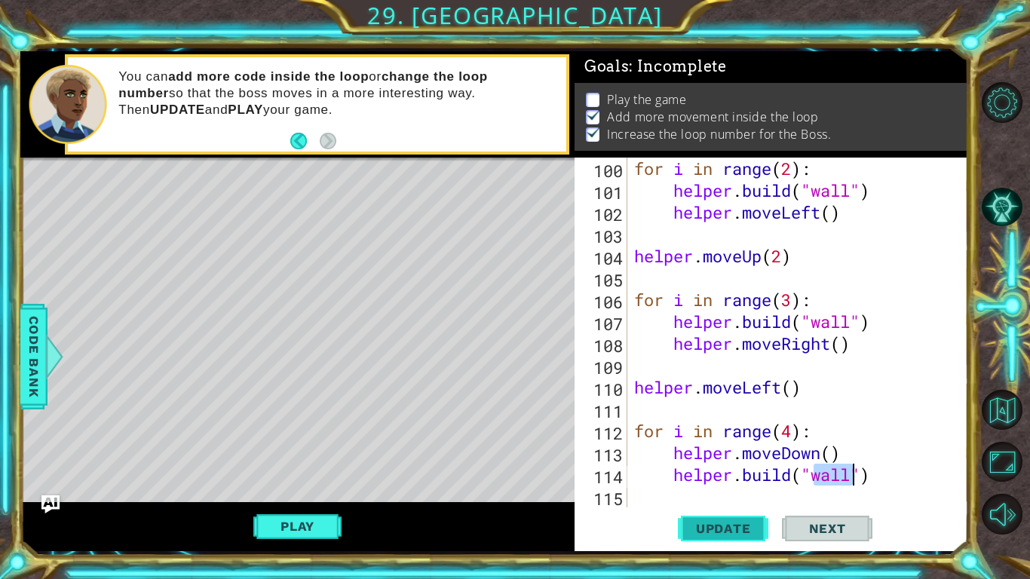
type textarea "[DOMAIN_NAME]("wall")"
click at [736, 518] on button "Update" at bounding box center [723, 528] width 90 height 39
click at [902, 468] on div "for i in range ( 2 ) : helper . build ( "wall" ) helper . moveLeft ( ) helper .…" at bounding box center [801, 354] width 340 height 393
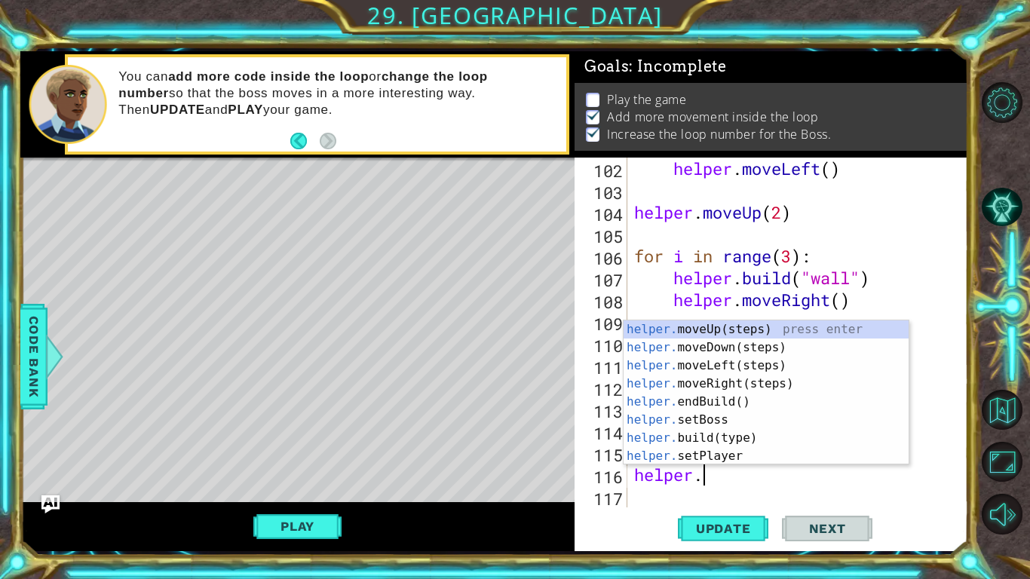
scroll to position [0, 2]
type textarea "helper.m"
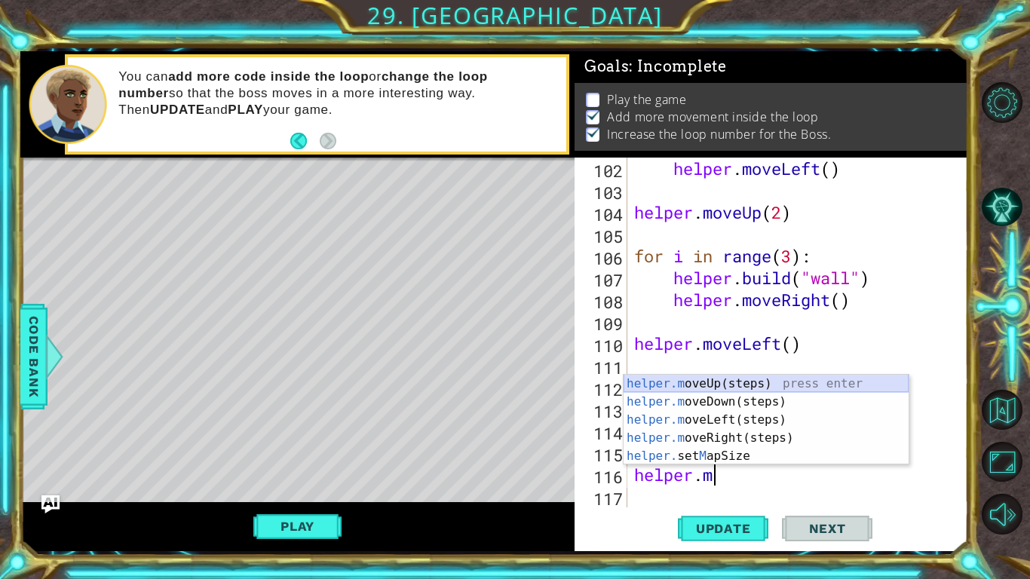
click at [838, 387] on div "helper.m oveUp(steps) press enter helper.m oveDown(steps) press enter helper.m …" at bounding box center [765, 438] width 285 height 127
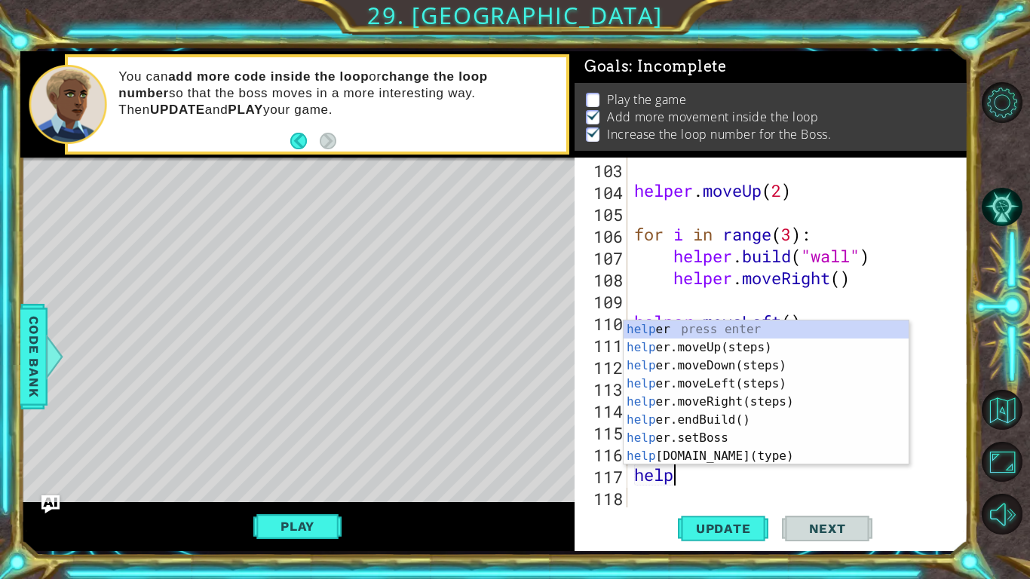
scroll to position [0, 2]
type textarea "helper"
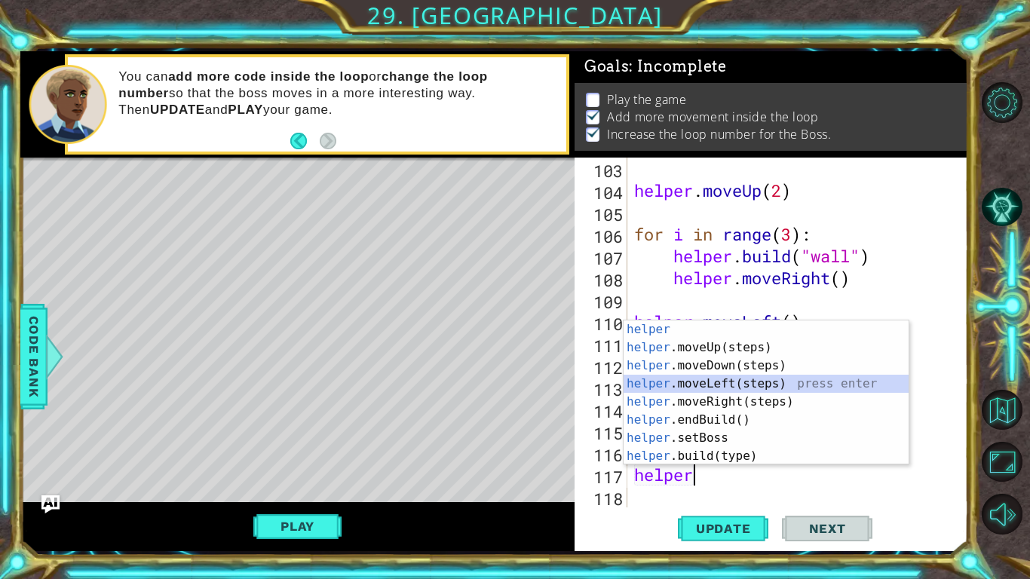
click at [719, 384] on div "helper press enter helper .moveUp(steps) press enter helper .moveDown(steps) pr…" at bounding box center [765, 410] width 285 height 181
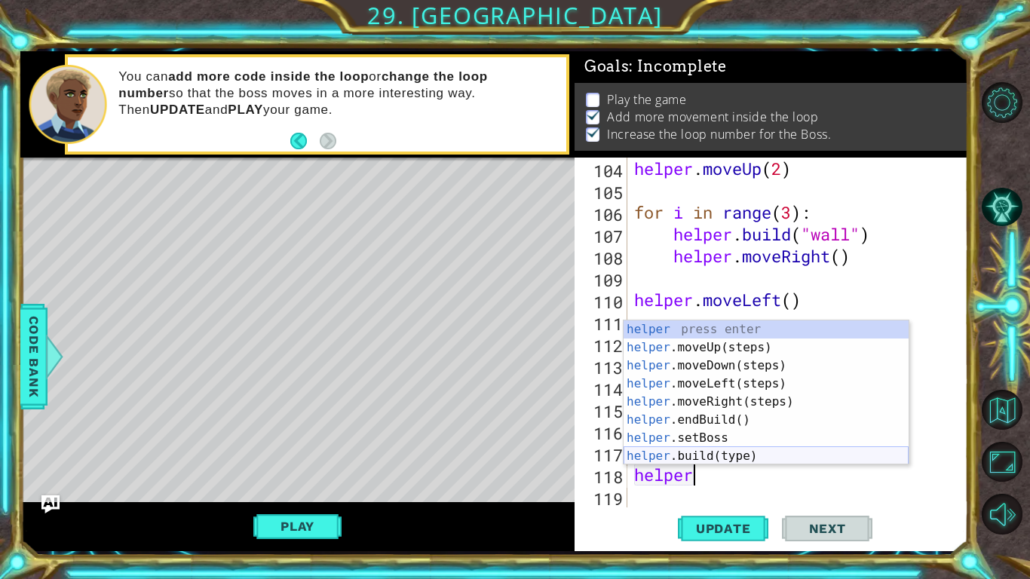
click at [743, 456] on div "helper press enter helper .moveUp(steps) press enter helper .moveDown(steps) pr…" at bounding box center [765, 410] width 285 height 181
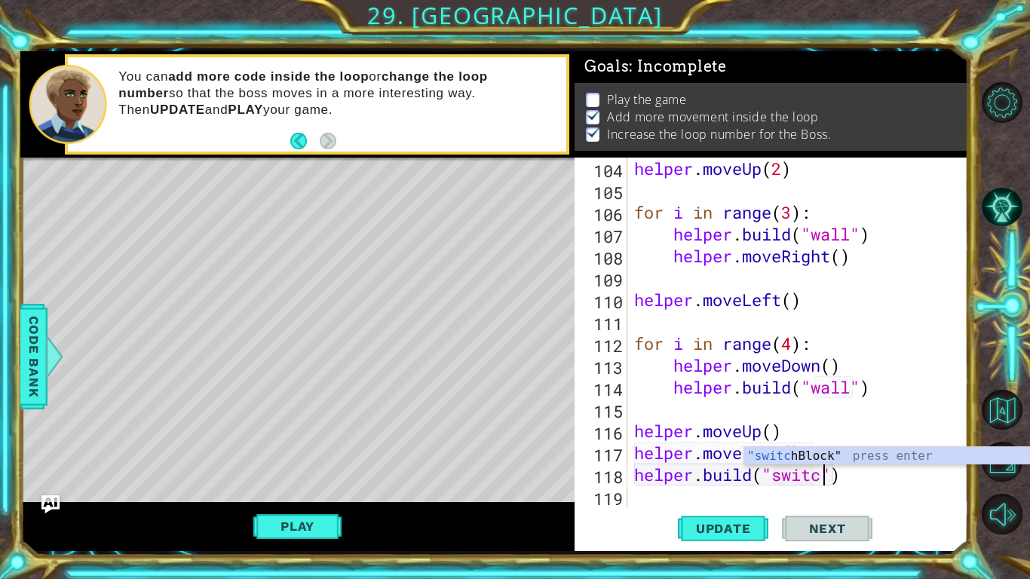
scroll to position [0, 9]
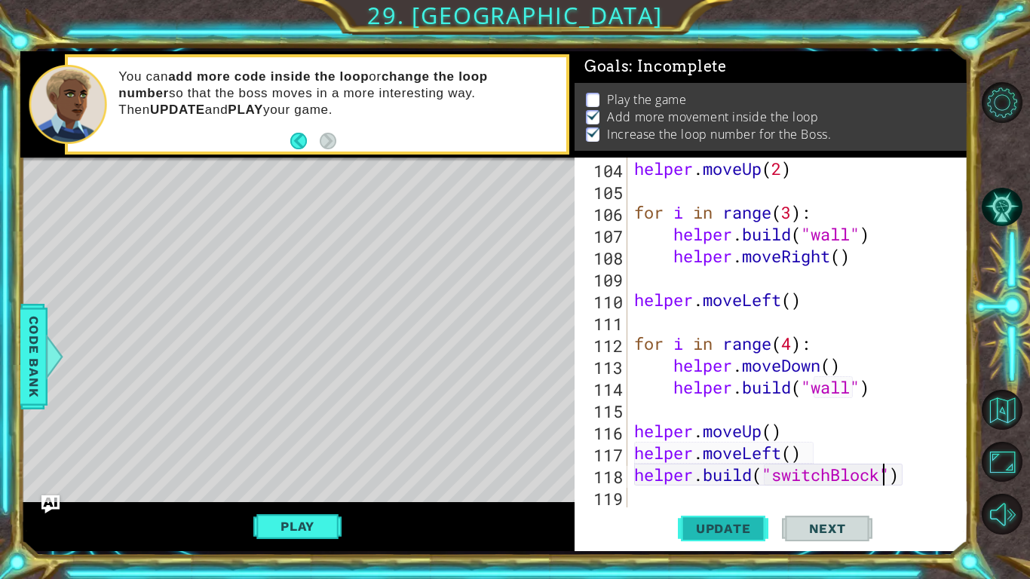
type textarea "helper.build("switchBlock")"
click at [733, 528] on span "Update" at bounding box center [723, 528] width 85 height 15
click at [684, 500] on div "helper . moveUp ( 2 ) for i in range ( 3 ) : helper . build ( "wall" ) helper .…" at bounding box center [801, 354] width 340 height 393
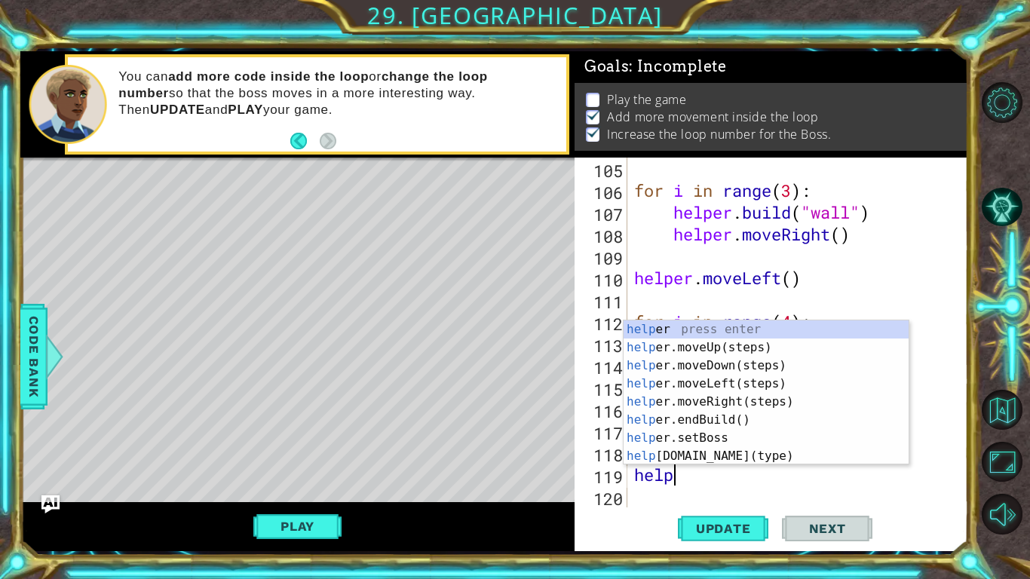
scroll to position [0, 2]
type textarea "helper."
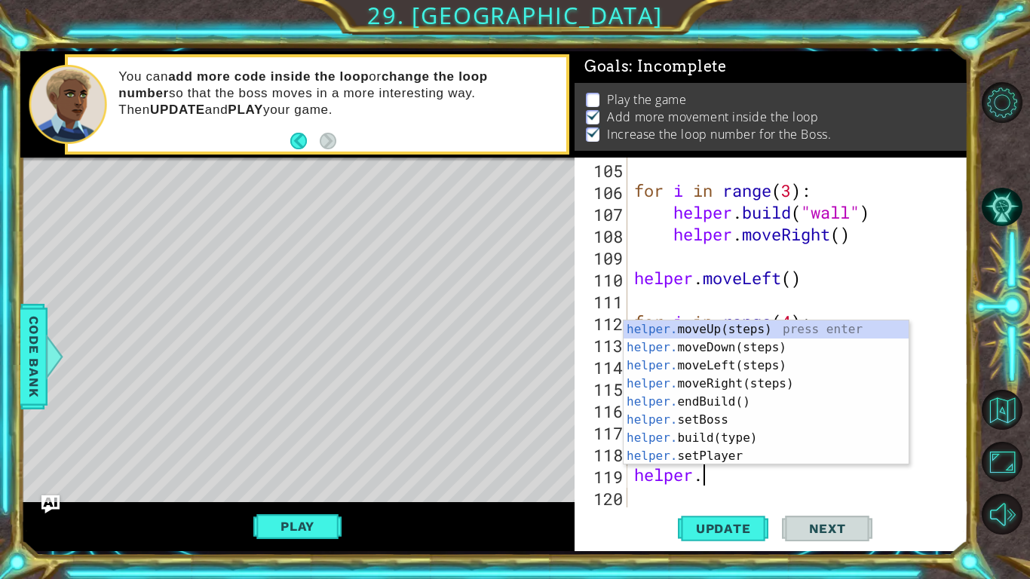
scroll to position [0, 2]
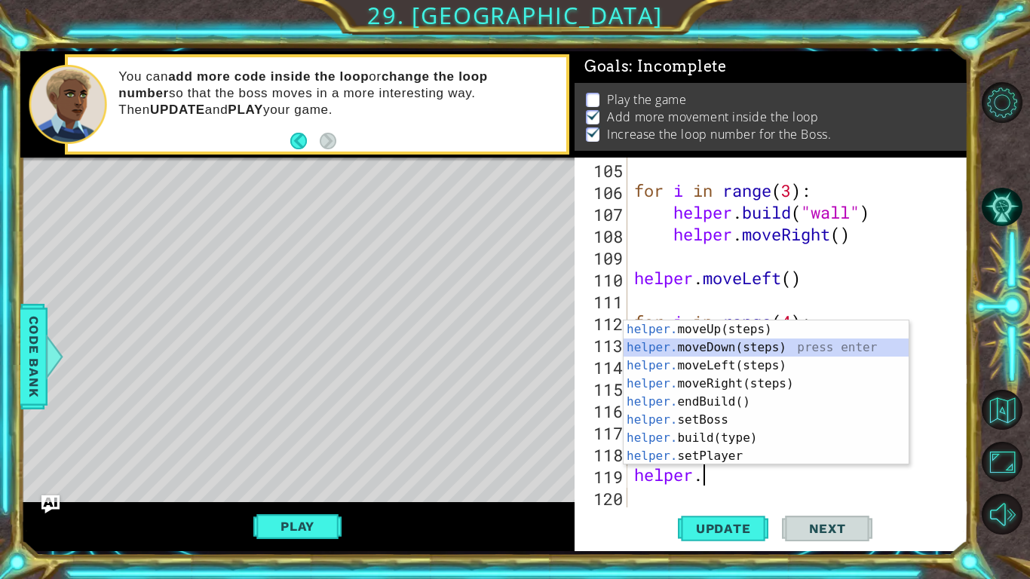
click at [736, 350] on div "helper. moveUp(steps) press enter helper. moveDown(steps) press enter helper. m…" at bounding box center [765, 410] width 285 height 181
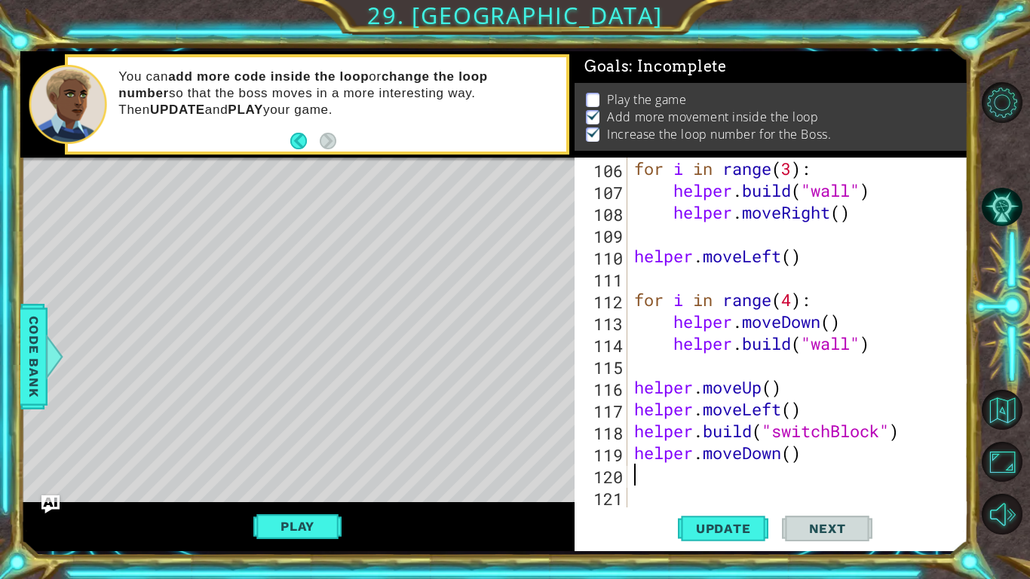
scroll to position [2339, 0]
click at [794, 448] on div "for i in range ( 3 ) : helper . build ( "wall" ) helper . moveRight ( ) helper …" at bounding box center [801, 354] width 340 height 393
type textarea "helper.moveDown(3)"
click at [782, 470] on div "for i in range ( 3 ) : helper . build ( "wall" ) helper . moveRight ( ) helper …" at bounding box center [801, 354] width 340 height 393
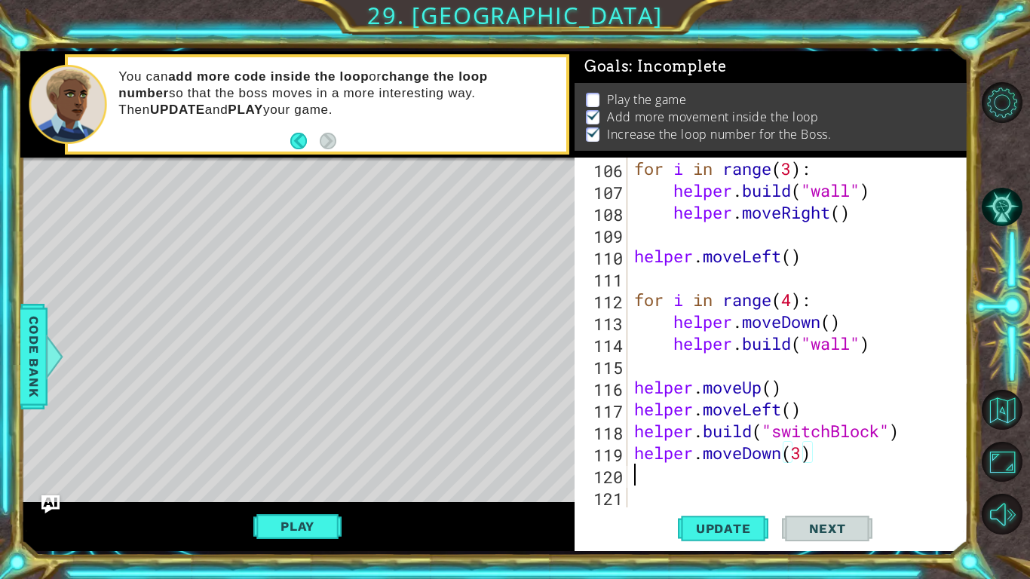
scroll to position [0, 0]
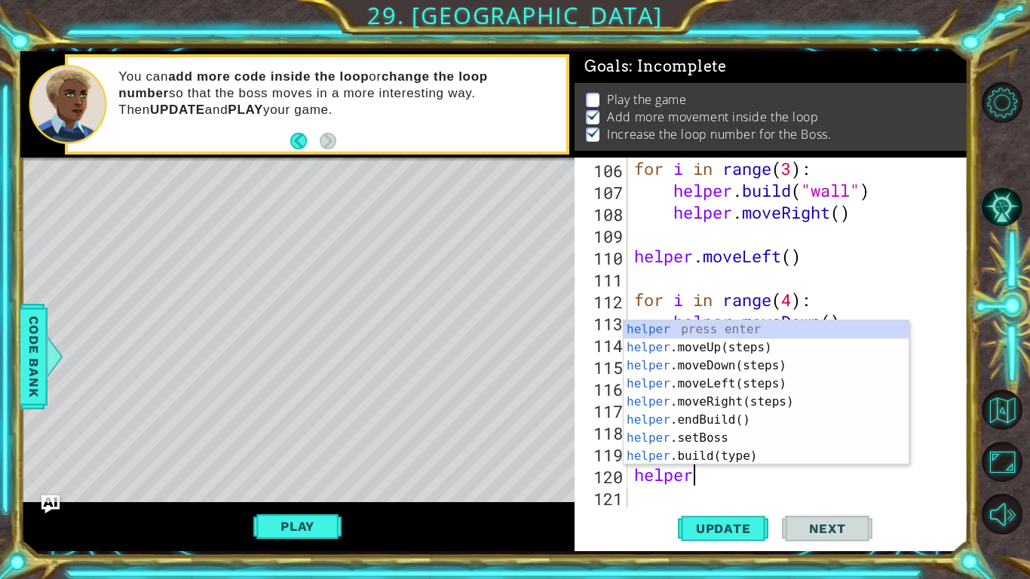
type textarea "helper."
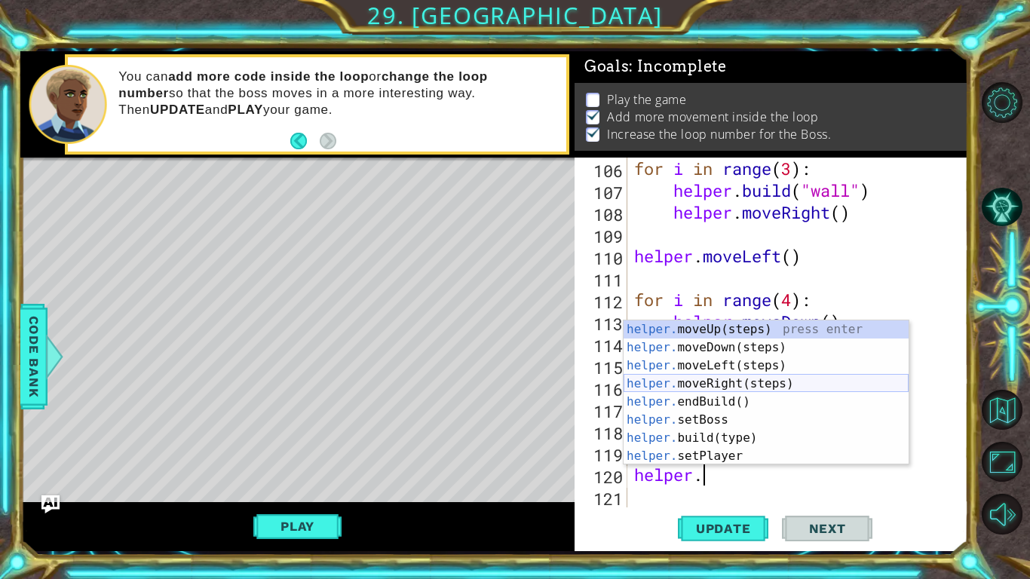
click at [760, 377] on div "helper. moveUp(steps) press enter helper. moveDown(steps) press enter helper. m…" at bounding box center [765, 410] width 285 height 181
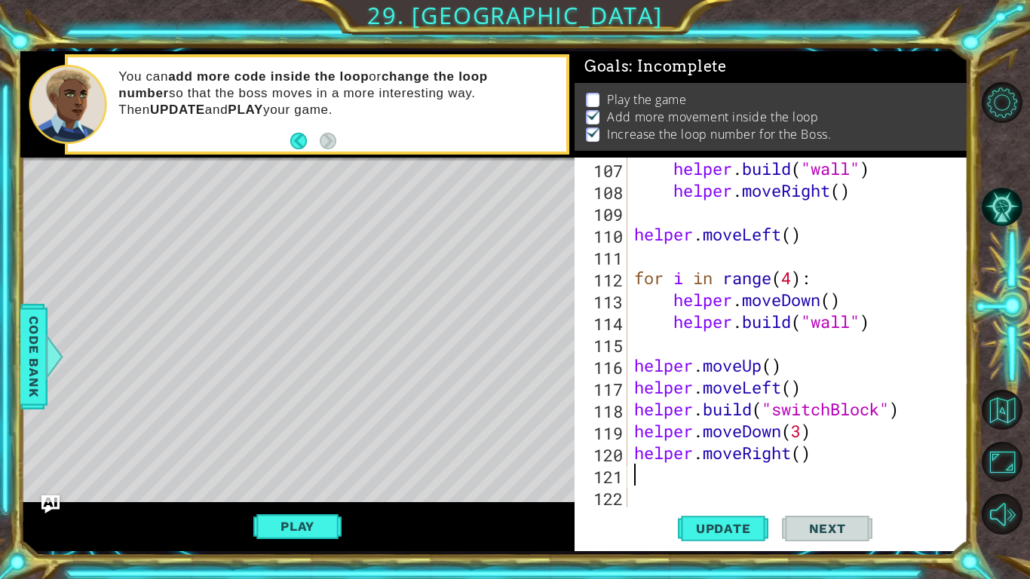
scroll to position [2361, 0]
click at [814, 454] on div "helper . build ( "wall" ) helper . moveRight ( ) helper . moveLeft ( ) for i in…" at bounding box center [801, 354] width 340 height 393
click at [806, 455] on div "helper . build ( "wall" ) helper . moveRight ( ) helper . moveLeft ( ) for i in…" at bounding box center [801, 354] width 340 height 393
type textarea "helper.moveRight(2)"
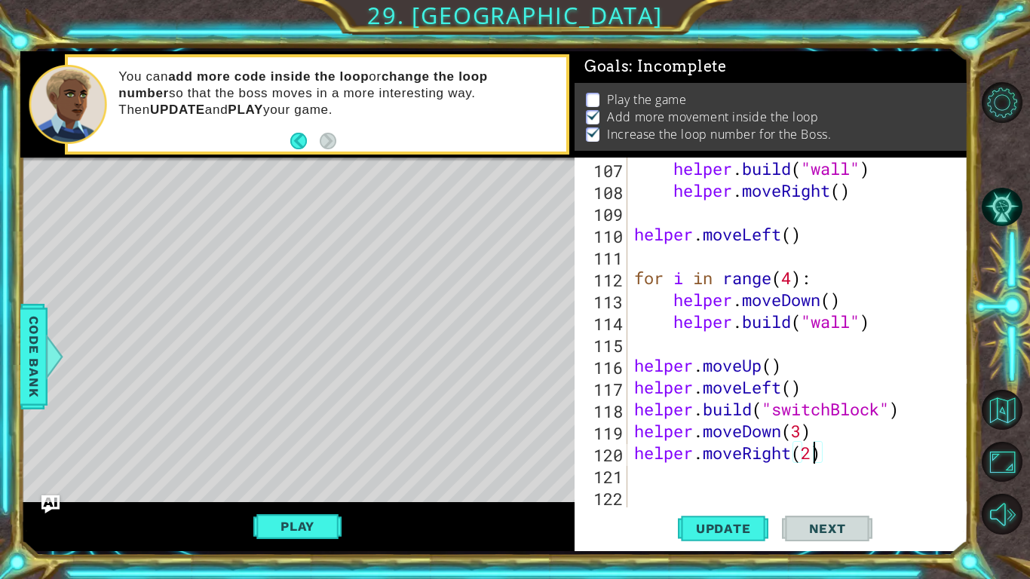
click at [742, 476] on div "helper . build ( "wall" ) helper . moveRight ( ) helper . moveLeft ( ) for i in…" at bounding box center [801, 354] width 340 height 393
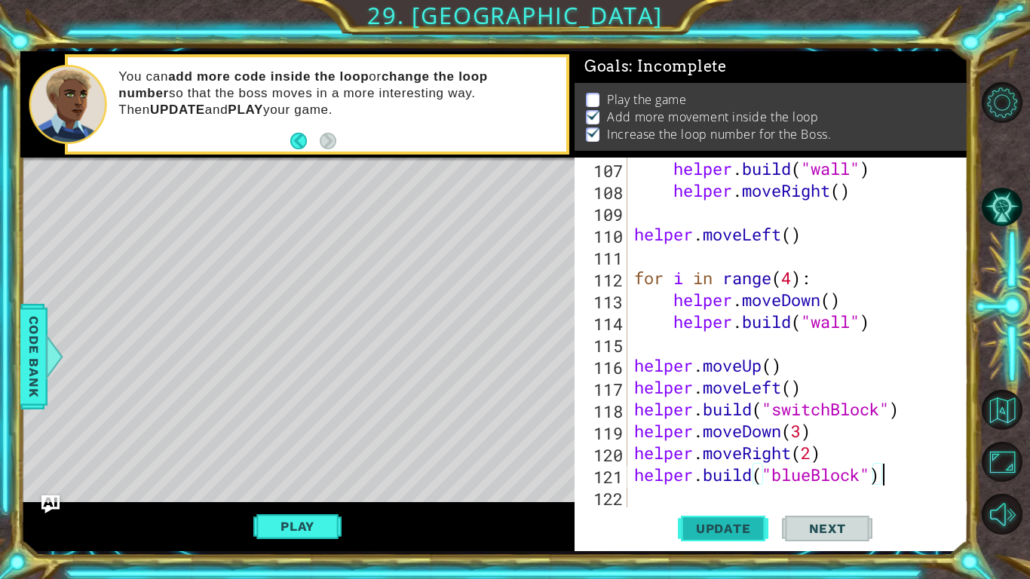
type textarea "helper.build("blueBlock")"
click at [754, 519] on button "Update" at bounding box center [723, 528] width 90 height 39
click at [710, 497] on div "helper . build ( "wall" ) helper . moveRight ( ) helper . moveLeft ( ) for i in…" at bounding box center [801, 354] width 340 height 393
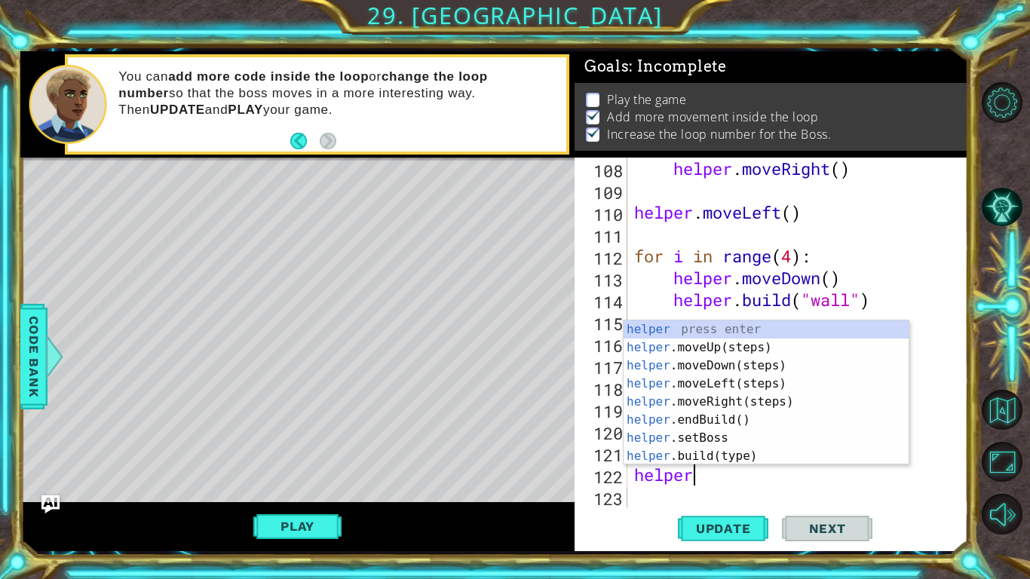
scroll to position [0, 2]
type textarea "helper.m"
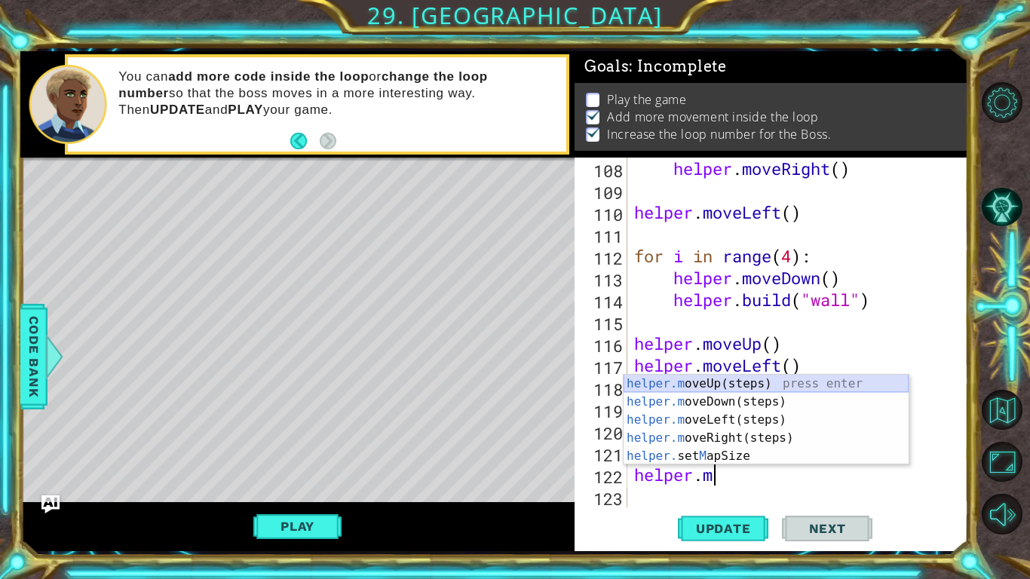
click at [736, 385] on div "helper.m oveUp(steps) press enter helper.m oveDown(steps) press enter helper.m …" at bounding box center [765, 438] width 285 height 127
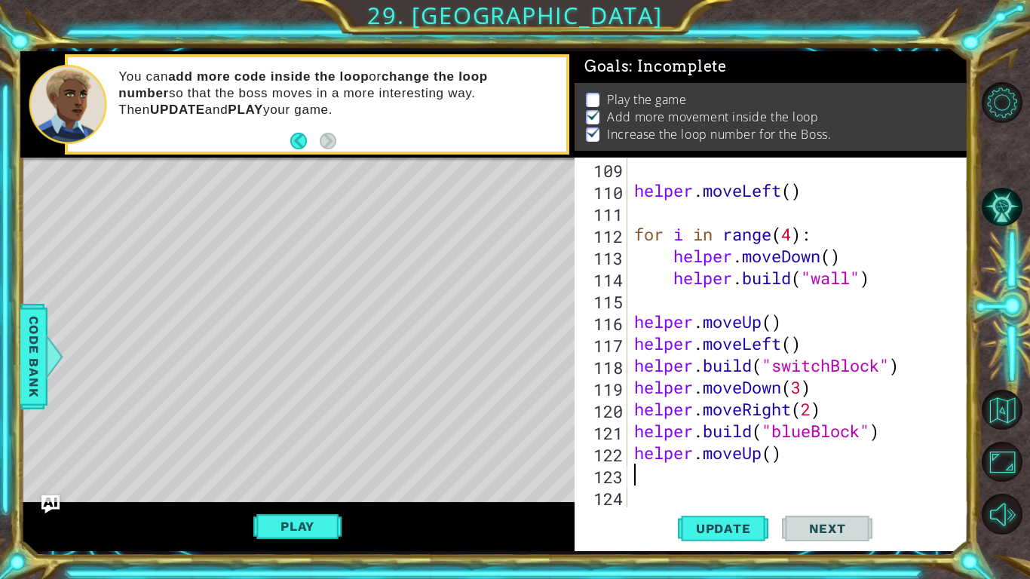
scroll to position [2404, 0]
click at [775, 463] on div "helper . moveLeft ( ) for i in range ( 4 ) : helper . moveDown ( ) helper . bui…" at bounding box center [801, 354] width 340 height 393
type textarea "helper.moveUp(5)"
click at [689, 467] on div "helper . moveLeft ( ) for i in range ( 4 ) : helper . moveDown ( ) helper . bui…" at bounding box center [801, 354] width 340 height 393
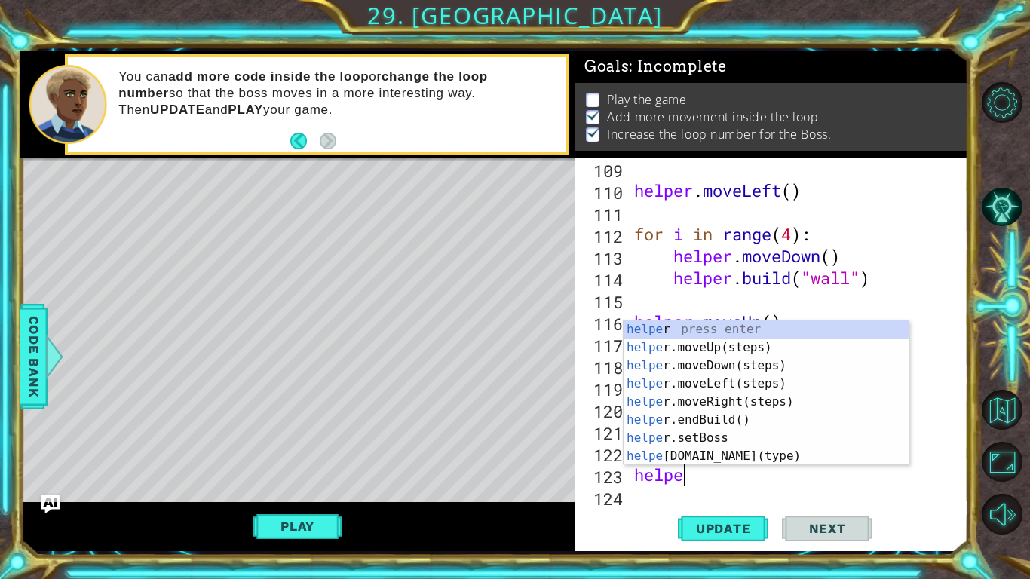
scroll to position [0, 2]
type textarea "helper"
click at [733, 388] on div "helper press enter helper .moveUp(steps) press enter helper .moveDown(steps) pr…" at bounding box center [765, 410] width 285 height 181
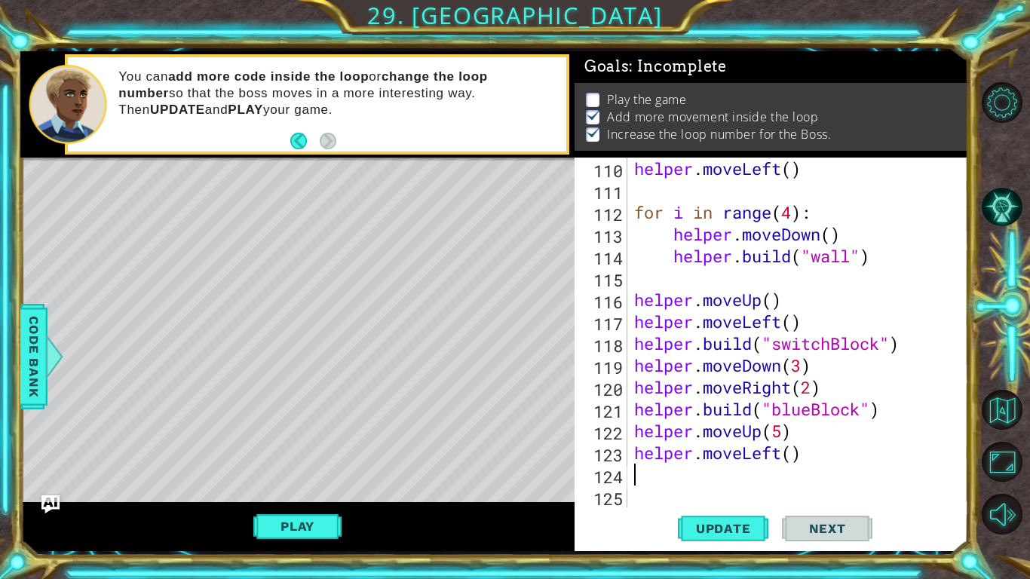
scroll to position [2426, 0]
click at [792, 459] on div "helper . moveLeft ( ) for i in range ( 4 ) : helper . moveDown ( ) helper . bui…" at bounding box center [801, 354] width 340 height 393
type textarea "helper.moveLeft(2)"
click at [734, 466] on div "helper . moveLeft ( ) for i in range ( 4 ) : helper . moveDown ( ) helper . bui…" at bounding box center [801, 354] width 340 height 393
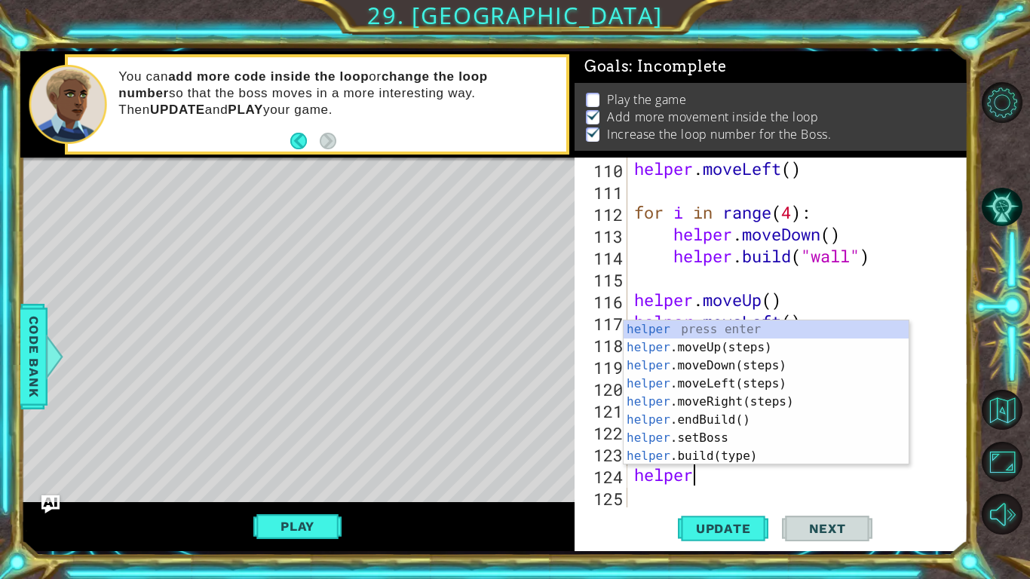
scroll to position [0, 2]
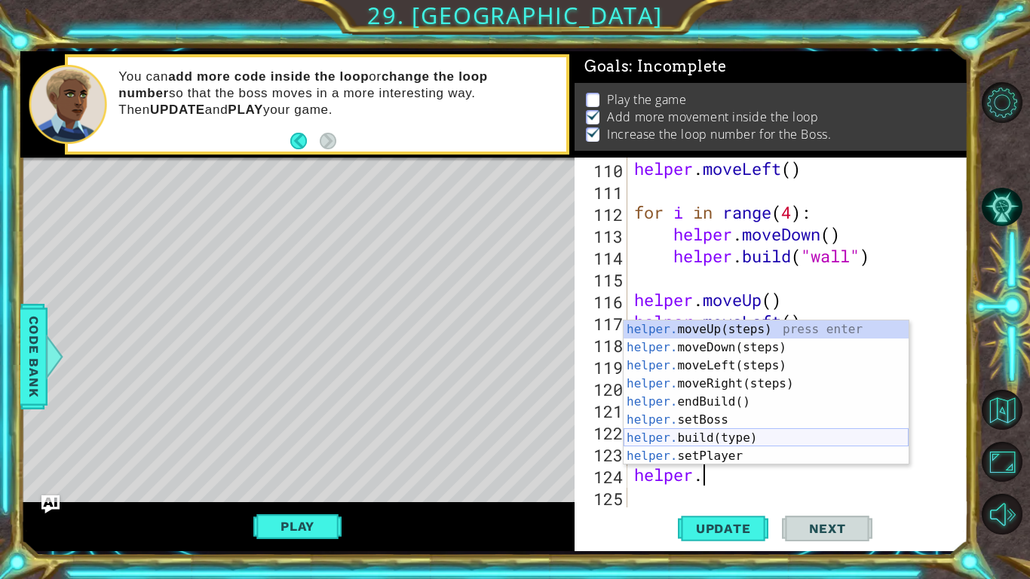
click at [728, 437] on div "helper. moveUp(steps) press enter helper. moveDown(steps) press enter helper. m…" at bounding box center [765, 410] width 285 height 181
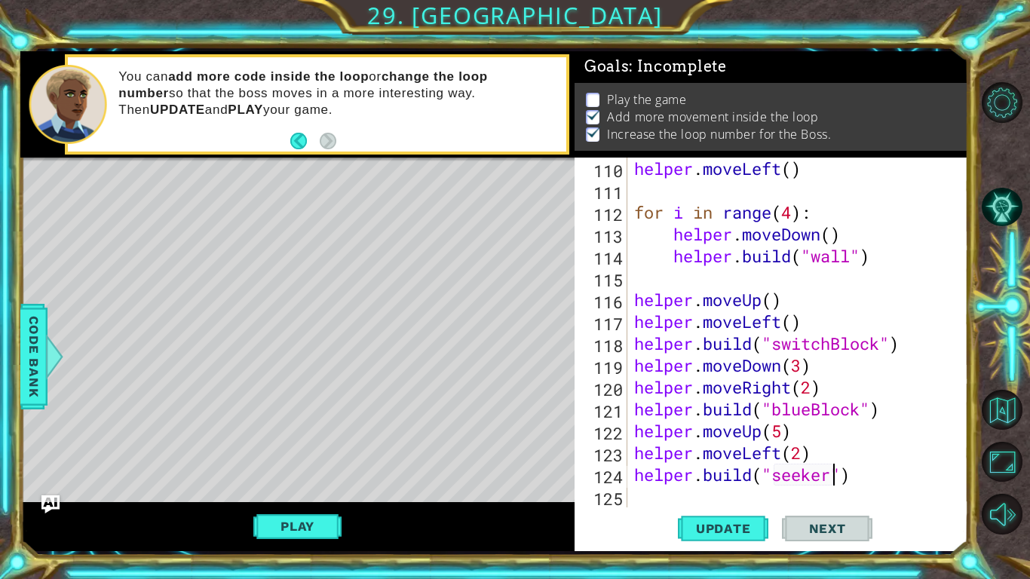
scroll to position [0, 9]
type textarea "helper.build("seeker")"
click at [707, 527] on span "Update" at bounding box center [723, 528] width 85 height 15
drag, startPoint x: 303, startPoint y: 531, endPoint x: 449, endPoint y: 491, distance: 151.6
click at [304, 531] on button "Play" at bounding box center [297, 526] width 88 height 29
